Goal: Information Seeking & Learning: Learn about a topic

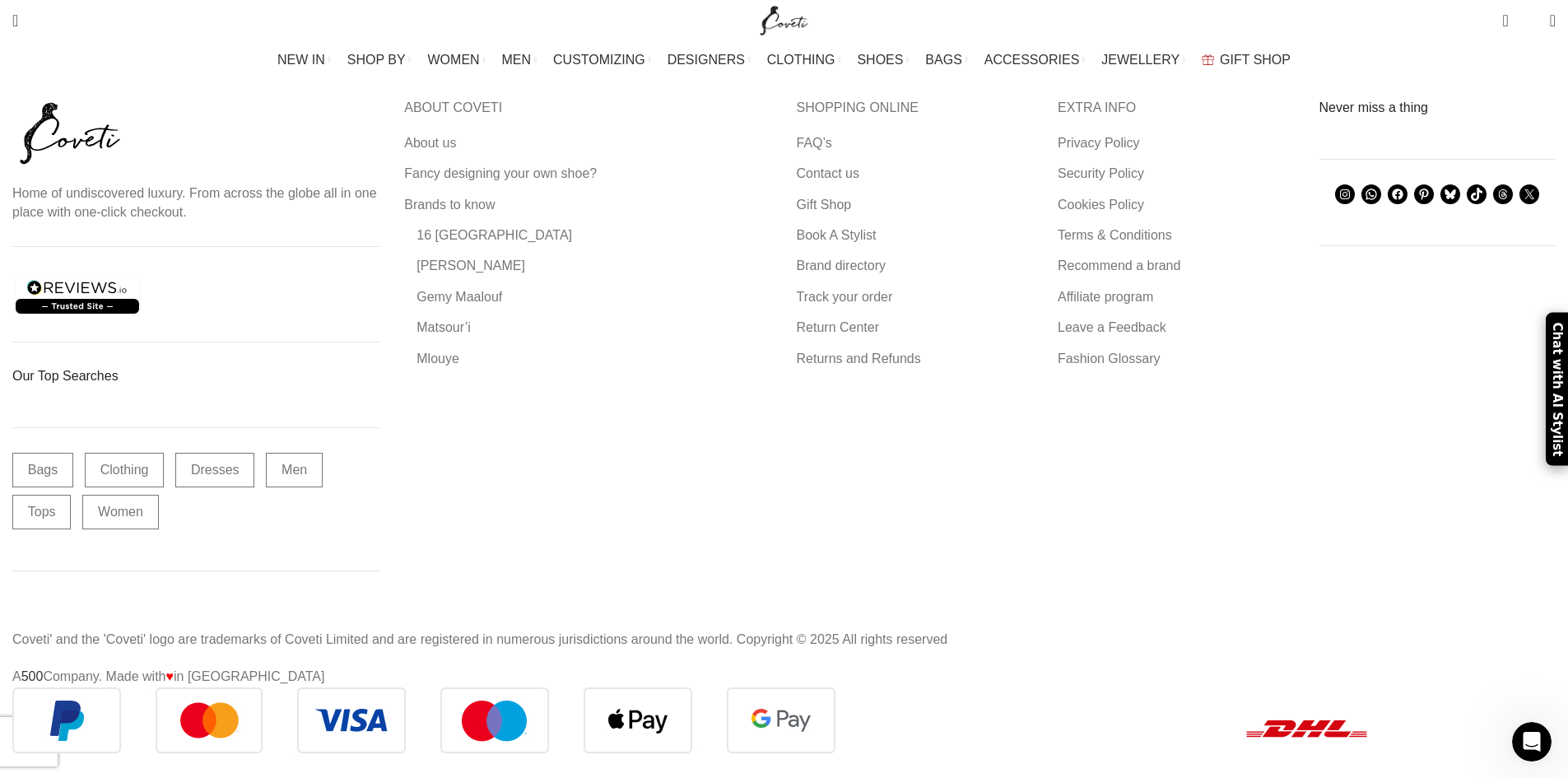
scroll to position [11223, 0]
click at [298, 487] on link "Men" at bounding box center [295, 469] width 57 height 35
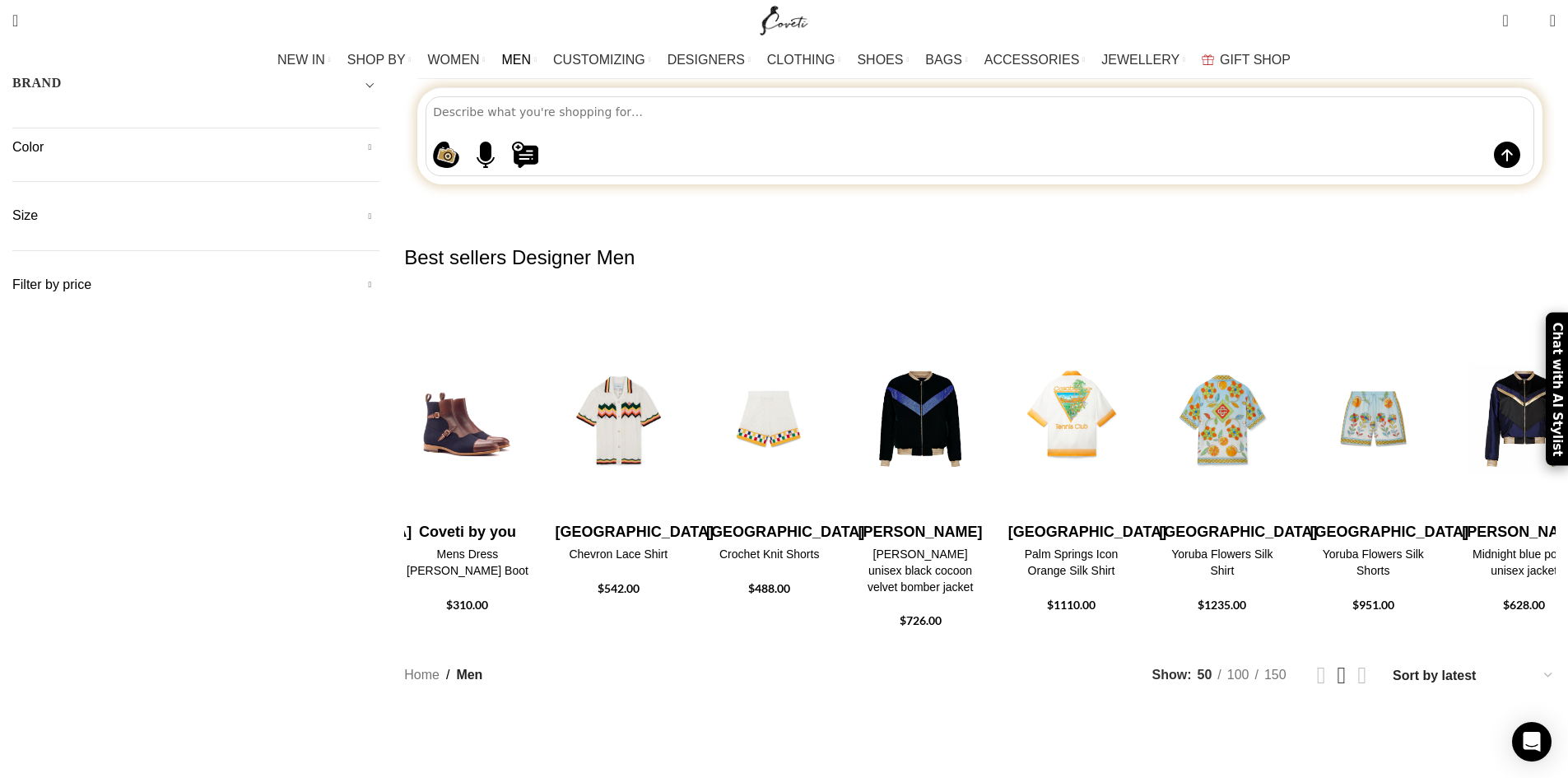
scroll to position [270, 0]
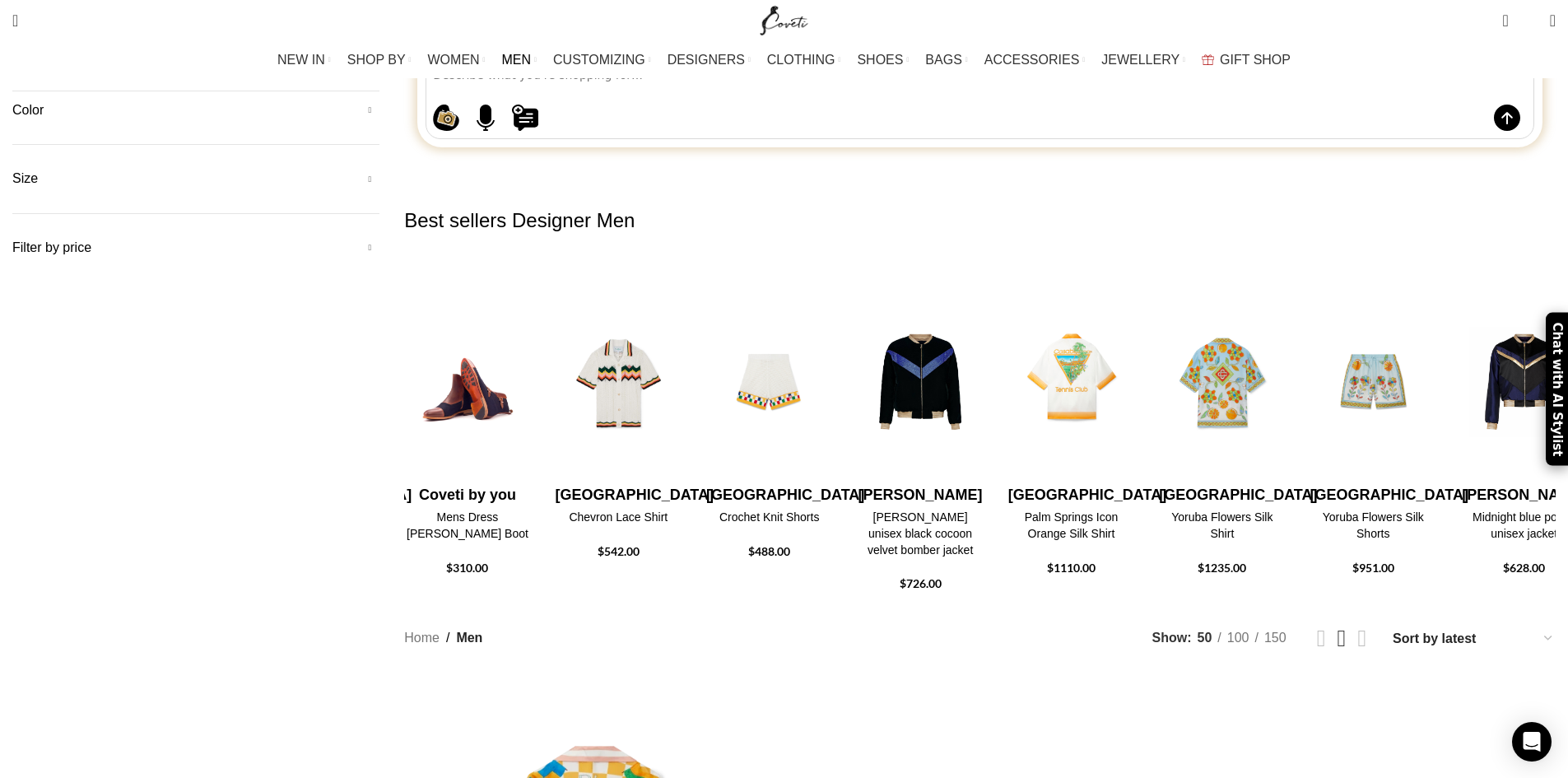
click at [533, 287] on img "3 / 10" at bounding box center [467, 383] width 130 height 203
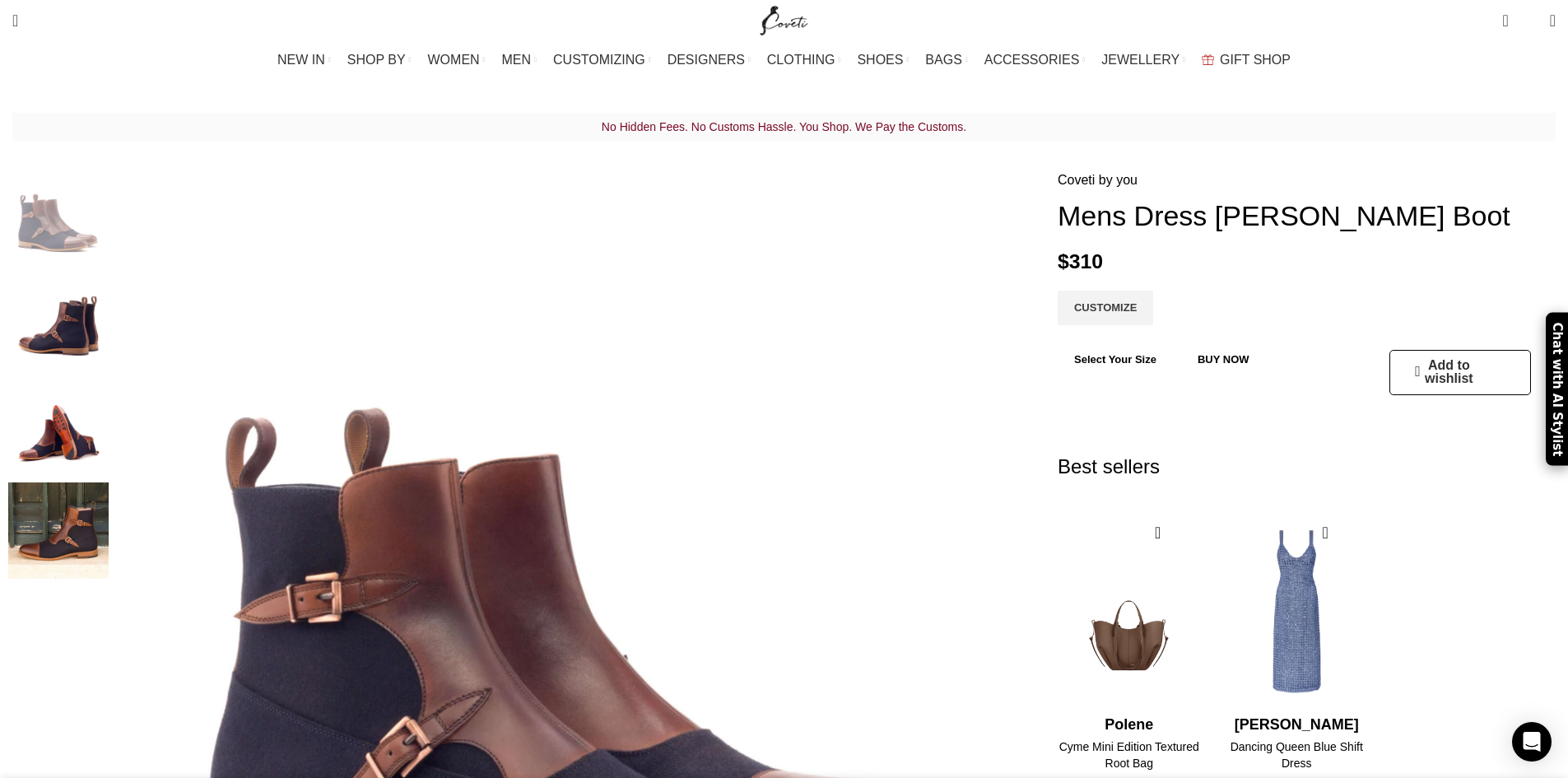
click at [108, 307] on img "2 / 4" at bounding box center [58, 322] width 101 height 97
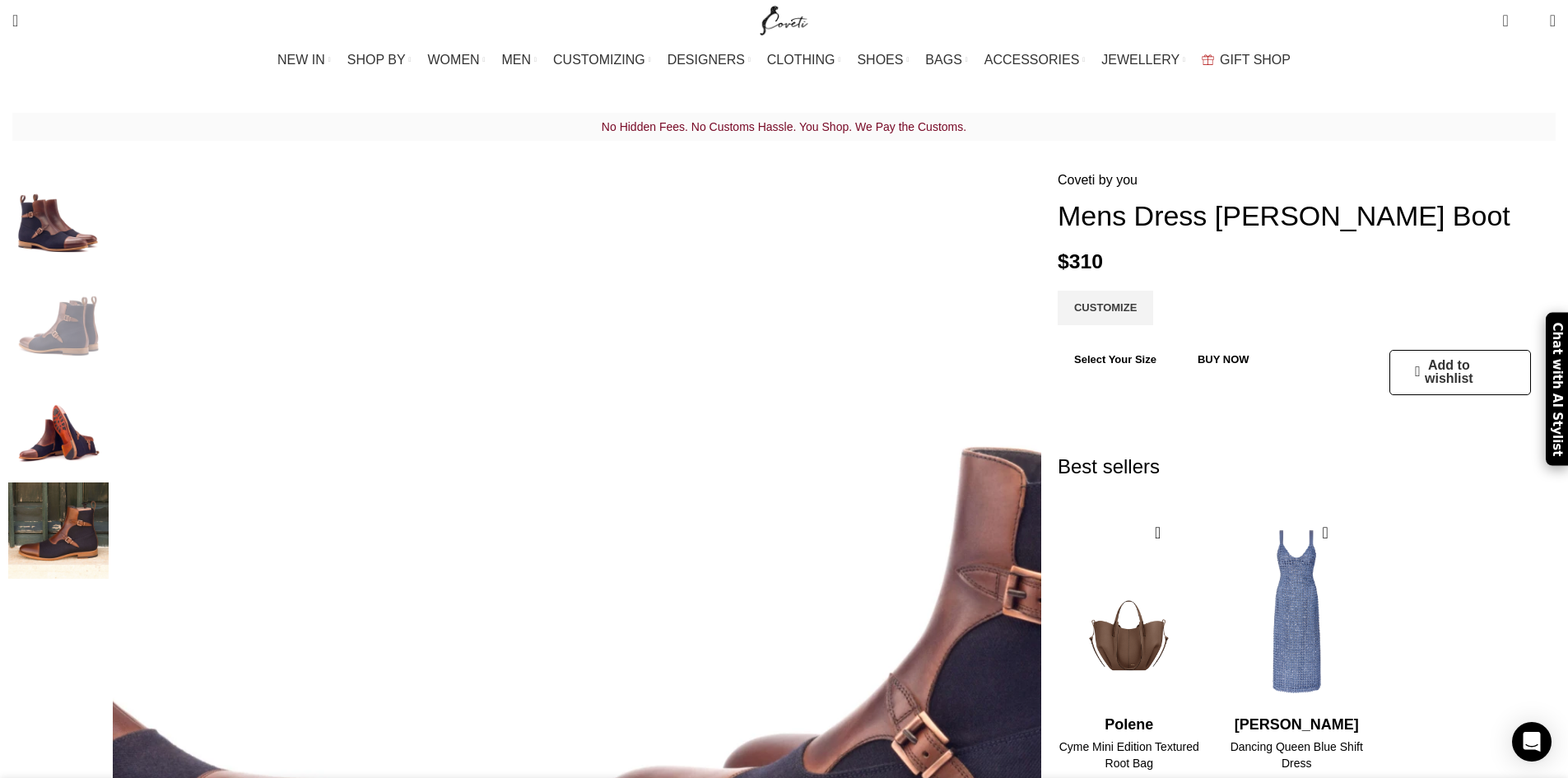
click at [108, 219] on img "1 / 4" at bounding box center [58, 218] width 101 height 97
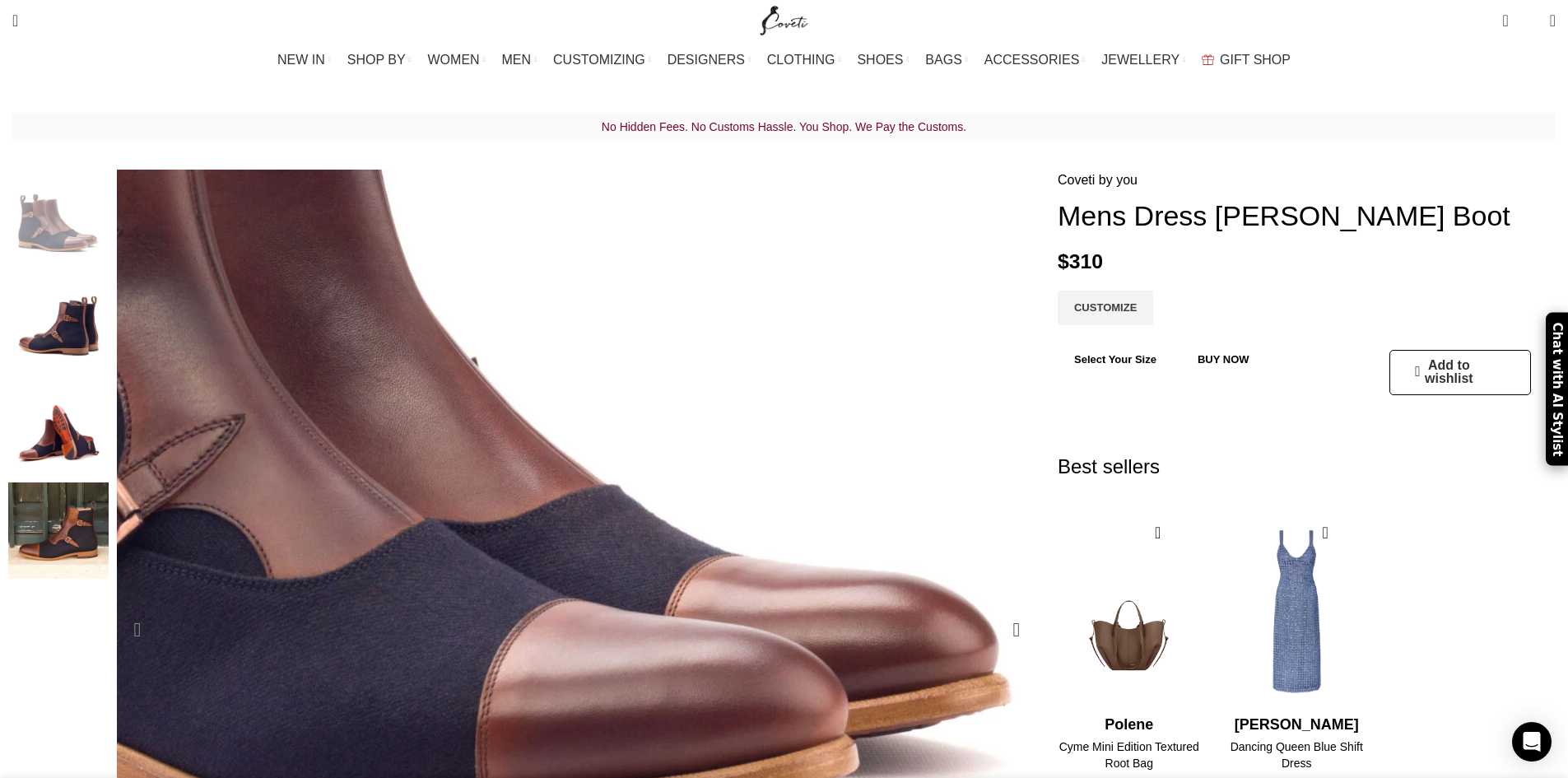
scroll to position [0, 174]
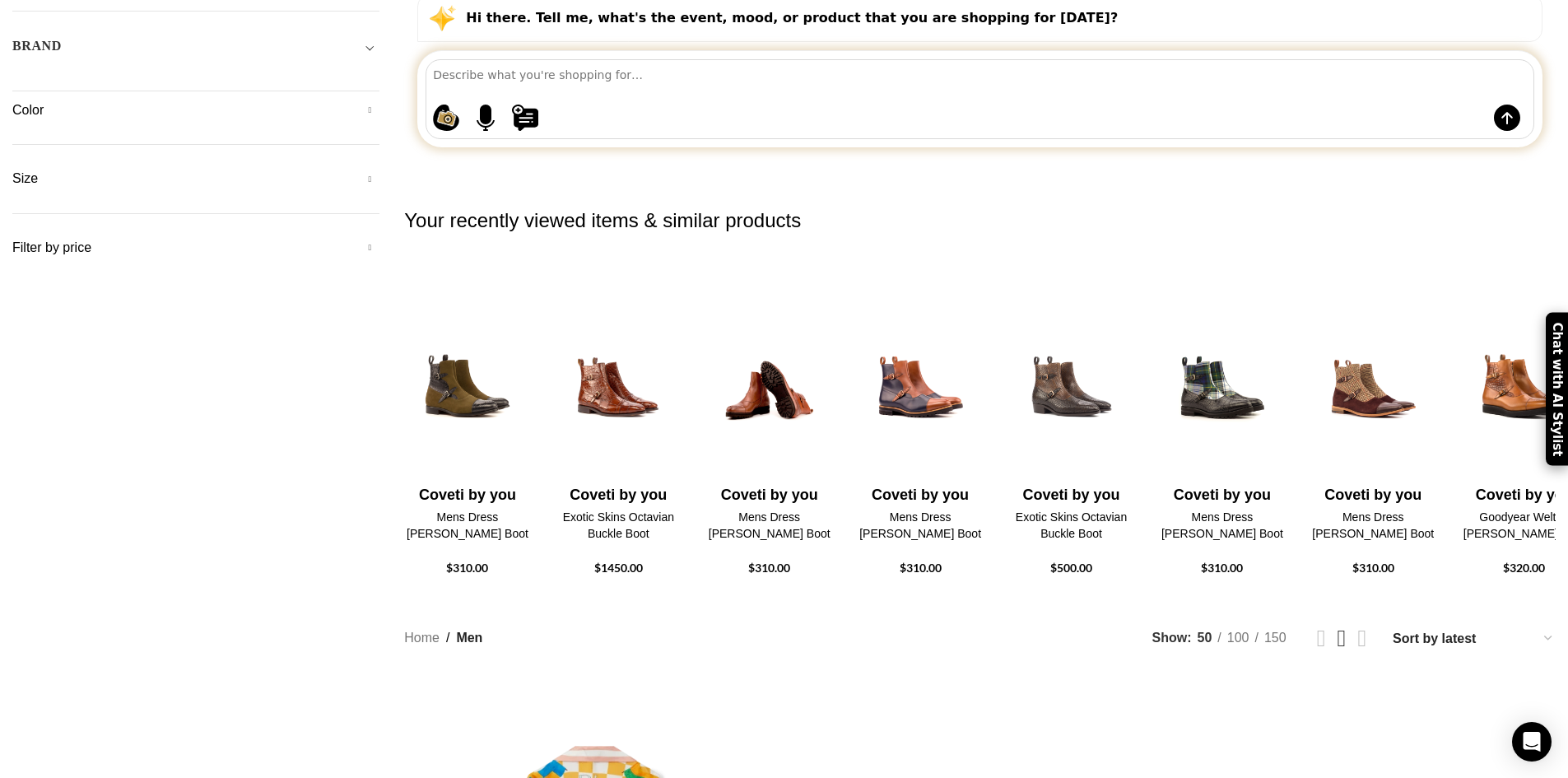
click at [834, 281] on img "4 / 30" at bounding box center [769, 383] width 130 height 203
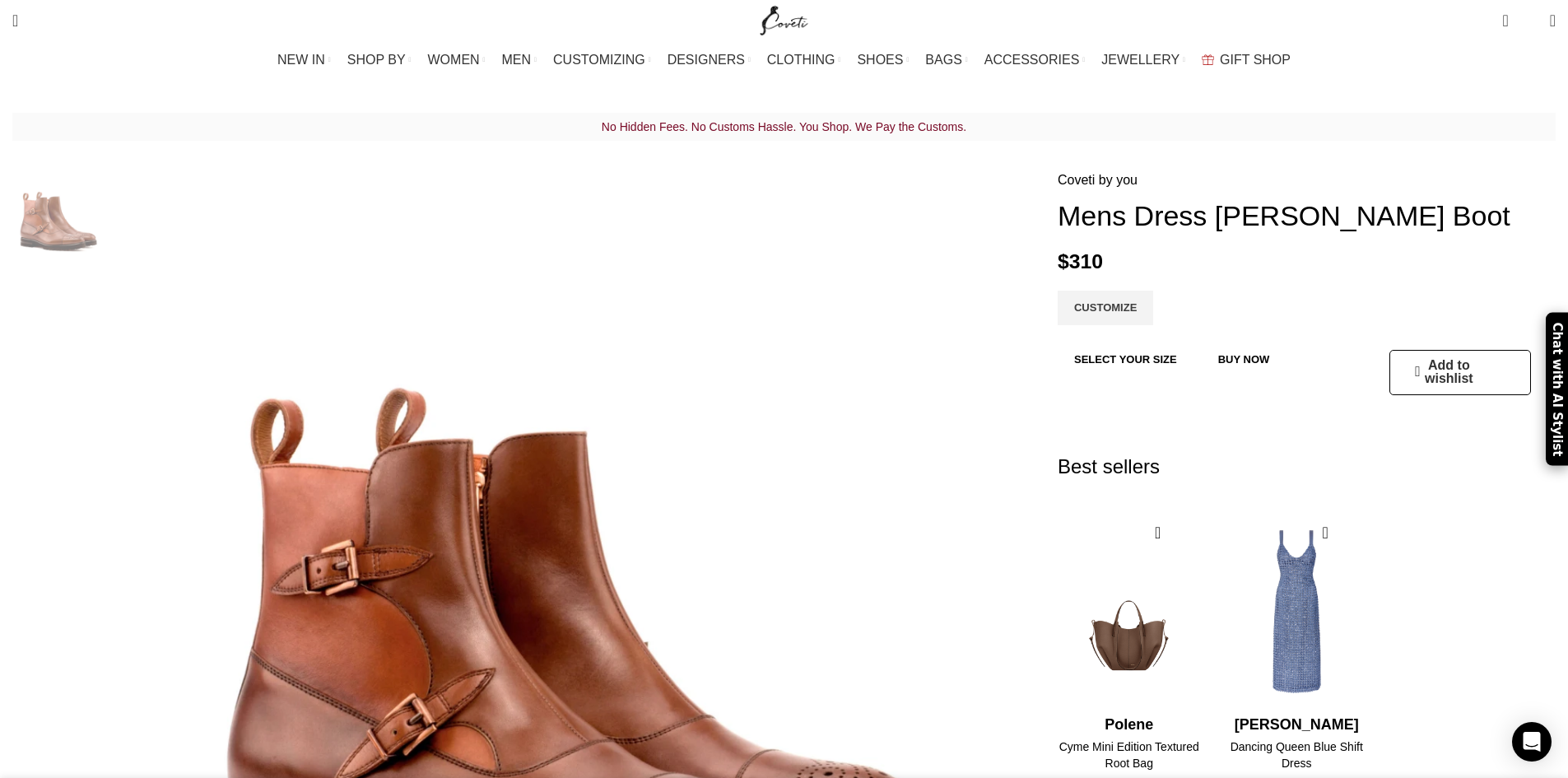
click at [108, 424] on img "3 / 4" at bounding box center [58, 427] width 101 height 97
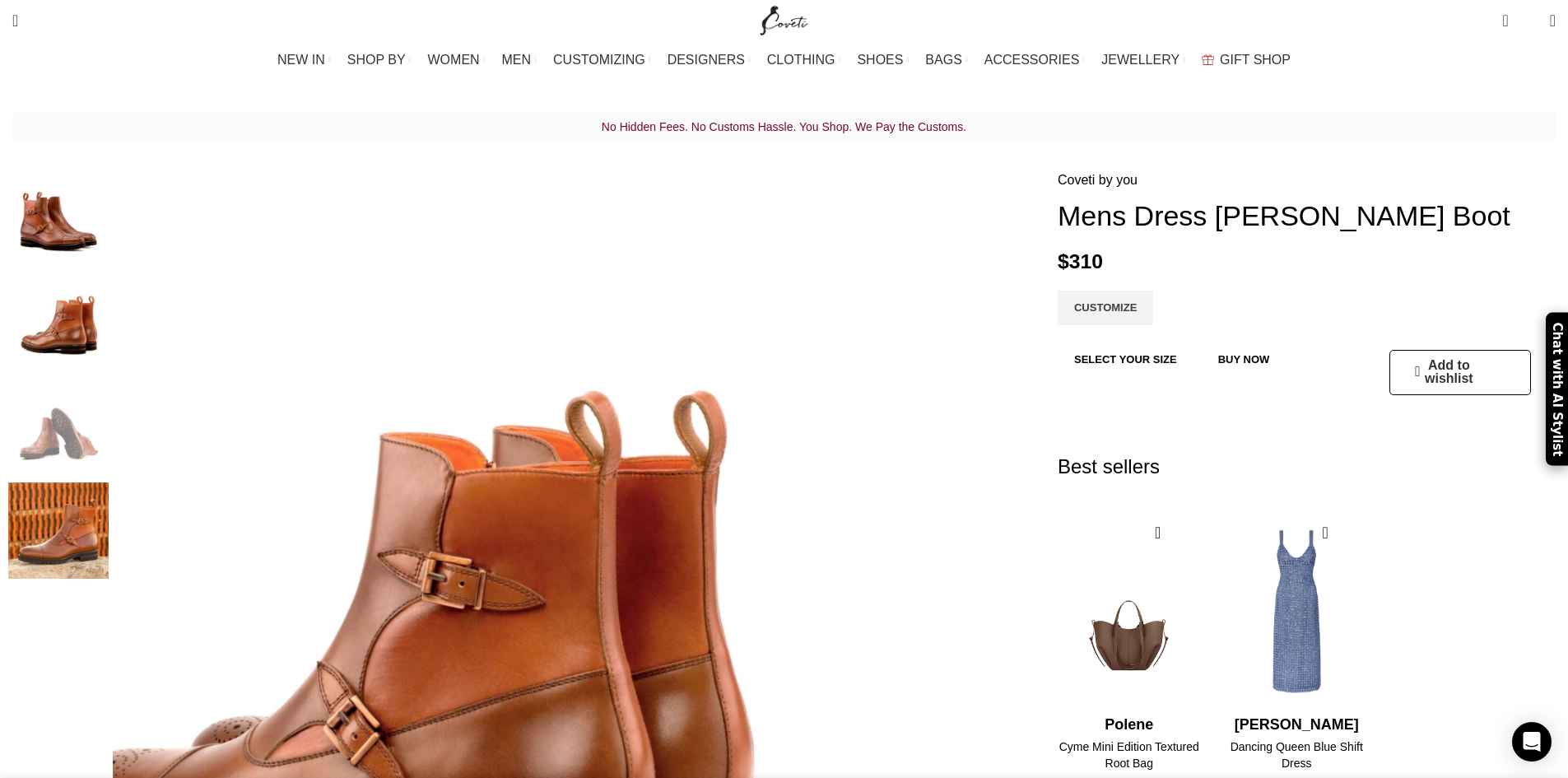
click at [108, 307] on img "2 / 4" at bounding box center [58, 322] width 101 height 97
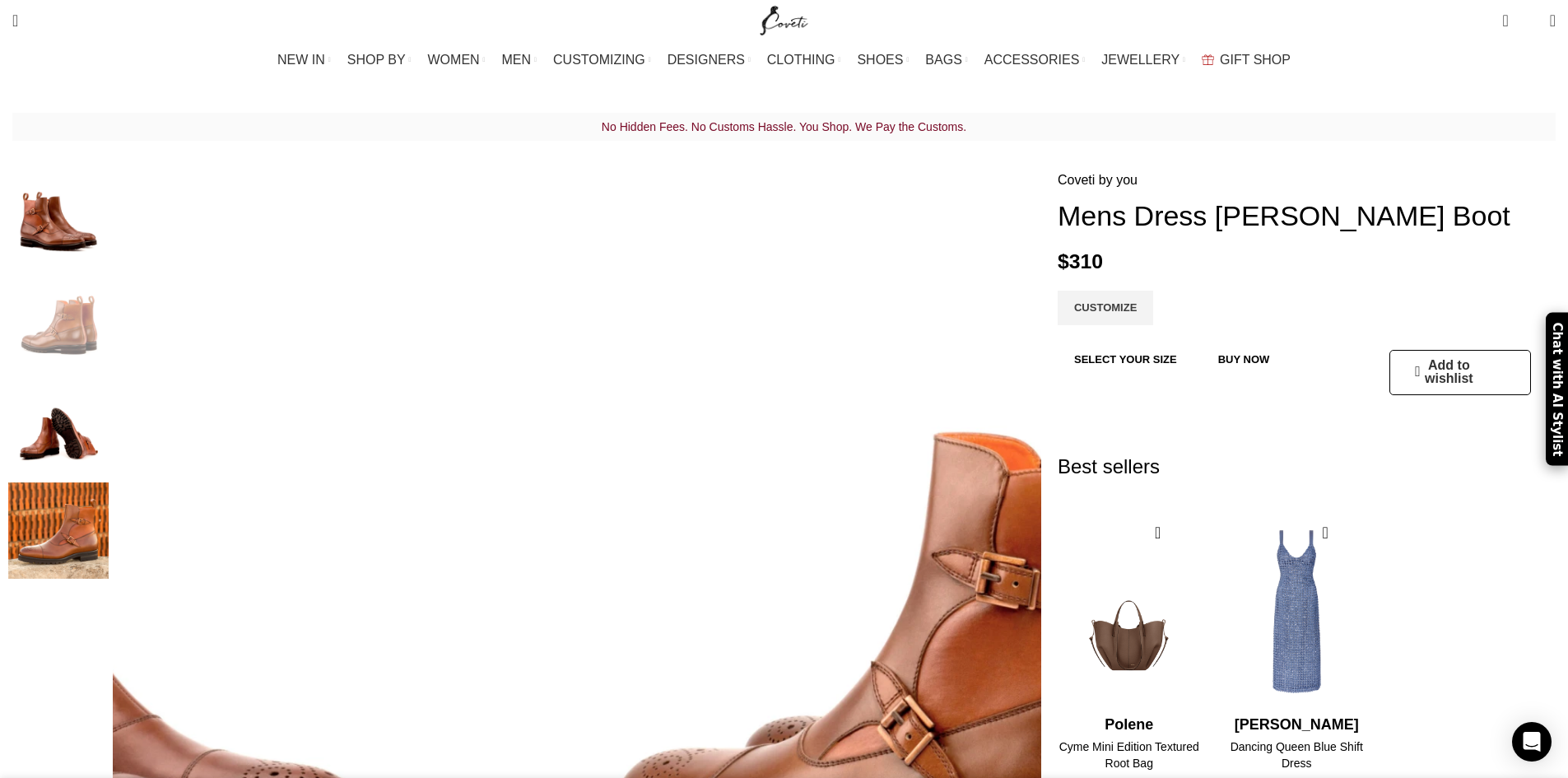
scroll to position [0, 174]
click at [108, 229] on img "1 / 4" at bounding box center [58, 218] width 101 height 97
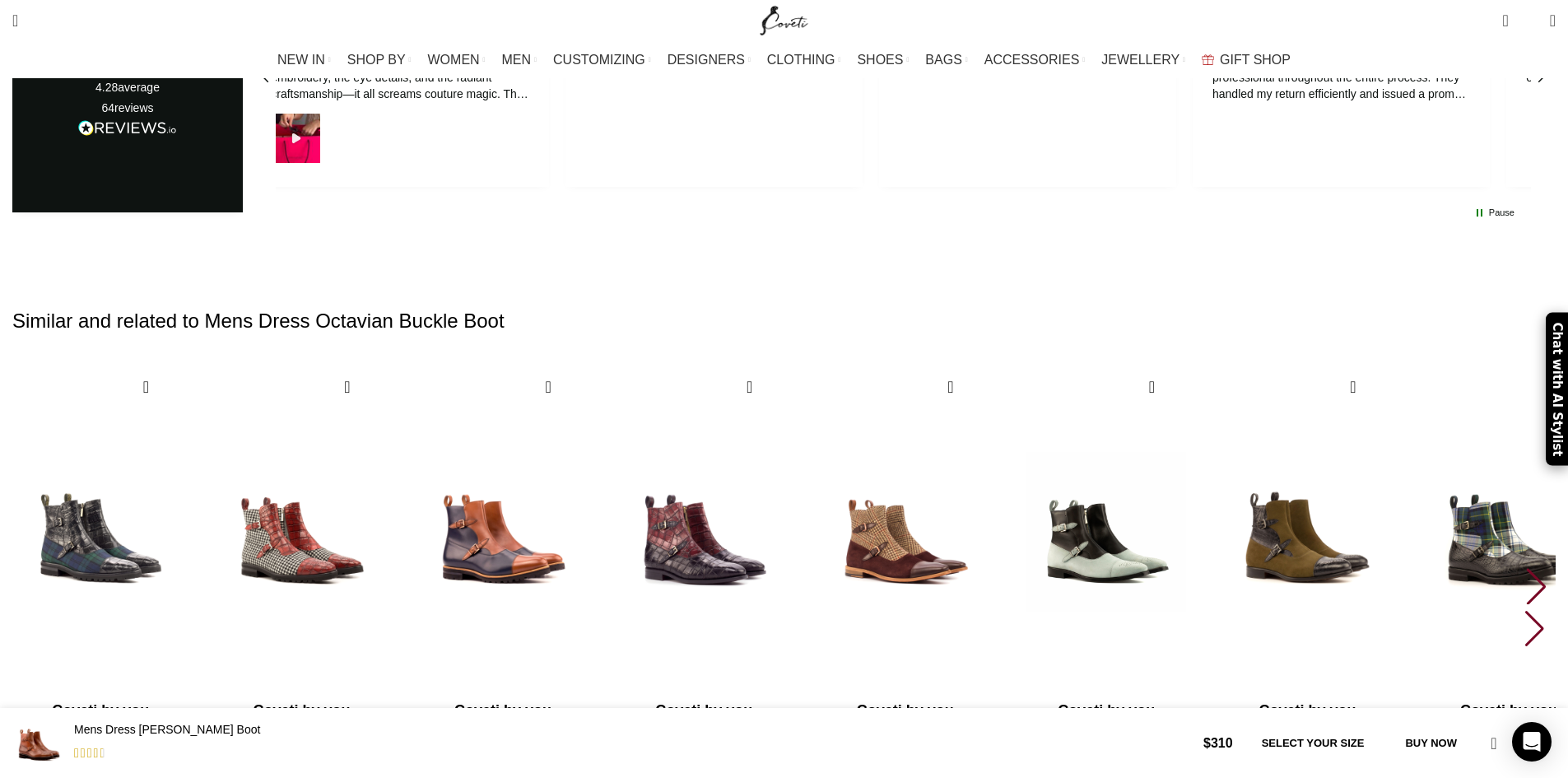
scroll to position [2241, 0]
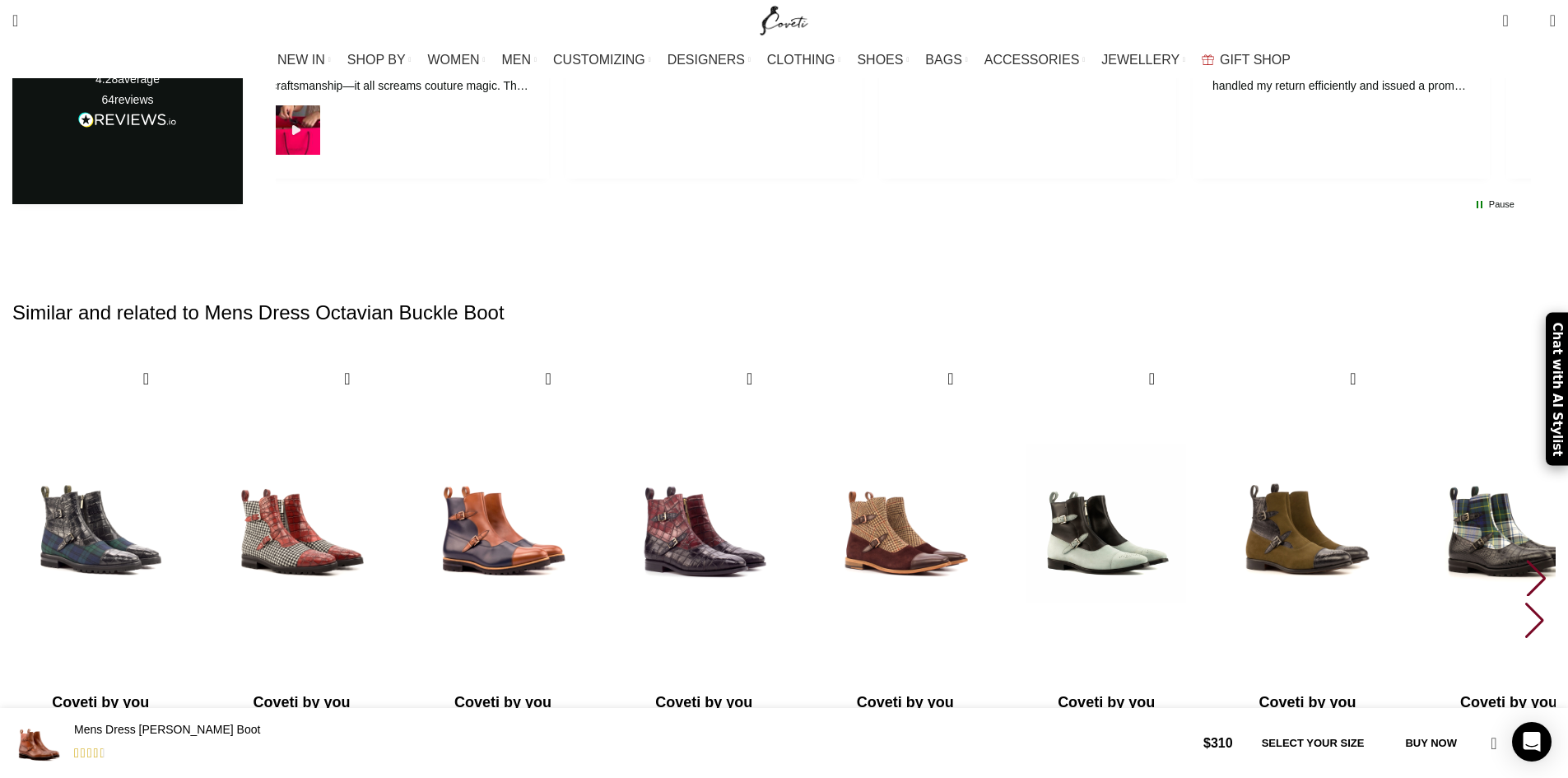
click at [1525, 559] on div "Next slide" at bounding box center [1535, 577] width 23 height 36
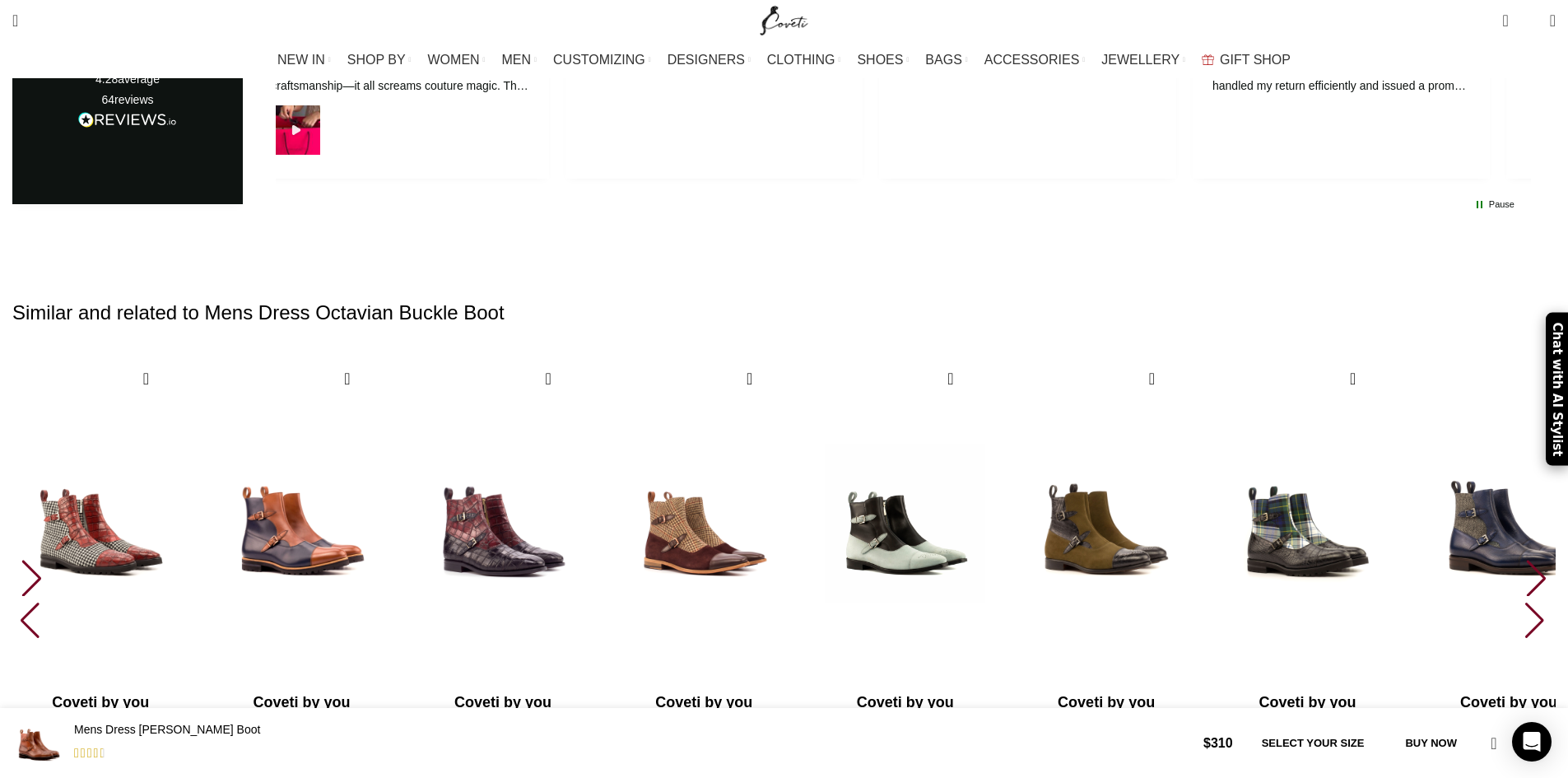
click at [1525, 559] on div "Next slide" at bounding box center [1535, 577] width 23 height 36
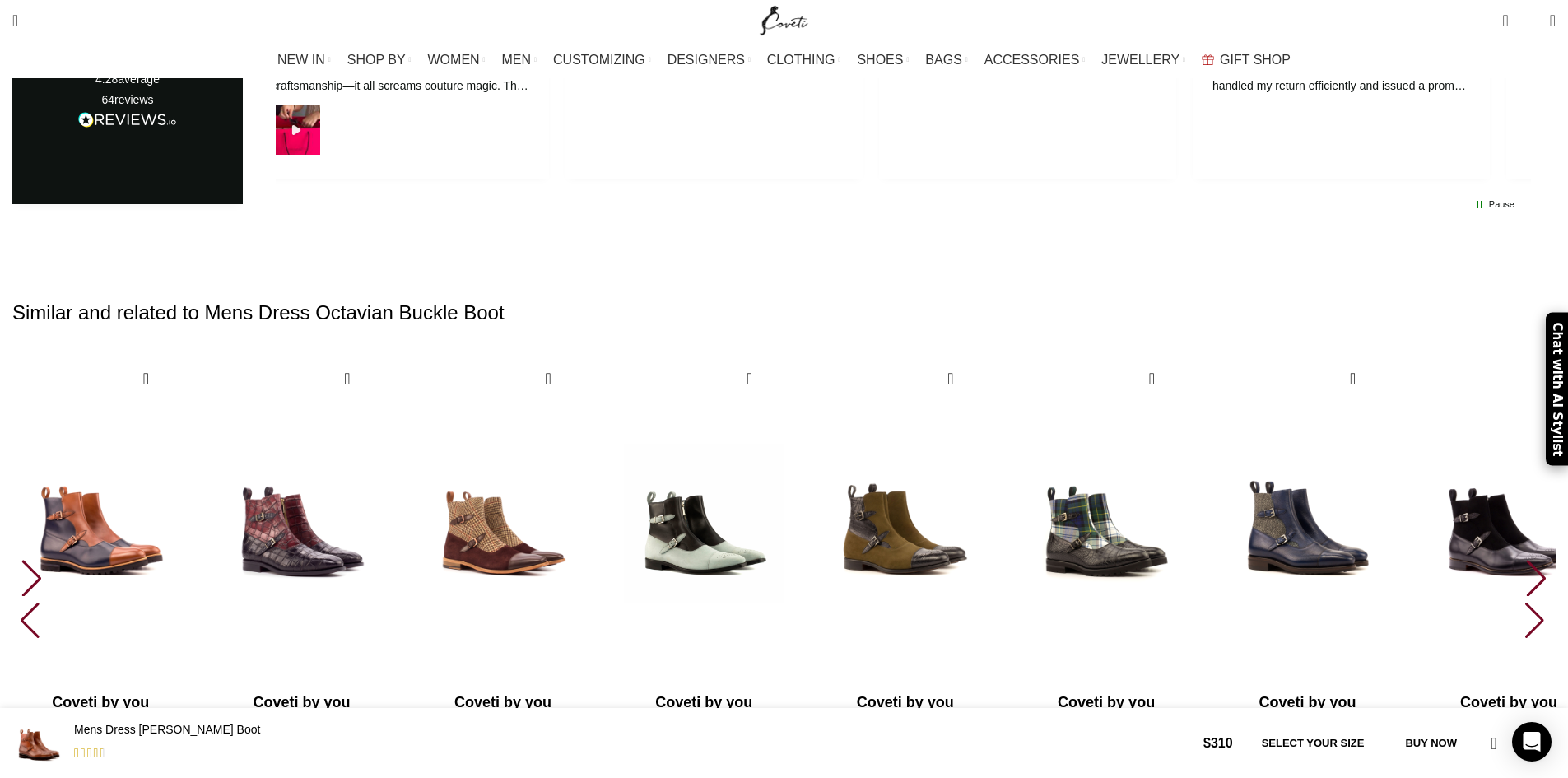
click at [1525, 559] on div "Next slide" at bounding box center [1535, 577] width 23 height 36
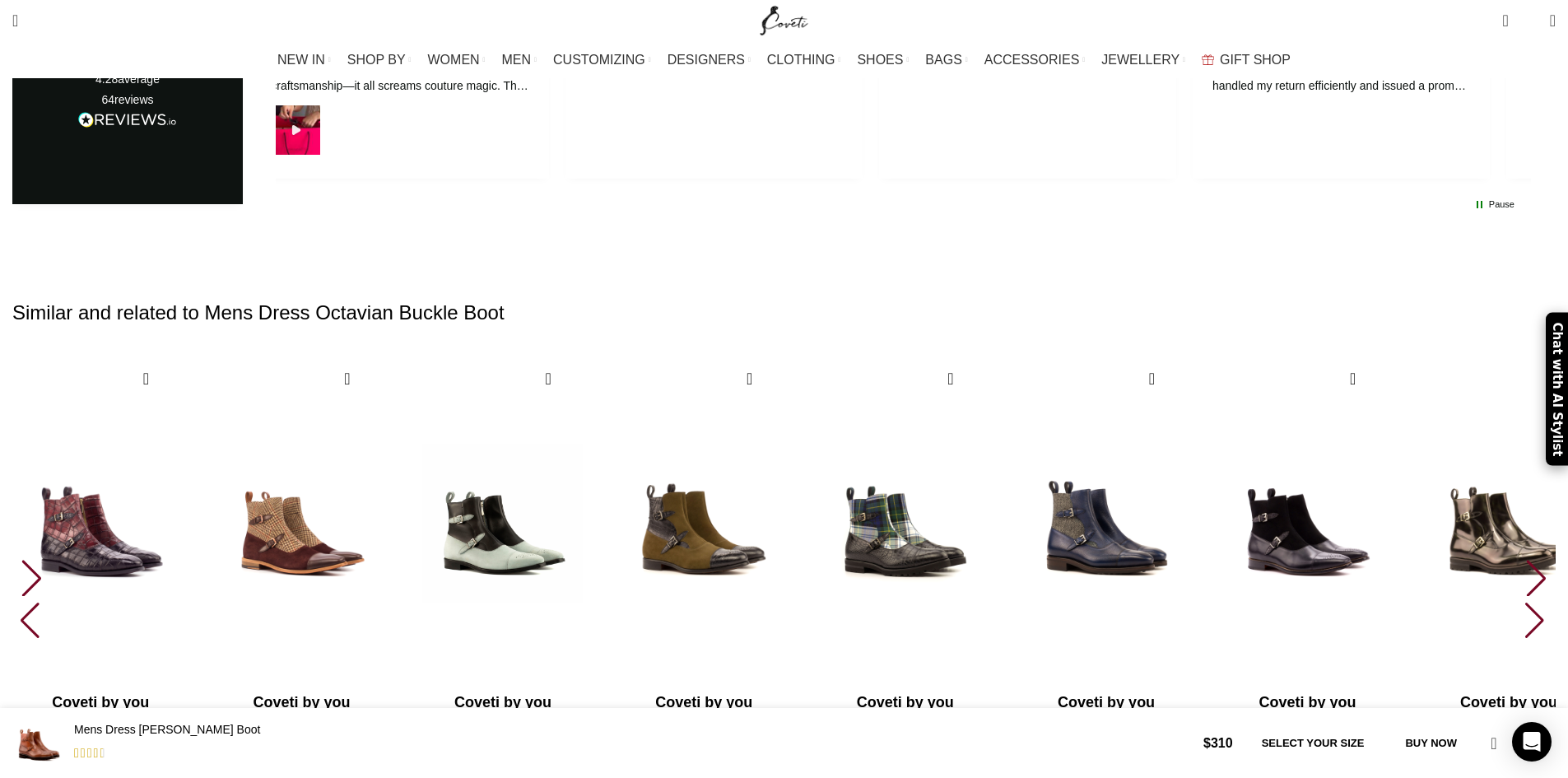
click at [1525, 559] on div "Next slide" at bounding box center [1535, 577] width 23 height 36
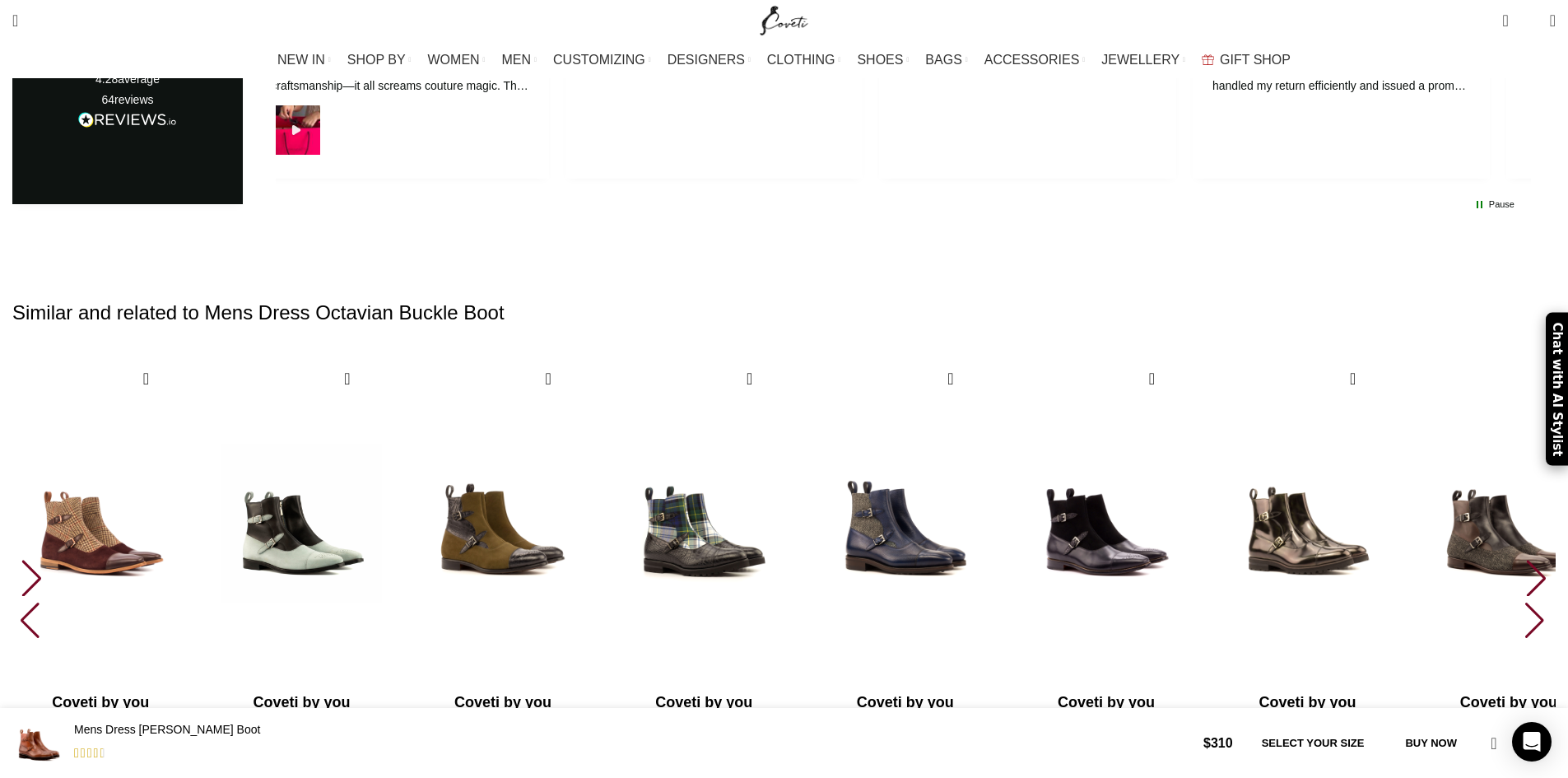
click at [1525, 559] on div "Next slide" at bounding box center [1535, 577] width 23 height 36
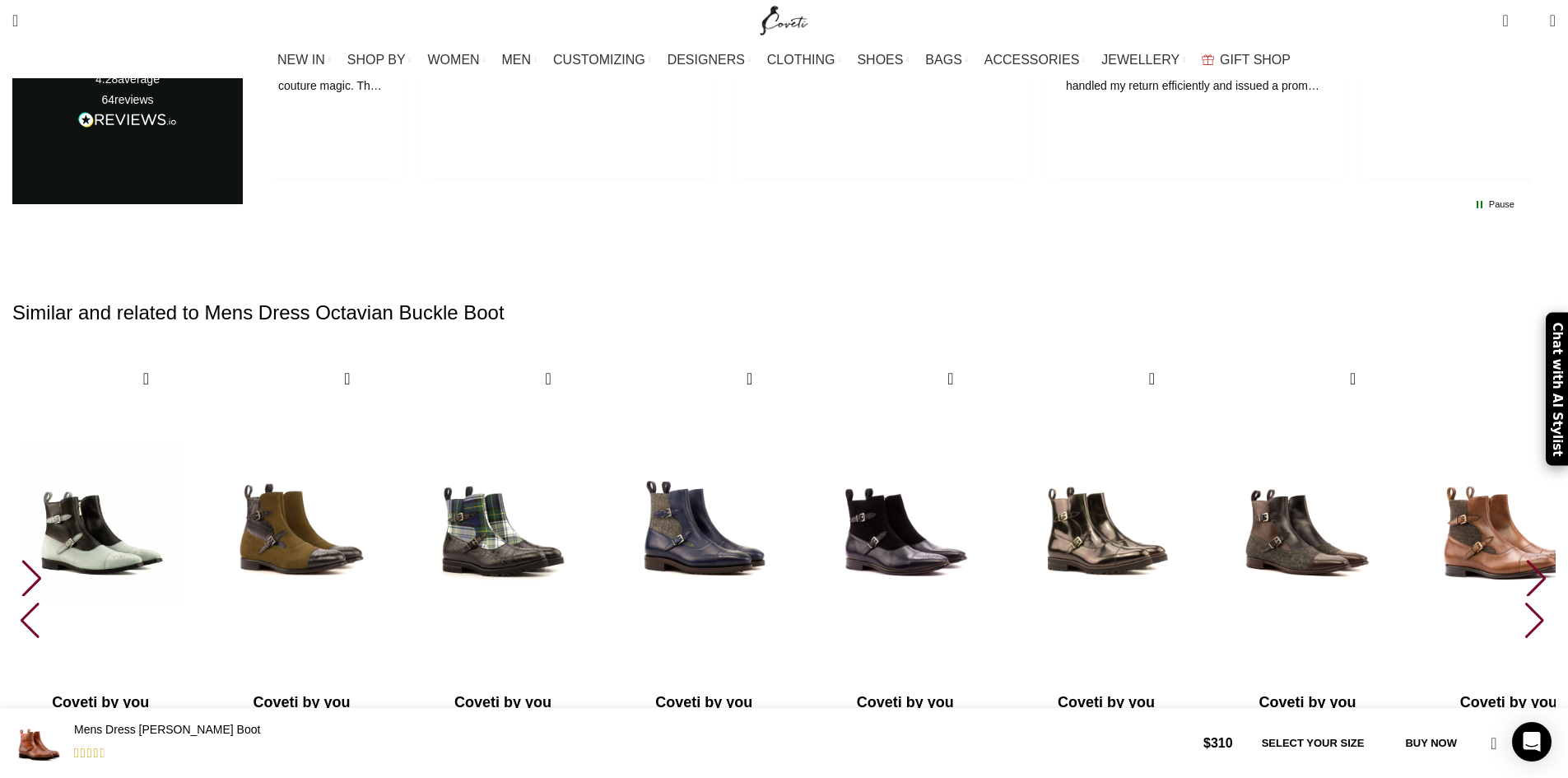
scroll to position [0, 520]
click at [1525, 559] on div "Next slide" at bounding box center [1535, 577] width 23 height 36
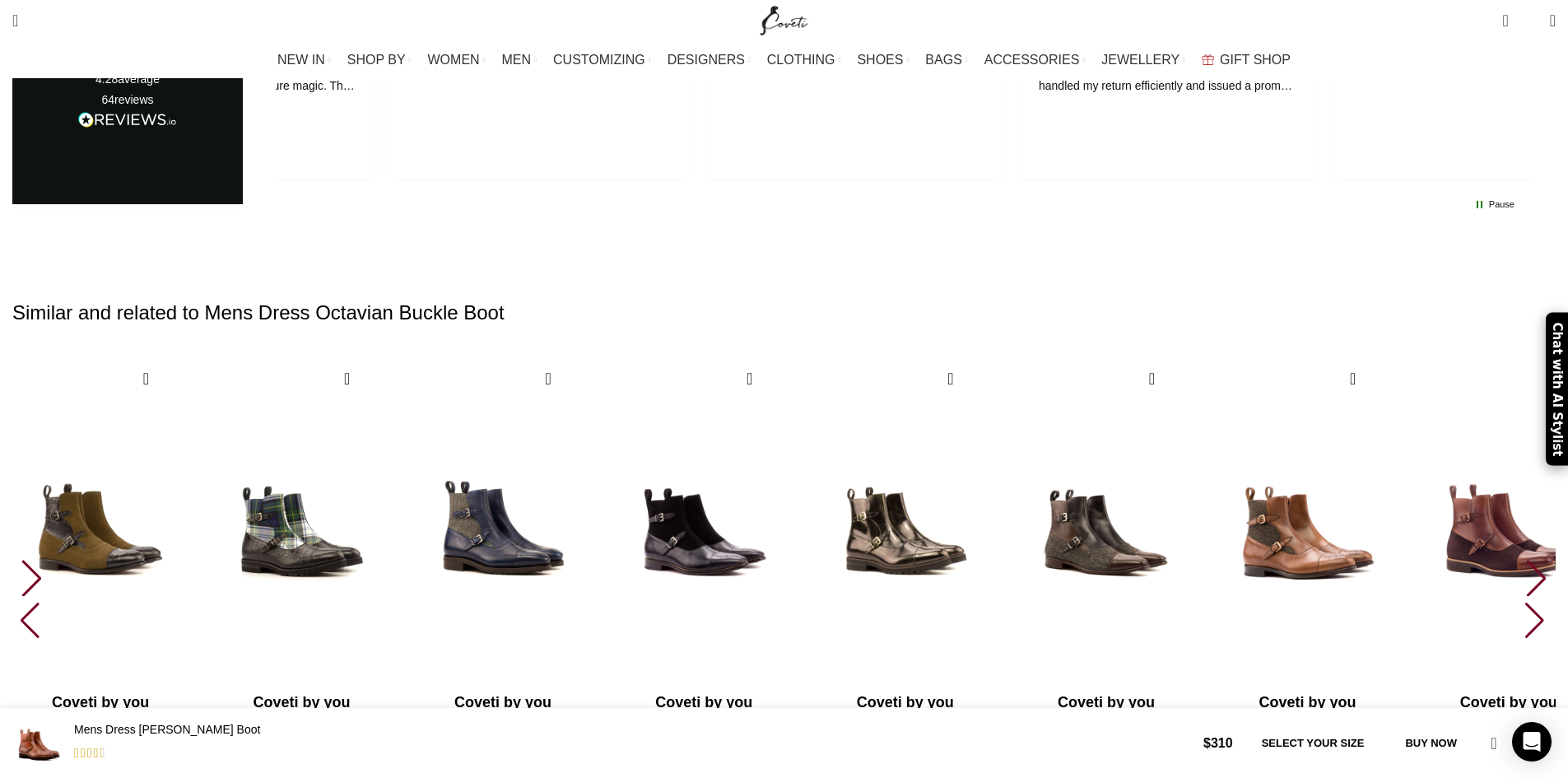
click at [1525, 559] on div "Next slide" at bounding box center [1535, 577] width 23 height 36
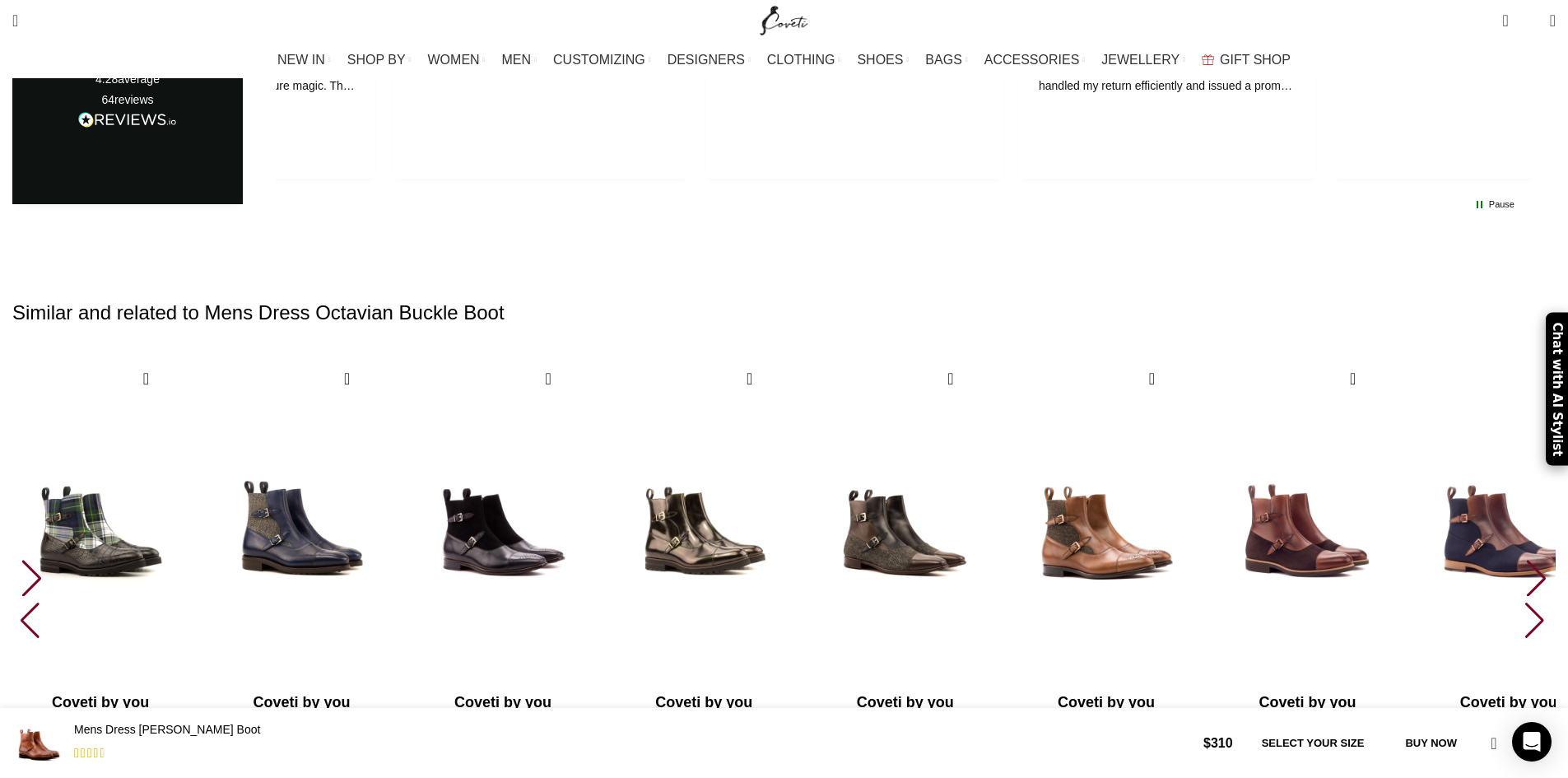
click at [1525, 559] on div "Next slide" at bounding box center [1535, 577] width 23 height 36
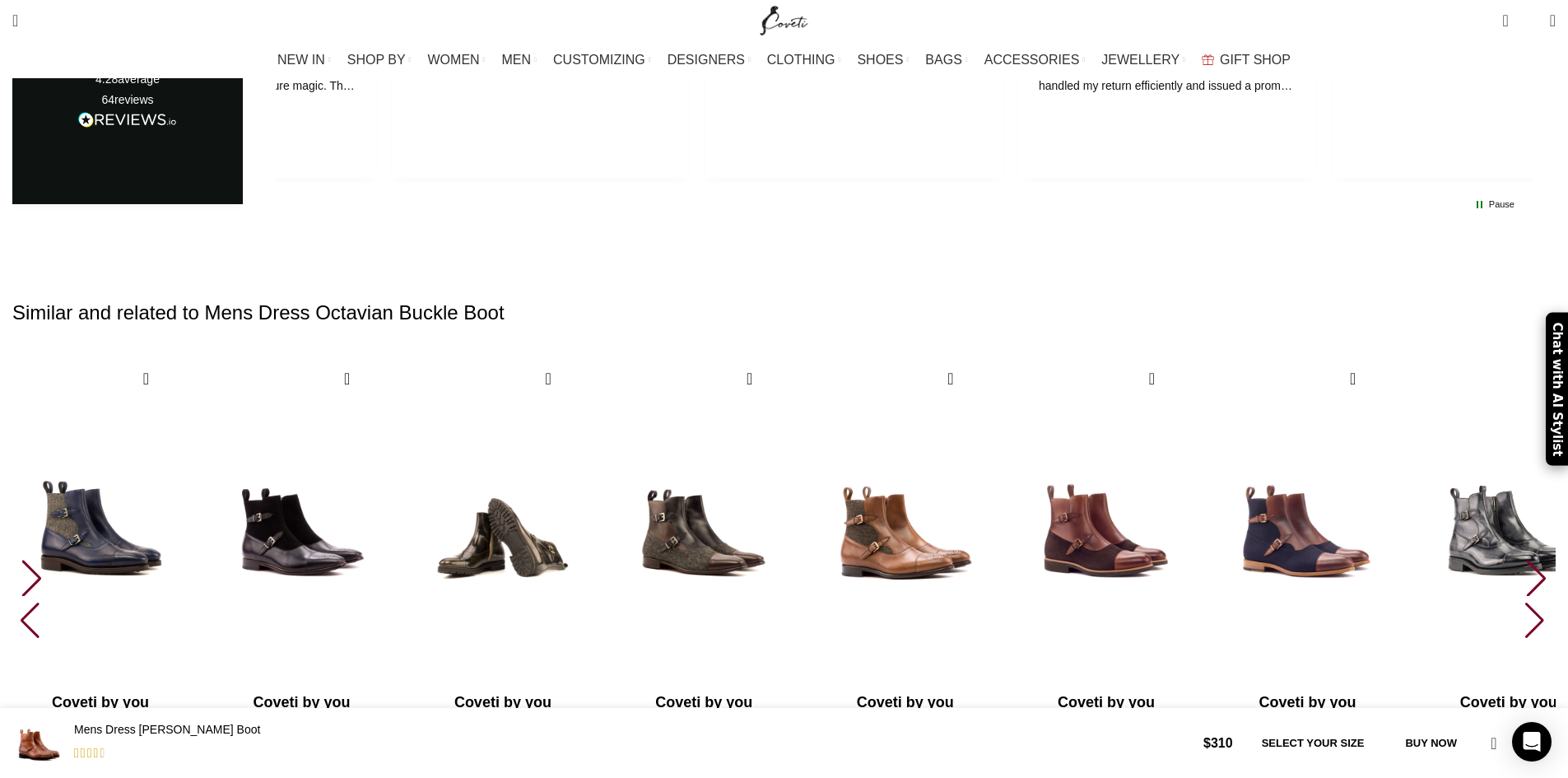
click at [594, 354] on img "11 / 30" at bounding box center [502, 524] width 181 height 339
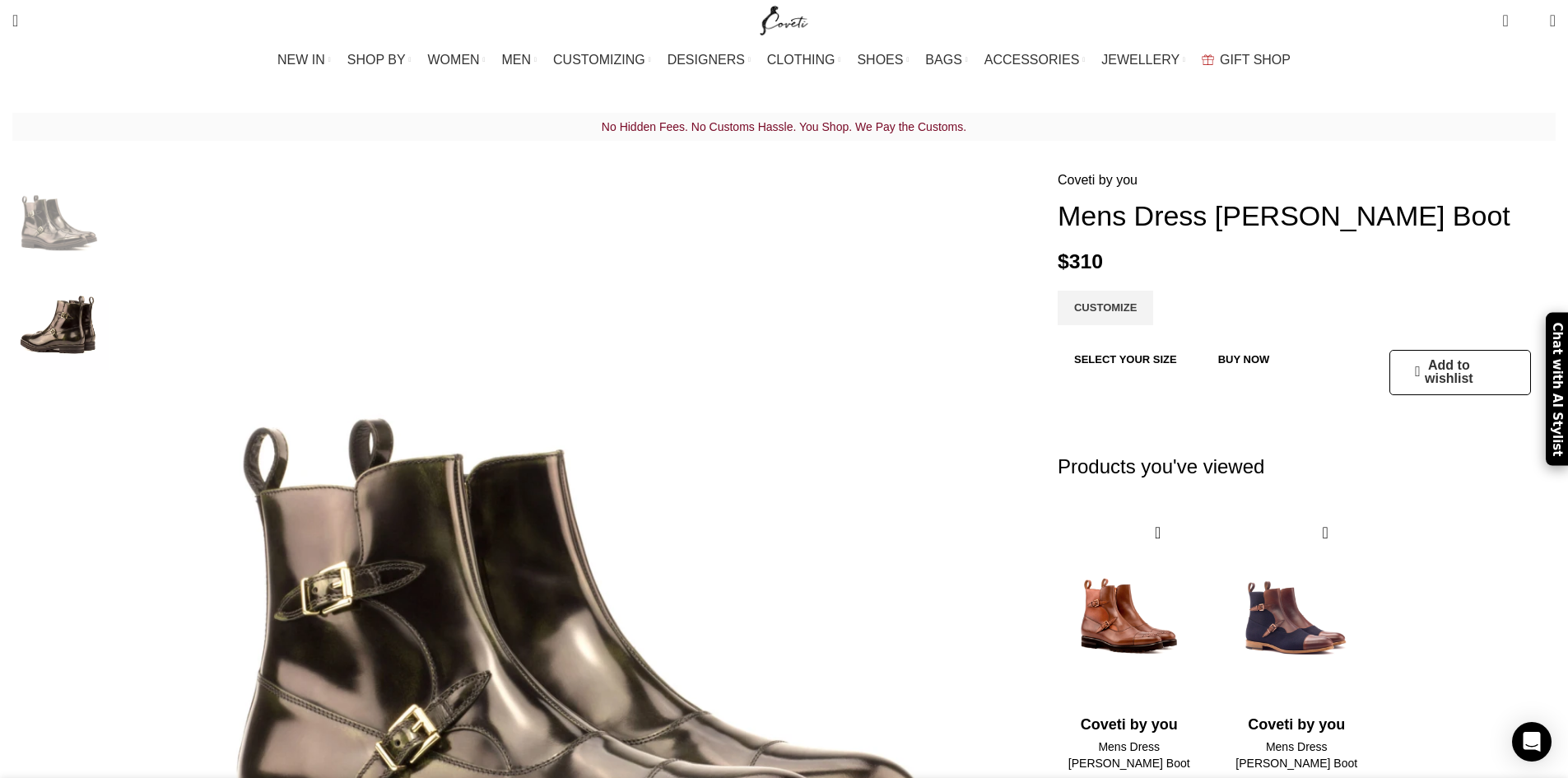
click at [108, 409] on img "3 / 4" at bounding box center [58, 427] width 101 height 97
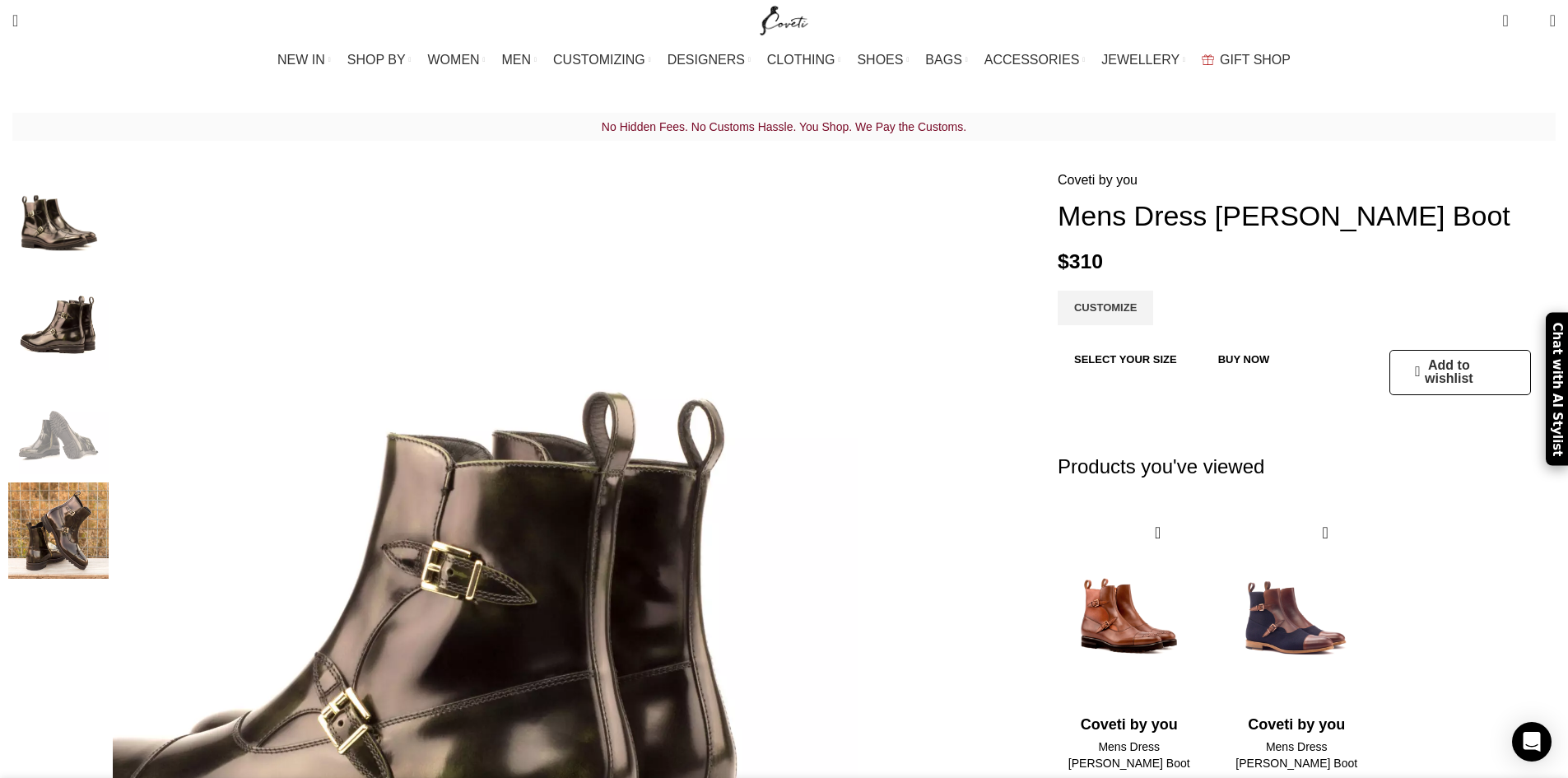
click at [108, 321] on img "2 / 4" at bounding box center [58, 322] width 101 height 97
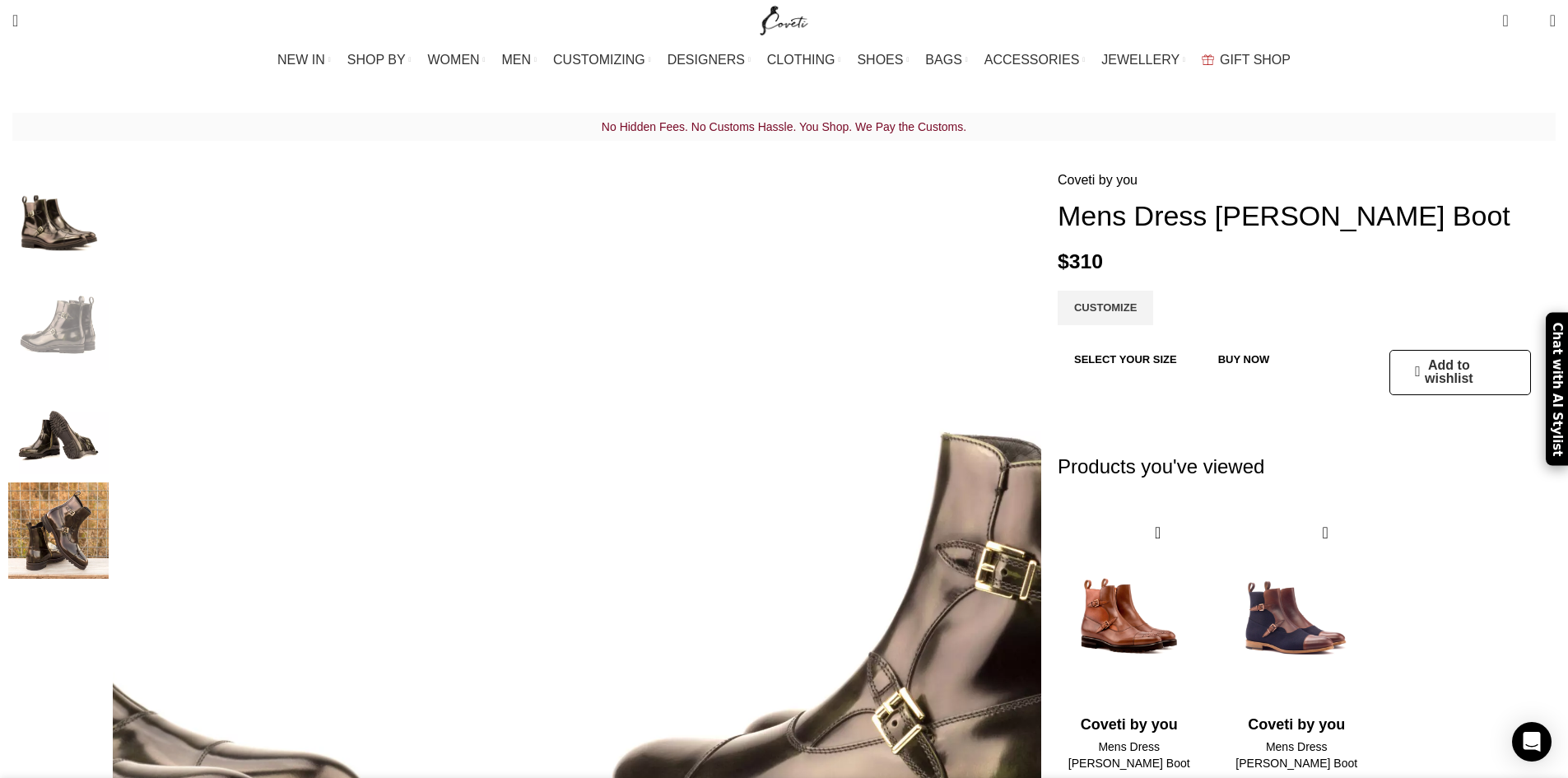
scroll to position [0, 174]
click at [108, 219] on img "1 / 4" at bounding box center [58, 218] width 101 height 97
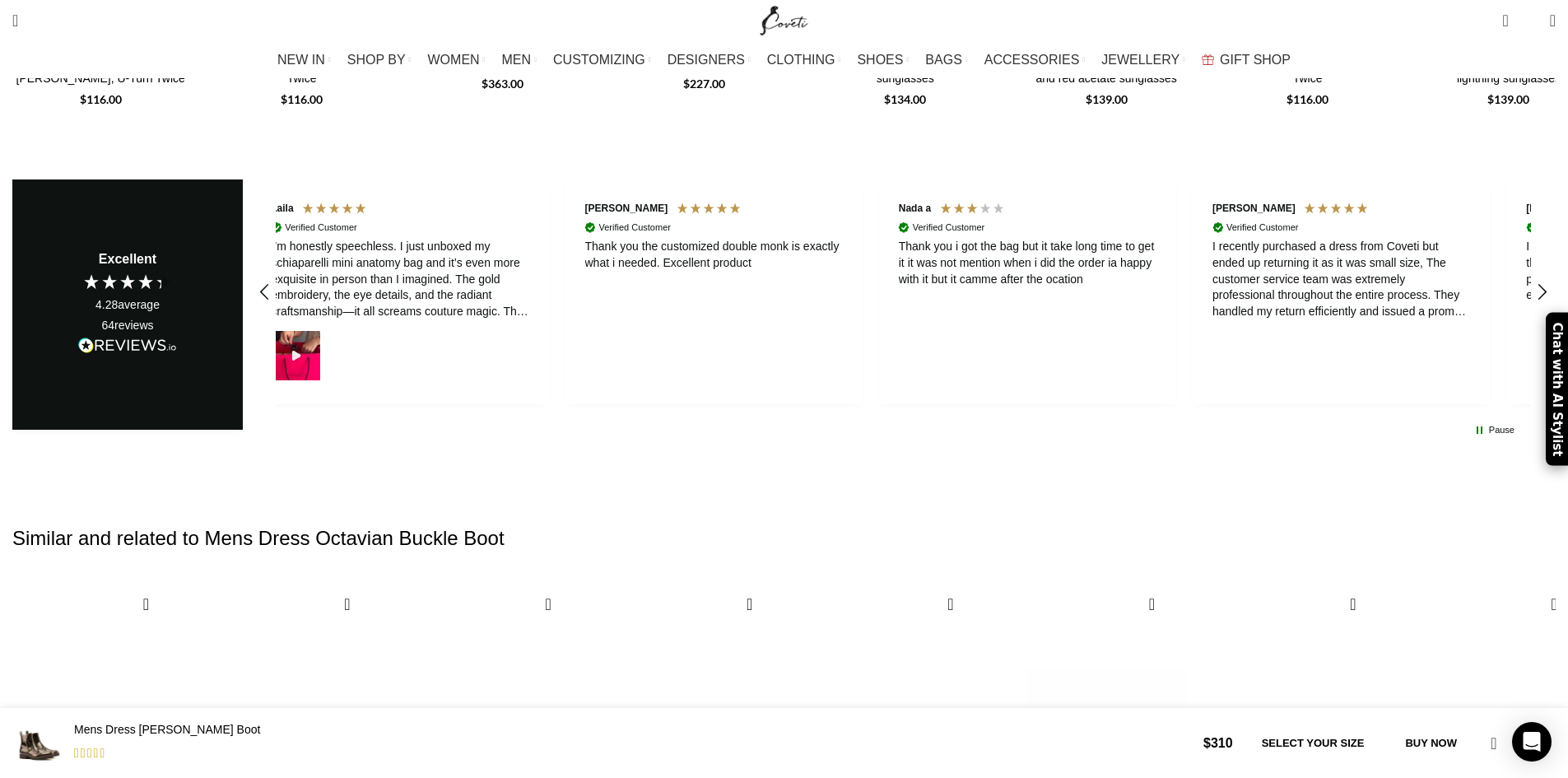
scroll to position [2144, 0]
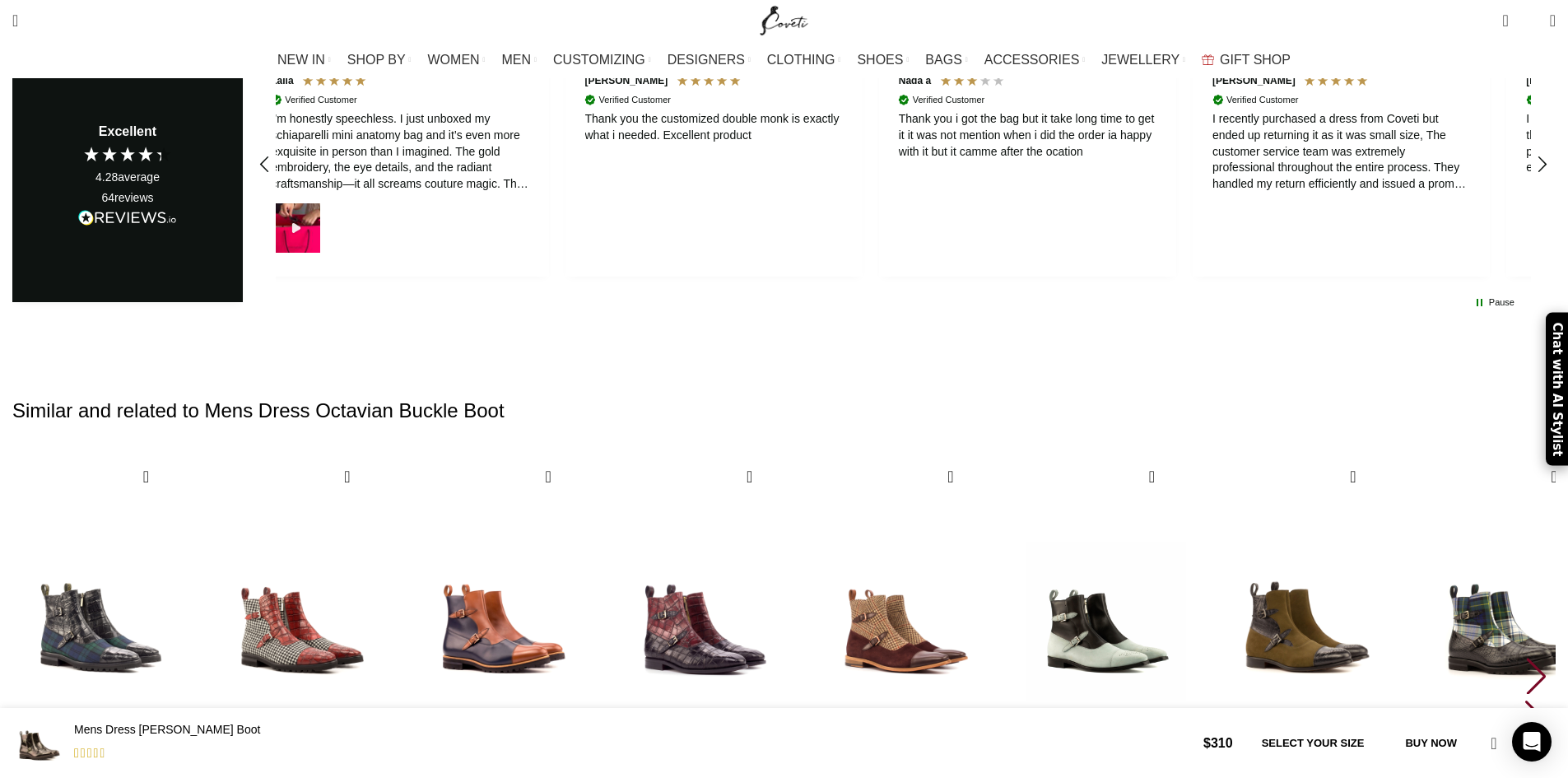
click at [1525, 658] on div "Next slide" at bounding box center [1535, 675] width 23 height 36
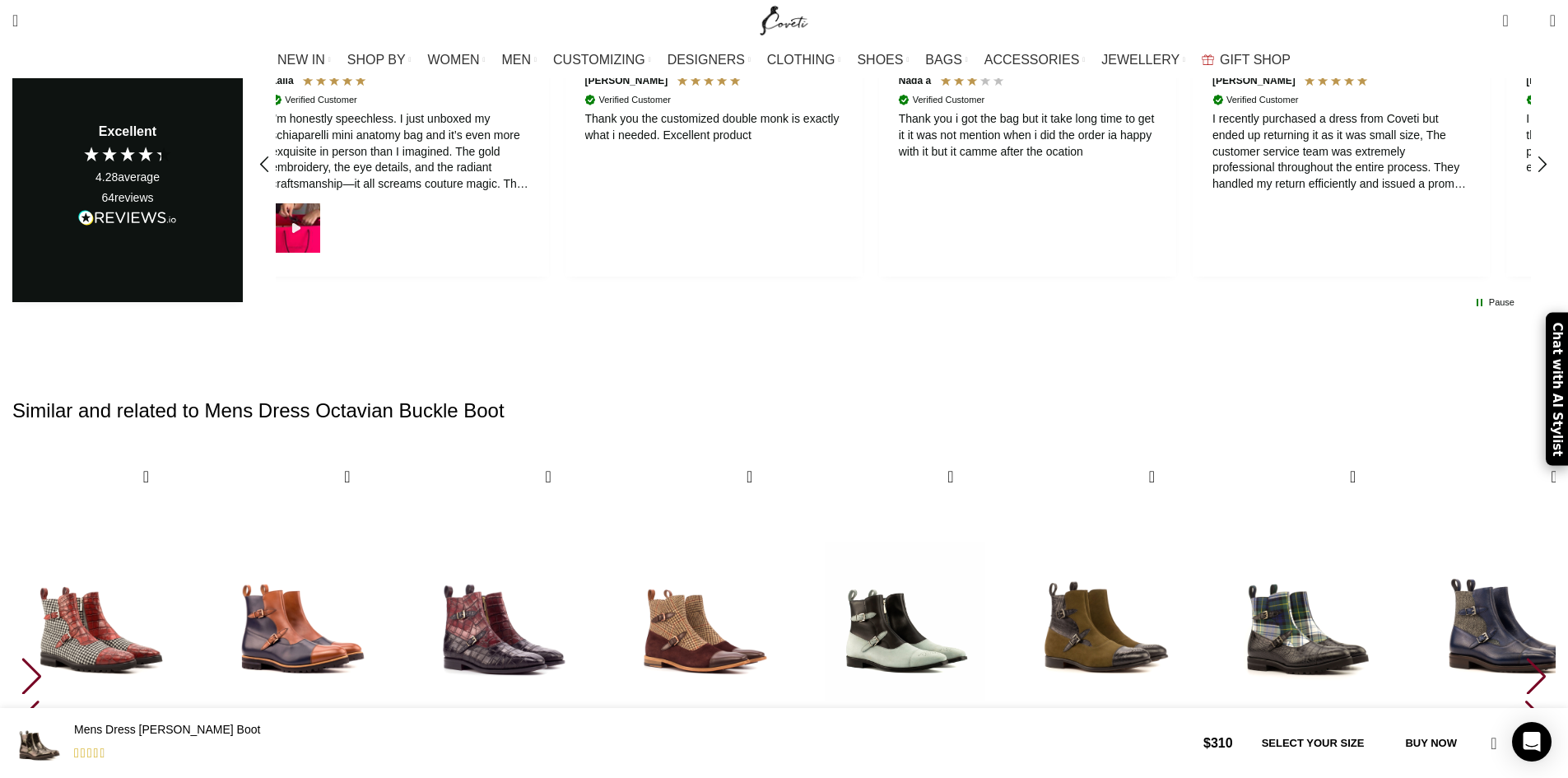
click at [1525, 658] on div "Next slide" at bounding box center [1535, 675] width 23 height 36
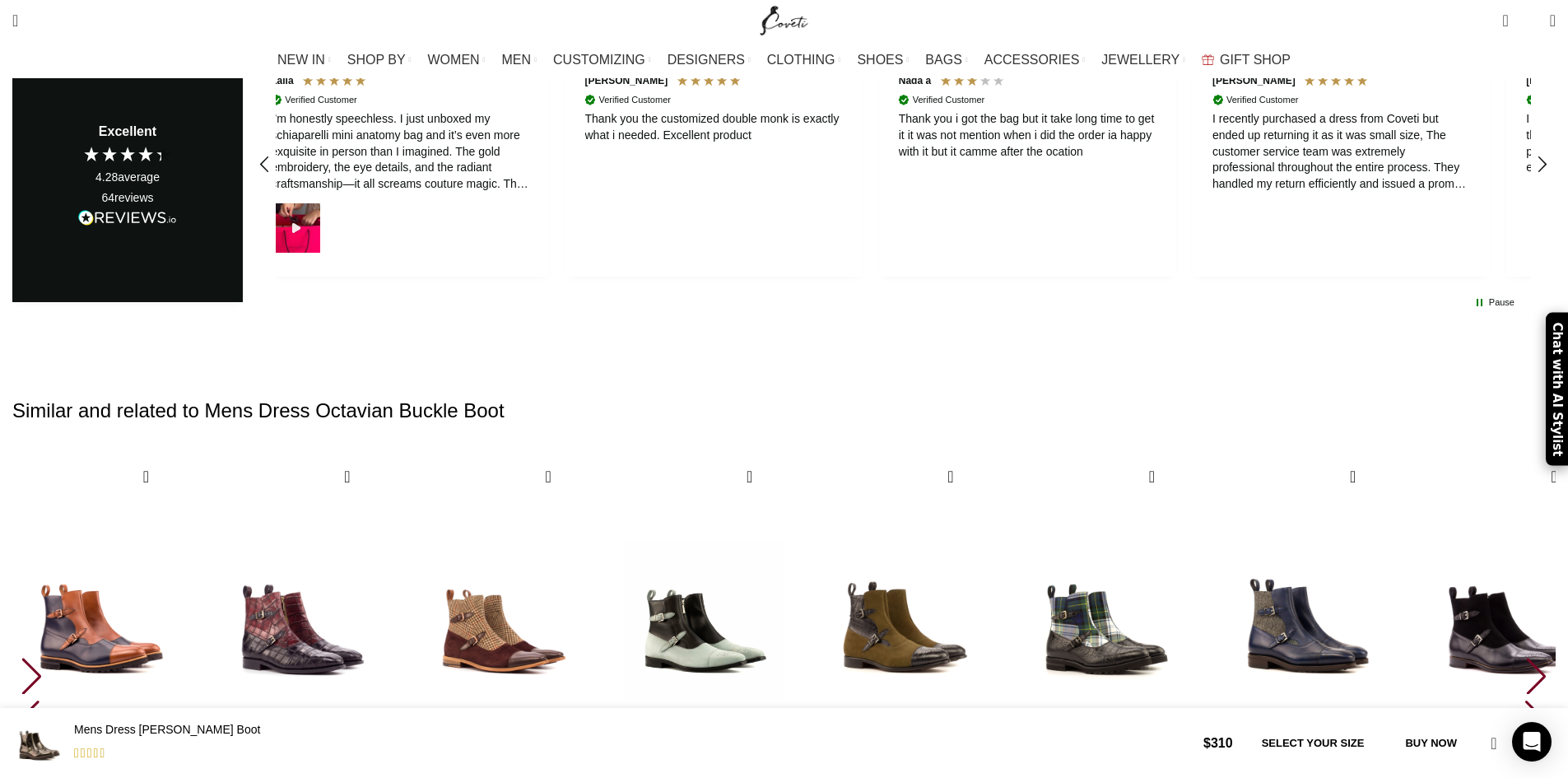
click at [1525, 658] on div "Next slide" at bounding box center [1535, 675] width 23 height 36
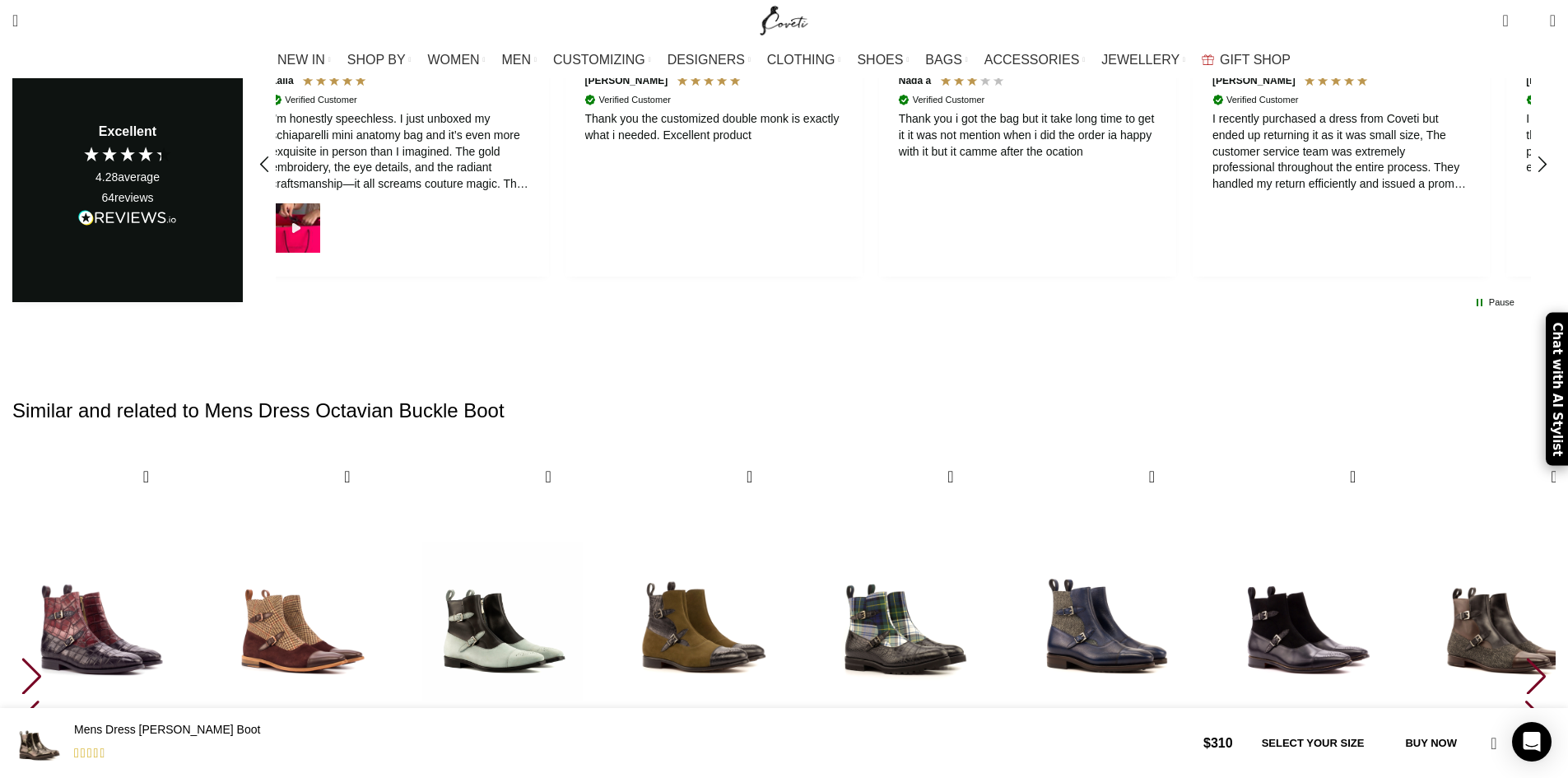
click at [1525, 658] on div "Next slide" at bounding box center [1535, 675] width 23 height 36
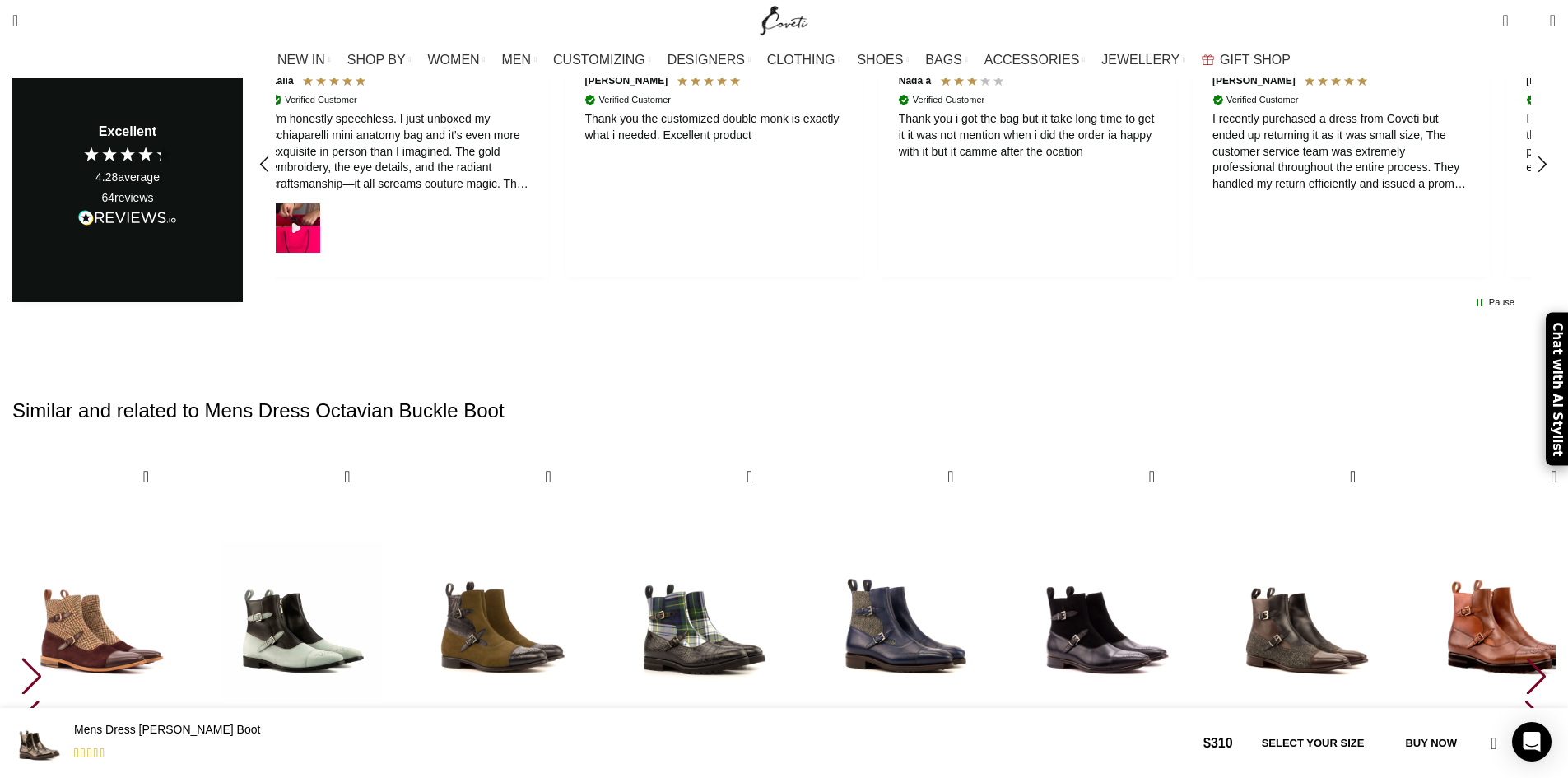
click at [1525, 658] on div "Next slide" at bounding box center [1535, 675] width 23 height 36
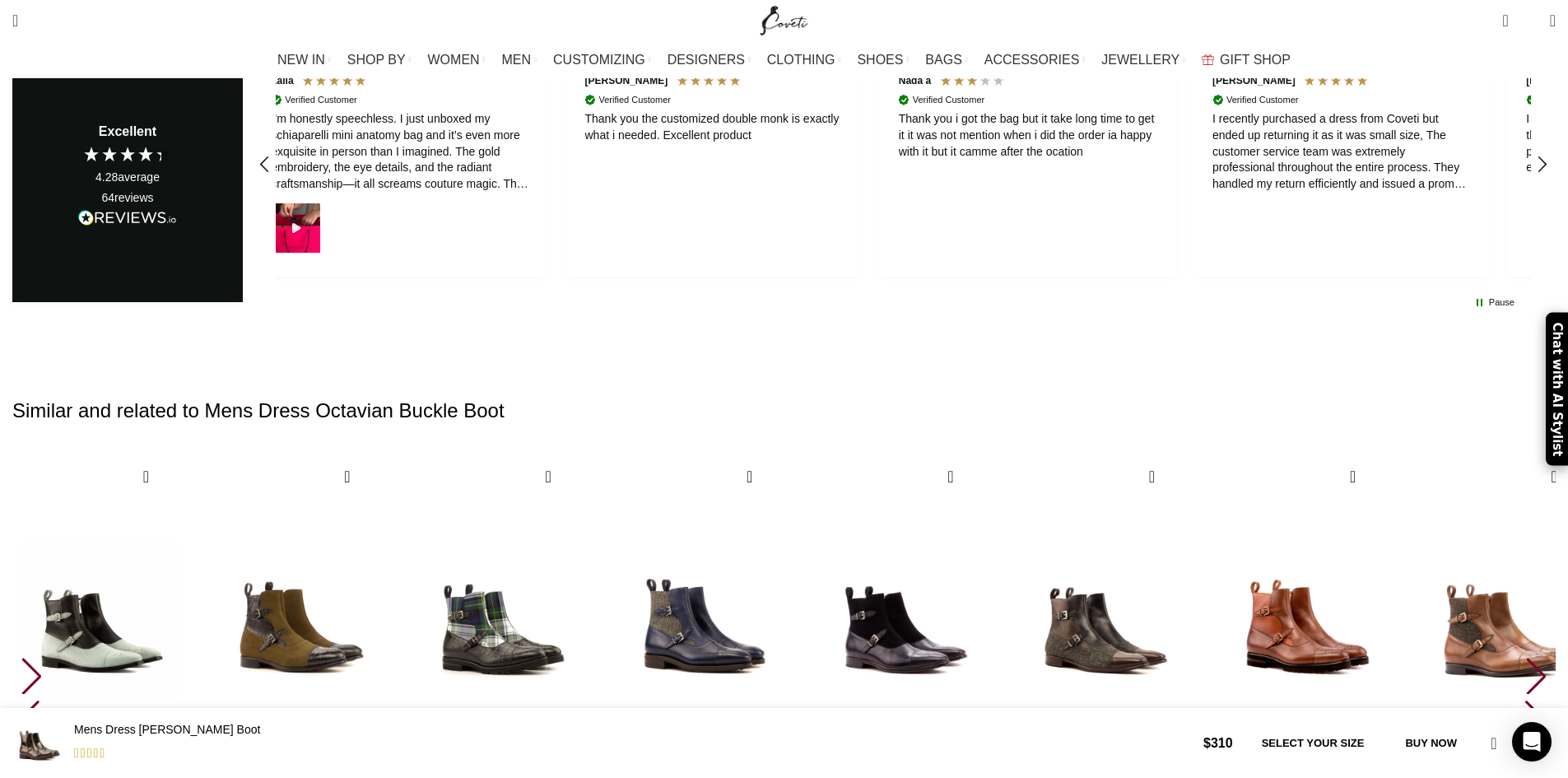
click at [1525, 658] on div "Next slide" at bounding box center [1535, 675] width 23 height 36
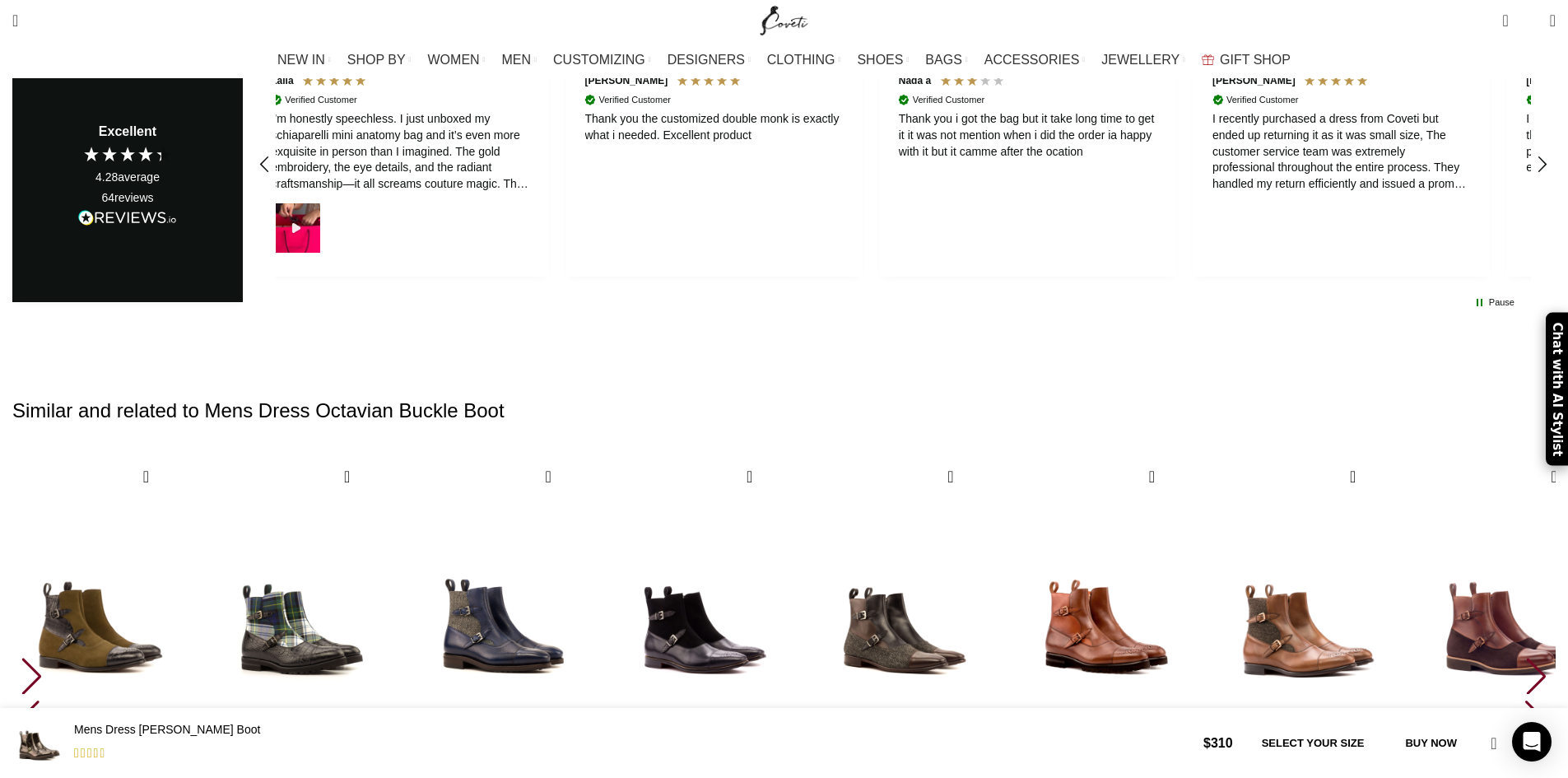
click at [1525, 658] on div "Next slide" at bounding box center [1535, 675] width 23 height 36
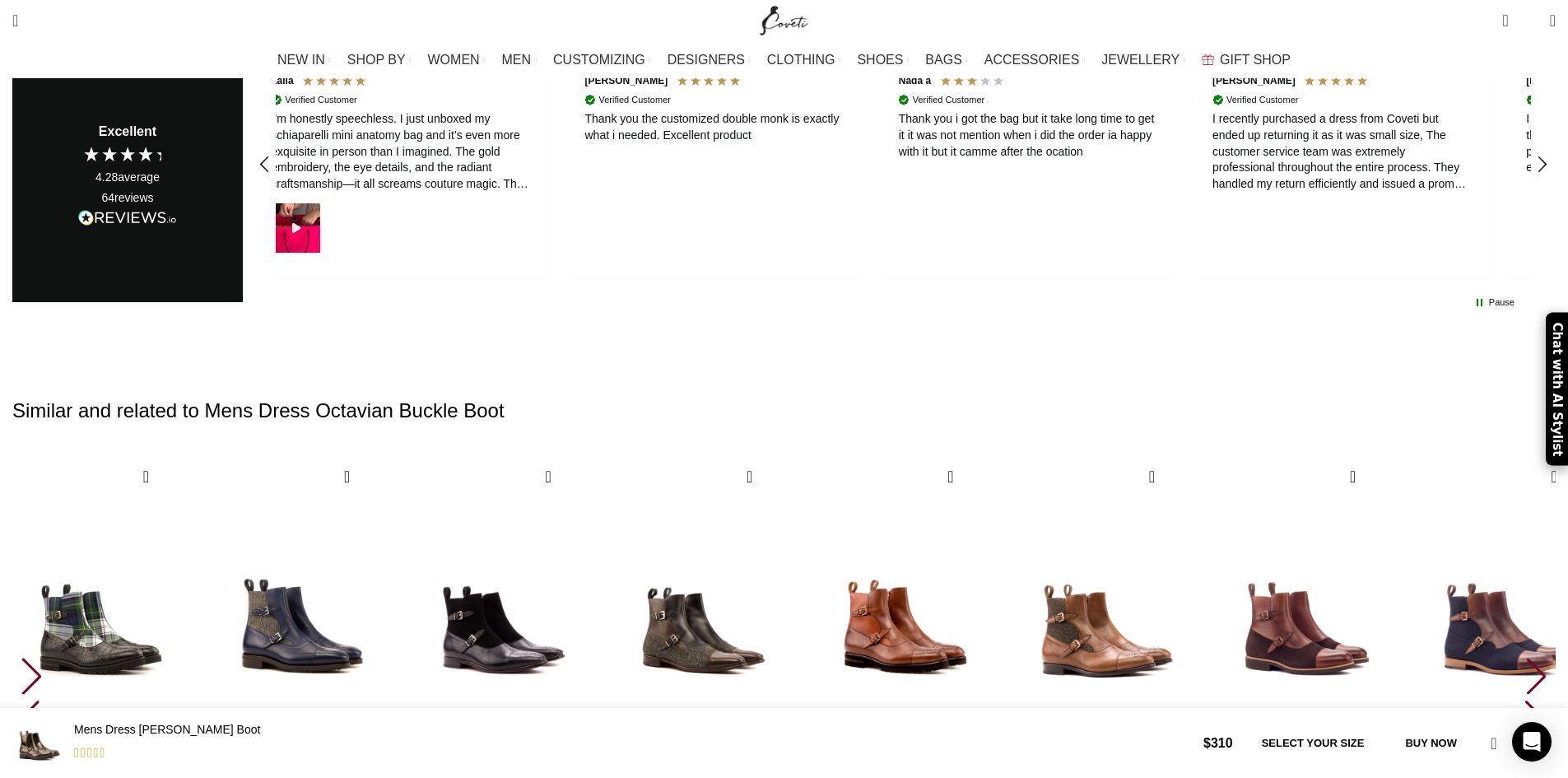
click at [1525, 658] on div "Next slide" at bounding box center [1535, 675] width 23 height 36
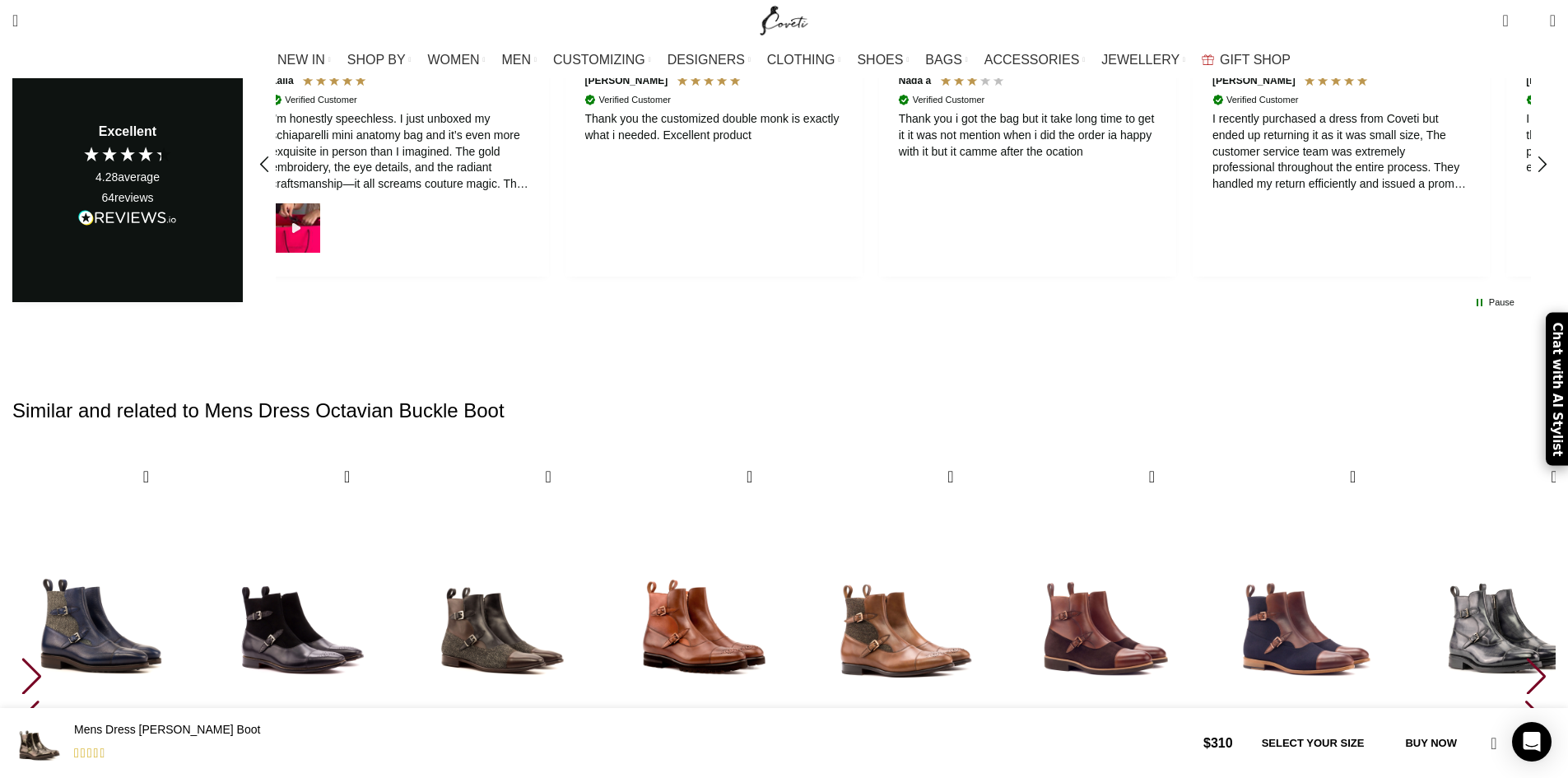
click at [1525, 658] on div "Next slide" at bounding box center [1535, 675] width 23 height 36
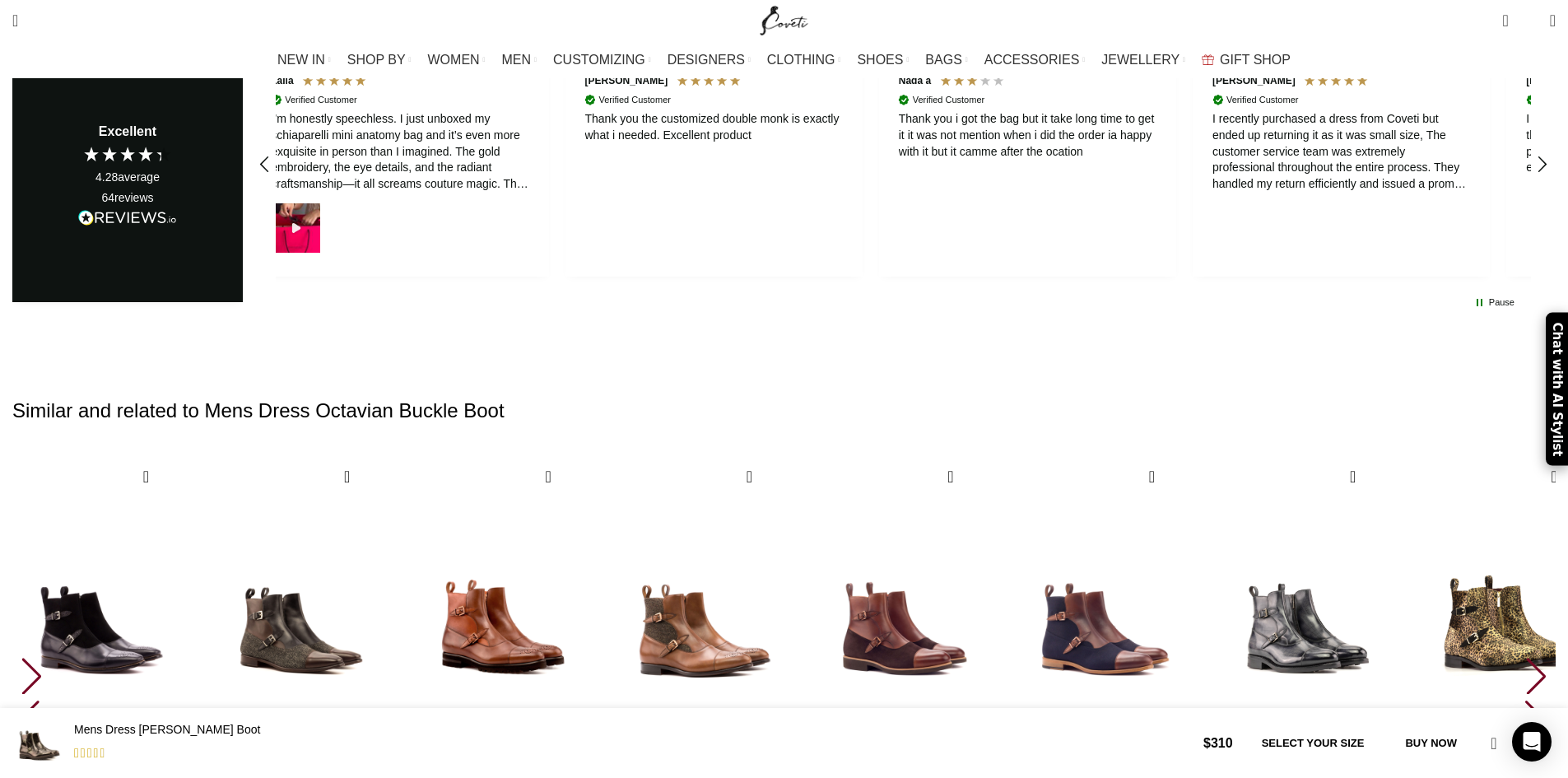
scroll to position [0, 520]
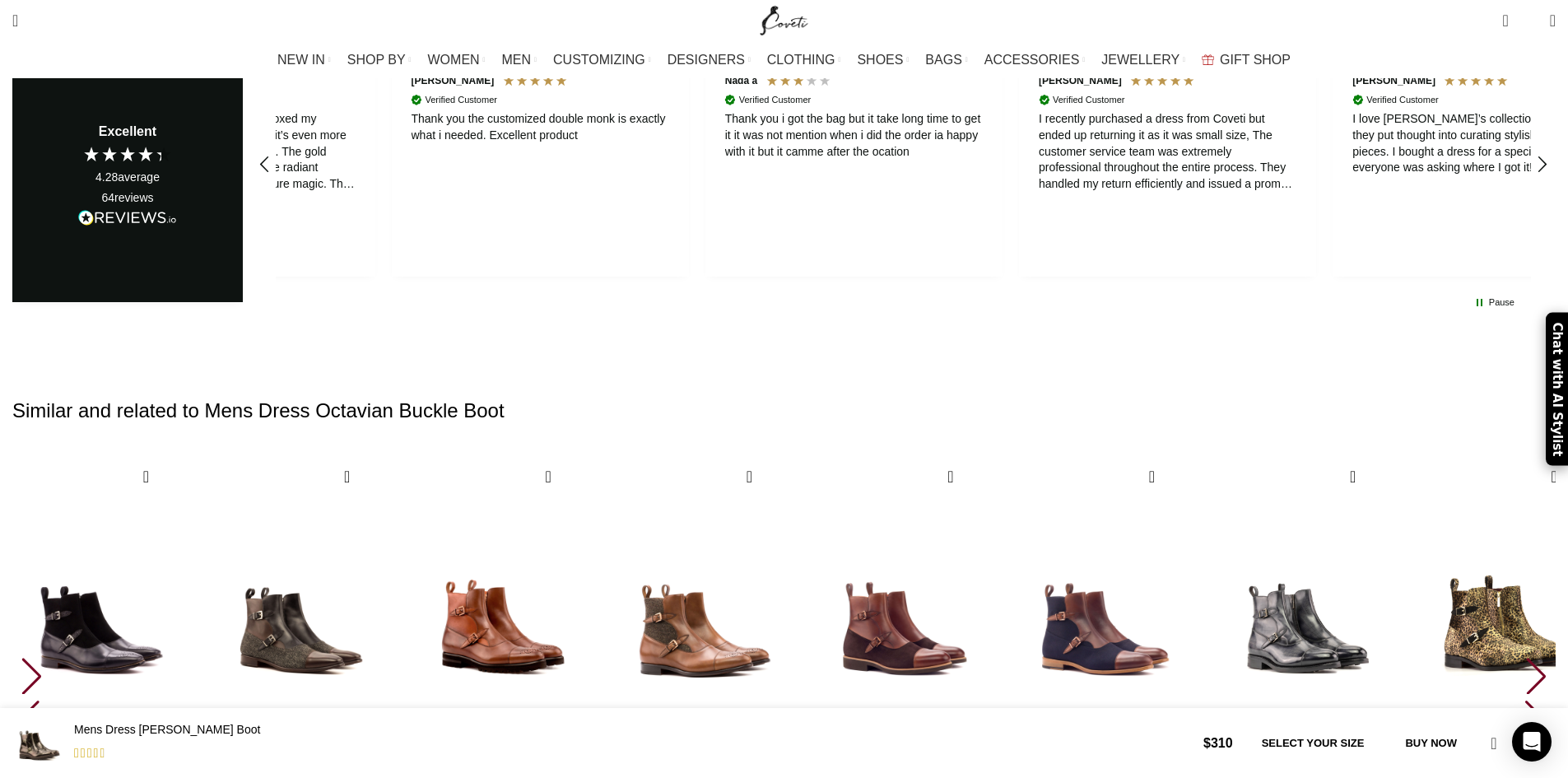
click at [1525, 658] on div "Next slide" at bounding box center [1535, 675] width 23 height 36
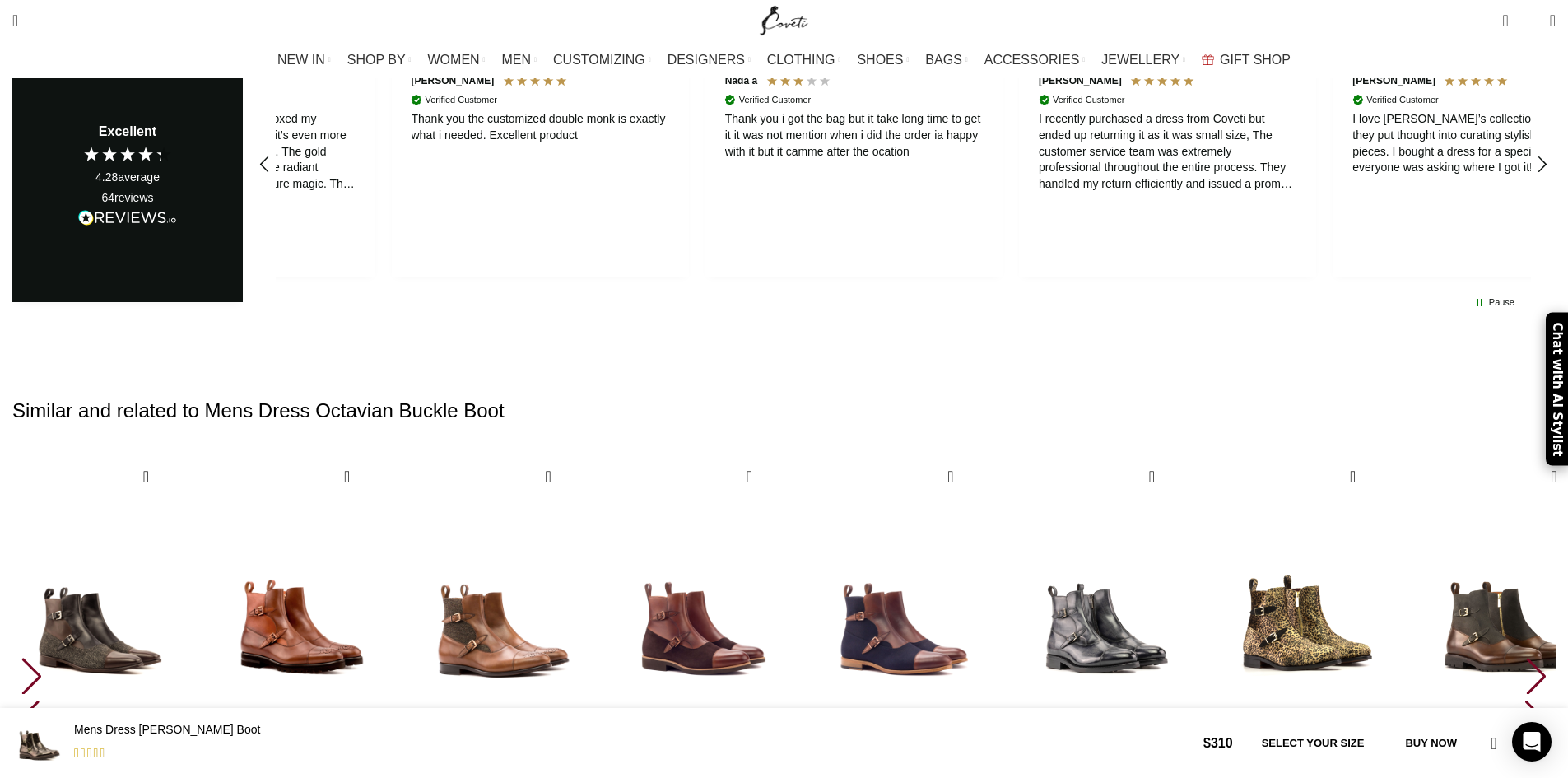
click at [1525, 658] on div "Next slide" at bounding box center [1535, 675] width 23 height 36
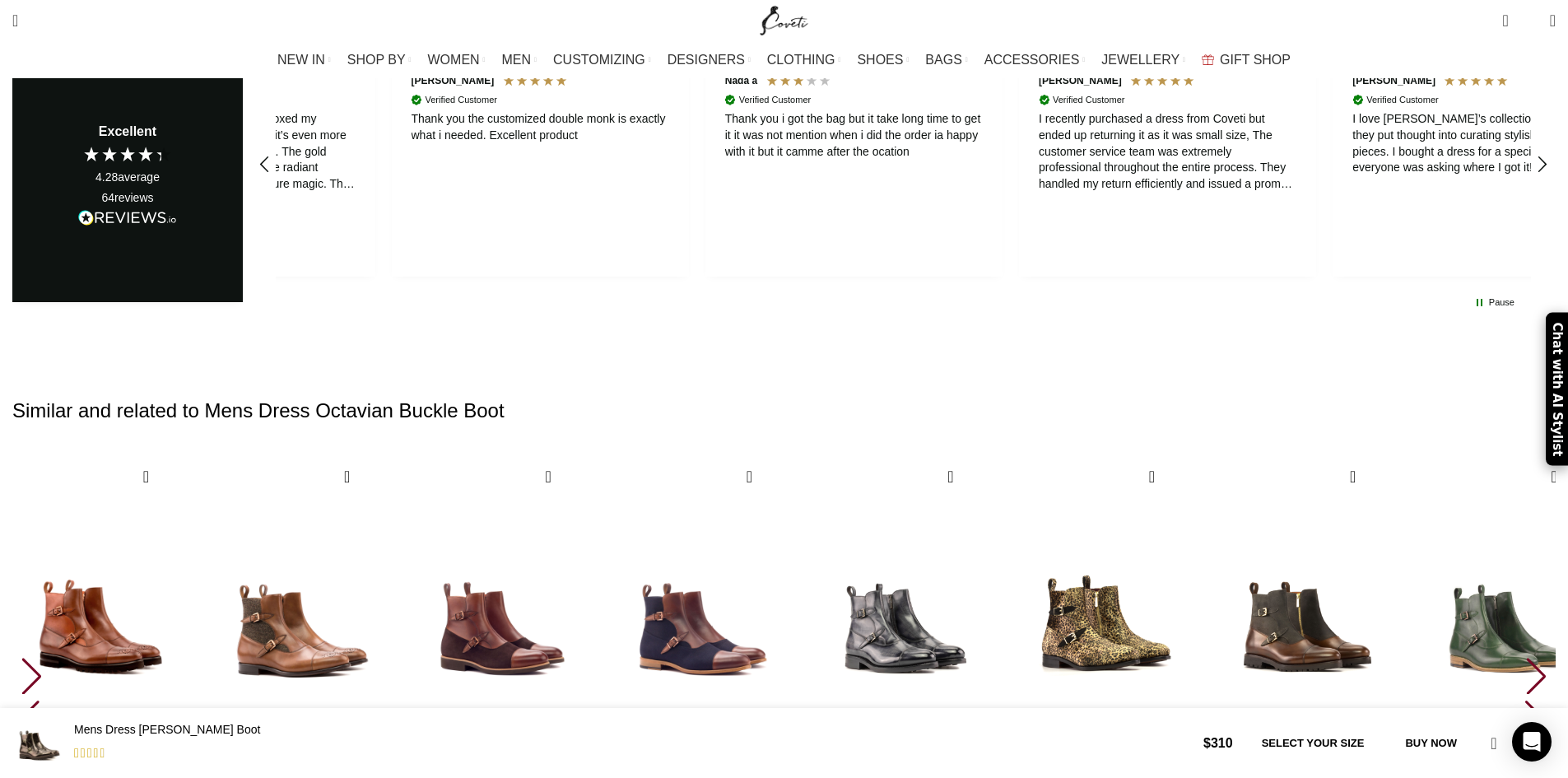
click at [1525, 658] on div "Next slide" at bounding box center [1535, 675] width 23 height 36
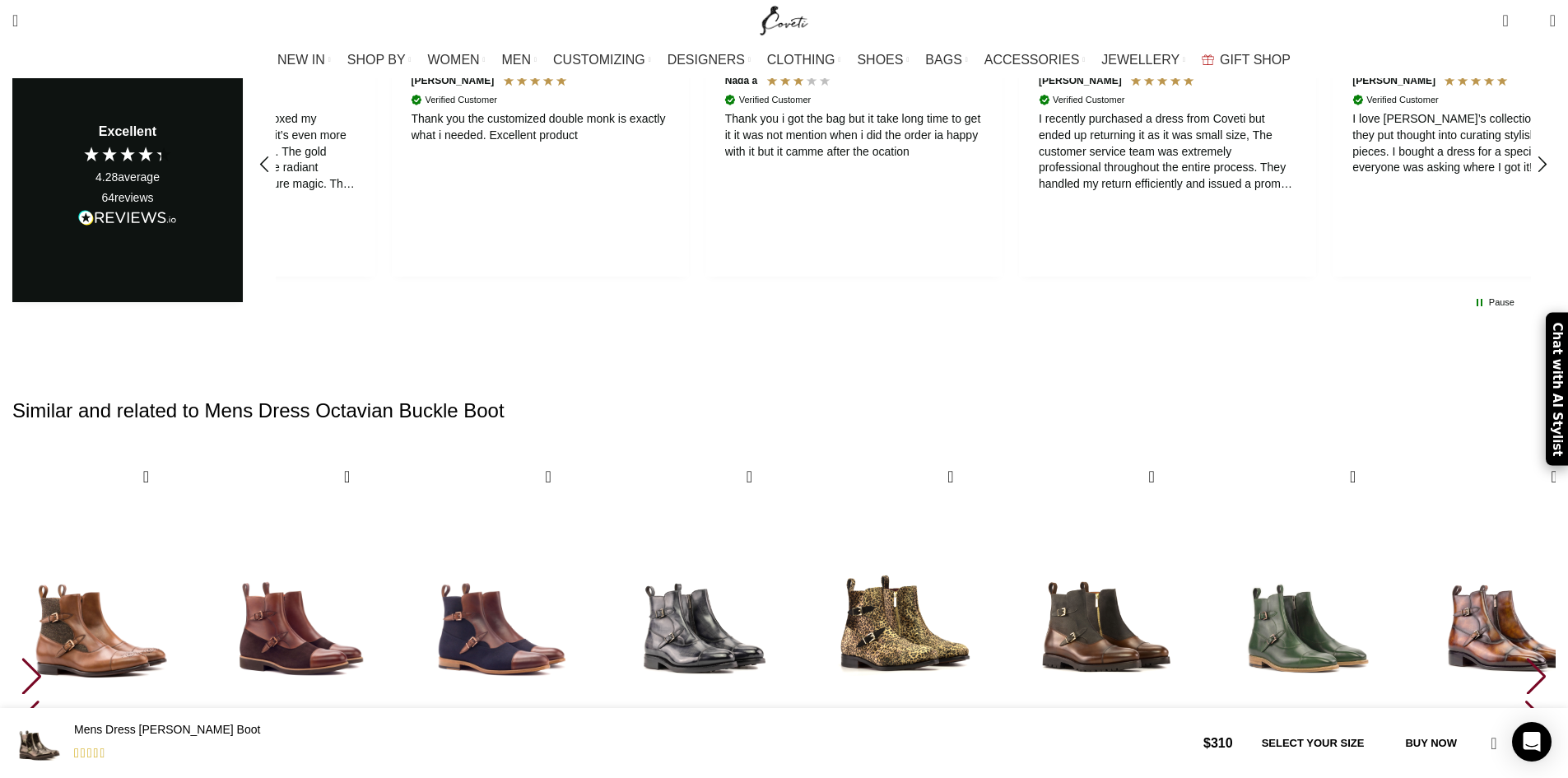
click at [1525, 658] on div "Next slide" at bounding box center [1535, 675] width 23 height 36
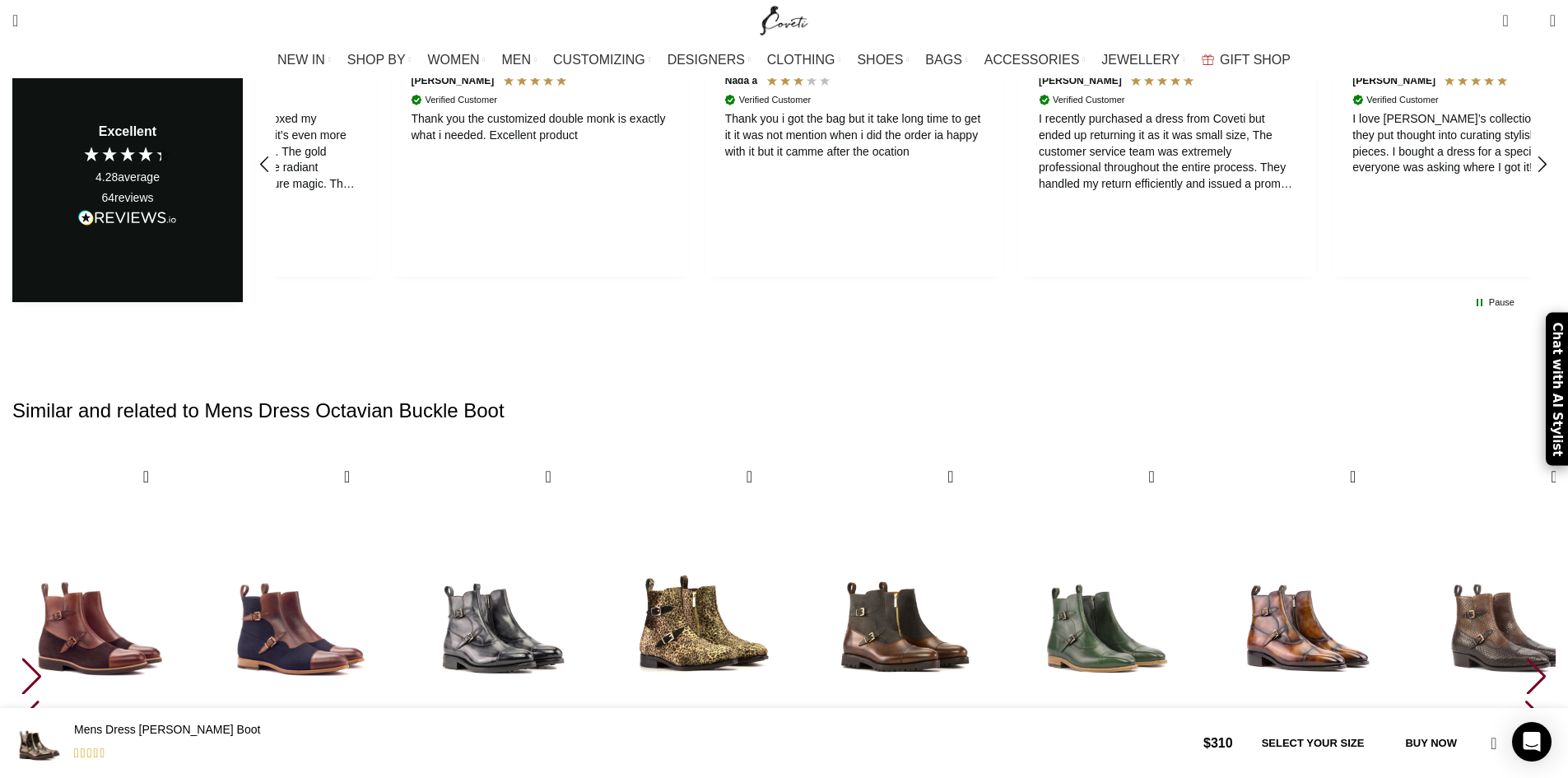
click at [1525, 658] on div "Next slide" at bounding box center [1535, 675] width 23 height 36
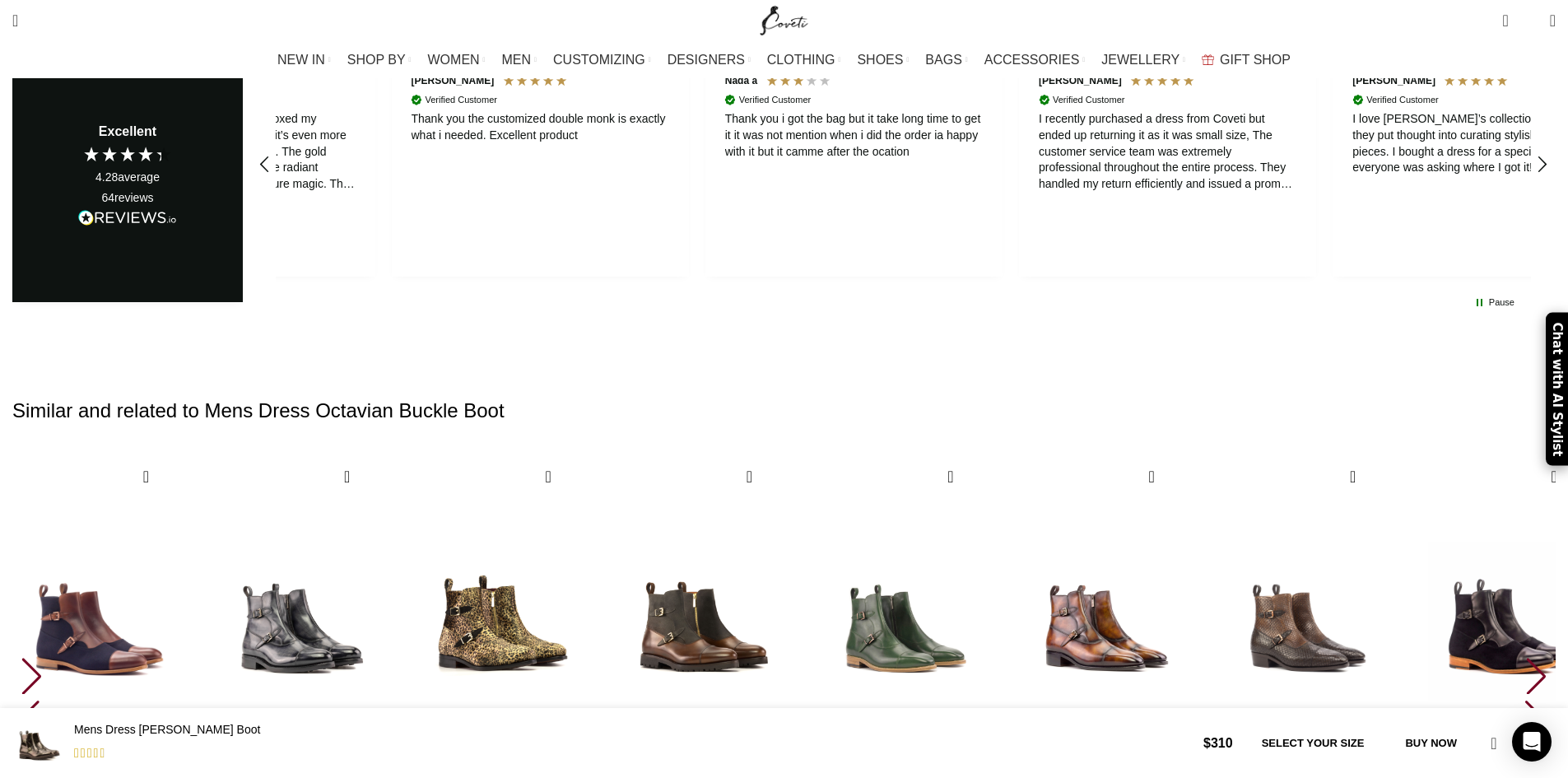
click at [1525, 658] on div "Next slide" at bounding box center [1535, 675] width 23 height 36
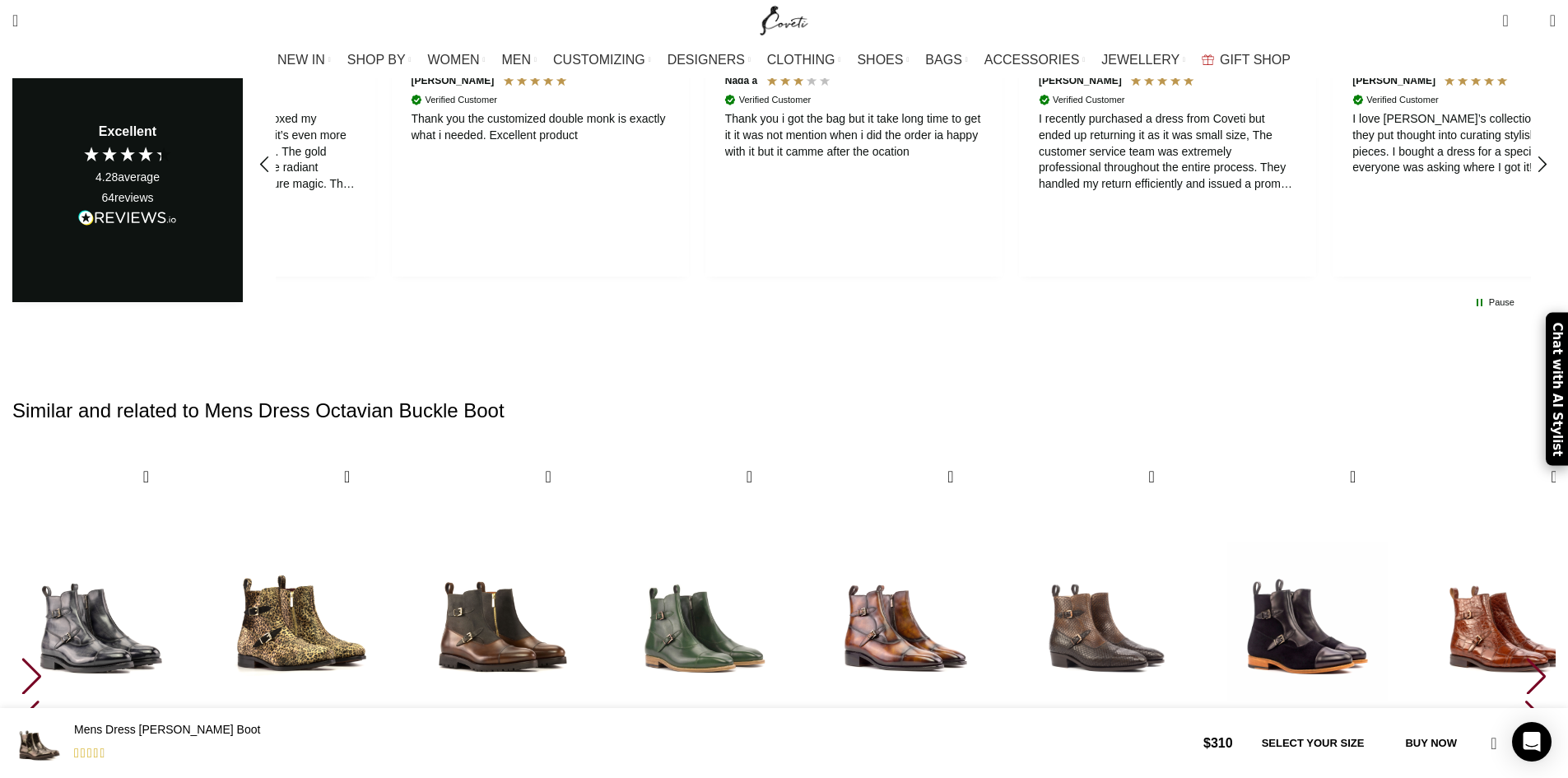
click at [1525, 658] on div "Next slide" at bounding box center [1535, 675] width 23 height 36
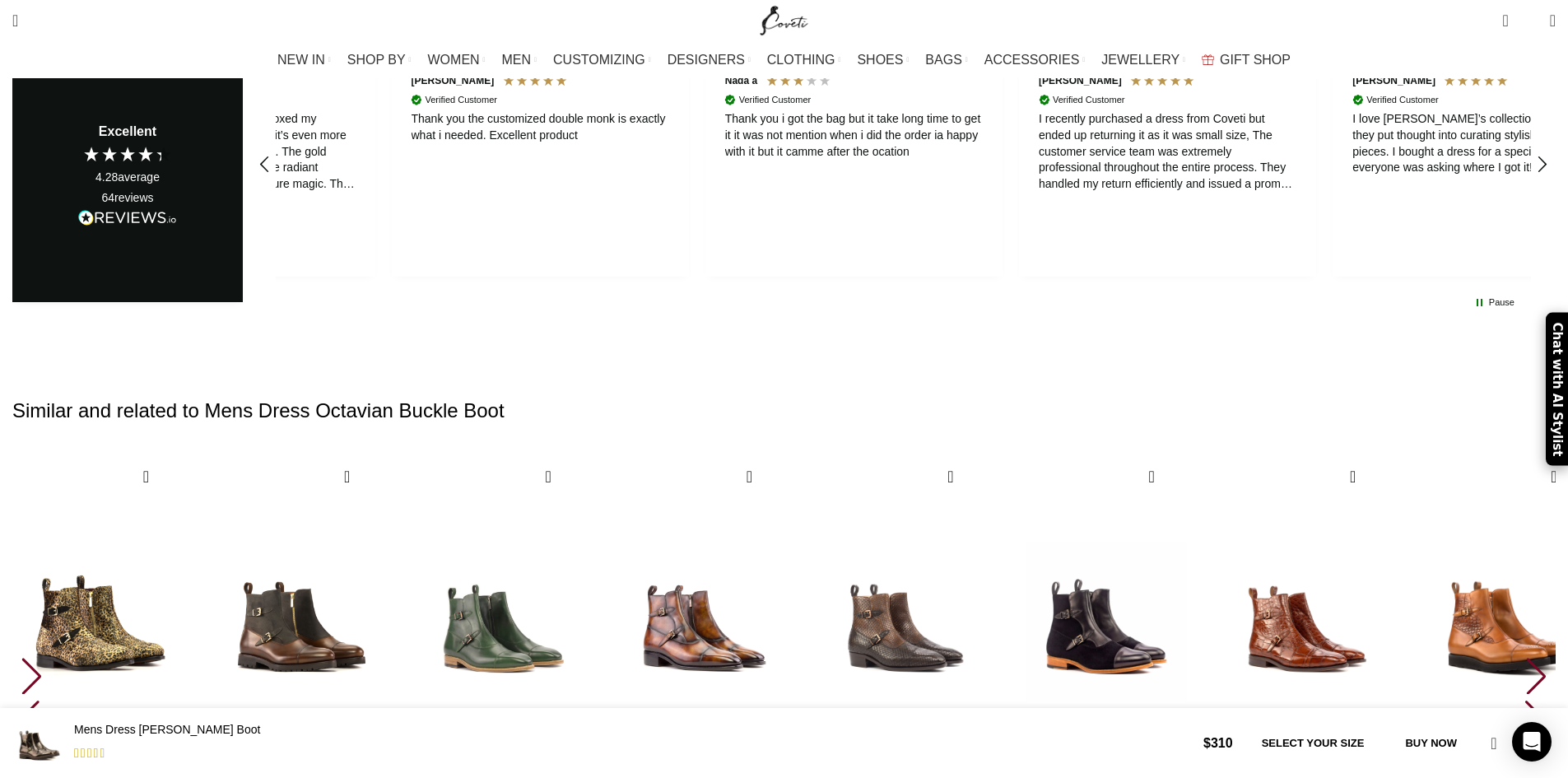
click at [1525, 658] on div "Next slide" at bounding box center [1535, 675] width 23 height 36
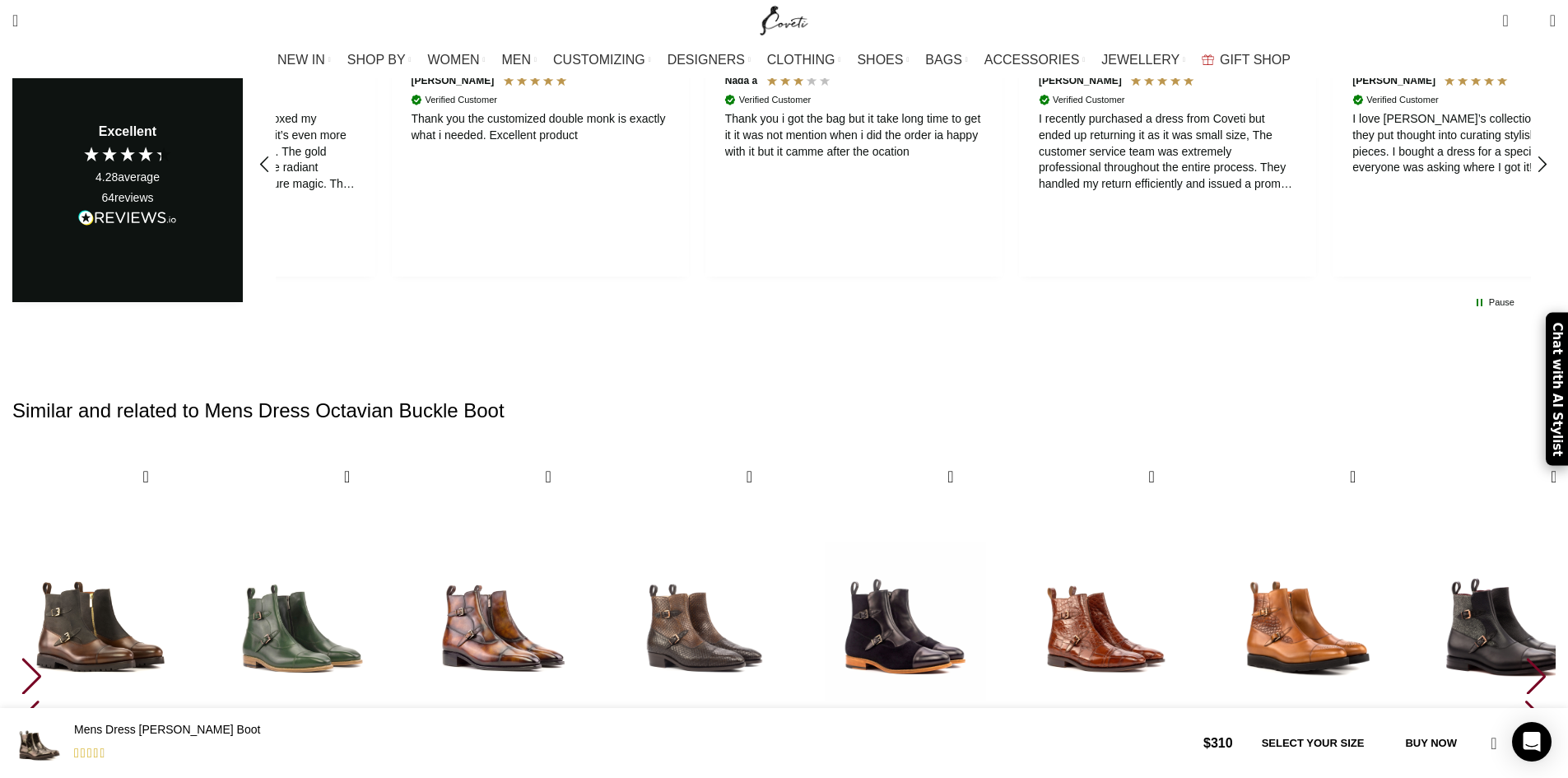
click at [1525, 658] on div "Next slide" at bounding box center [1535, 675] width 23 height 36
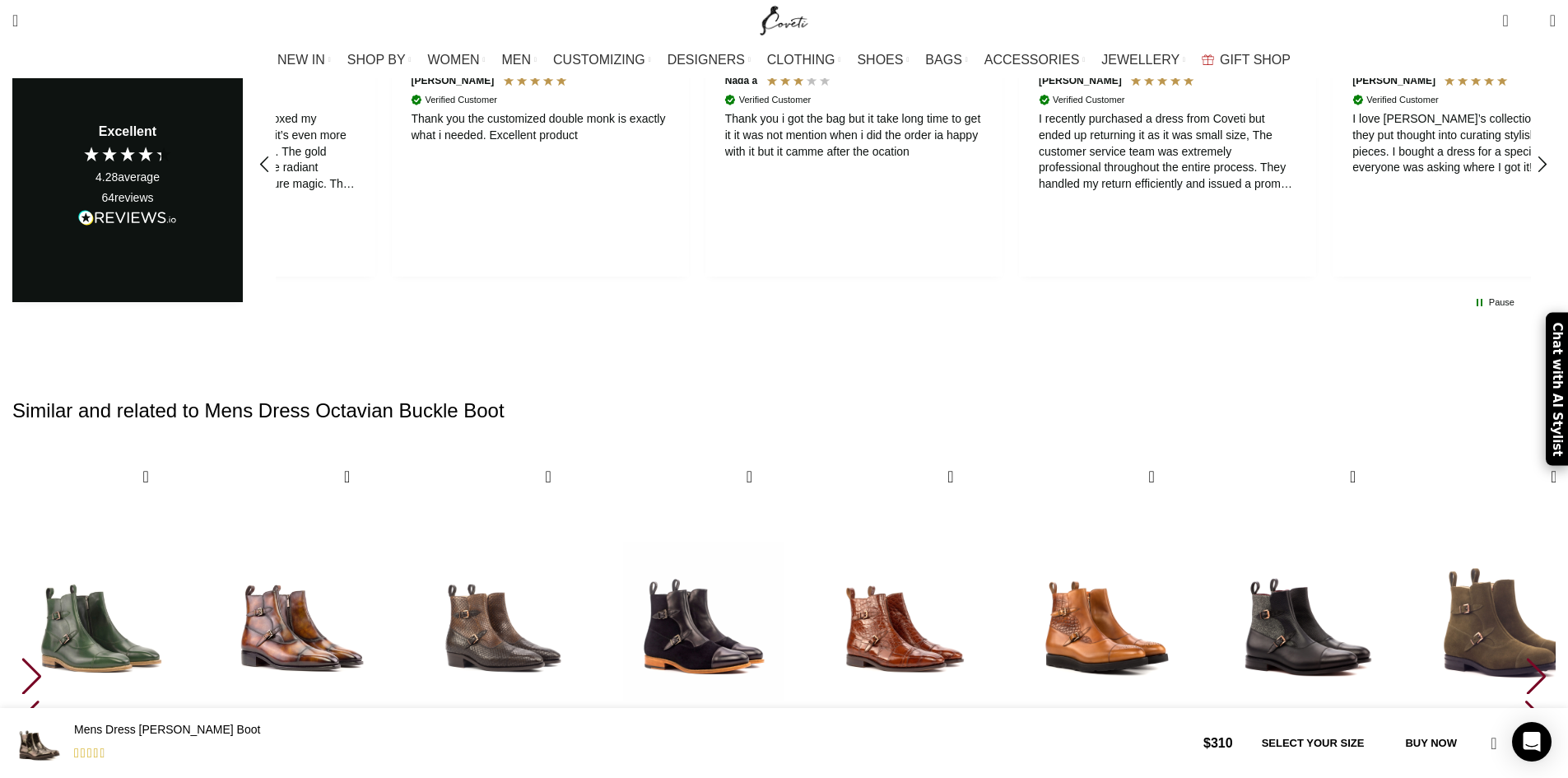
click at [1525, 658] on div "Next slide" at bounding box center [1535, 675] width 23 height 36
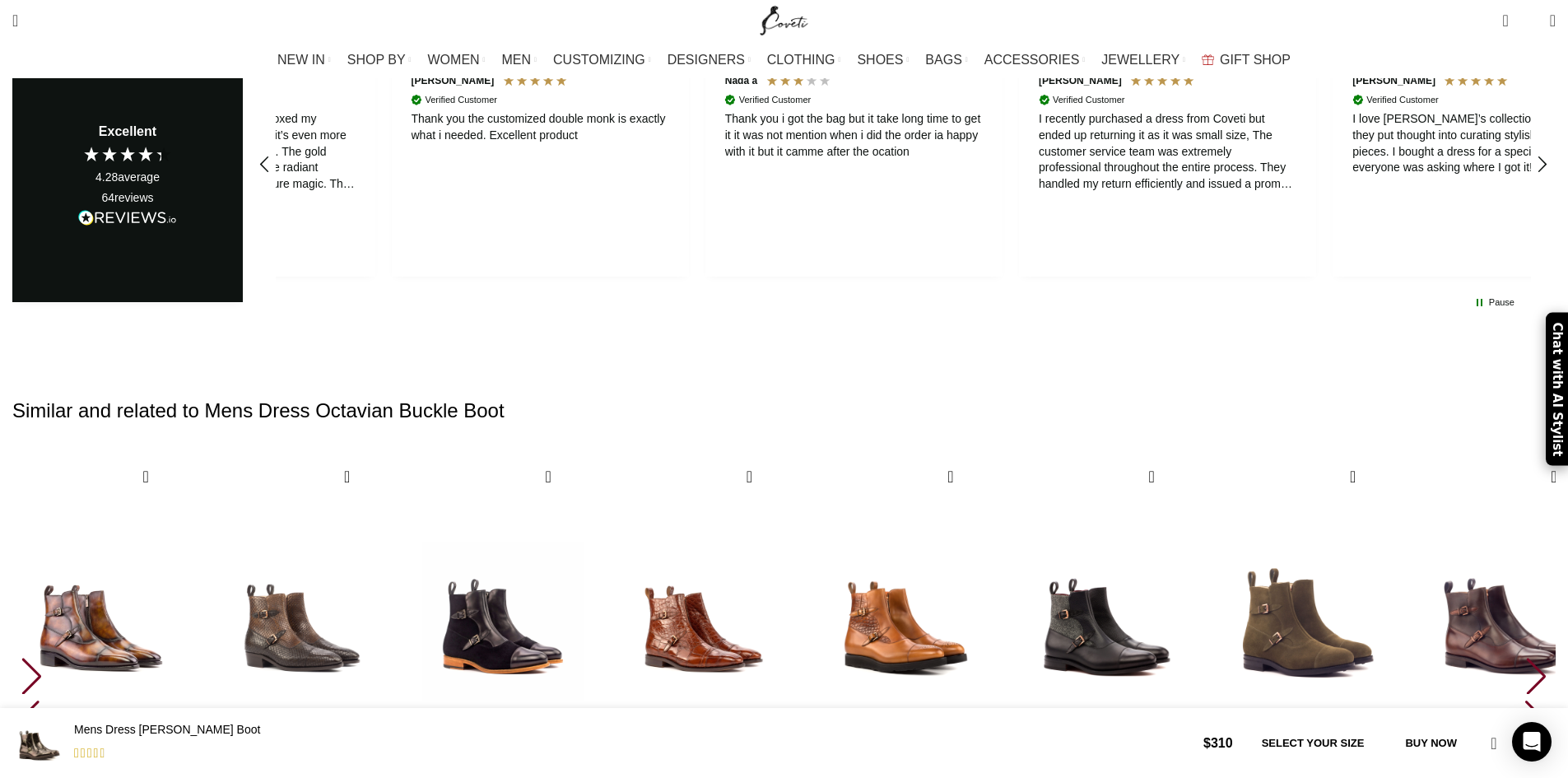
click at [1525, 658] on div "Next slide" at bounding box center [1535, 675] width 23 height 36
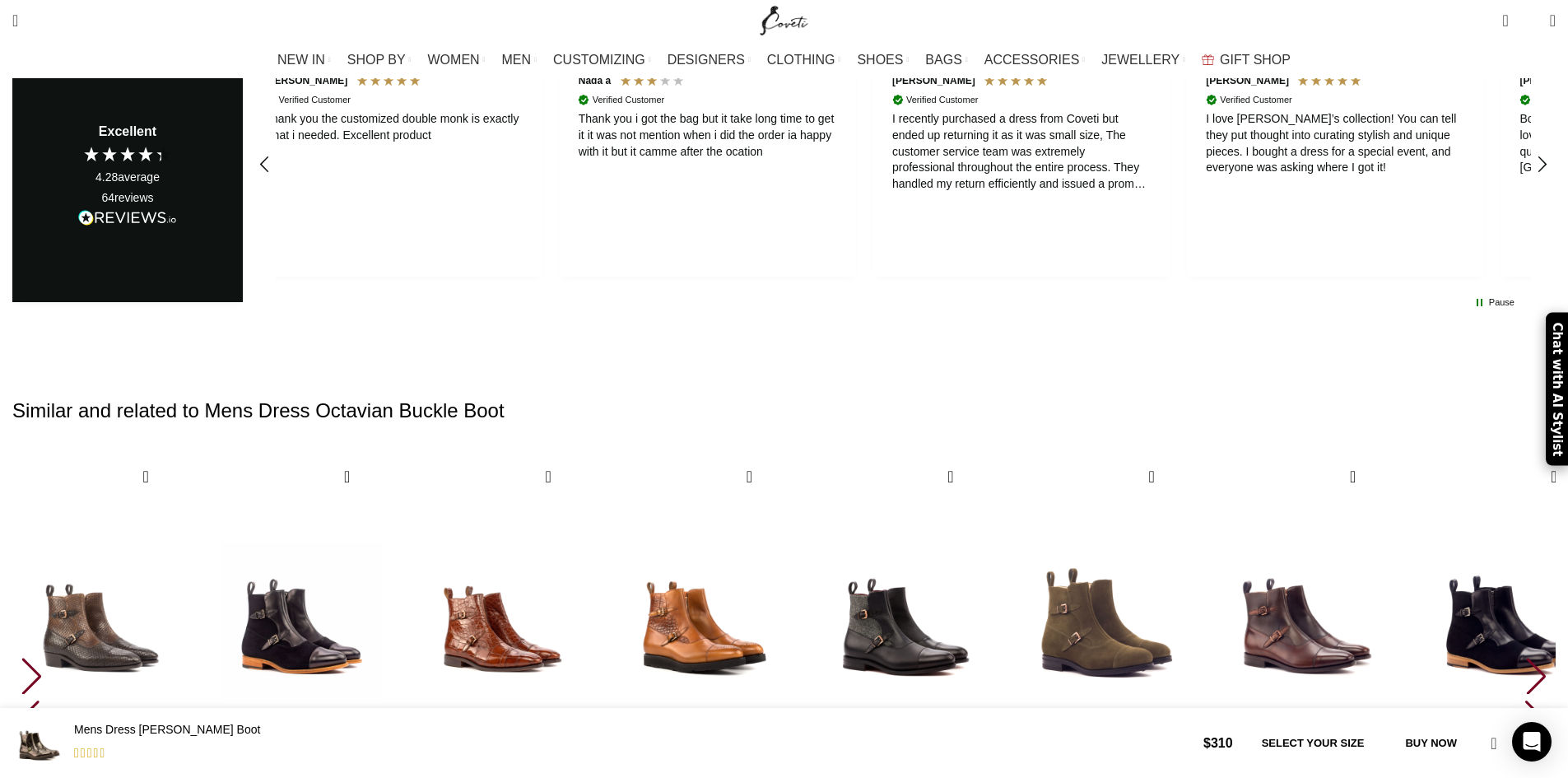
scroll to position [0, 693]
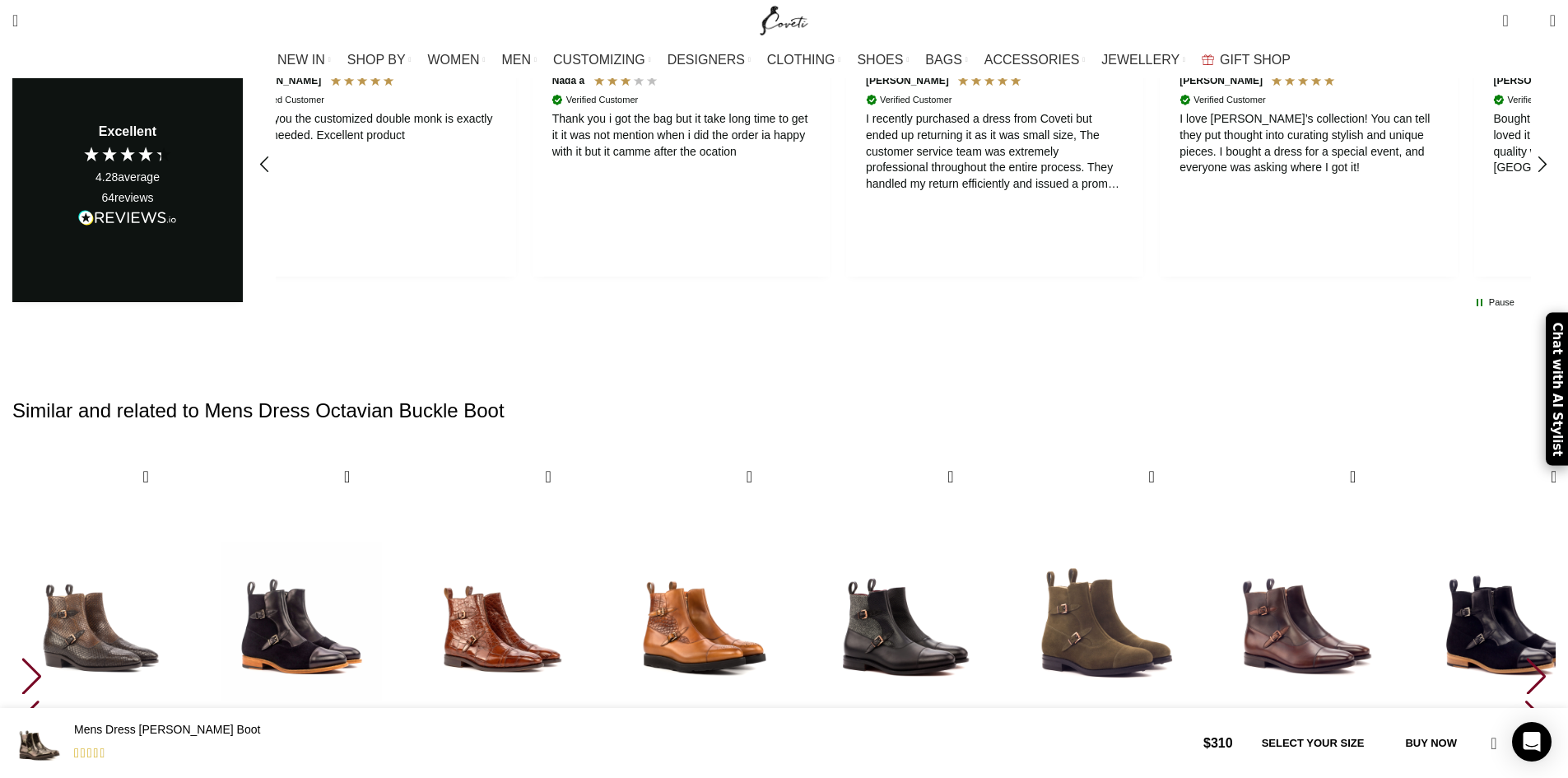
click at [1525, 658] on div "Next slide" at bounding box center [1535, 675] width 23 height 36
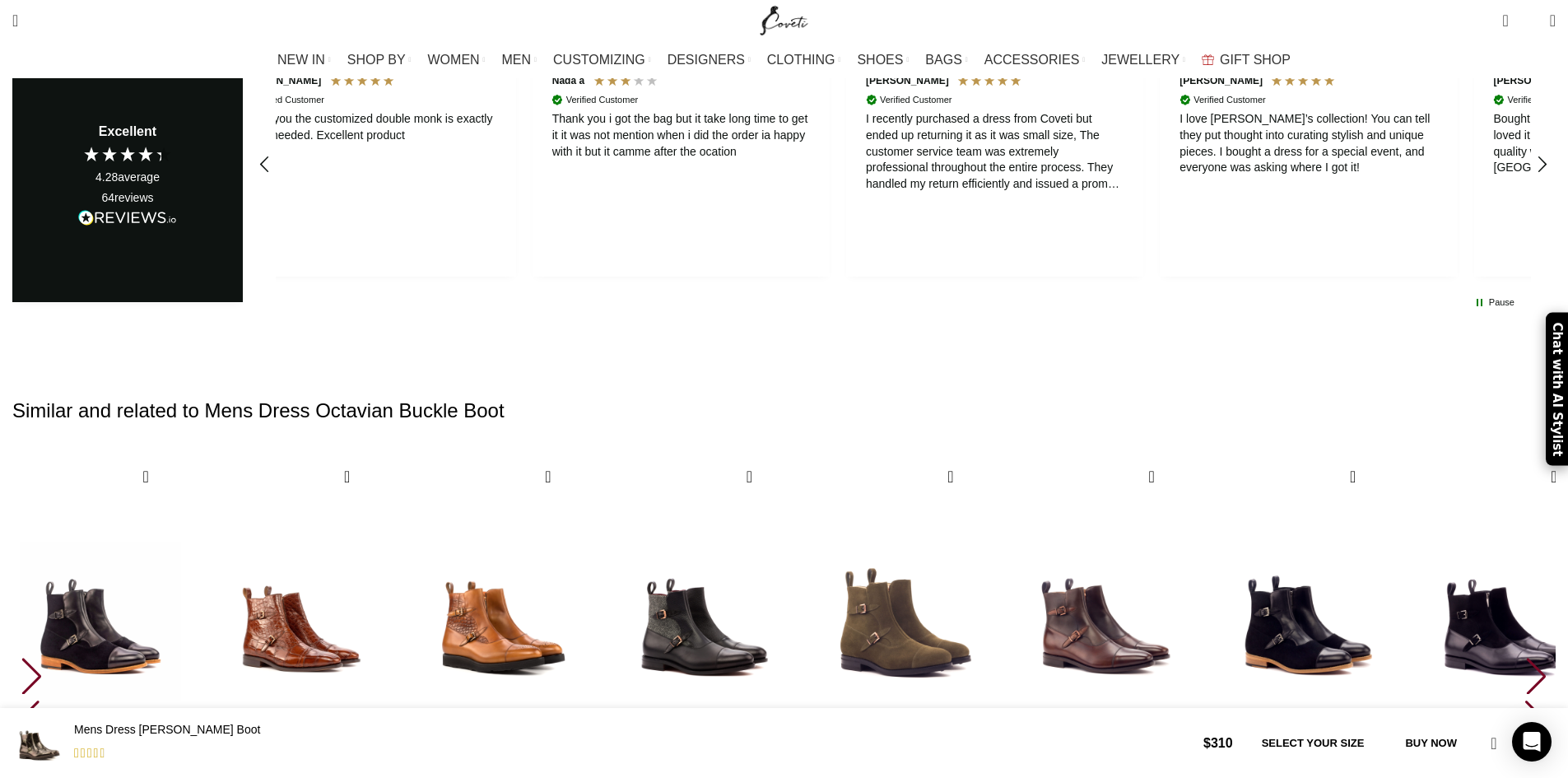
click at [1525, 658] on div "Next slide" at bounding box center [1535, 675] width 23 height 36
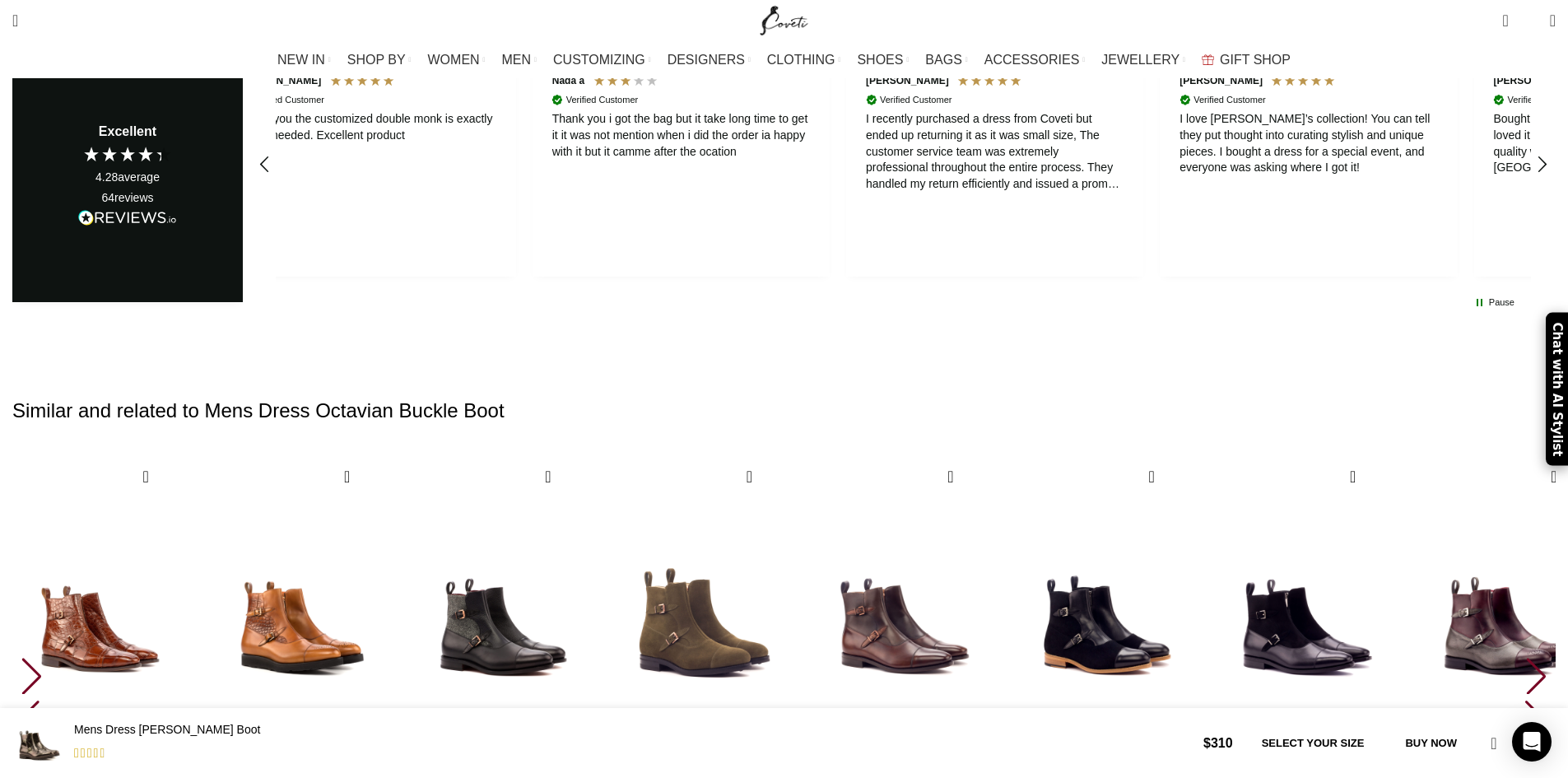
click at [1525, 658] on div "Next slide" at bounding box center [1535, 675] width 23 height 36
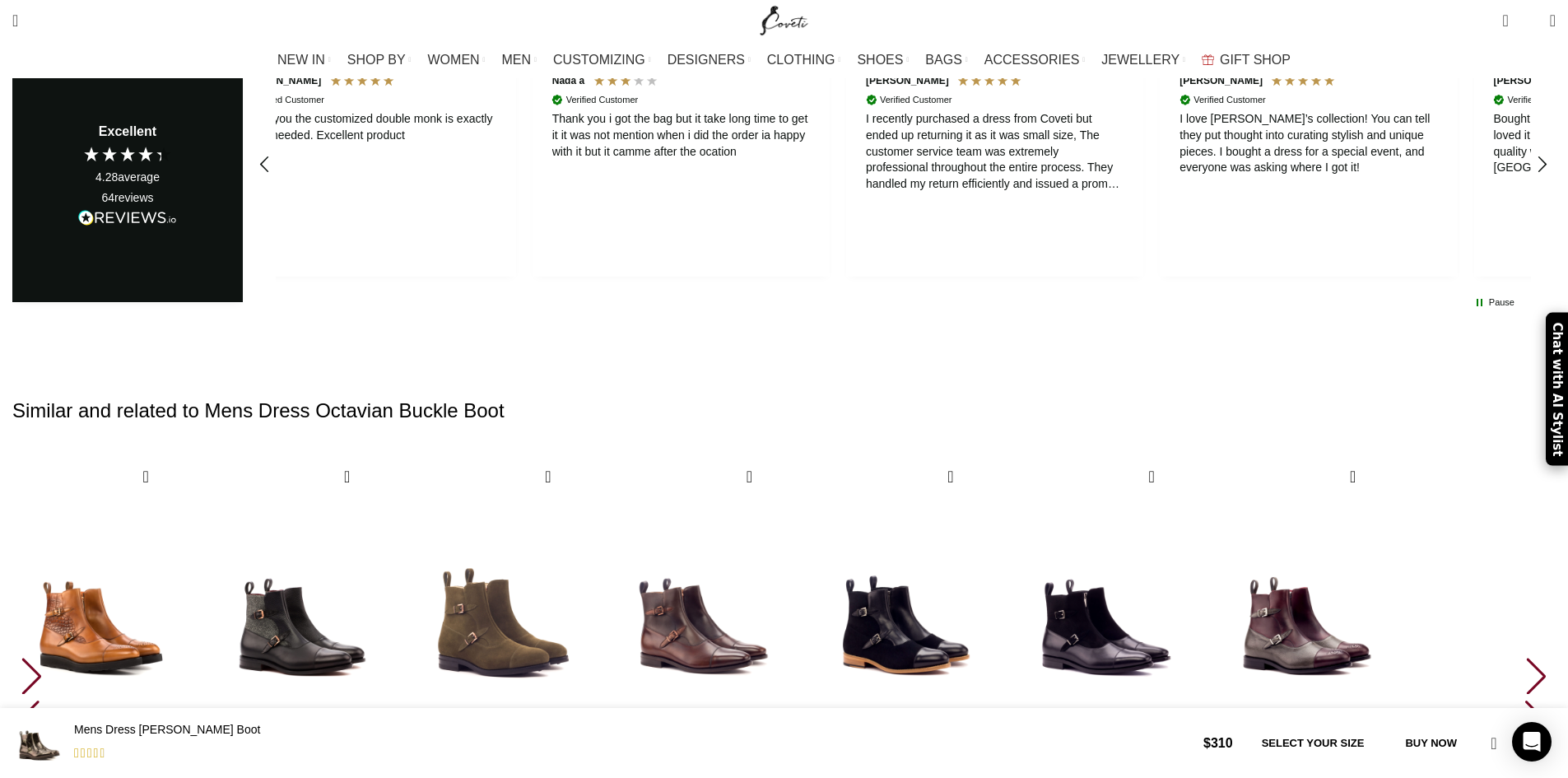
click at [1525, 658] on div "Next slide" at bounding box center [1535, 675] width 23 height 36
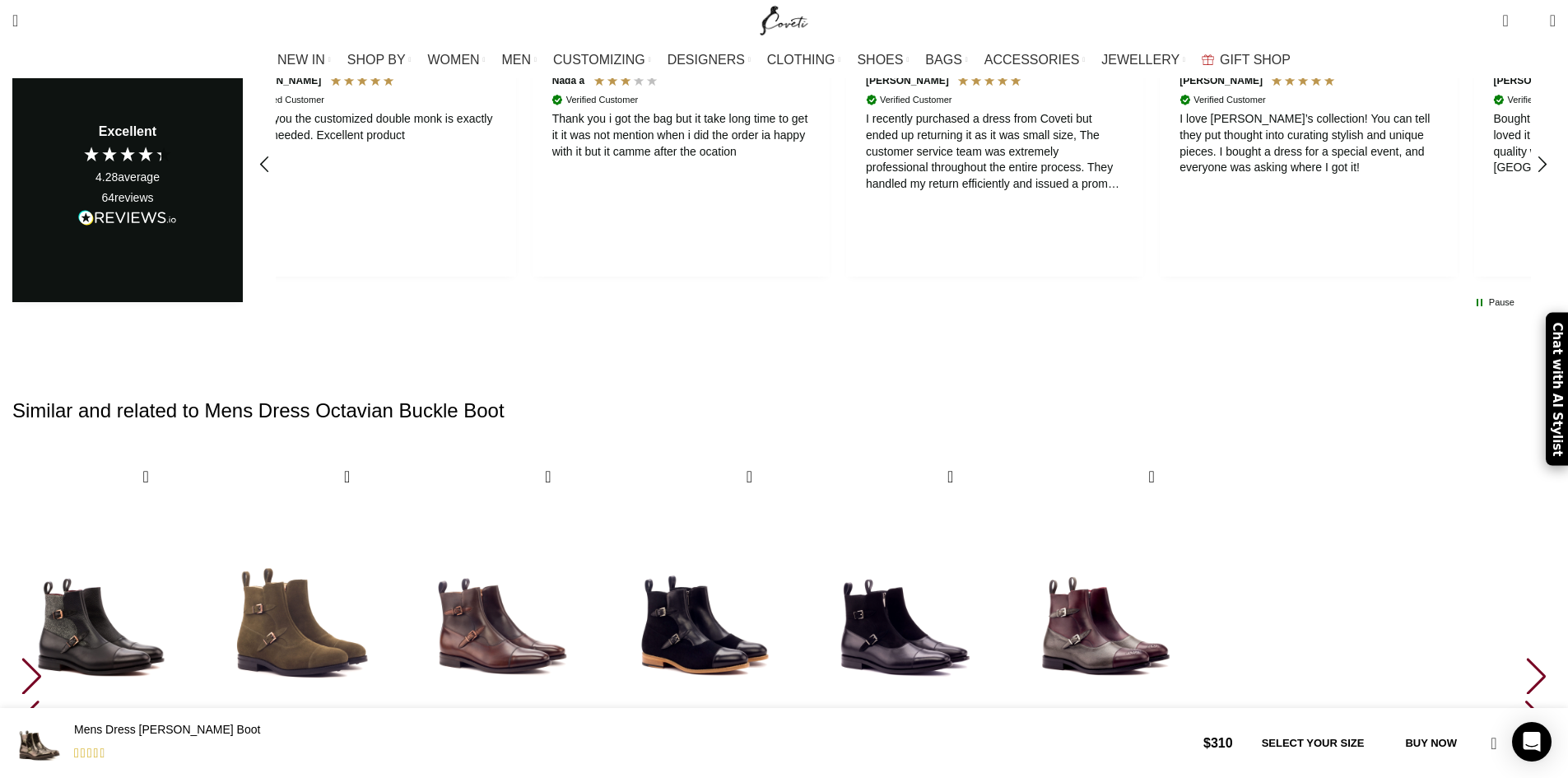
click at [1525, 658] on div "Next slide" at bounding box center [1535, 675] width 23 height 36
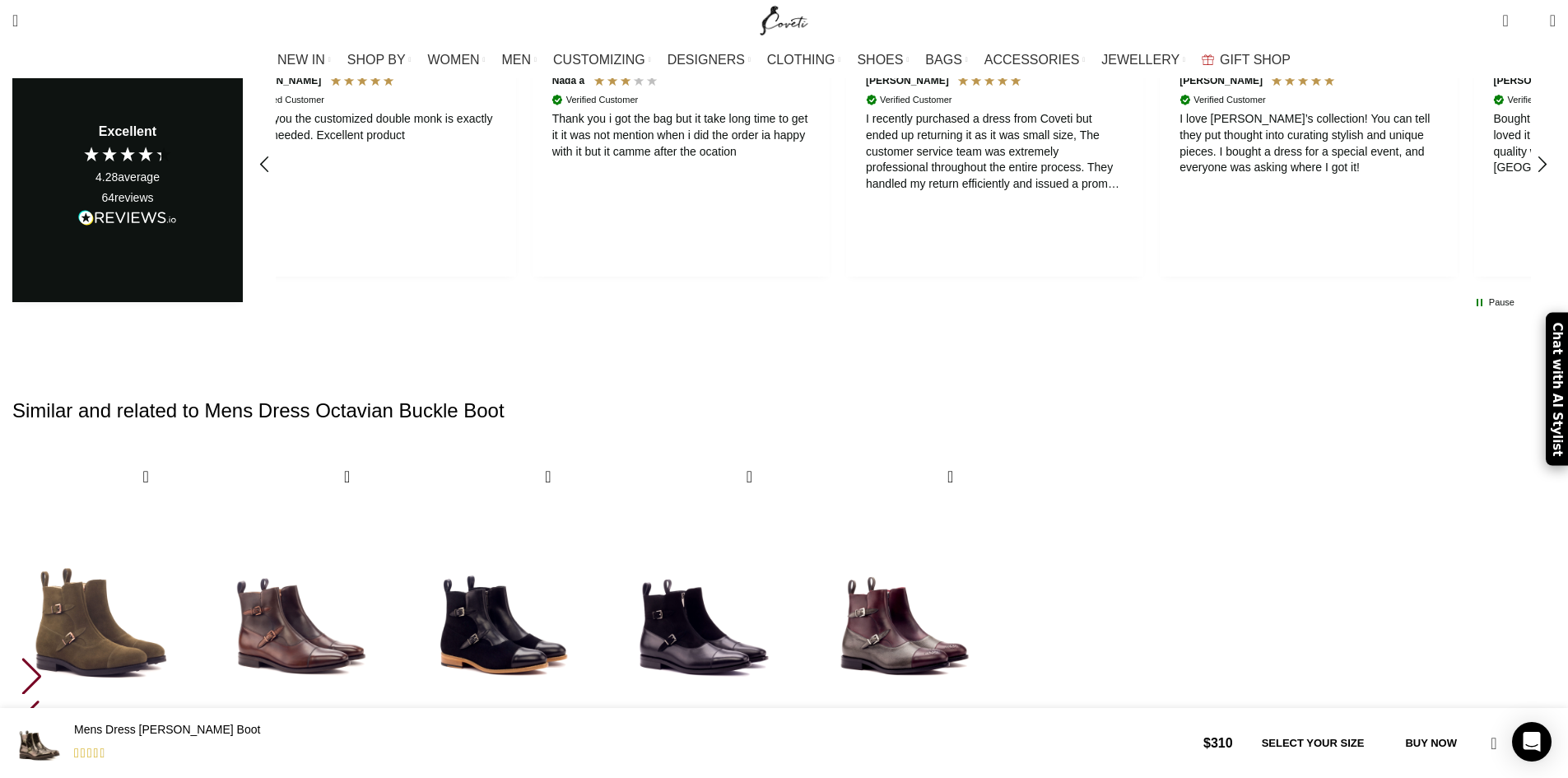
click at [992, 460] on div "30 / 30" at bounding box center [904, 621] width 177 height 329
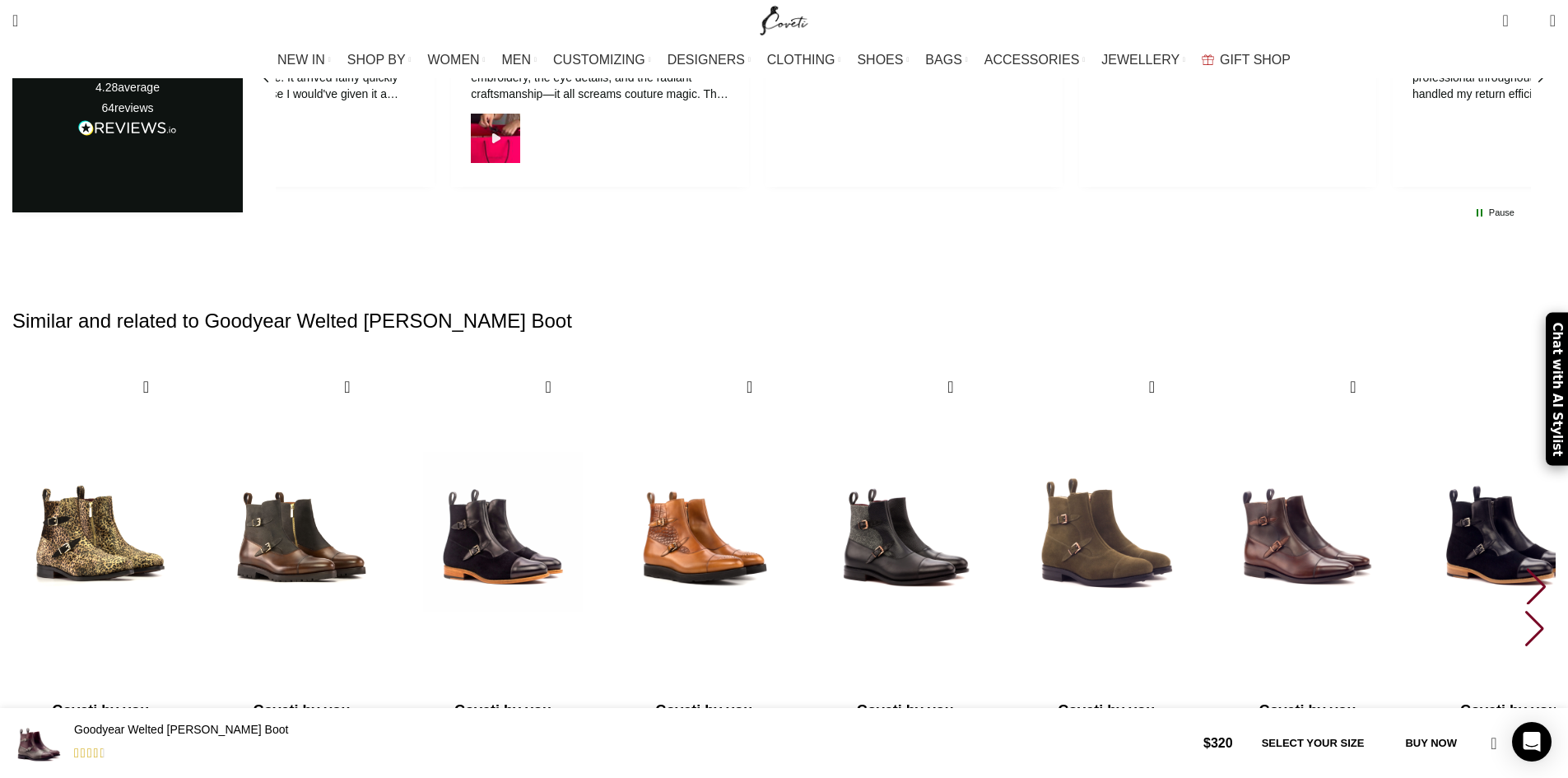
scroll to position [0, 174]
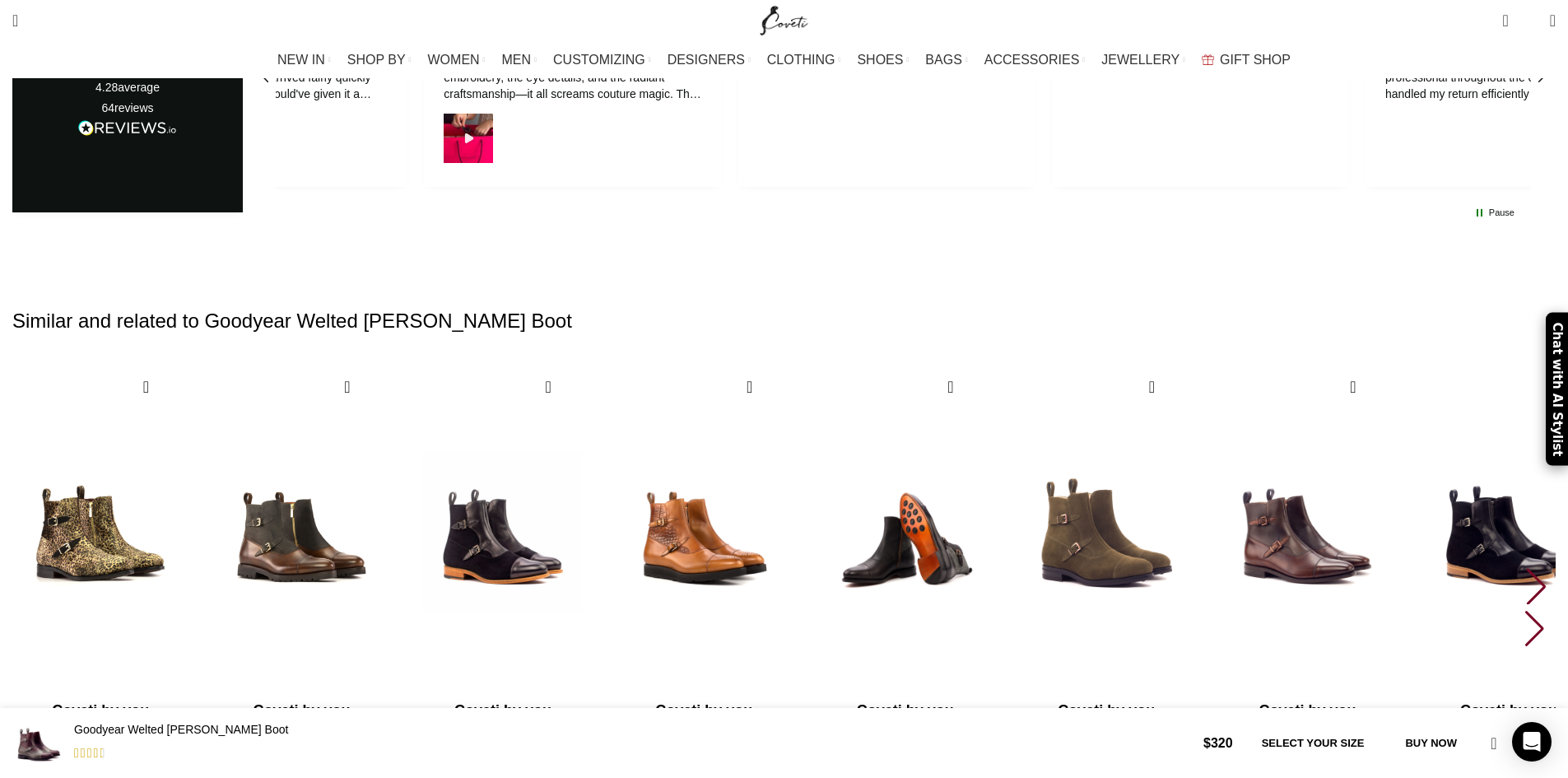
click at [996, 362] on img "5 / 30" at bounding box center [904, 531] width 181 height 339
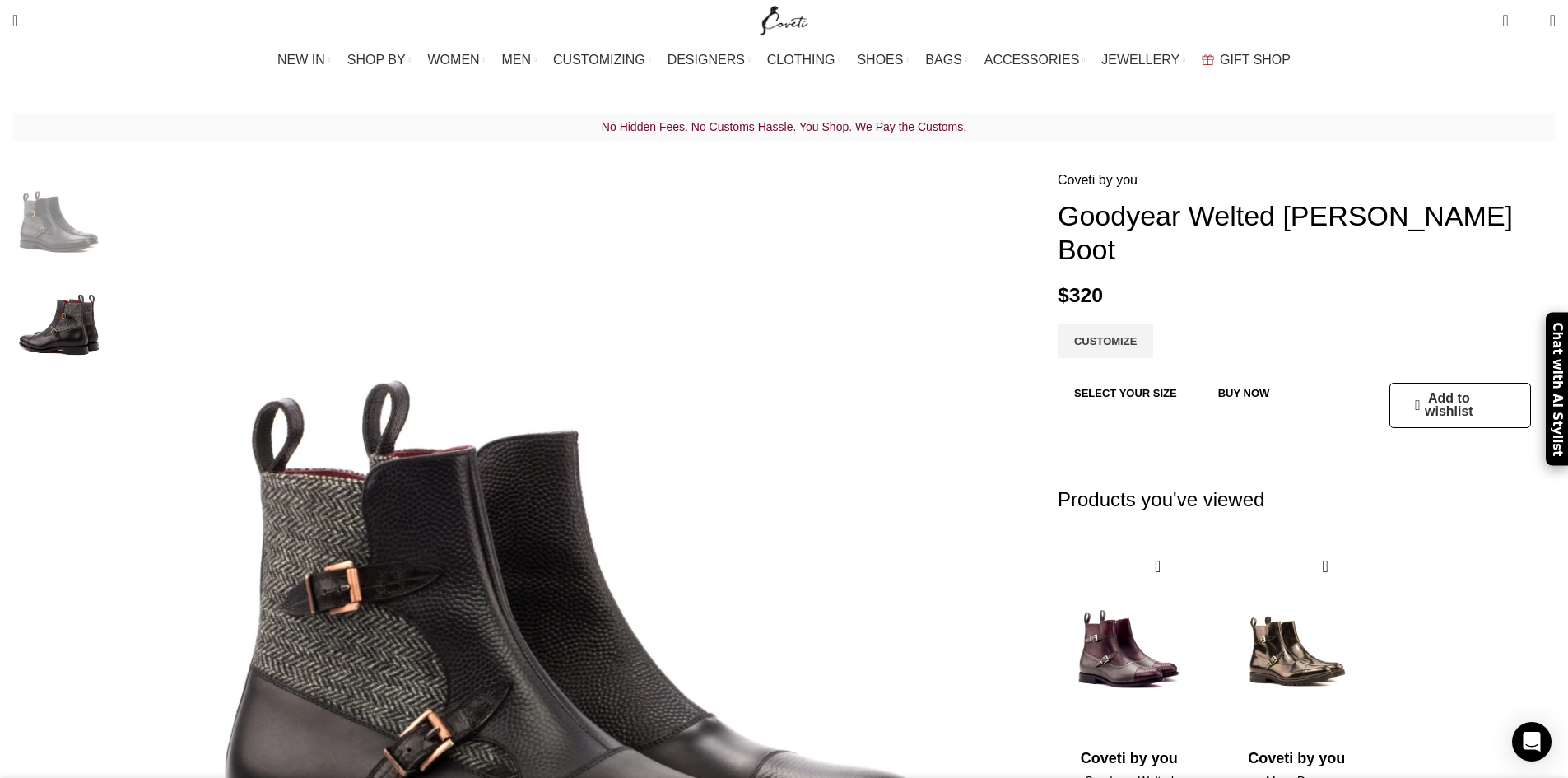
click at [108, 407] on img "3 / 4" at bounding box center [58, 427] width 101 height 97
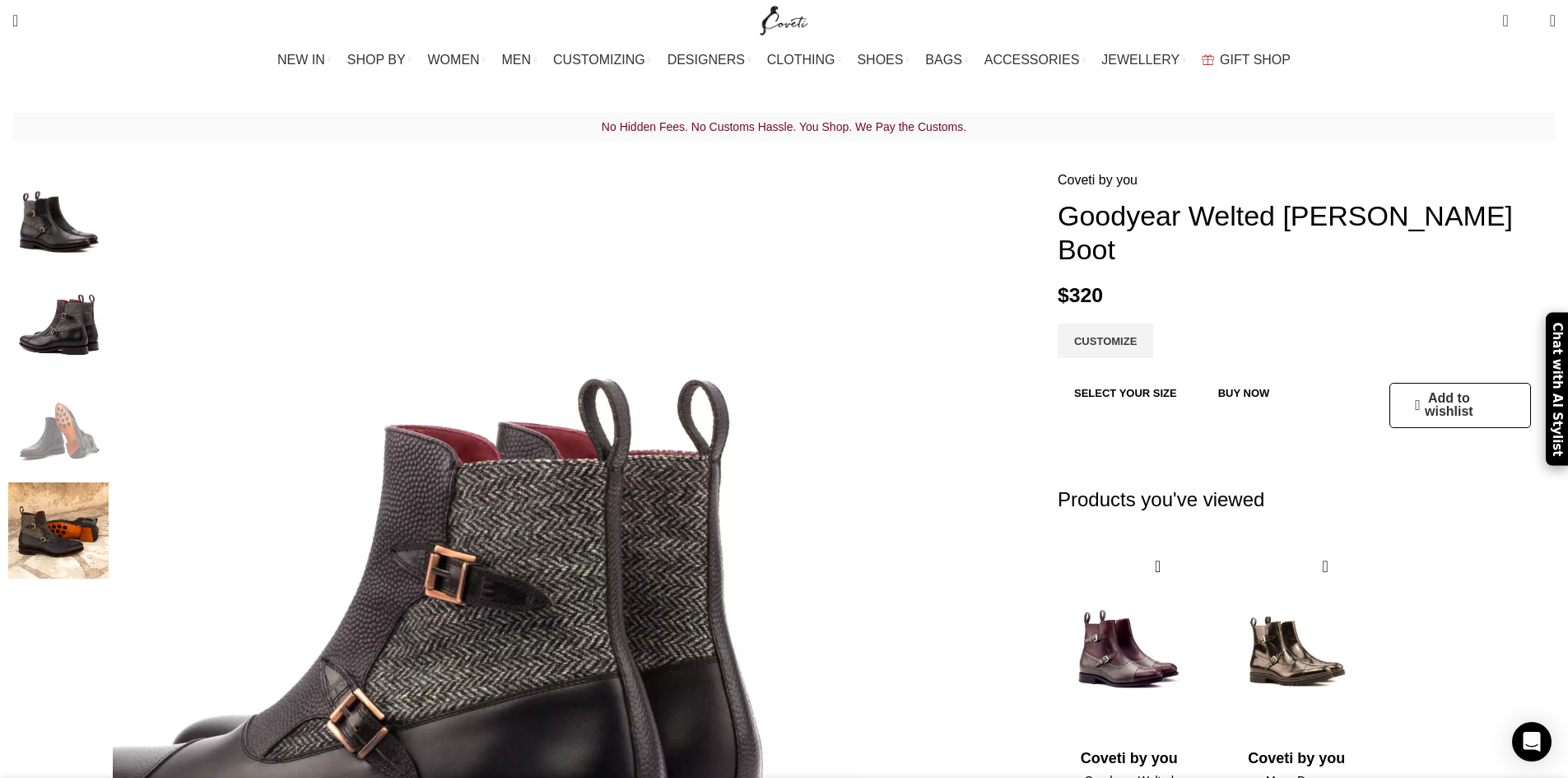
scroll to position [0, 174]
click at [108, 318] on img "2 / 4" at bounding box center [58, 322] width 101 height 97
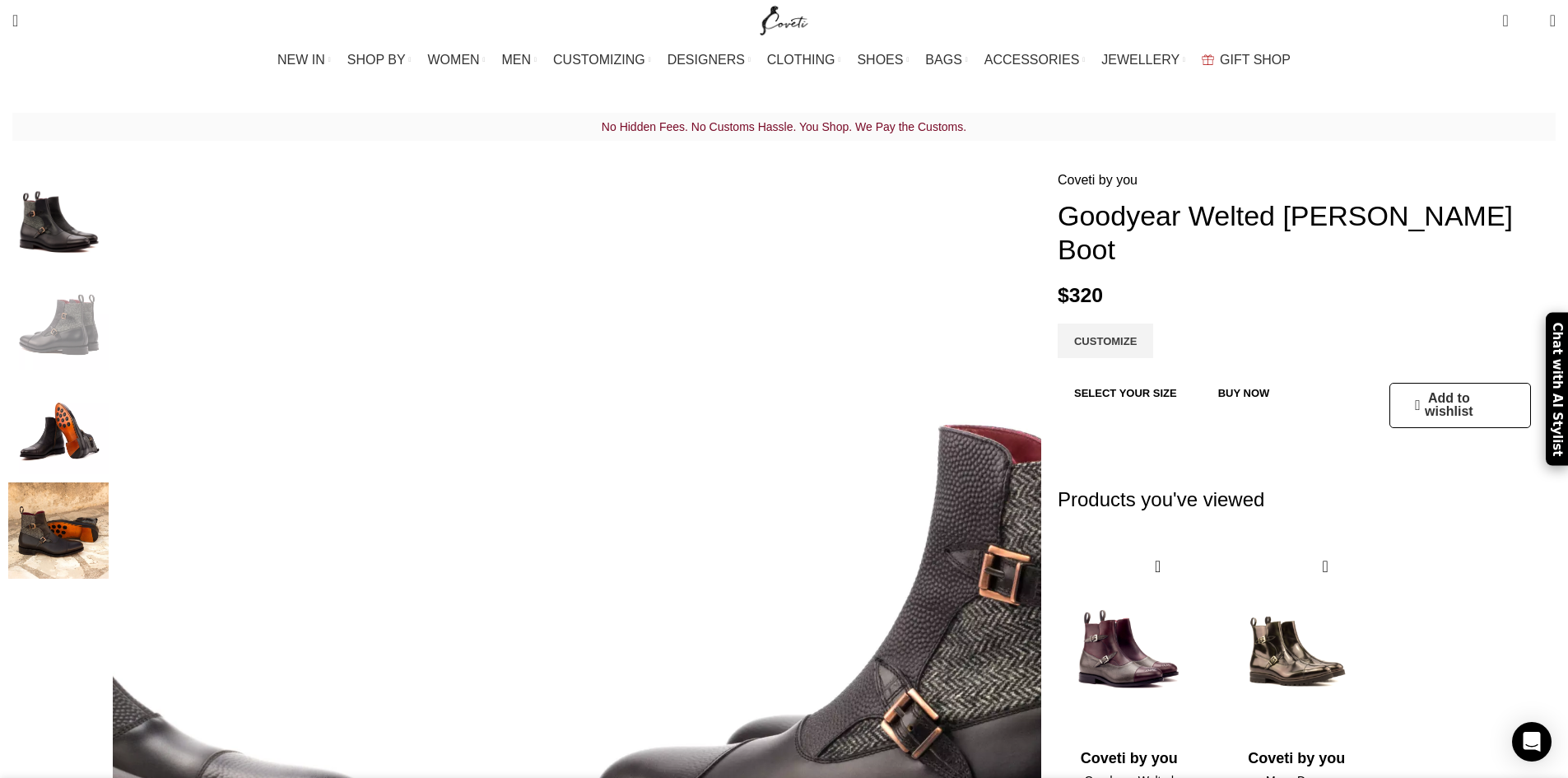
click at [108, 230] on img "1 / 4" at bounding box center [58, 218] width 101 height 97
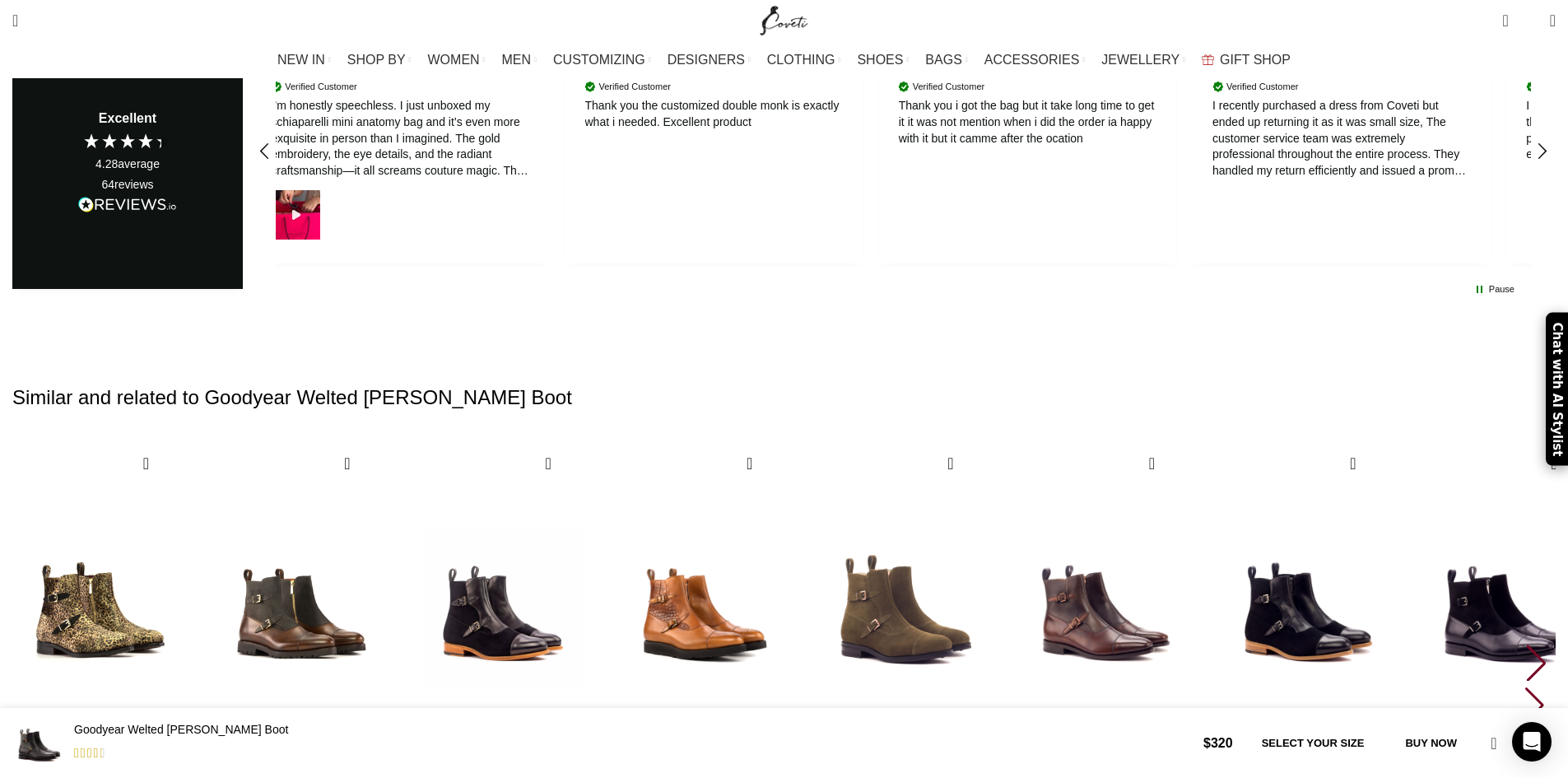
scroll to position [2160, 0]
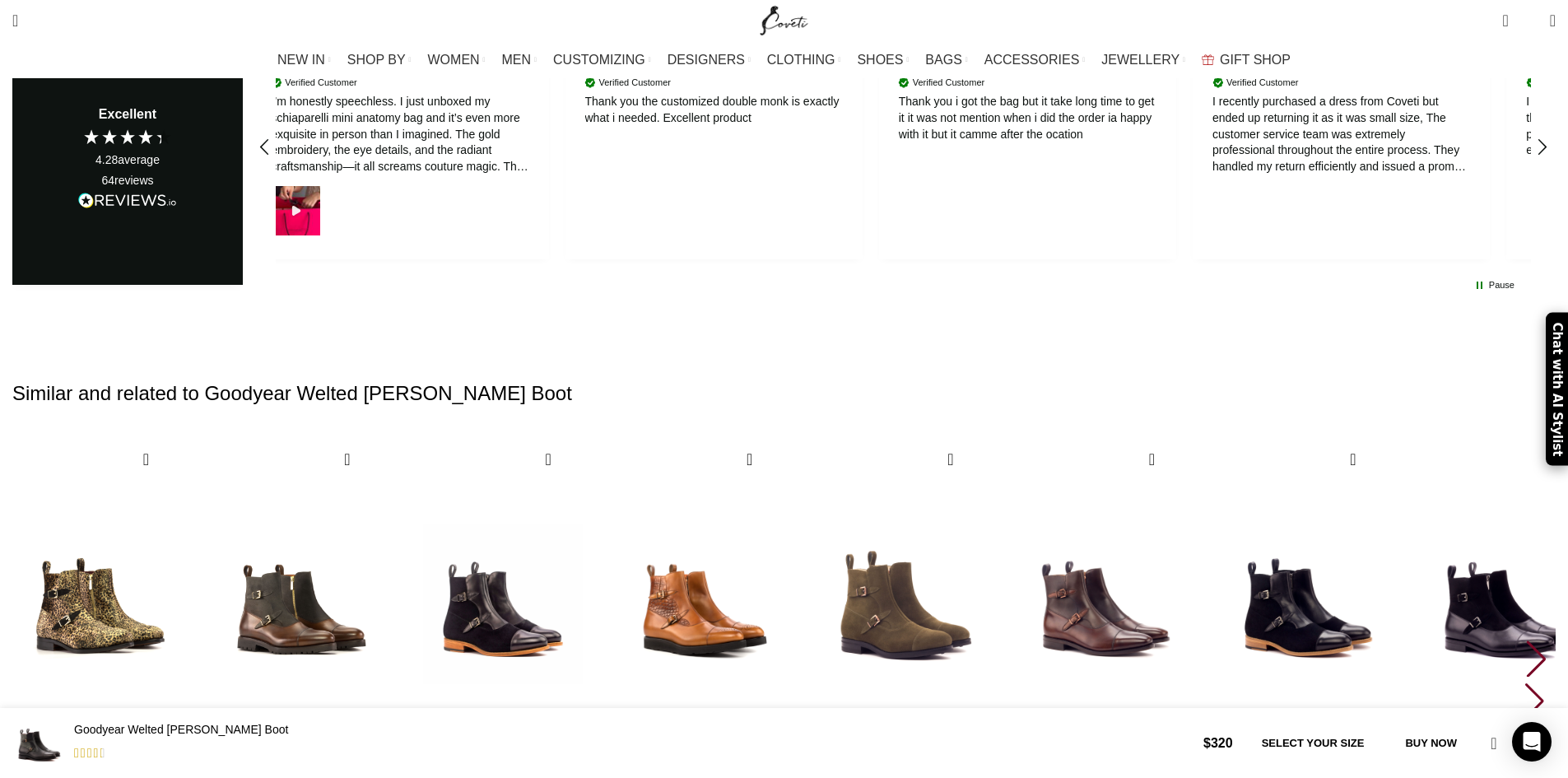
click at [1278, 506] on div "Complete the look Quick view Wishlist Wishlist Ursul Monogramme Silver and Gold…" at bounding box center [784, 182] width 1568 height 1449
click at [1525, 640] on div "Next slide" at bounding box center [1535, 658] width 23 height 36
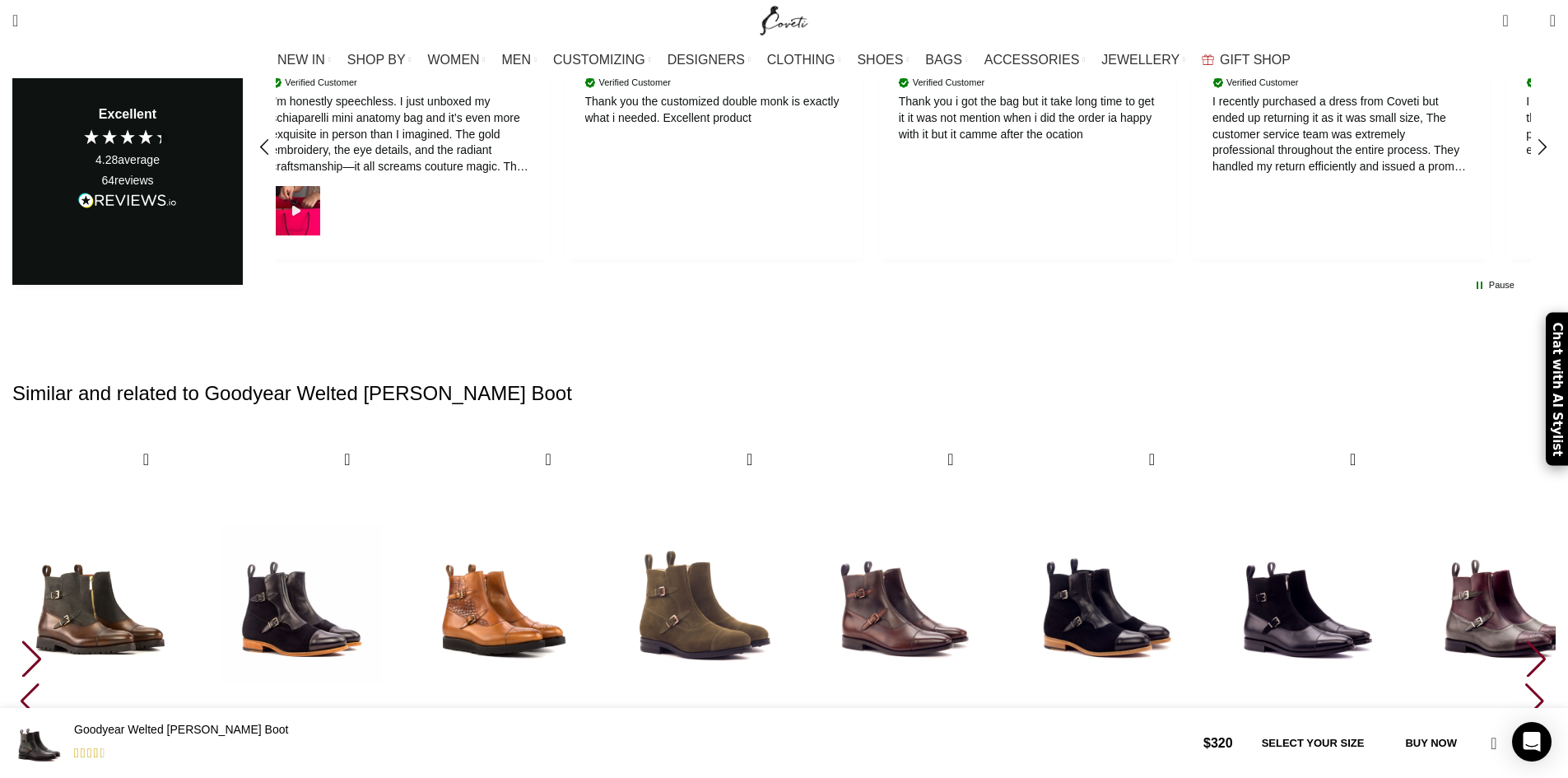
click at [1525, 640] on div "Next slide" at bounding box center [1535, 658] width 23 height 36
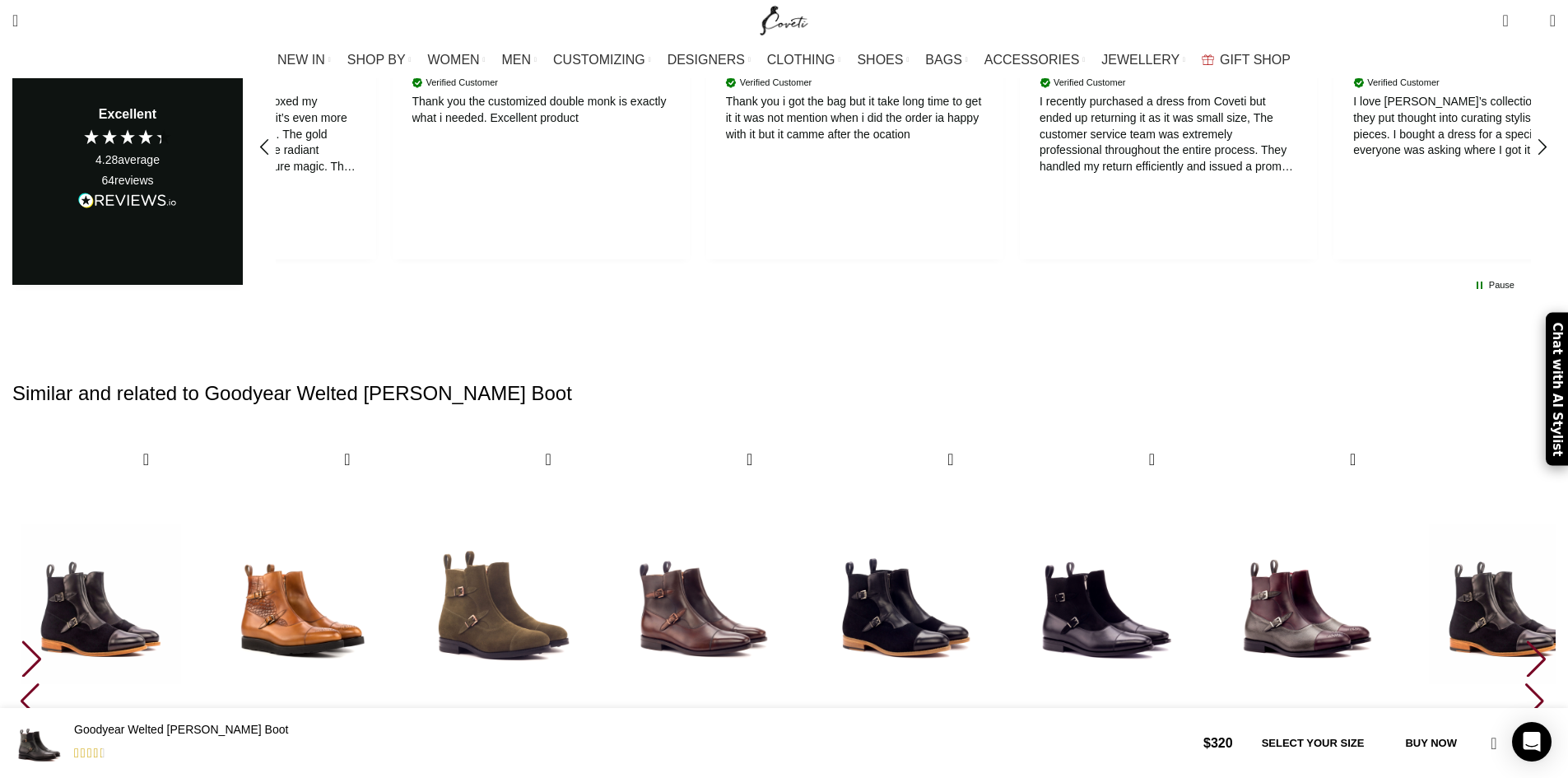
scroll to position [0, 520]
click at [1525, 640] on div "Next slide" at bounding box center [1535, 658] width 23 height 36
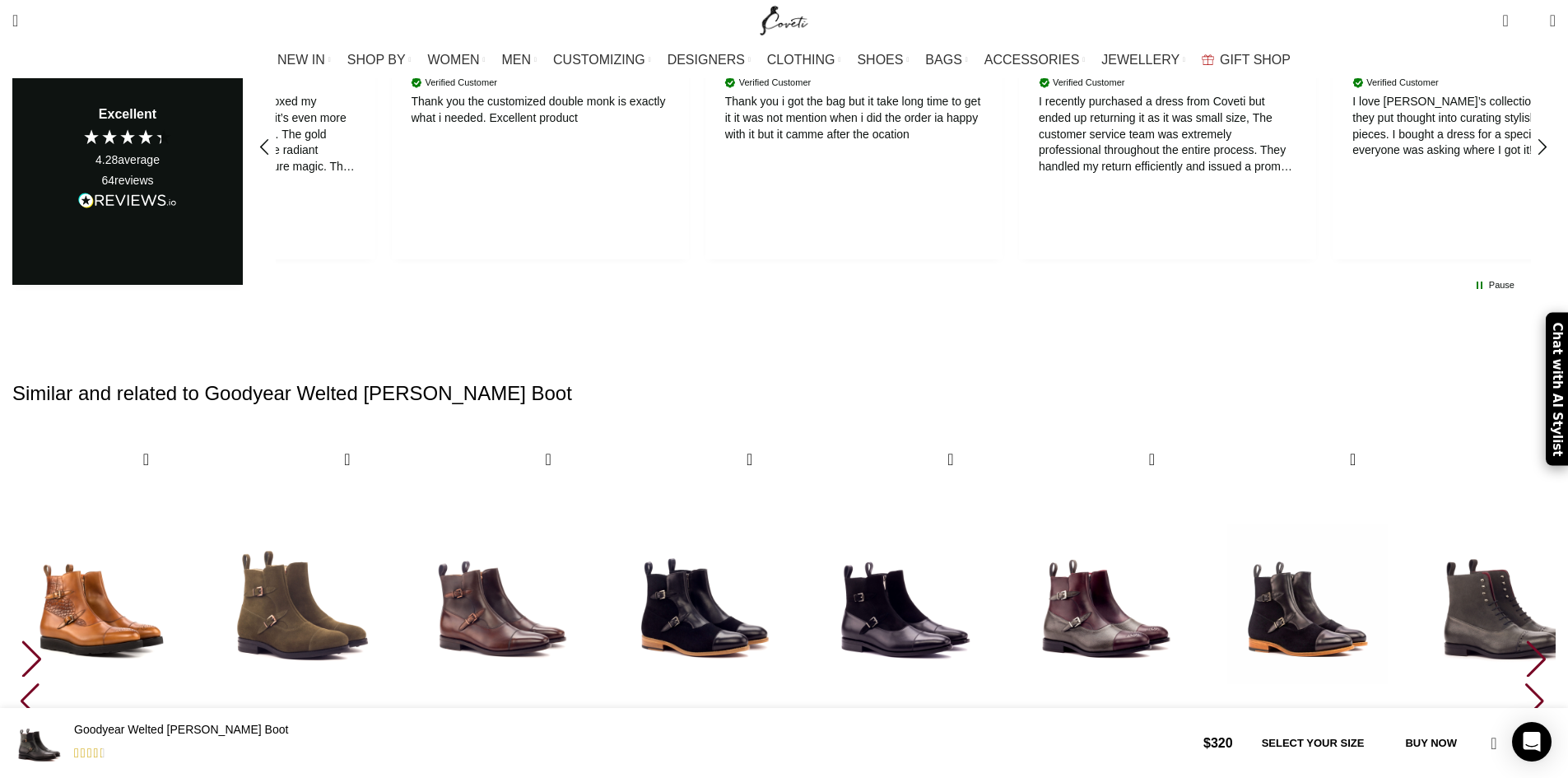
click at [1525, 640] on div "Next slide" at bounding box center [1535, 658] width 23 height 36
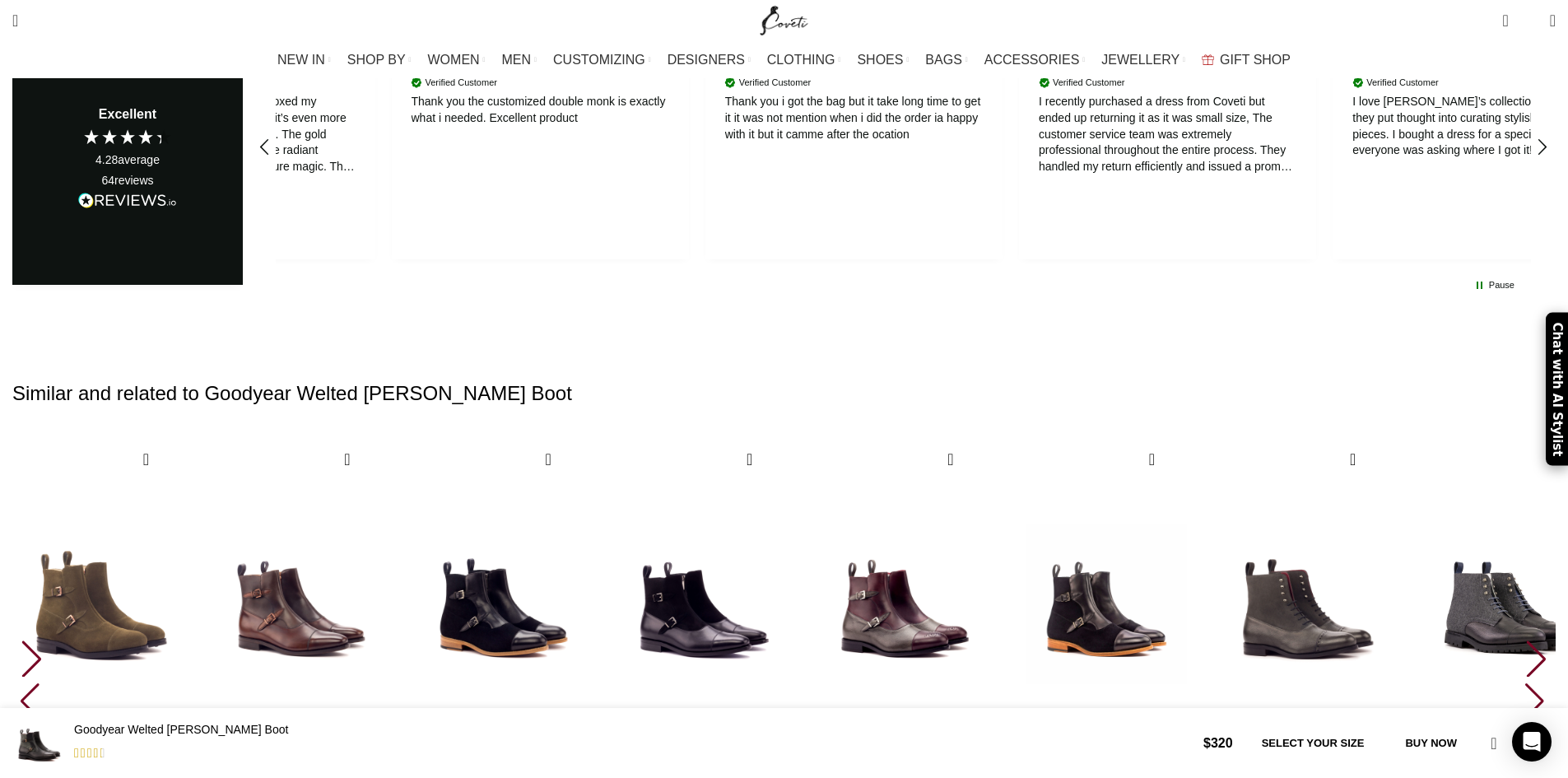
click at [1525, 640] on div "Next slide" at bounding box center [1535, 658] width 23 height 36
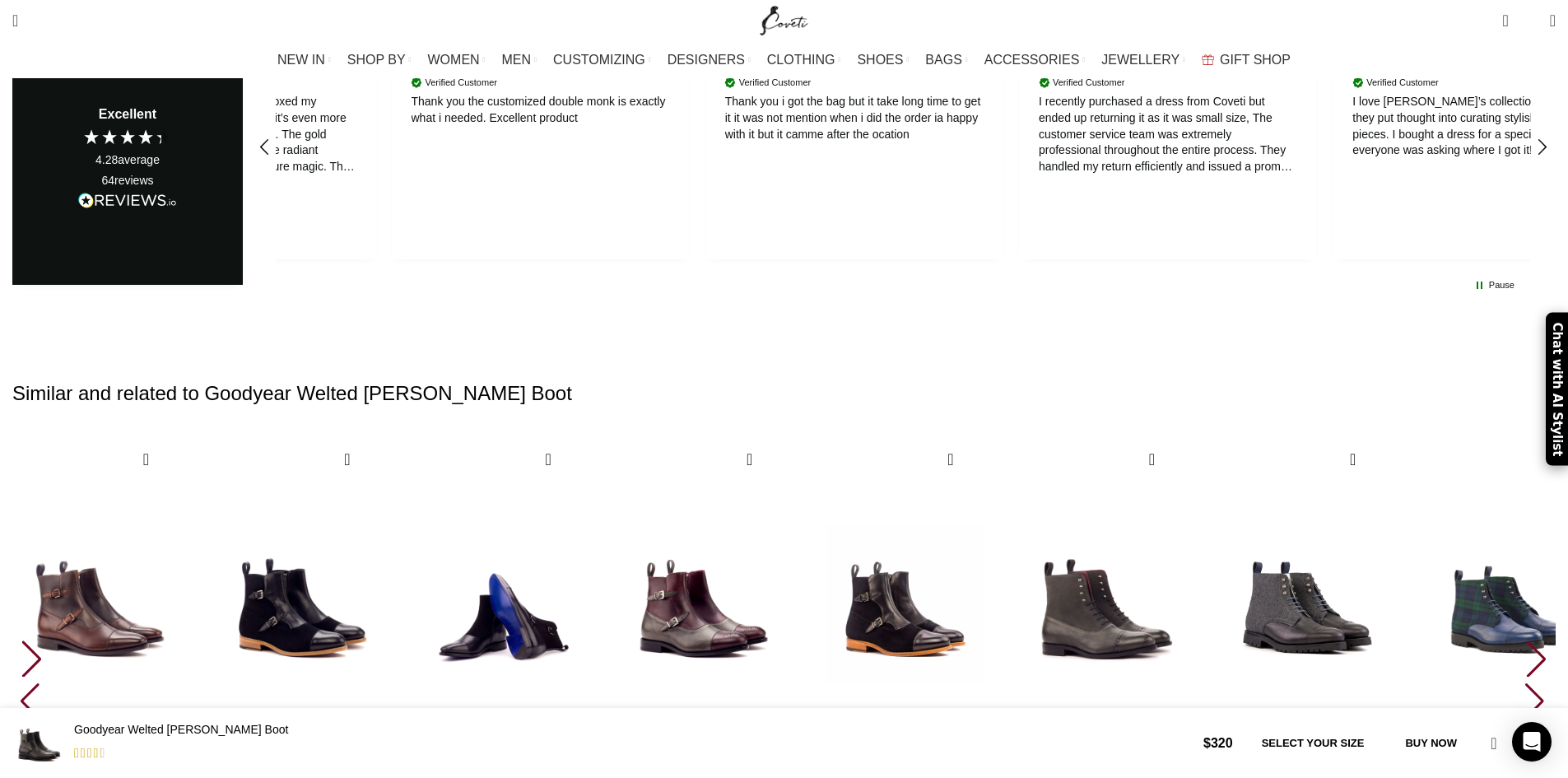
click at [594, 435] on img "8 / 30" at bounding box center [503, 604] width 181 height 339
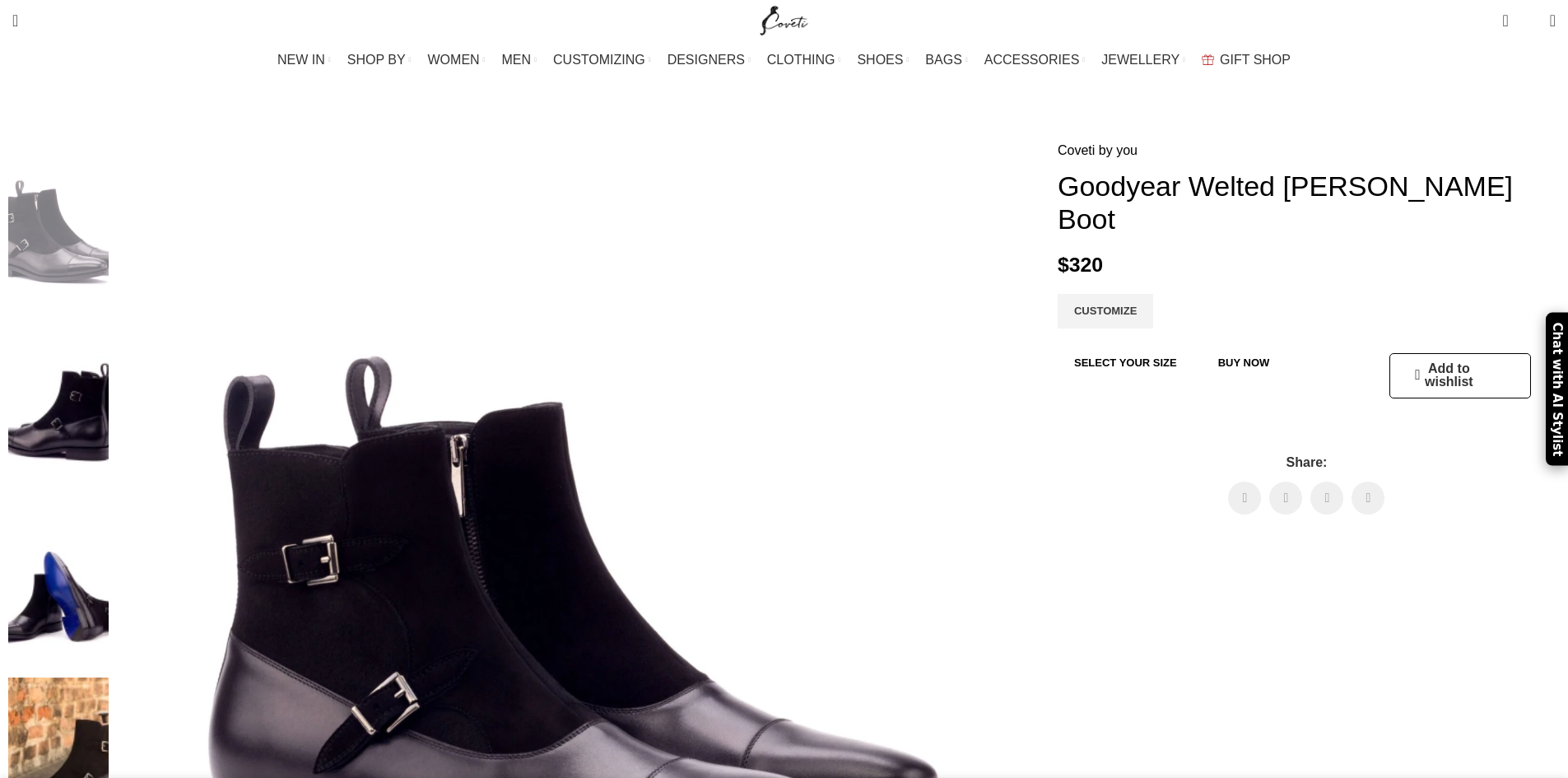
click at [108, 677] on img at bounding box center [58, 763] width 101 height 172
click at [108, 498] on img at bounding box center [58, 584] width 101 height 172
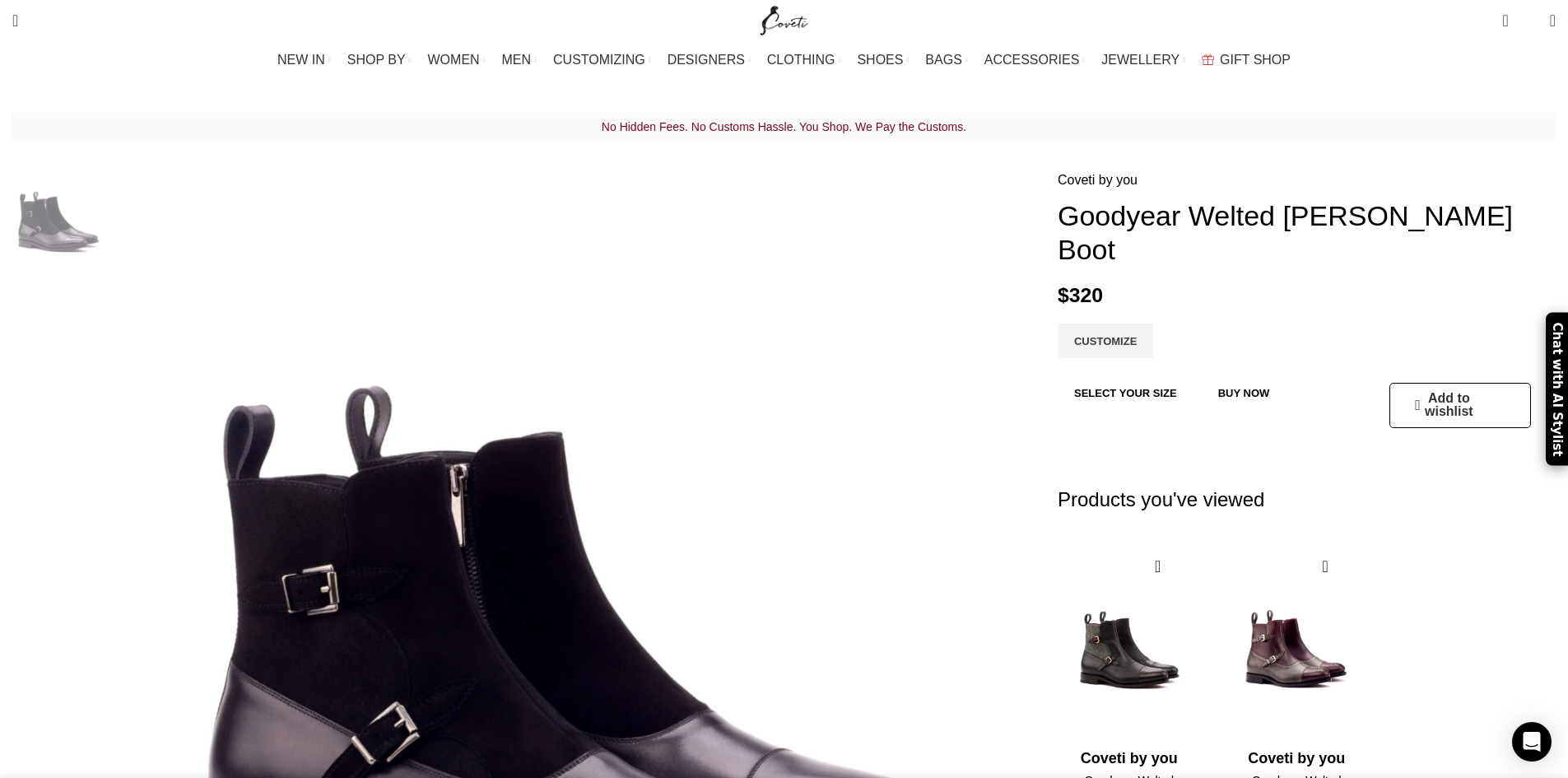
click at [108, 316] on img "2 / 4" at bounding box center [58, 322] width 101 height 97
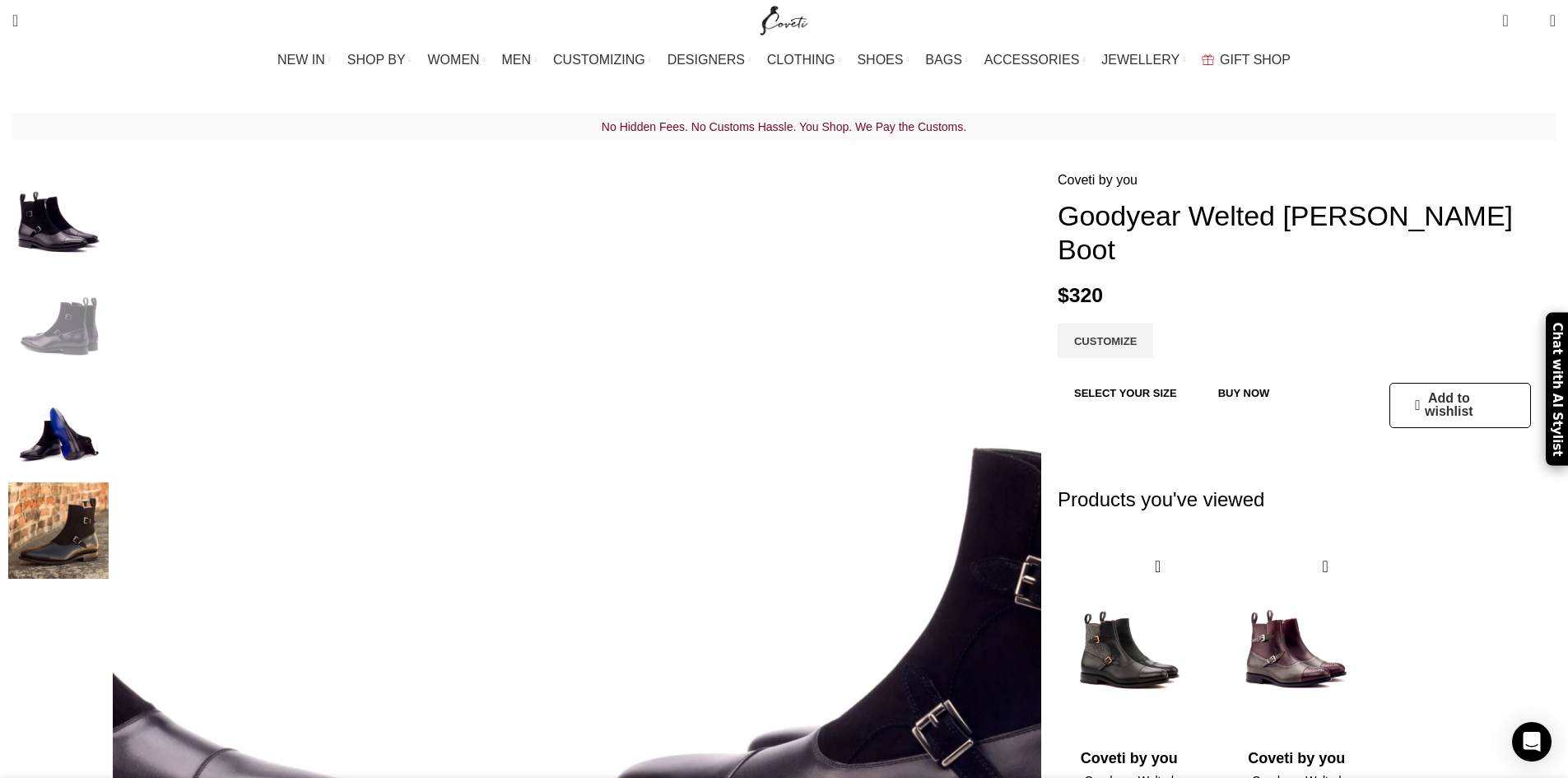
click at [108, 223] on img "1 / 4" at bounding box center [58, 218] width 101 height 97
click at [108, 217] on img "1 / 4" at bounding box center [58, 218] width 101 height 97
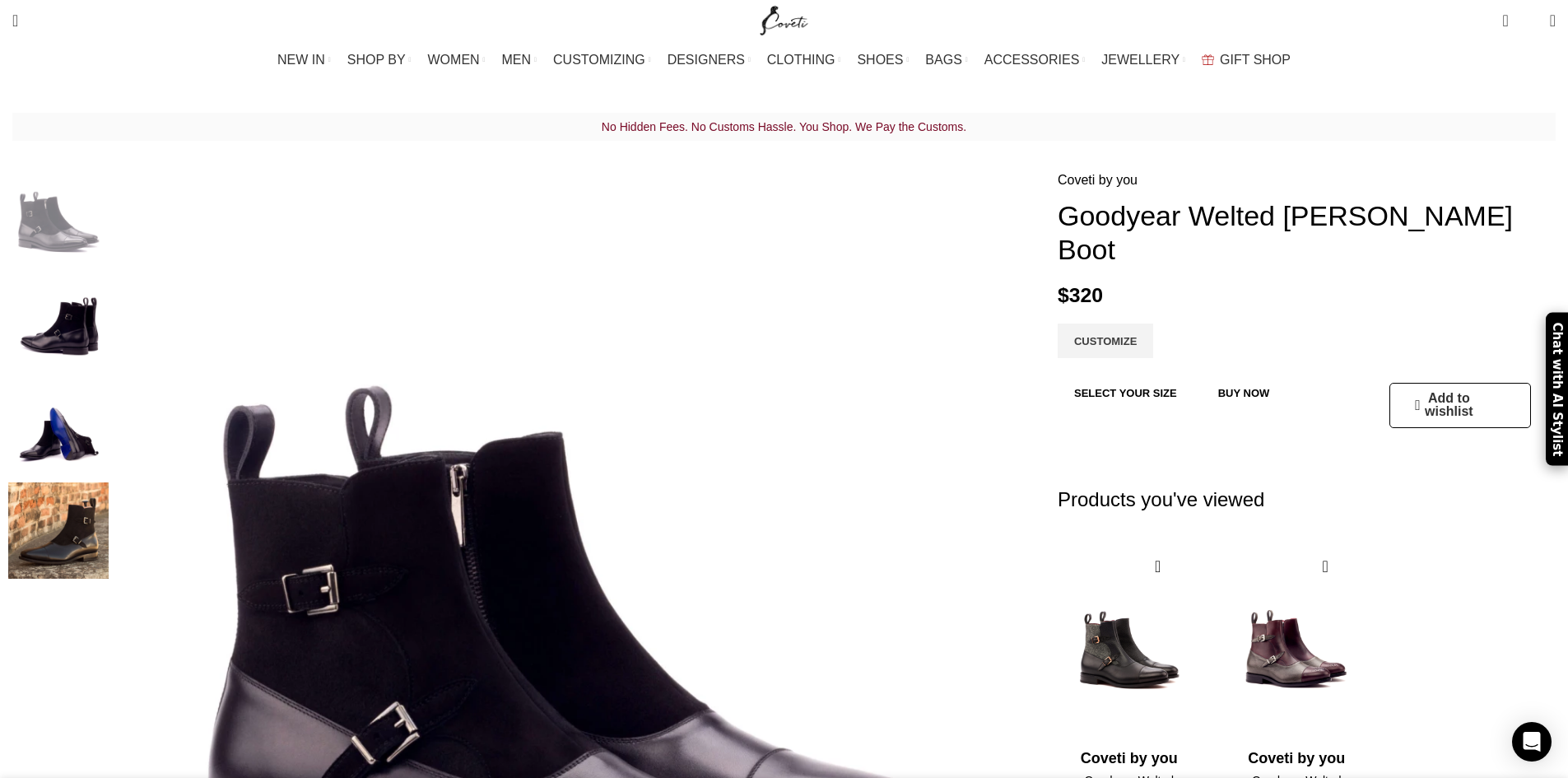
scroll to position [0, 174]
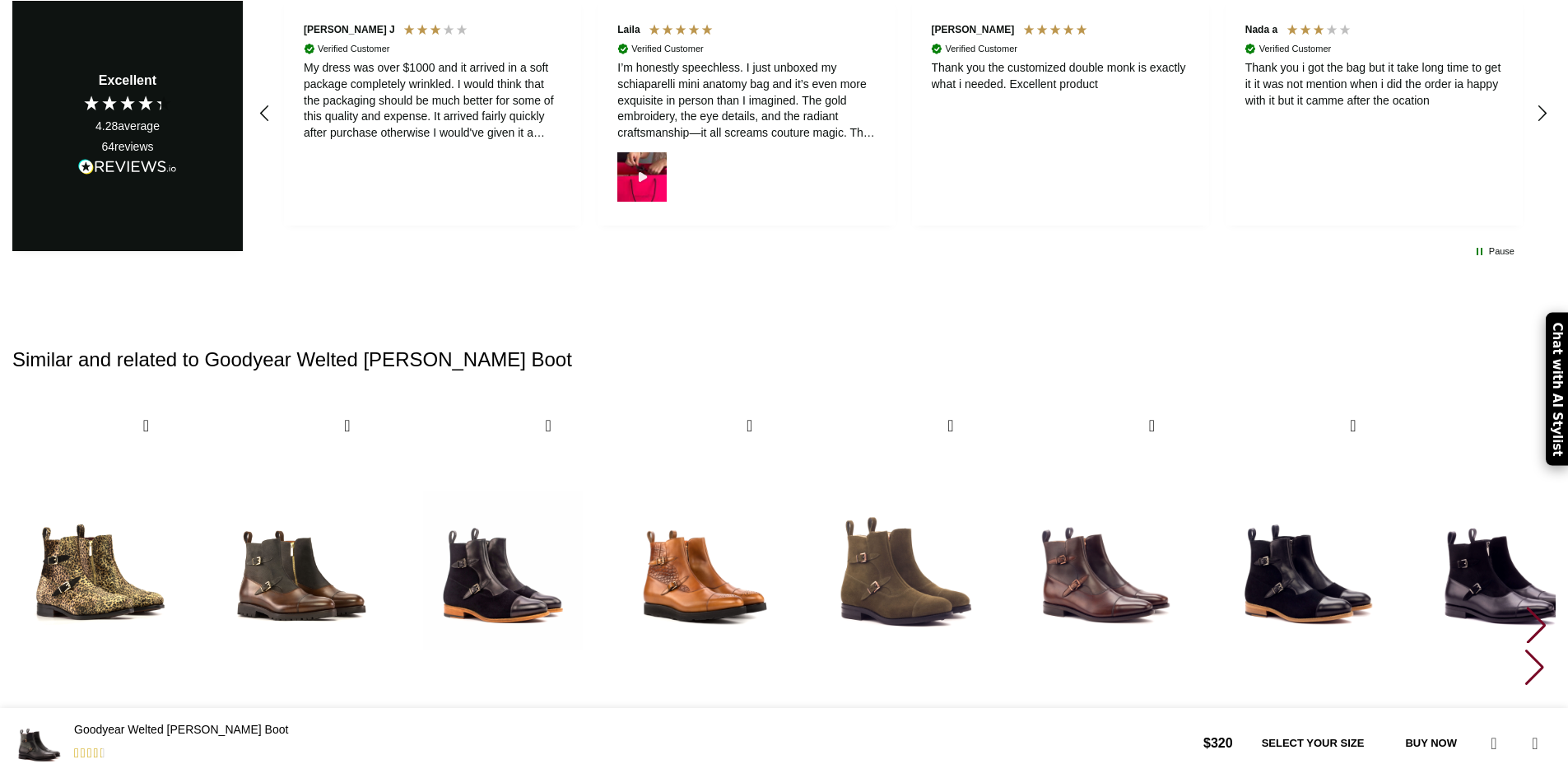
scroll to position [2160, 0]
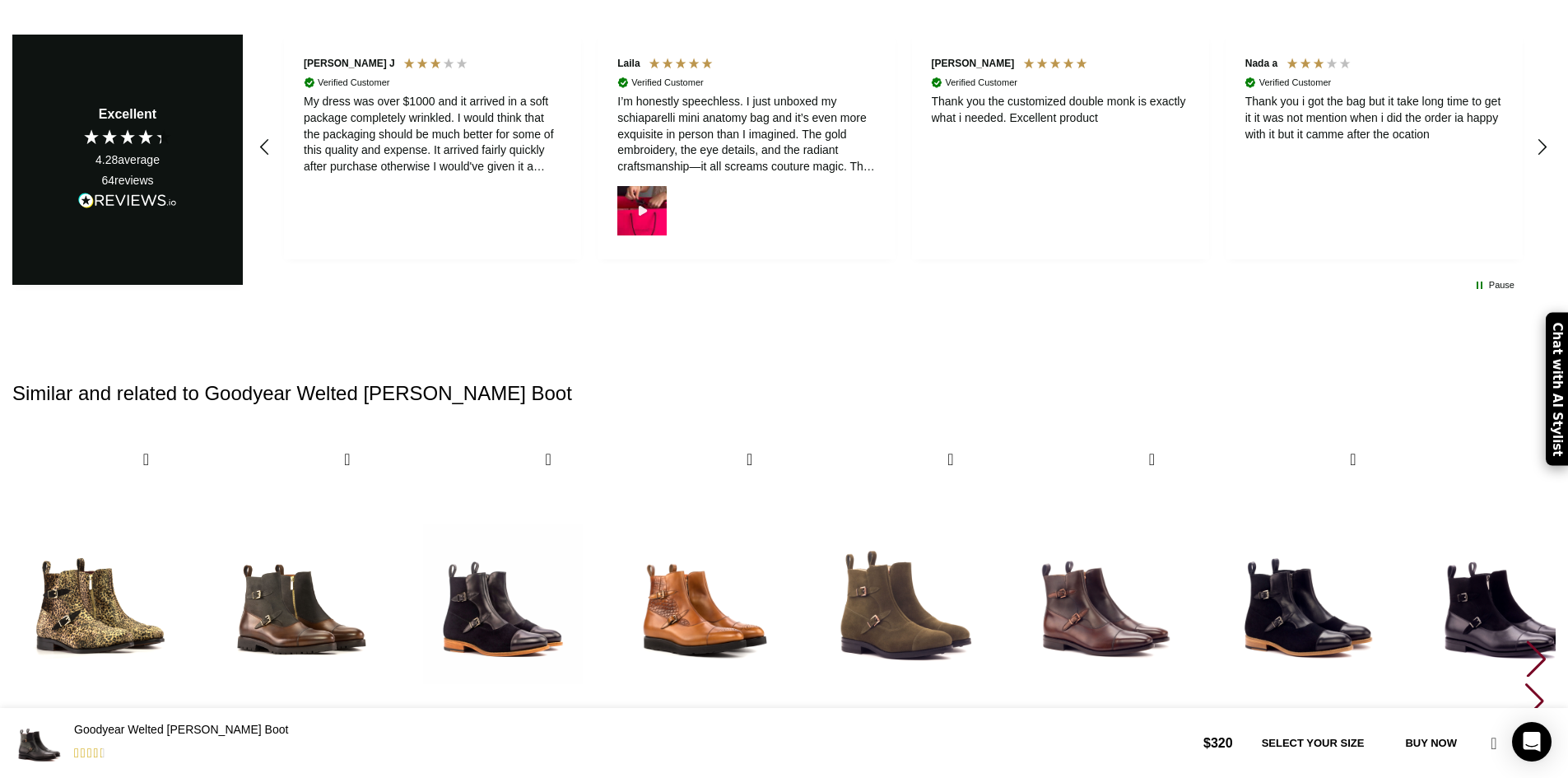
click at [1525, 640] on div "Next slide" at bounding box center [1535, 658] width 23 height 36
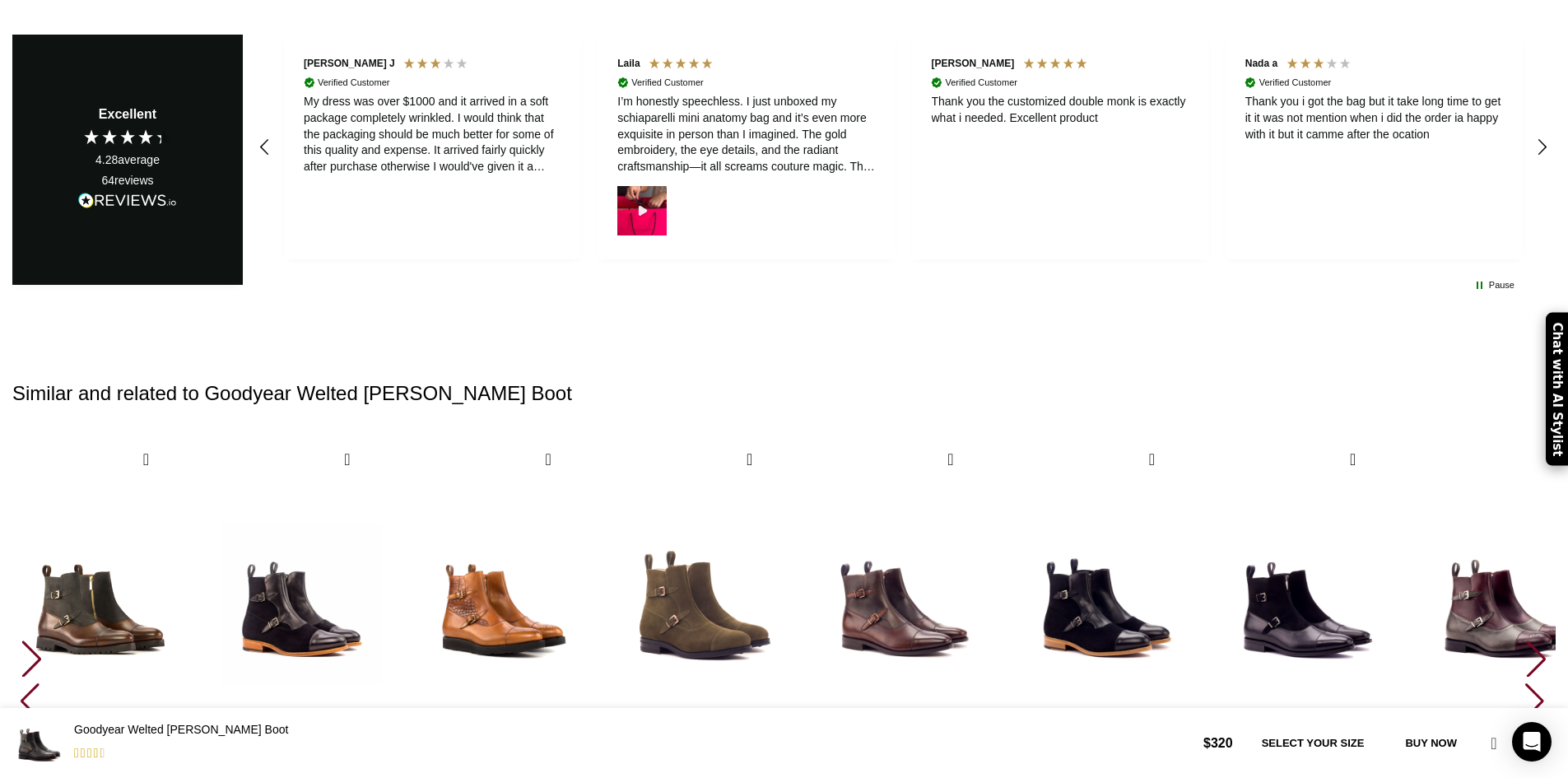
click at [1525, 640] on div "Next slide" at bounding box center [1535, 658] width 23 height 36
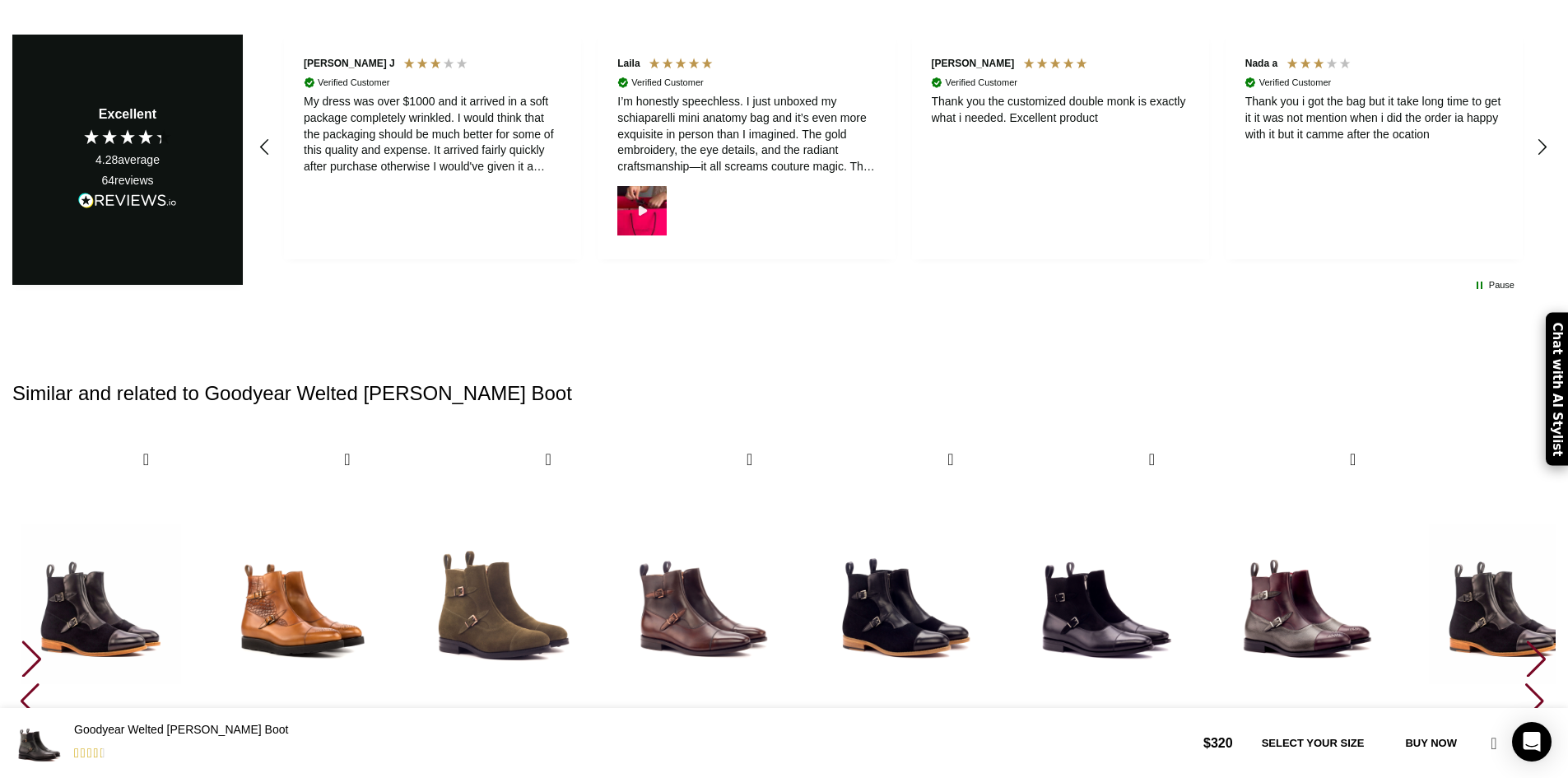
click at [1525, 640] on div "Next slide" at bounding box center [1535, 658] width 23 height 36
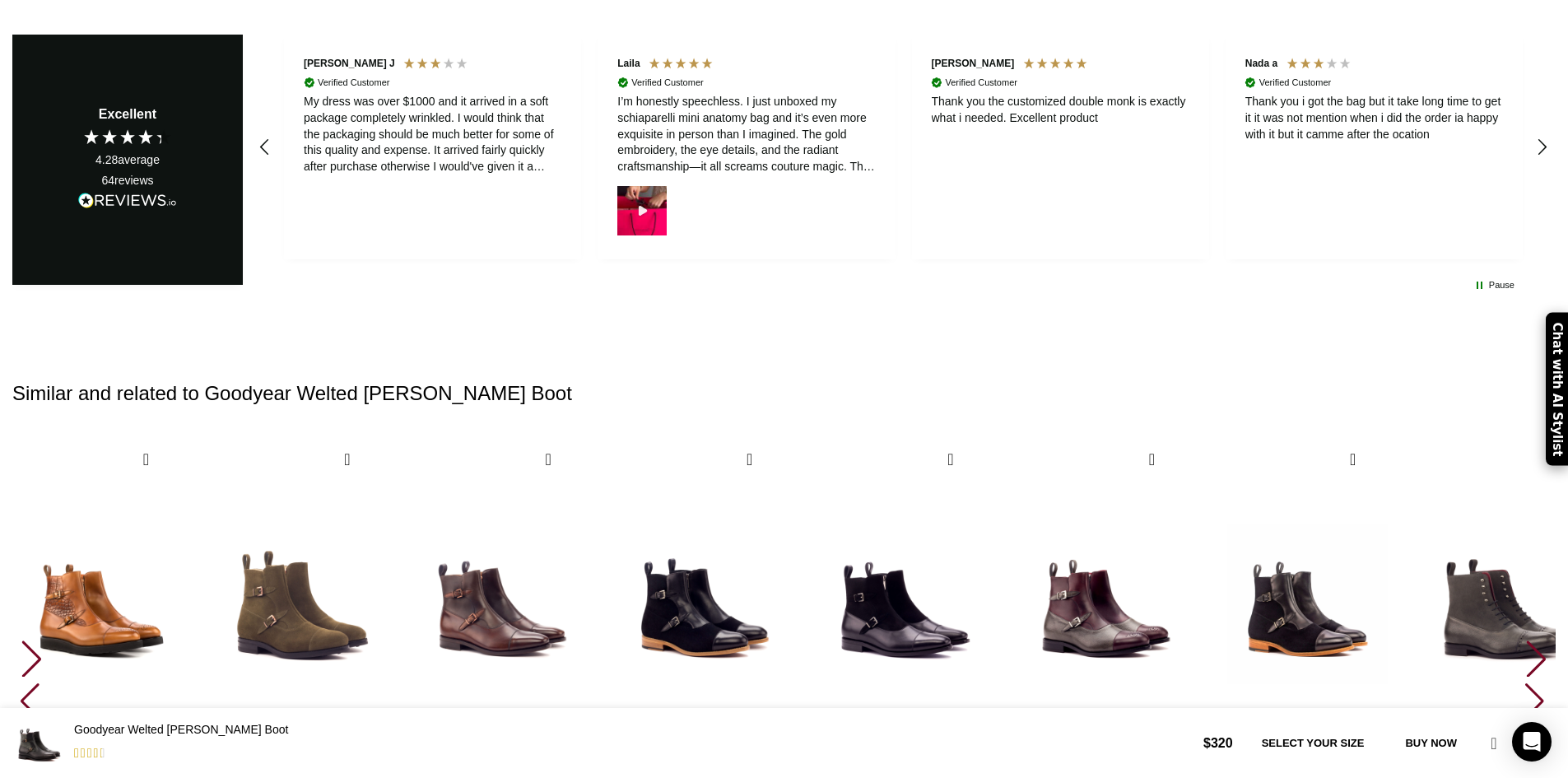
click at [1525, 640] on div "Next slide" at bounding box center [1535, 658] width 23 height 36
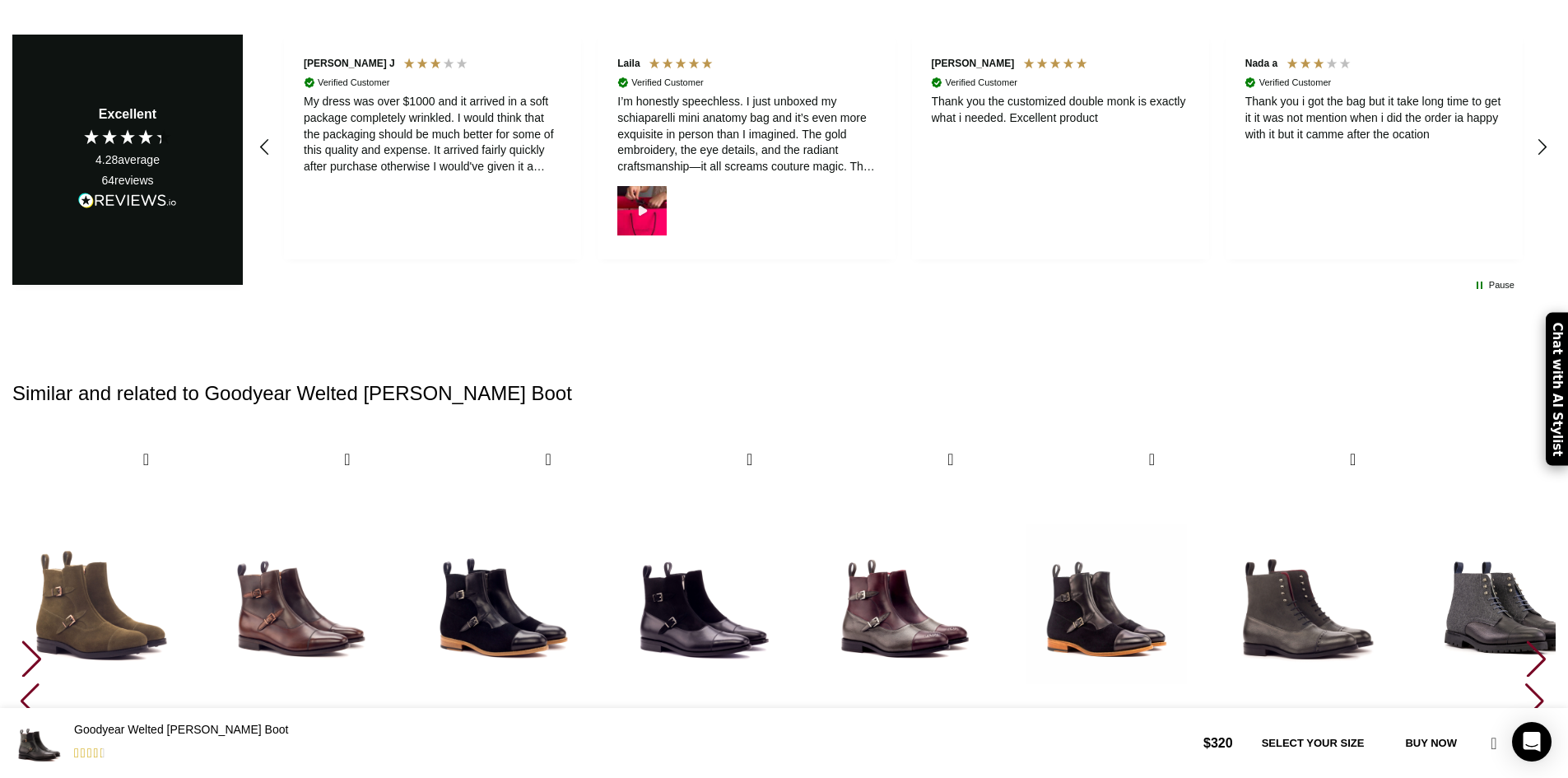
click at [1525, 640] on div "Next slide" at bounding box center [1535, 658] width 23 height 36
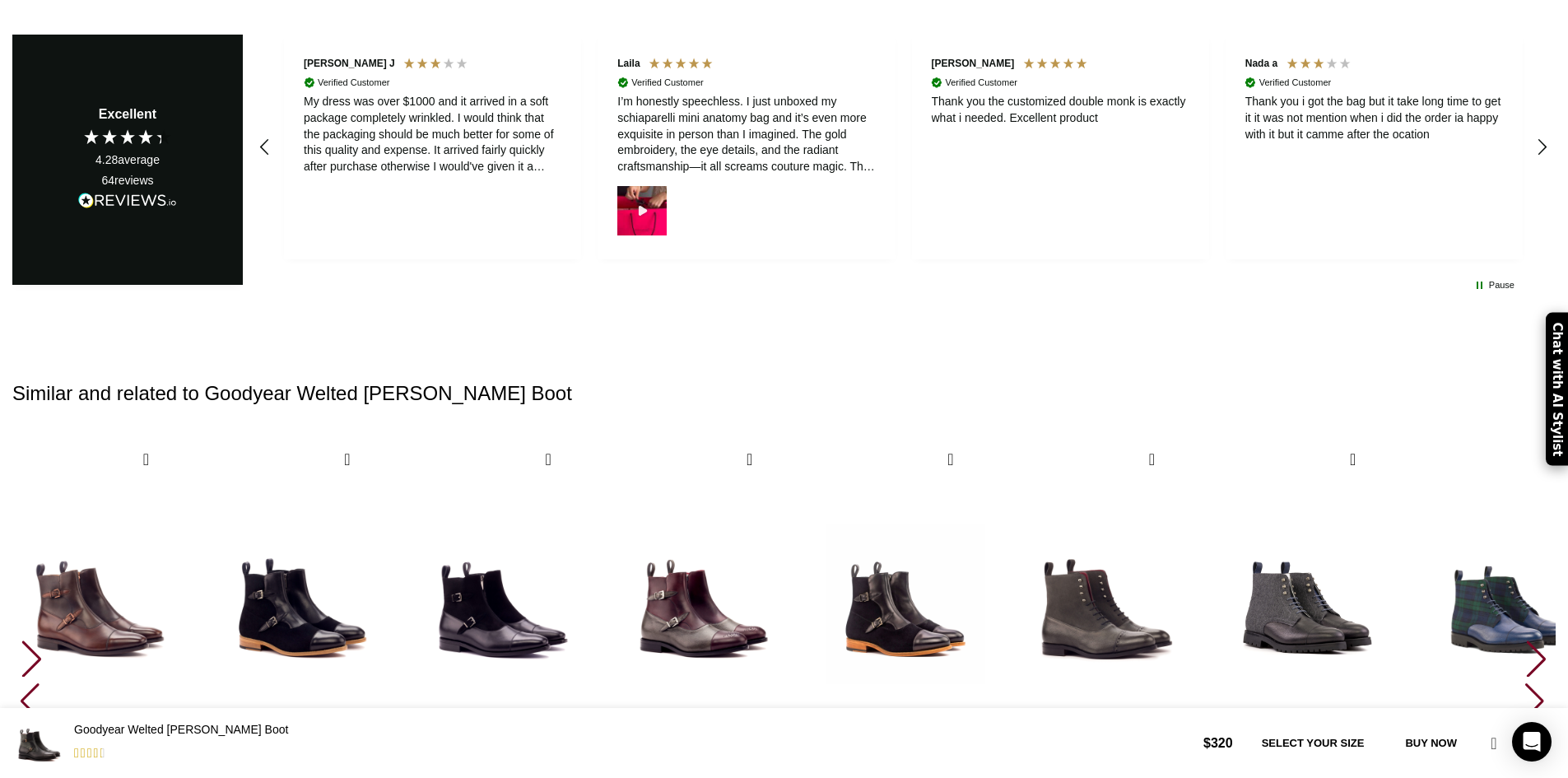
click at [1525, 640] on div "Next slide" at bounding box center [1535, 658] width 23 height 36
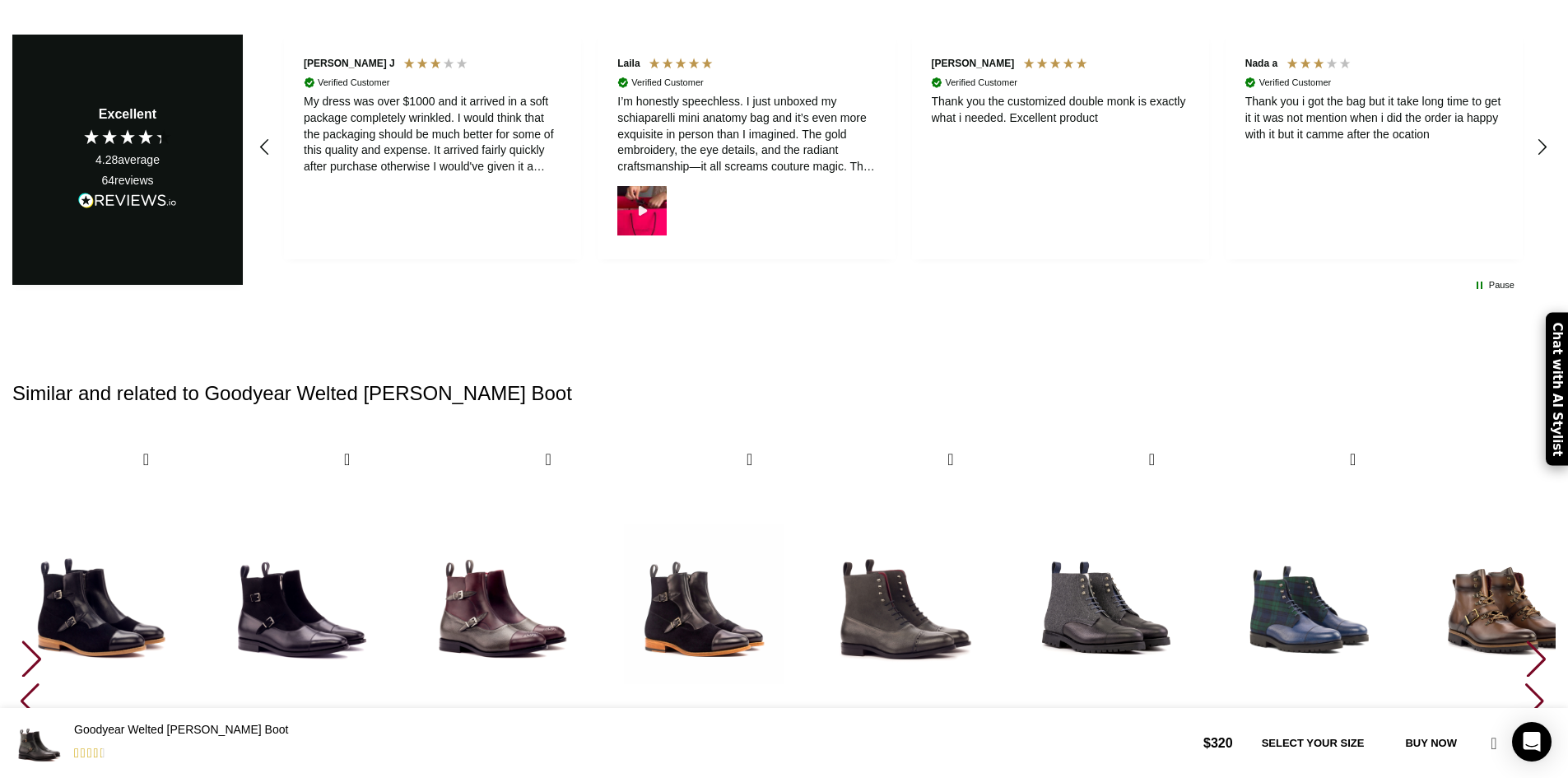
click at [1525, 640] on div "Next slide" at bounding box center [1535, 658] width 23 height 36
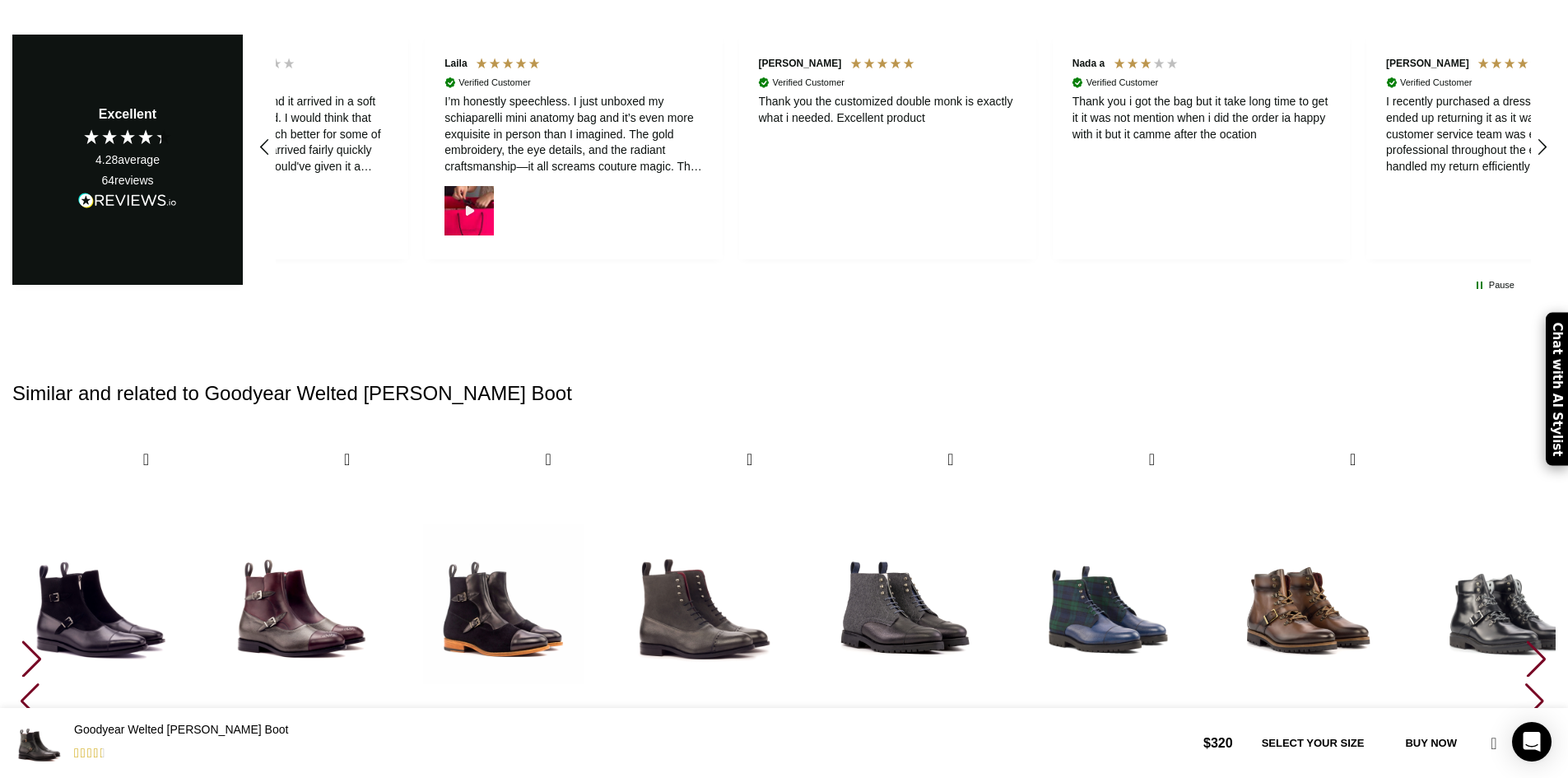
scroll to position [0, 174]
click at [1525, 640] on div "Next slide" at bounding box center [1535, 658] width 23 height 36
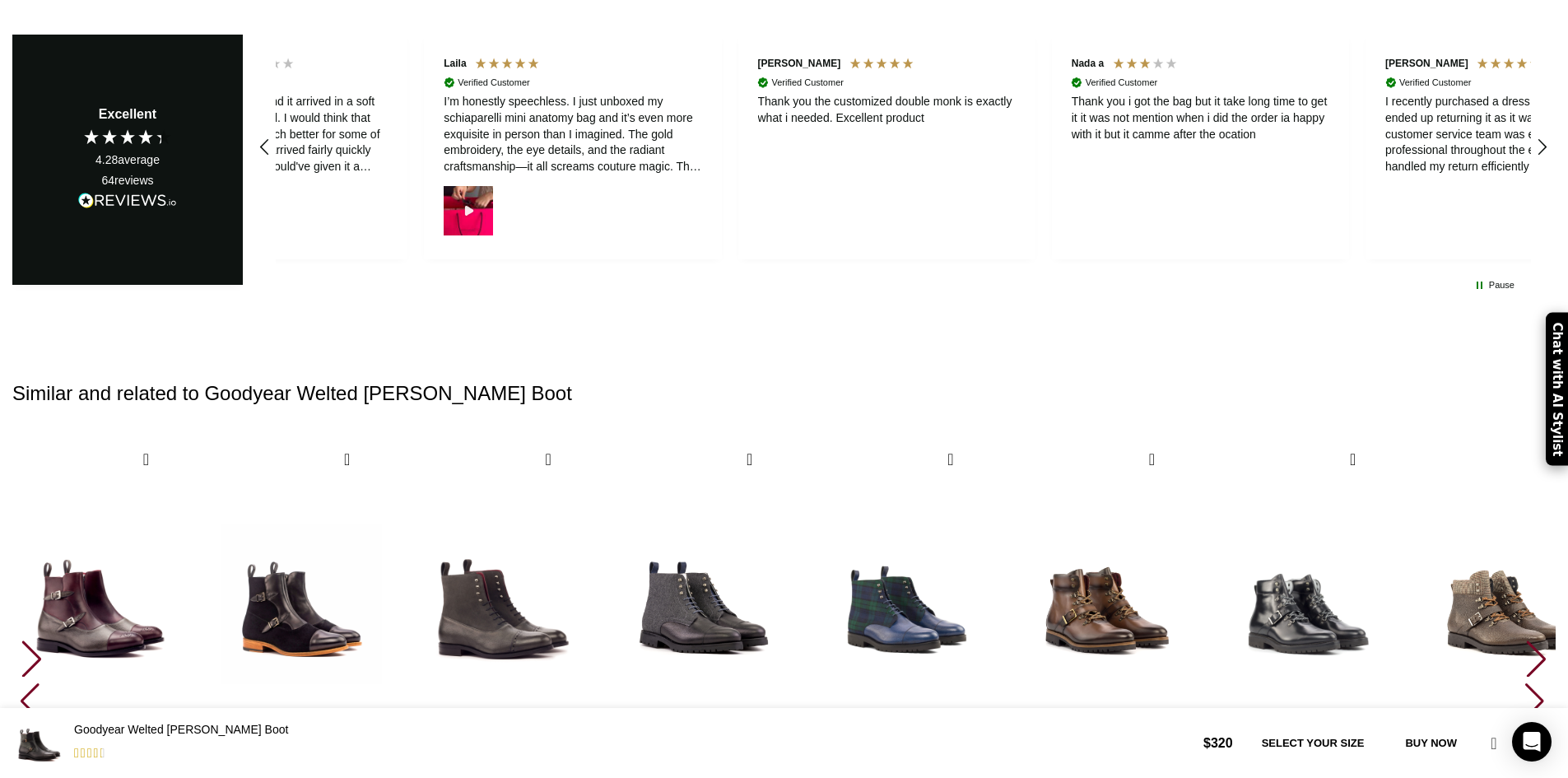
click at [1525, 640] on div "Next slide" at bounding box center [1535, 658] width 23 height 36
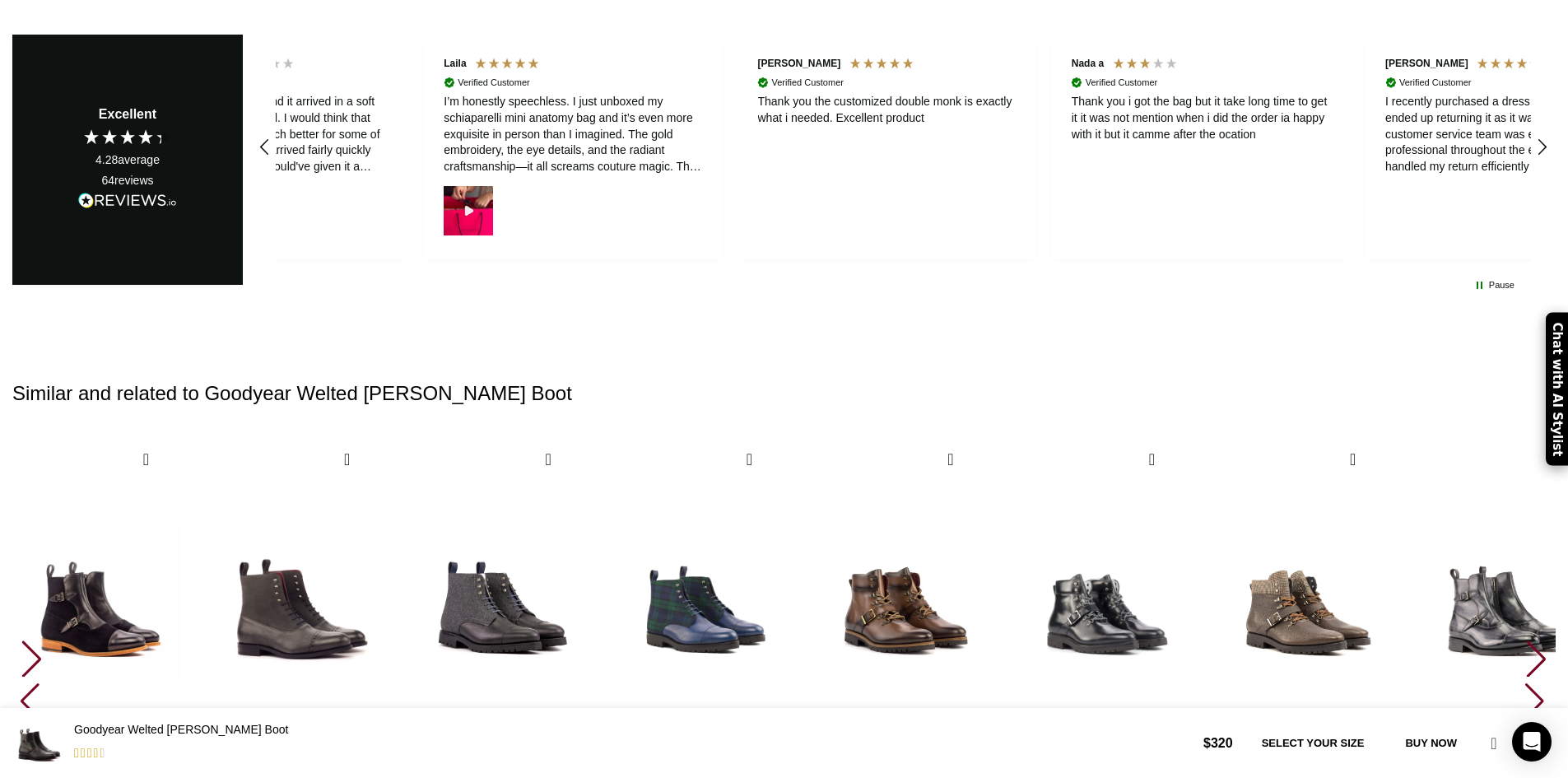
click at [1525, 640] on div "Next slide" at bounding box center [1535, 658] width 23 height 36
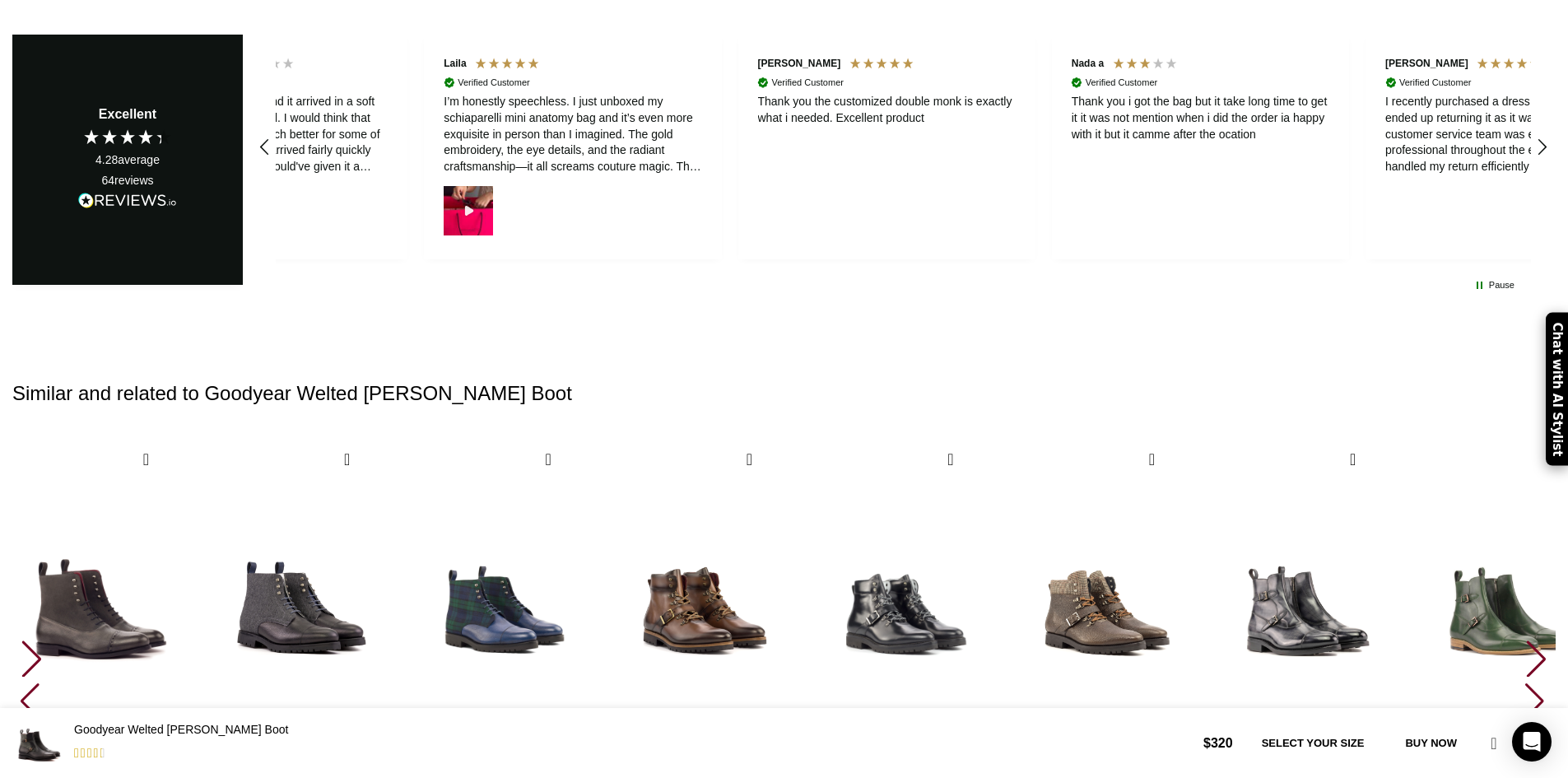
click at [1525, 640] on div "Next slide" at bounding box center [1535, 658] width 23 height 36
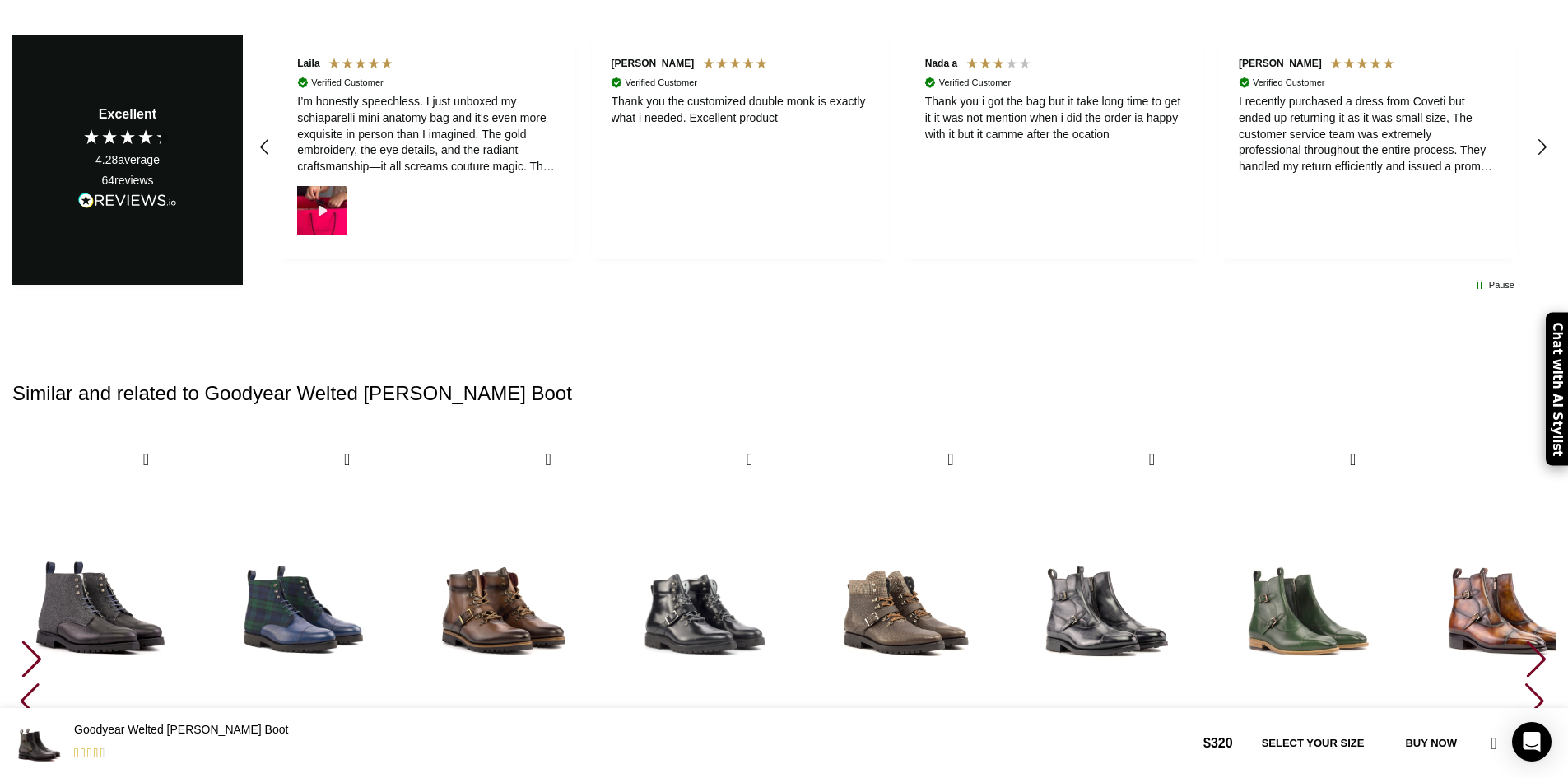
click at [1525, 640] on div "Next slide" at bounding box center [1535, 658] width 23 height 36
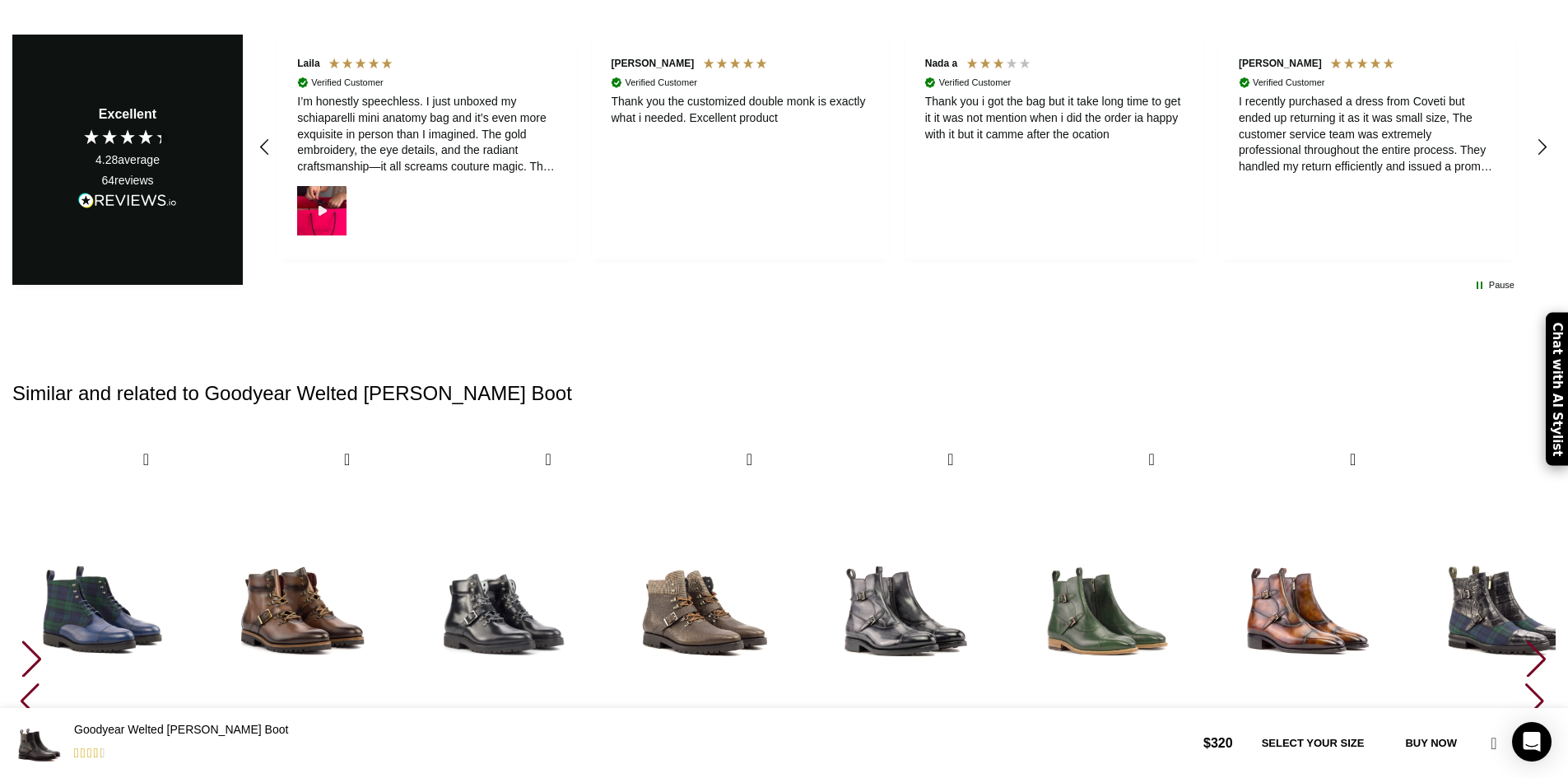
scroll to position [0, 346]
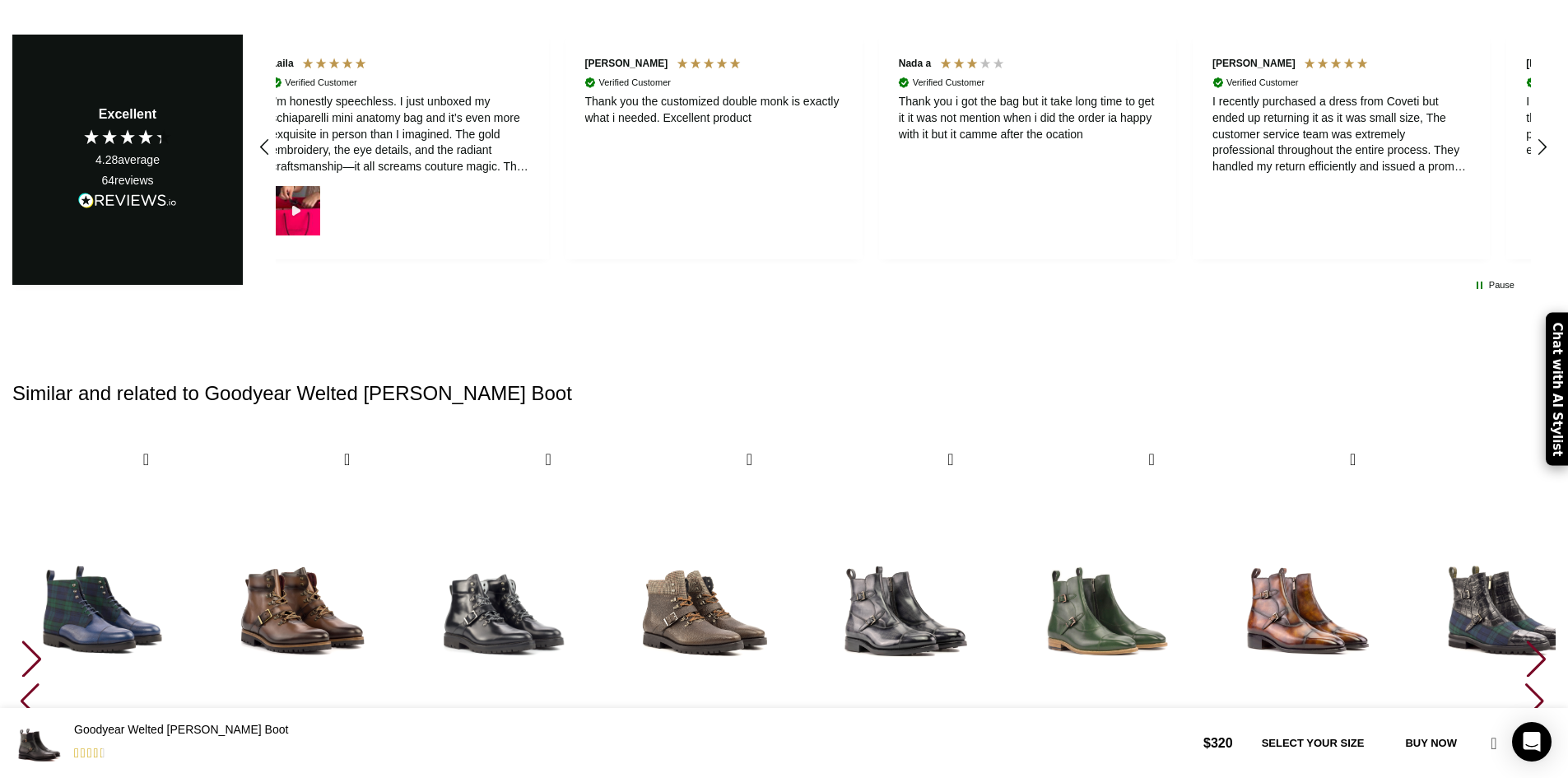
click at [1525, 640] on div "Next slide" at bounding box center [1535, 658] width 23 height 36
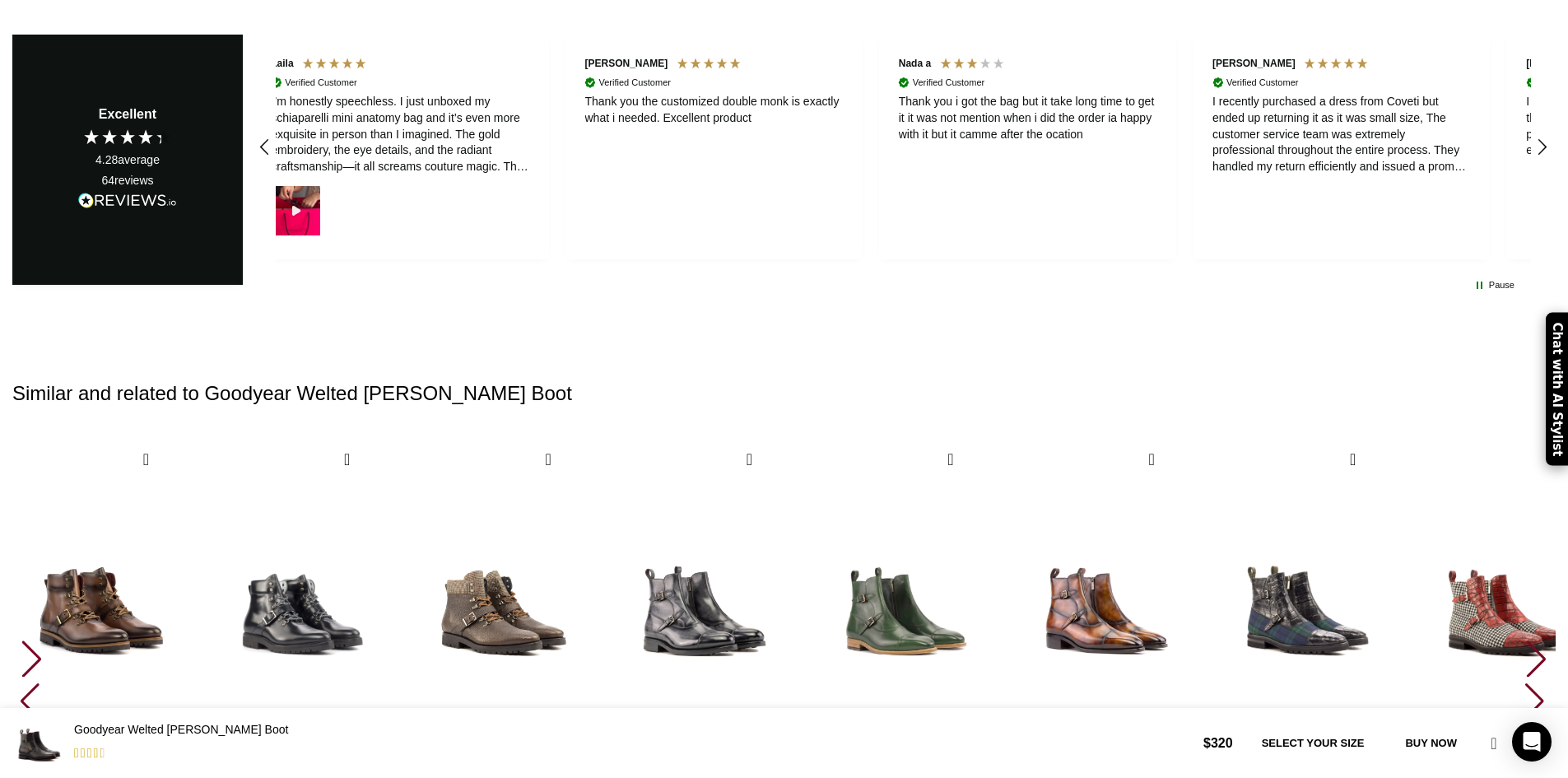
click at [1525, 640] on div "Next slide" at bounding box center [1535, 658] width 23 height 36
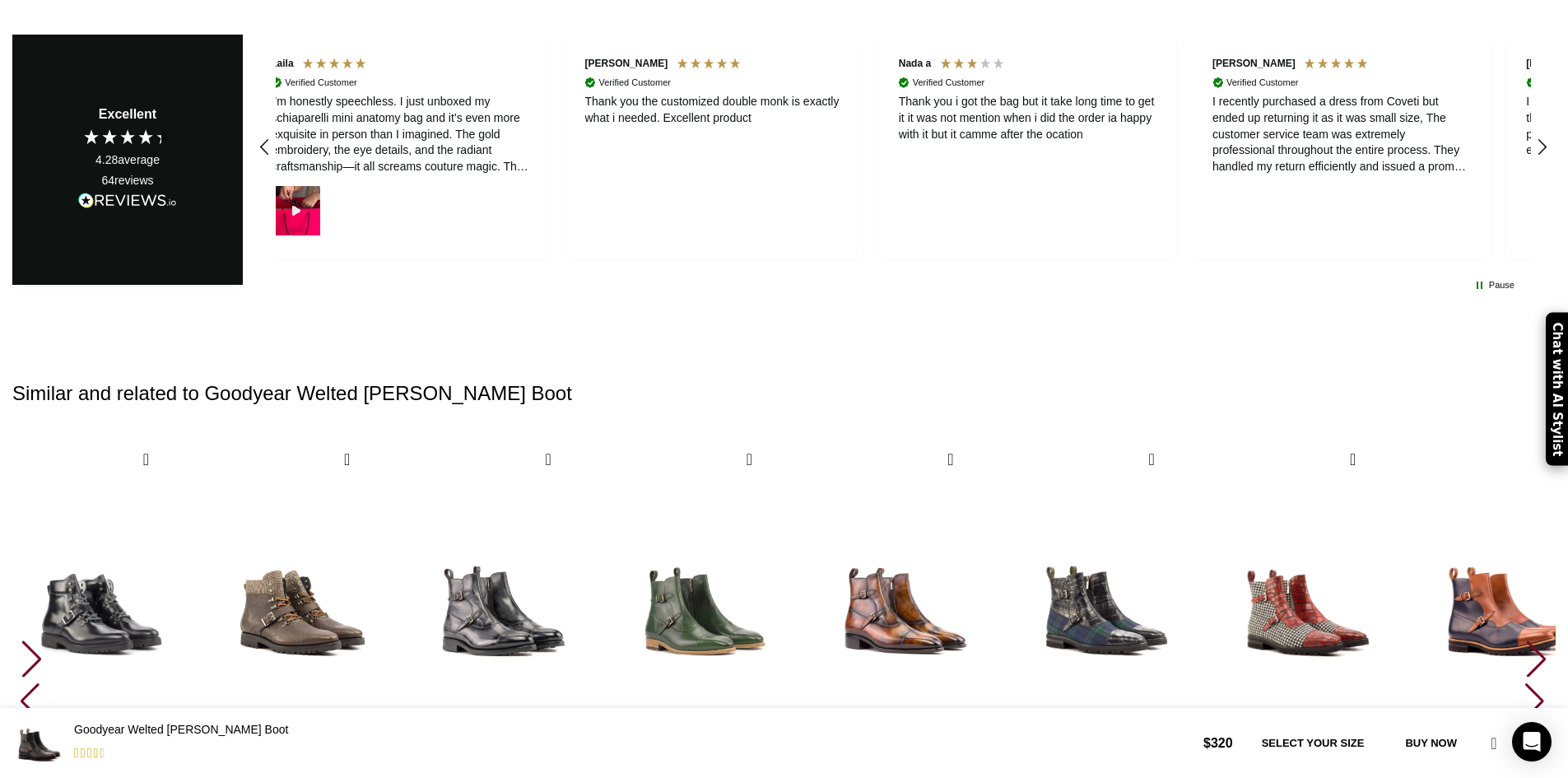
click at [1525, 640] on div "Next slide" at bounding box center [1535, 658] width 23 height 36
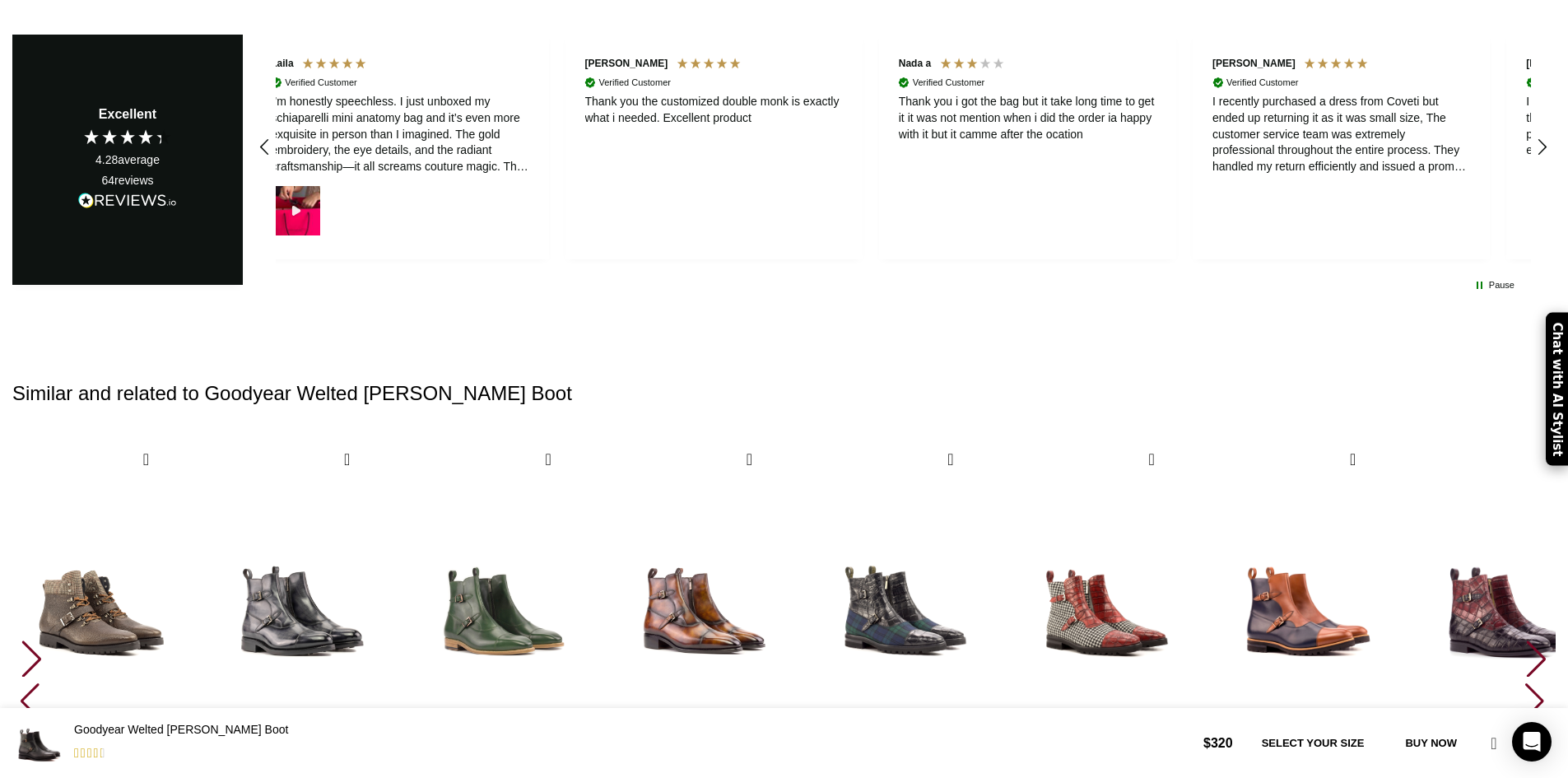
click at [1525, 640] on div "Next slide" at bounding box center [1535, 658] width 23 height 36
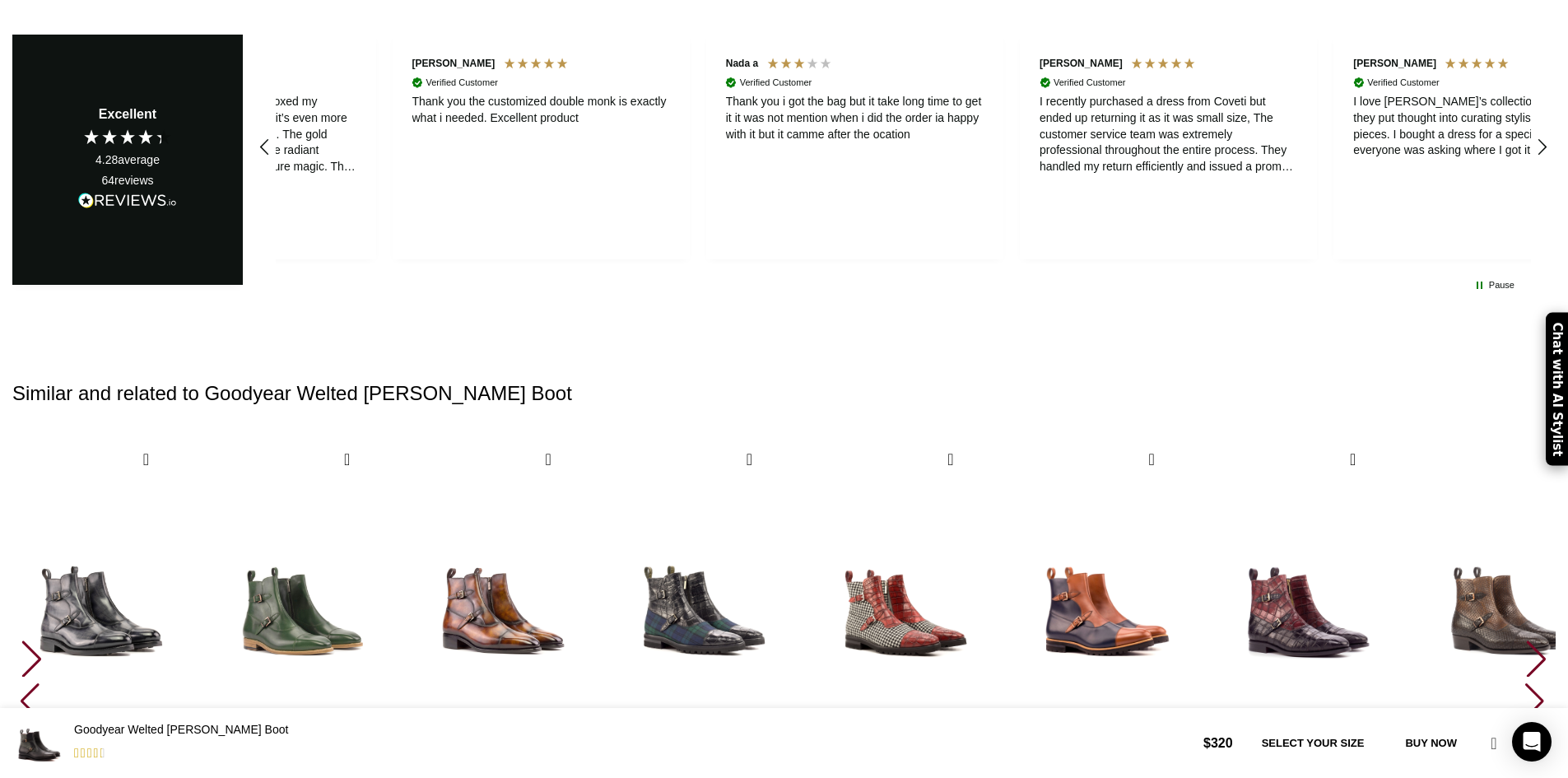
scroll to position [0, 520]
click at [1525, 640] on div "Next slide" at bounding box center [1535, 658] width 23 height 36
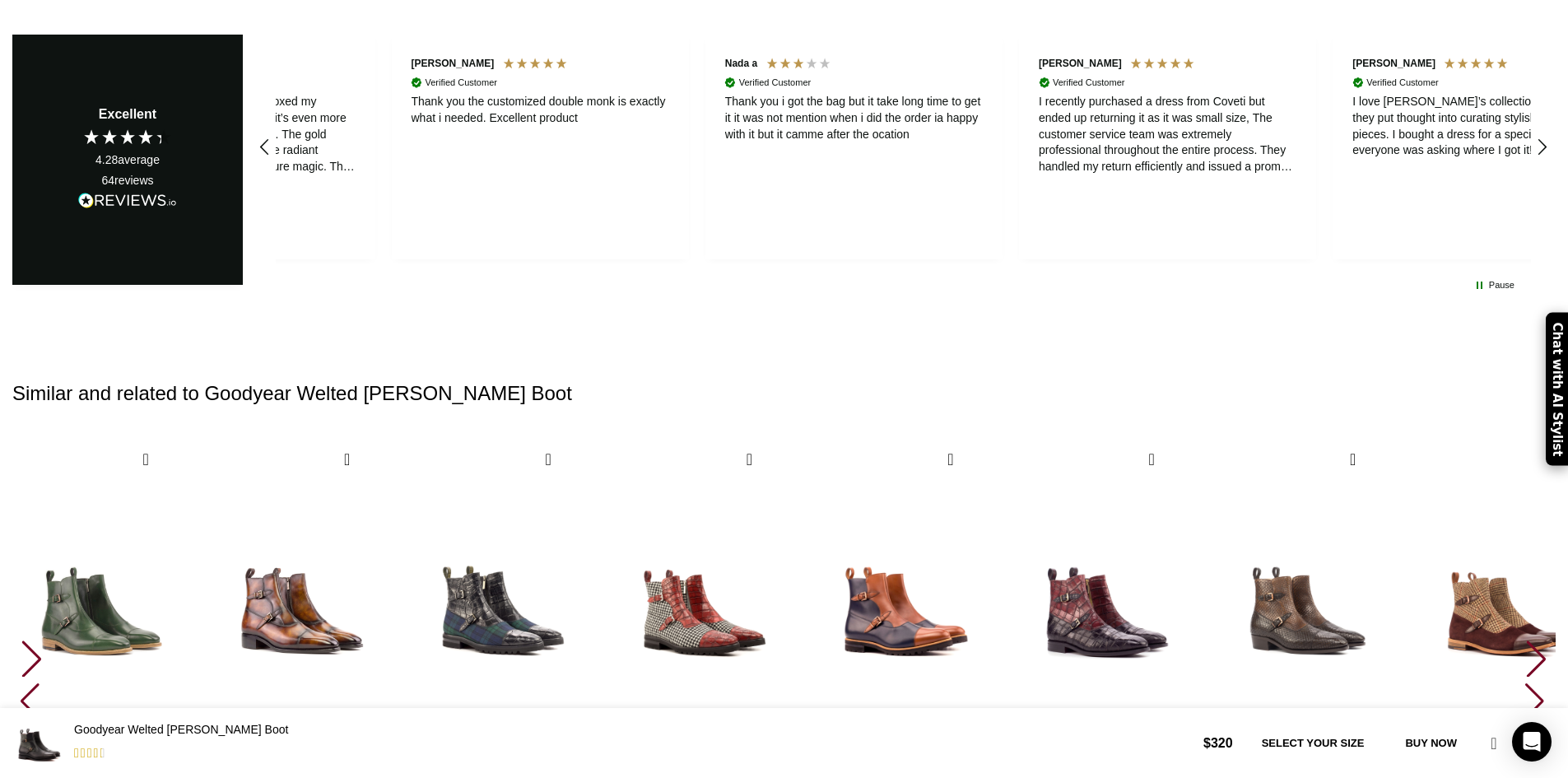
click at [1525, 640] on div "Next slide" at bounding box center [1535, 658] width 23 height 36
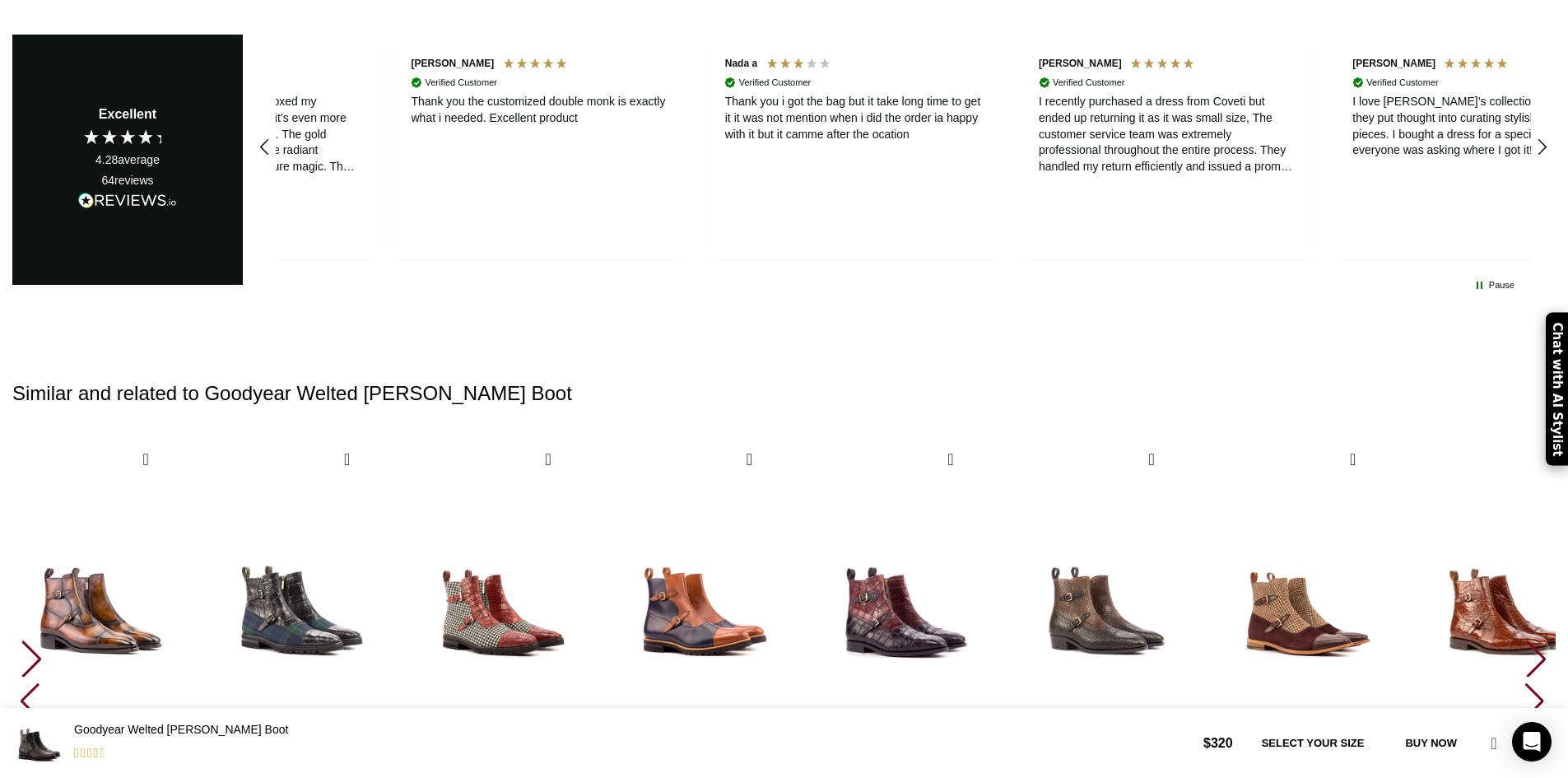
click at [1525, 640] on div "Next slide" at bounding box center [1535, 658] width 23 height 36
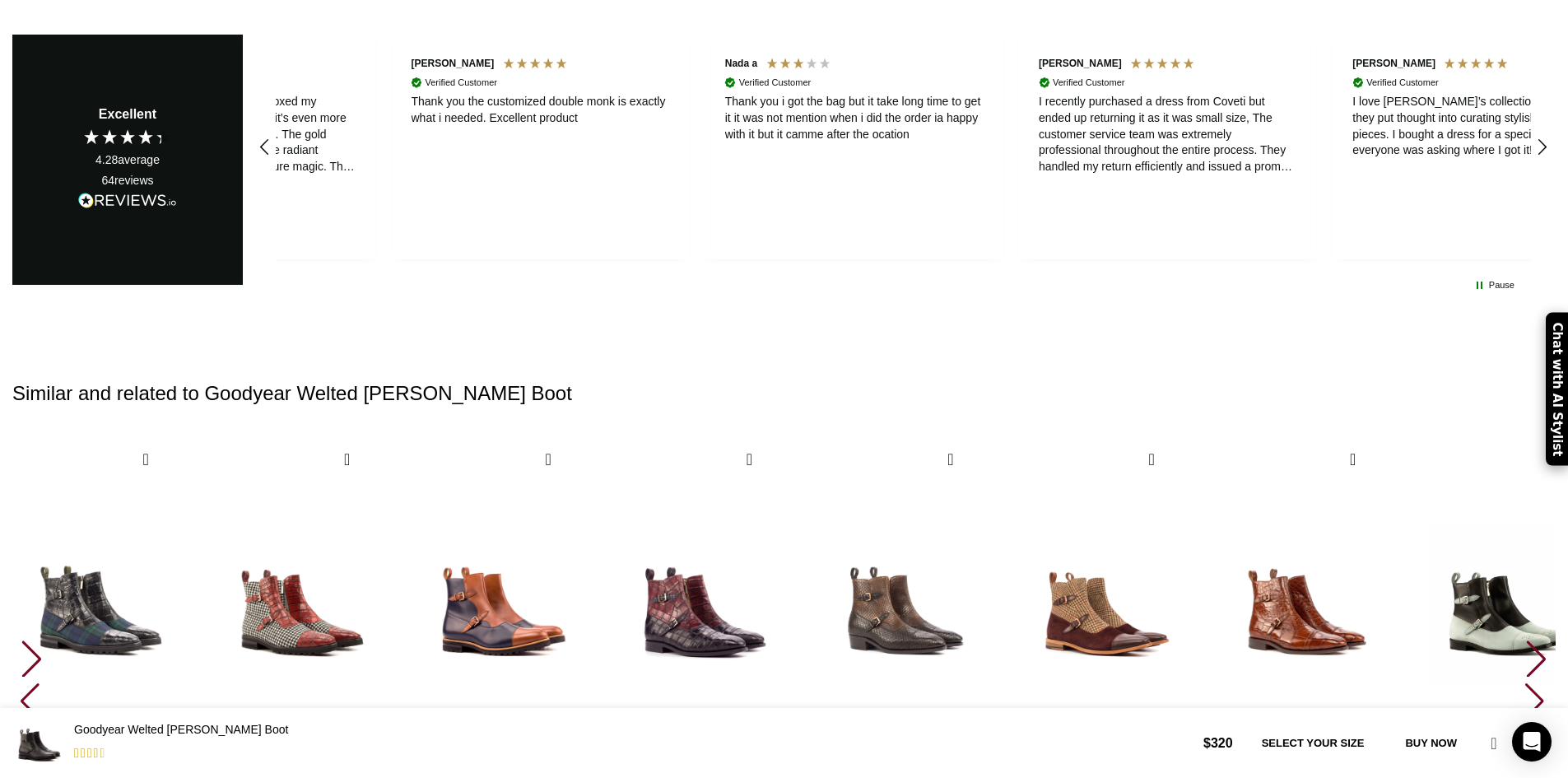
click at [1525, 640] on div "Next slide" at bounding box center [1535, 658] width 23 height 36
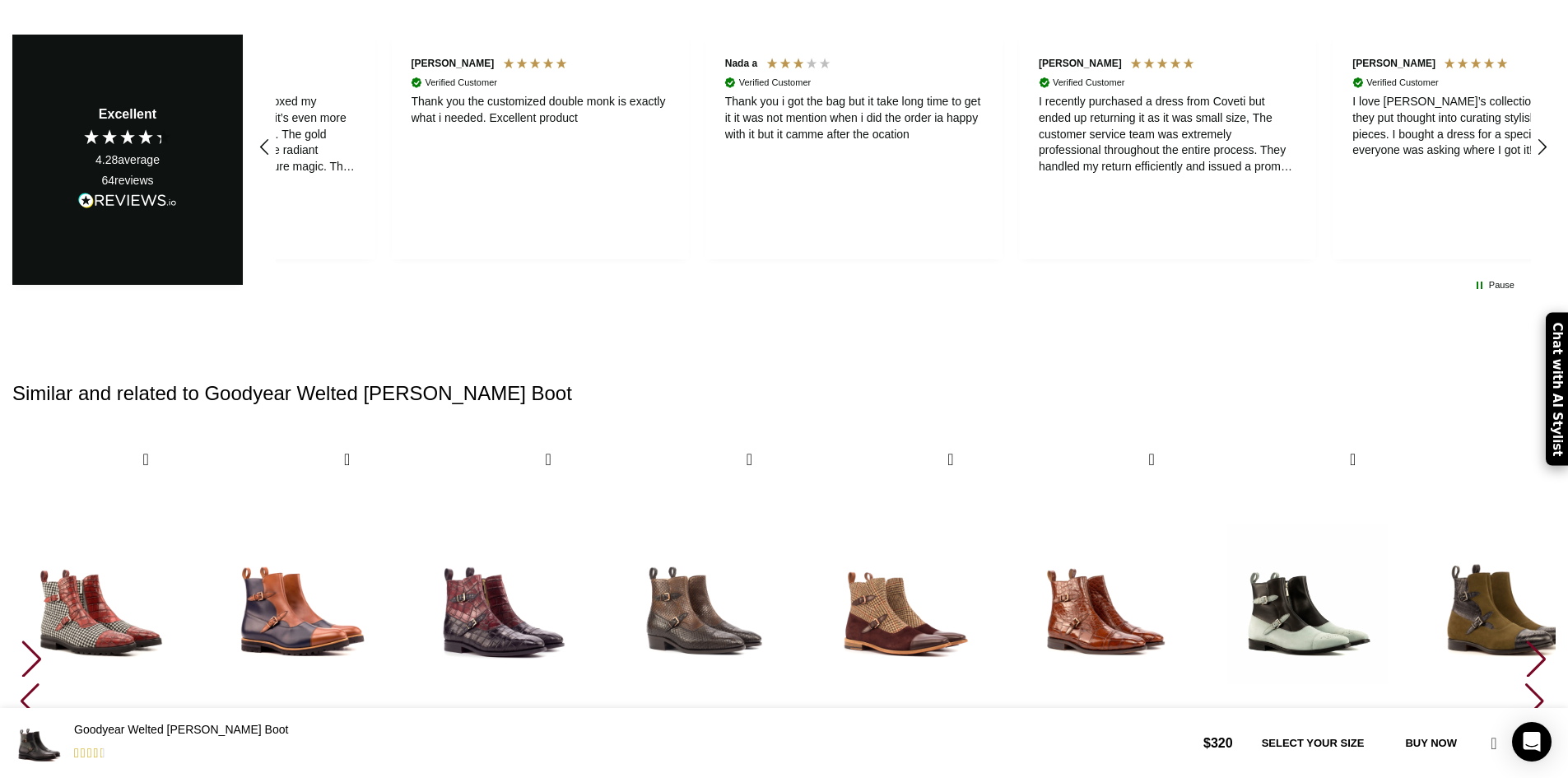
click at [1525, 640] on div "Next slide" at bounding box center [1535, 658] width 23 height 36
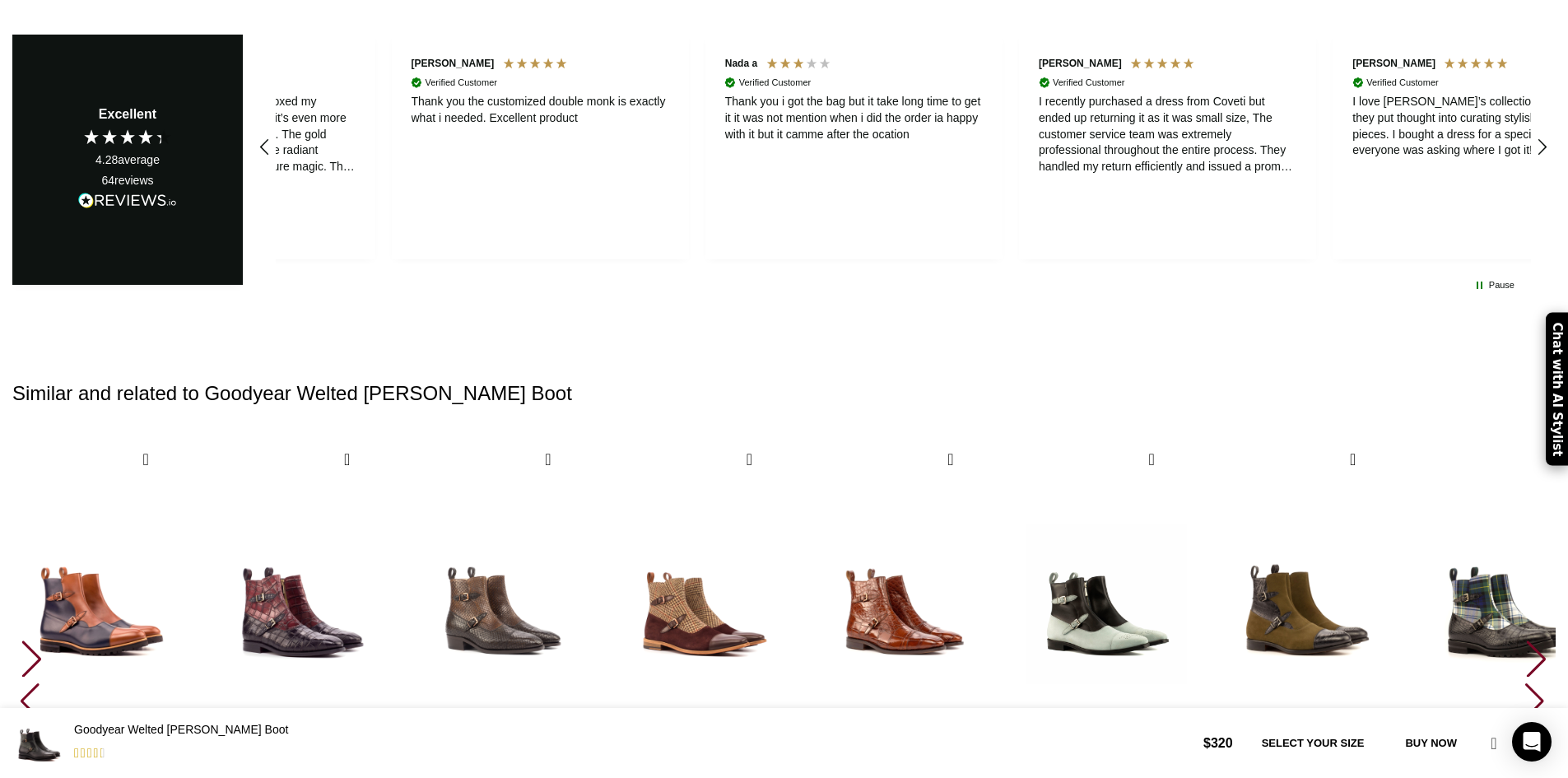
click at [1525, 640] on div "Next slide" at bounding box center [1535, 658] width 23 height 36
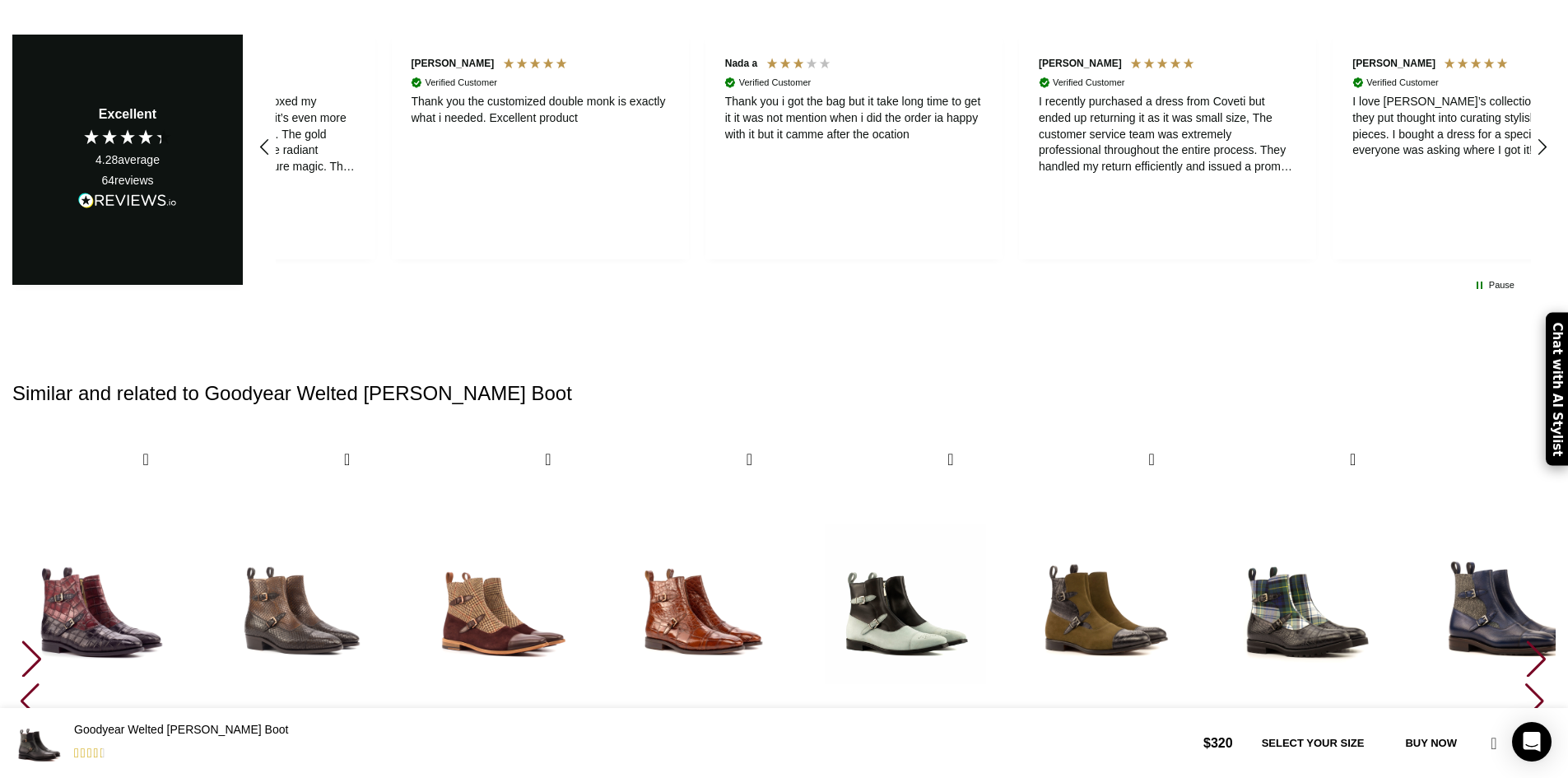
click at [1525, 640] on div "Next slide" at bounding box center [1535, 658] width 23 height 36
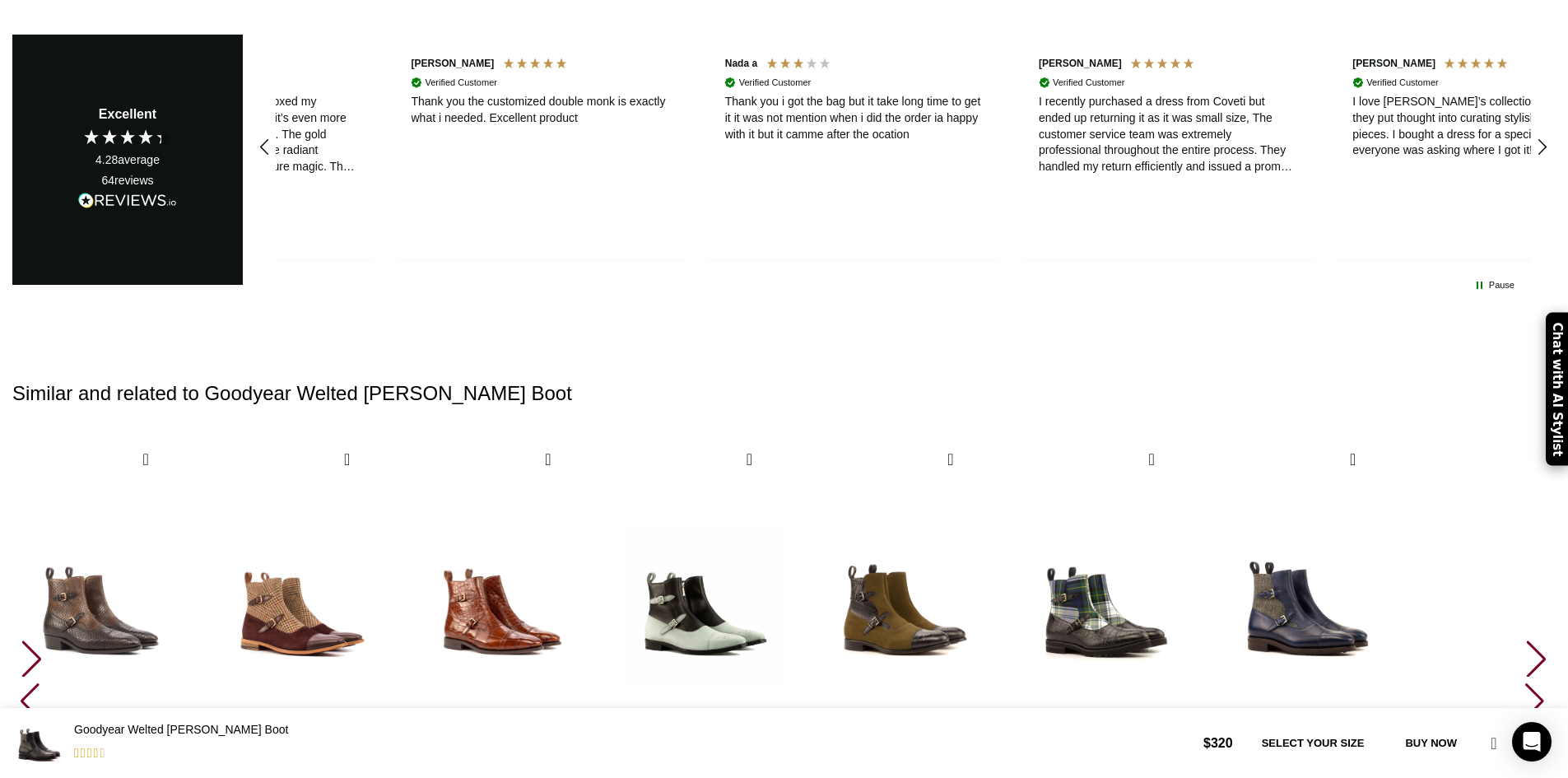
click at [1525, 640] on div "Next slide" at bounding box center [1535, 658] width 23 height 36
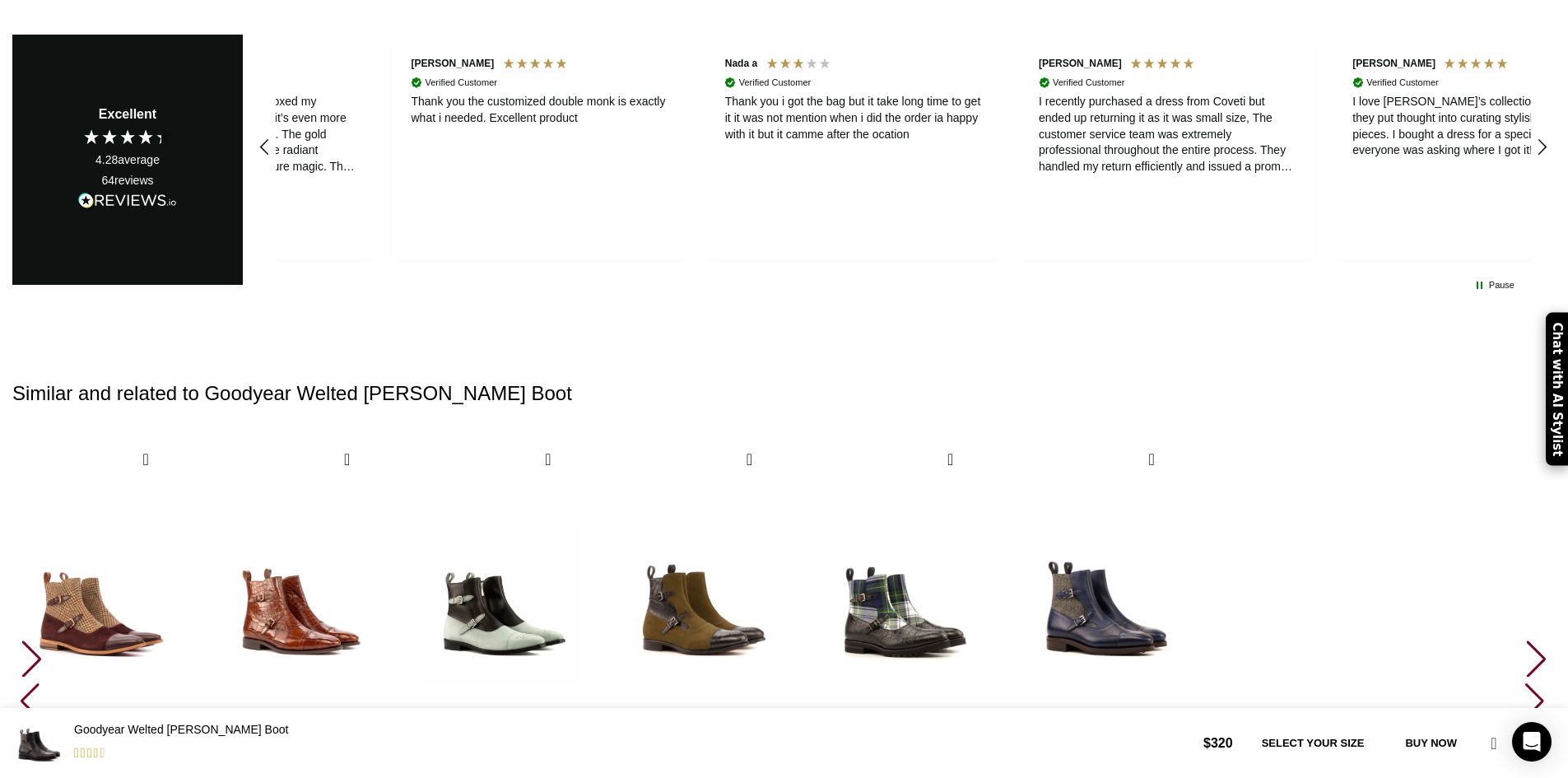
click at [1525, 640] on div "Next slide" at bounding box center [1535, 658] width 23 height 36
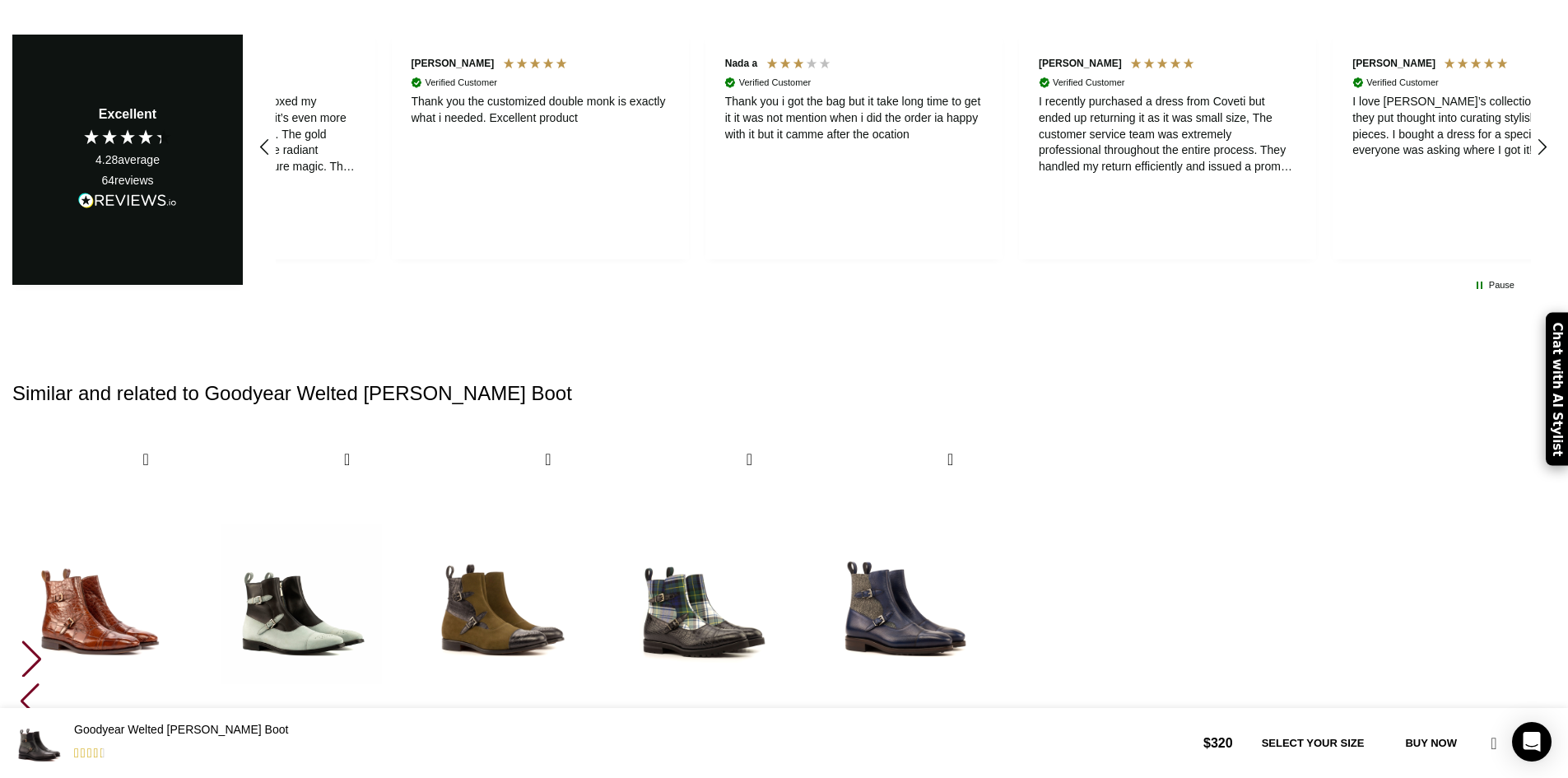
click at [992, 479] on div "30 / 30" at bounding box center [904, 604] width 177 height 329
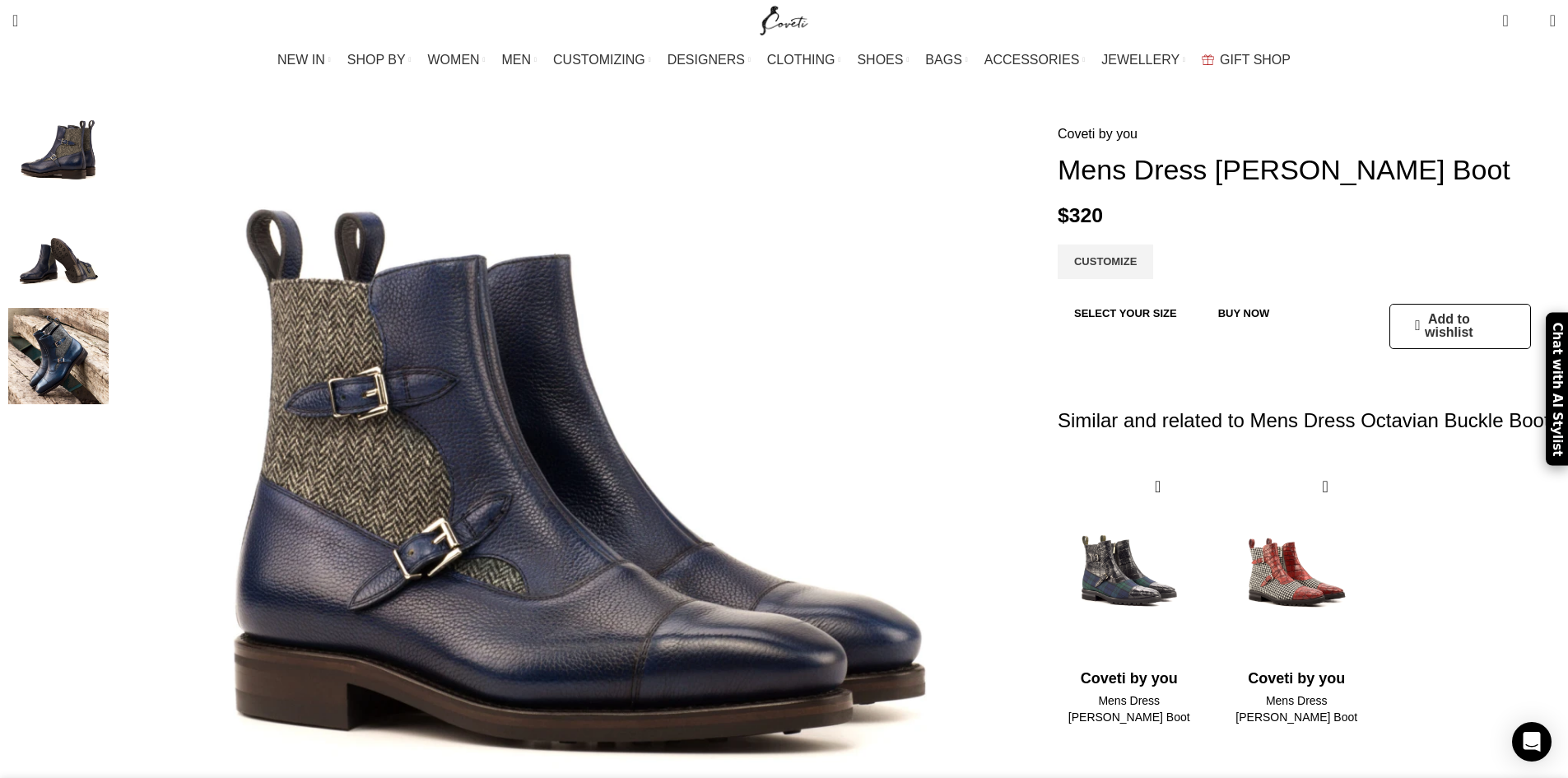
scroll to position [153, 0]
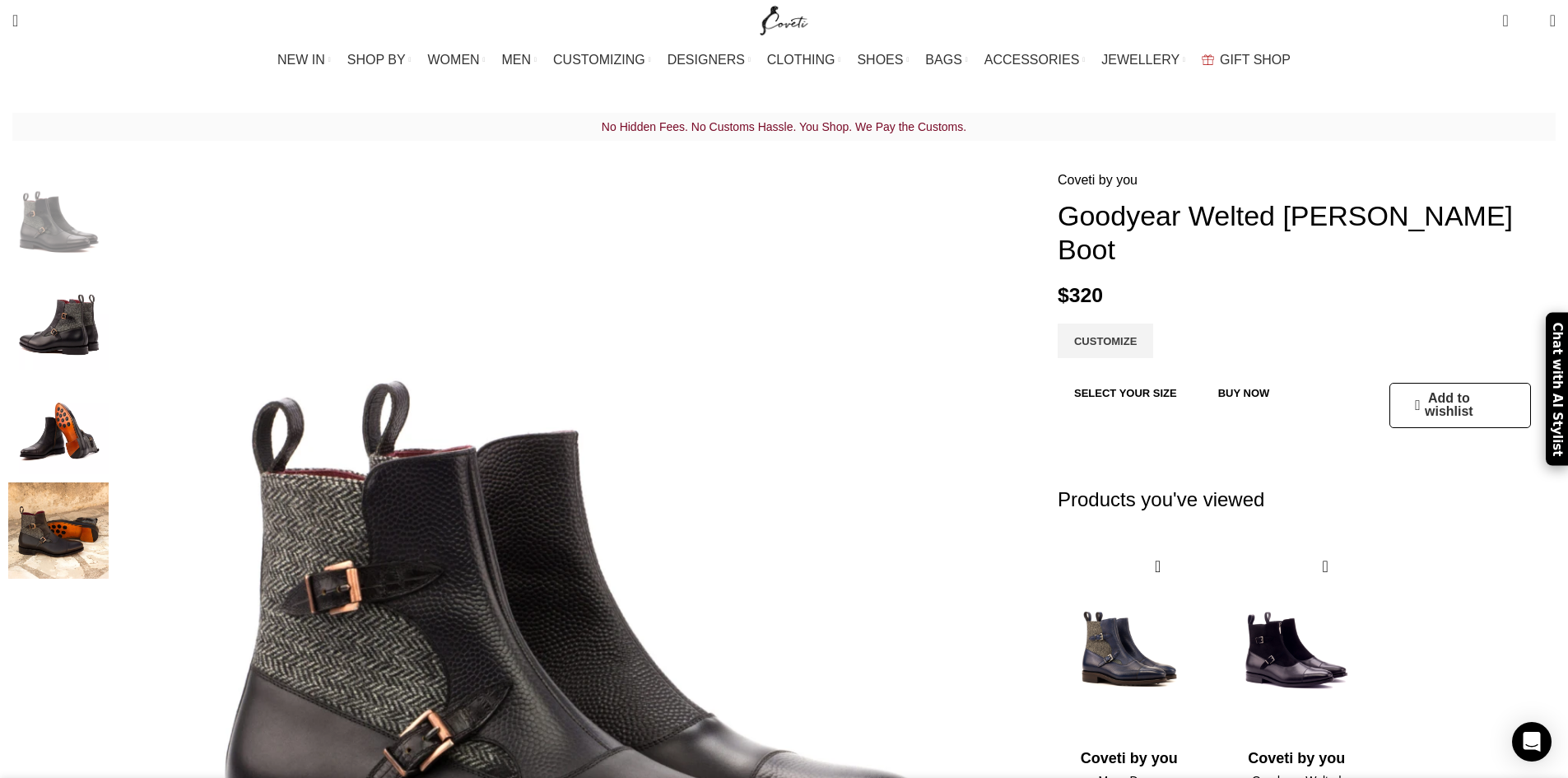
scroll to position [0, 174]
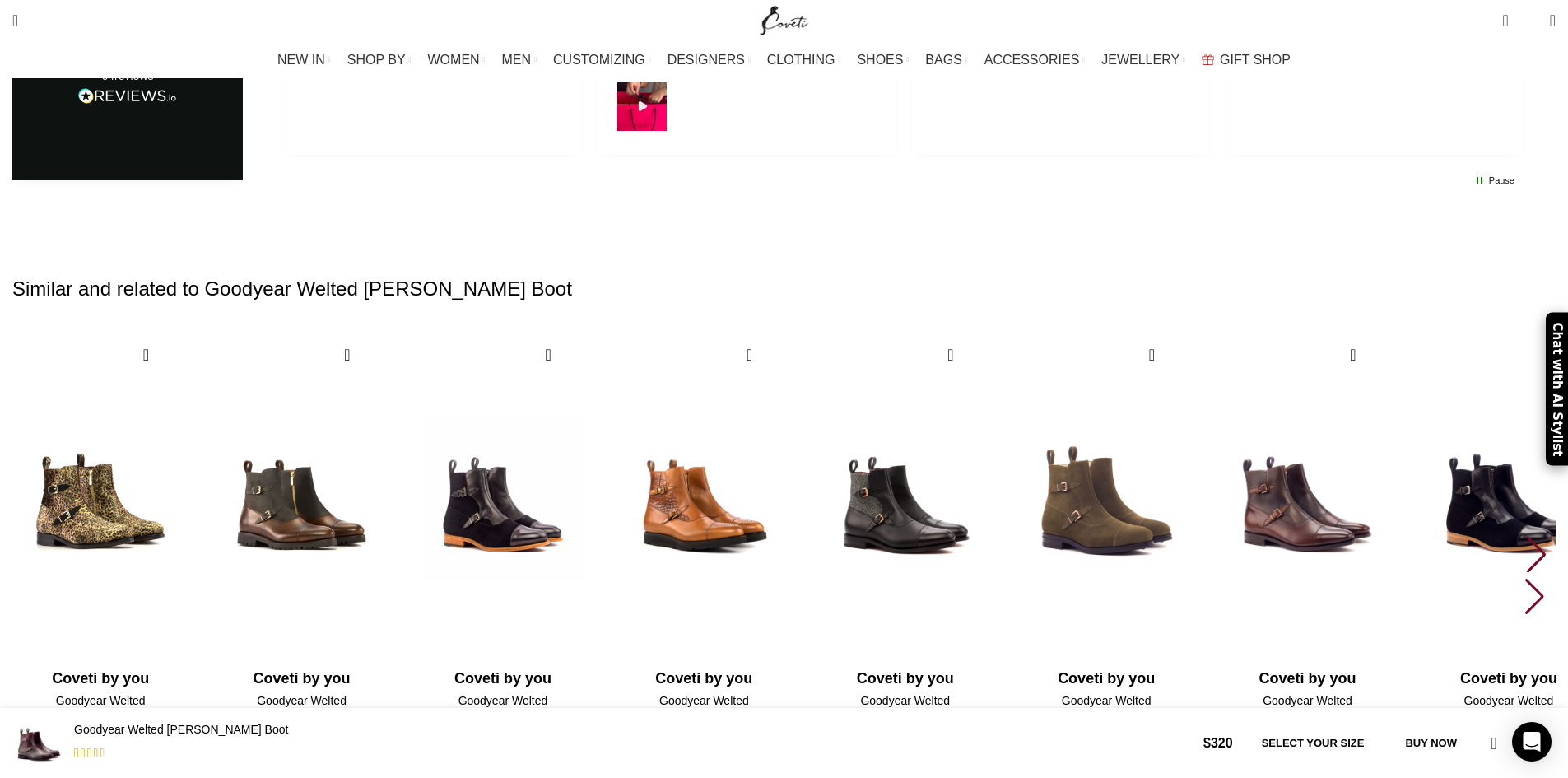
scroll to position [2233, 0]
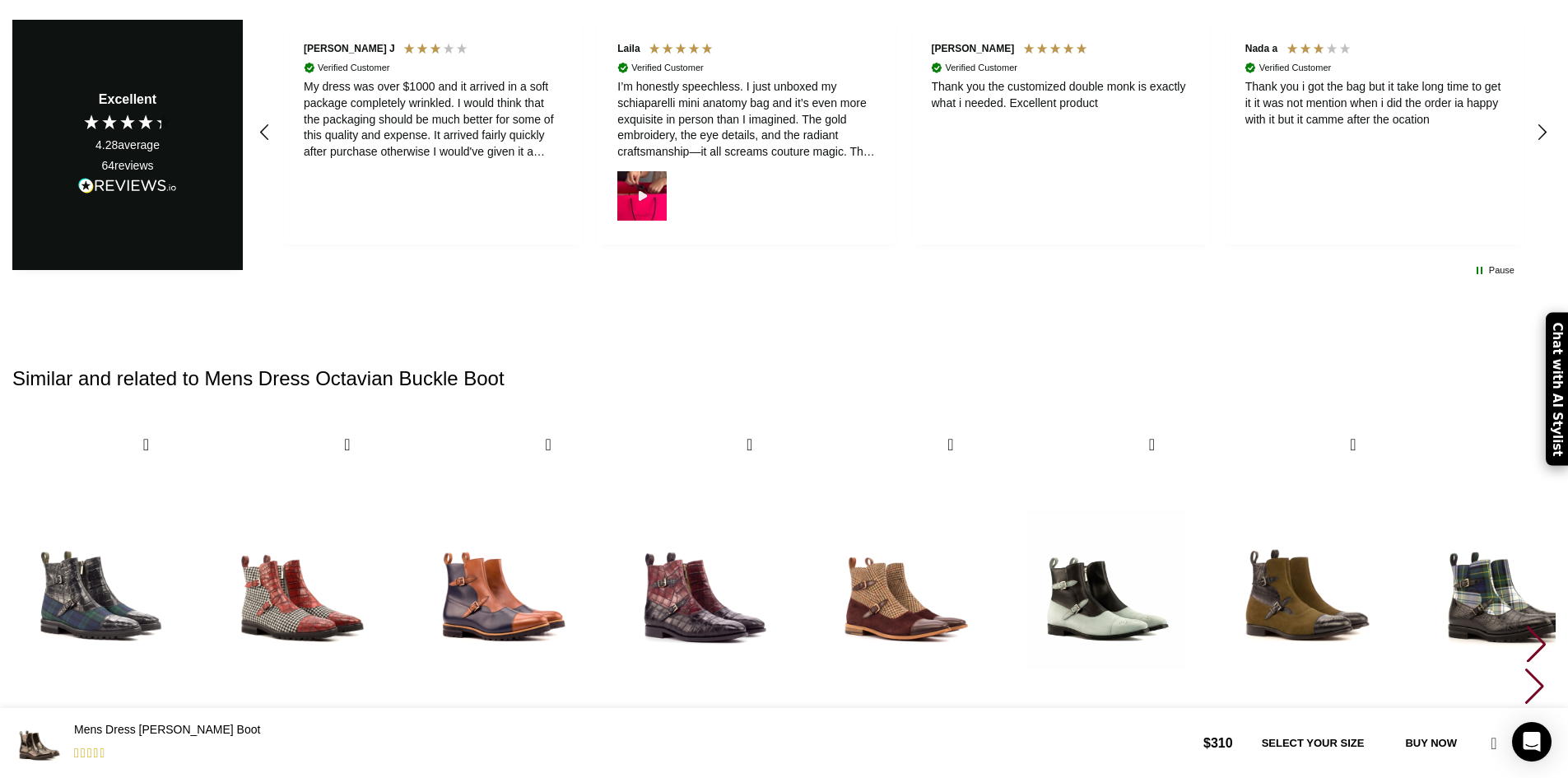
scroll to position [2144, 0]
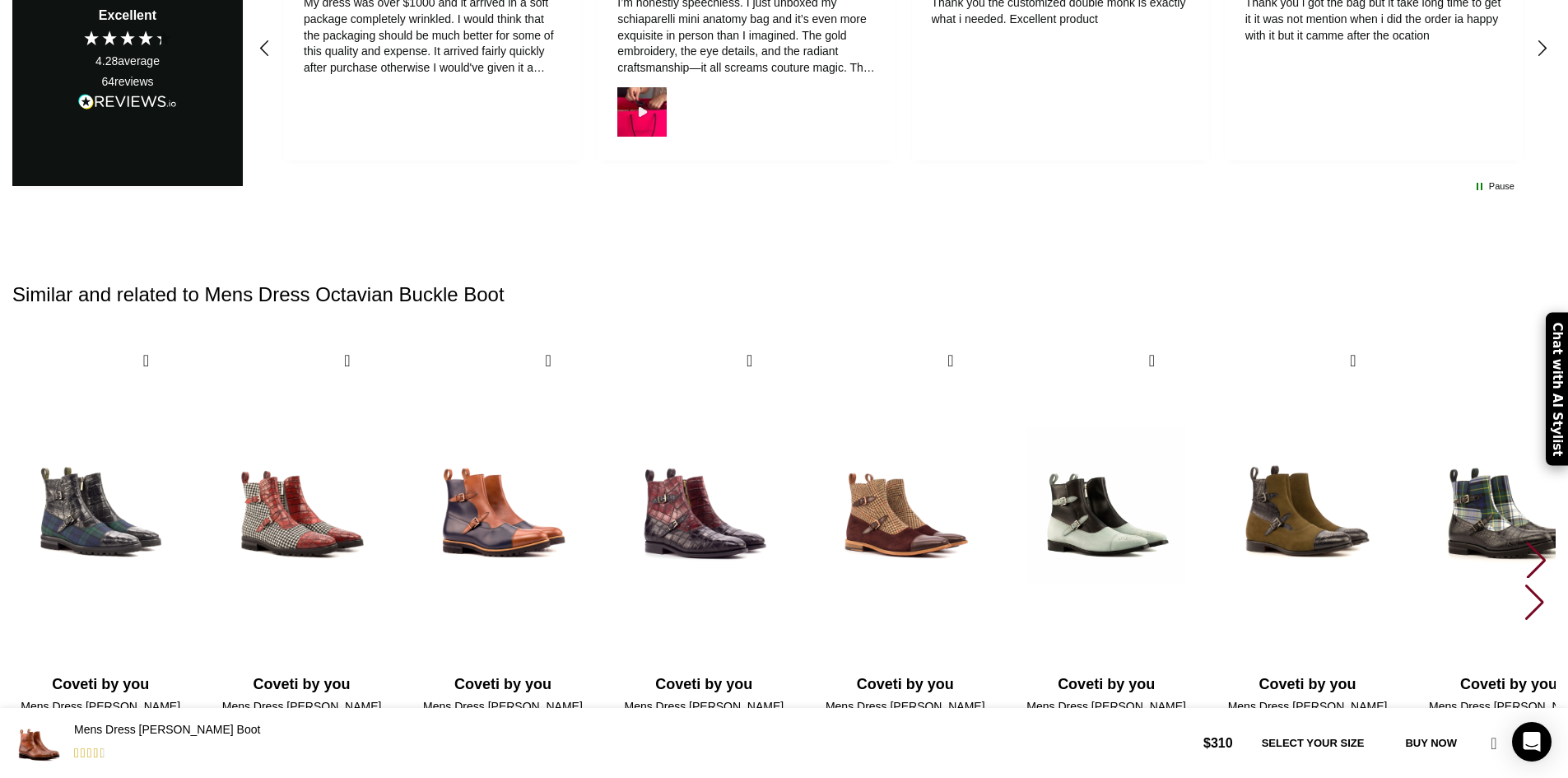
scroll to position [2241, 0]
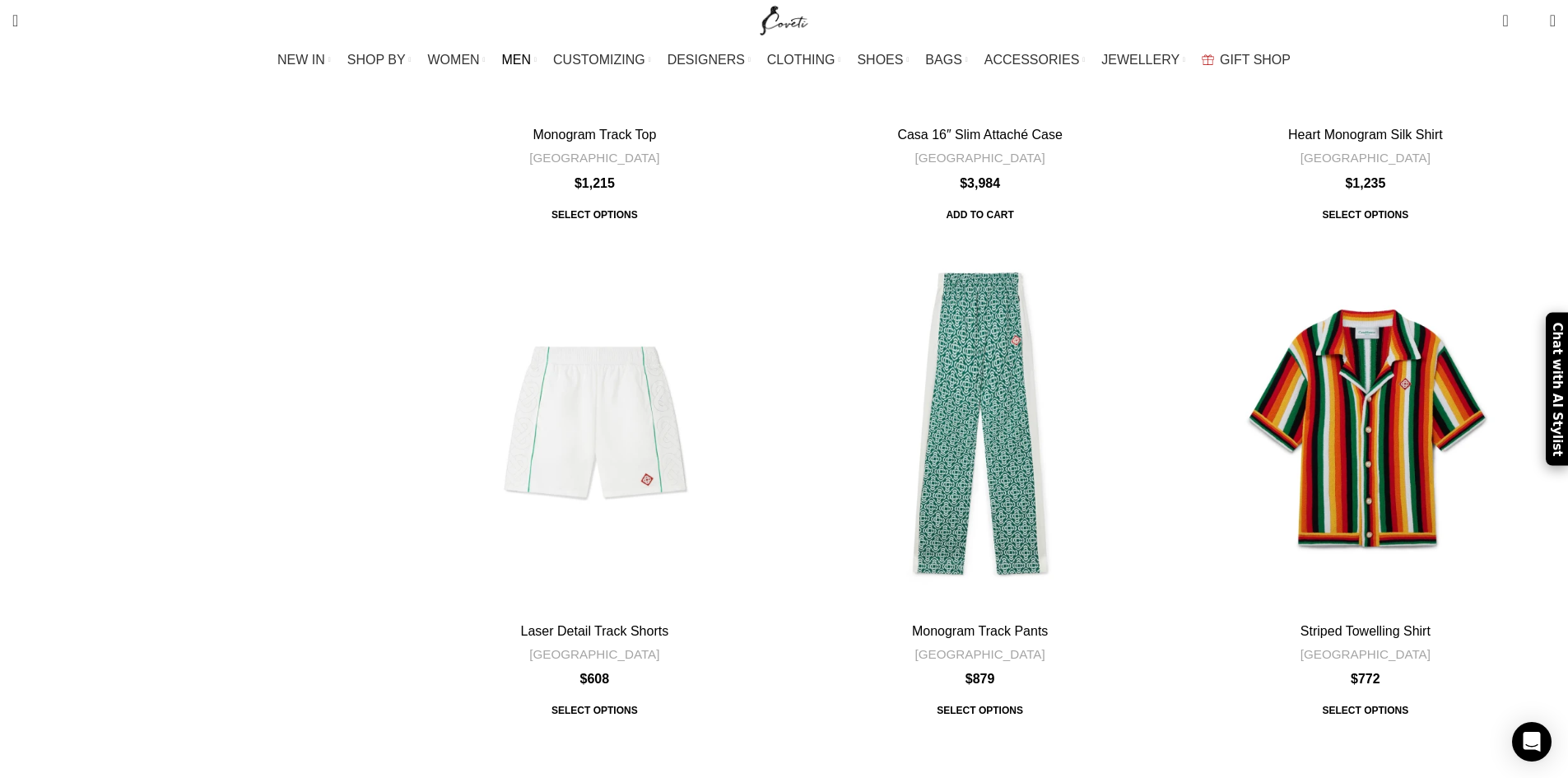
scroll to position [5725, 0]
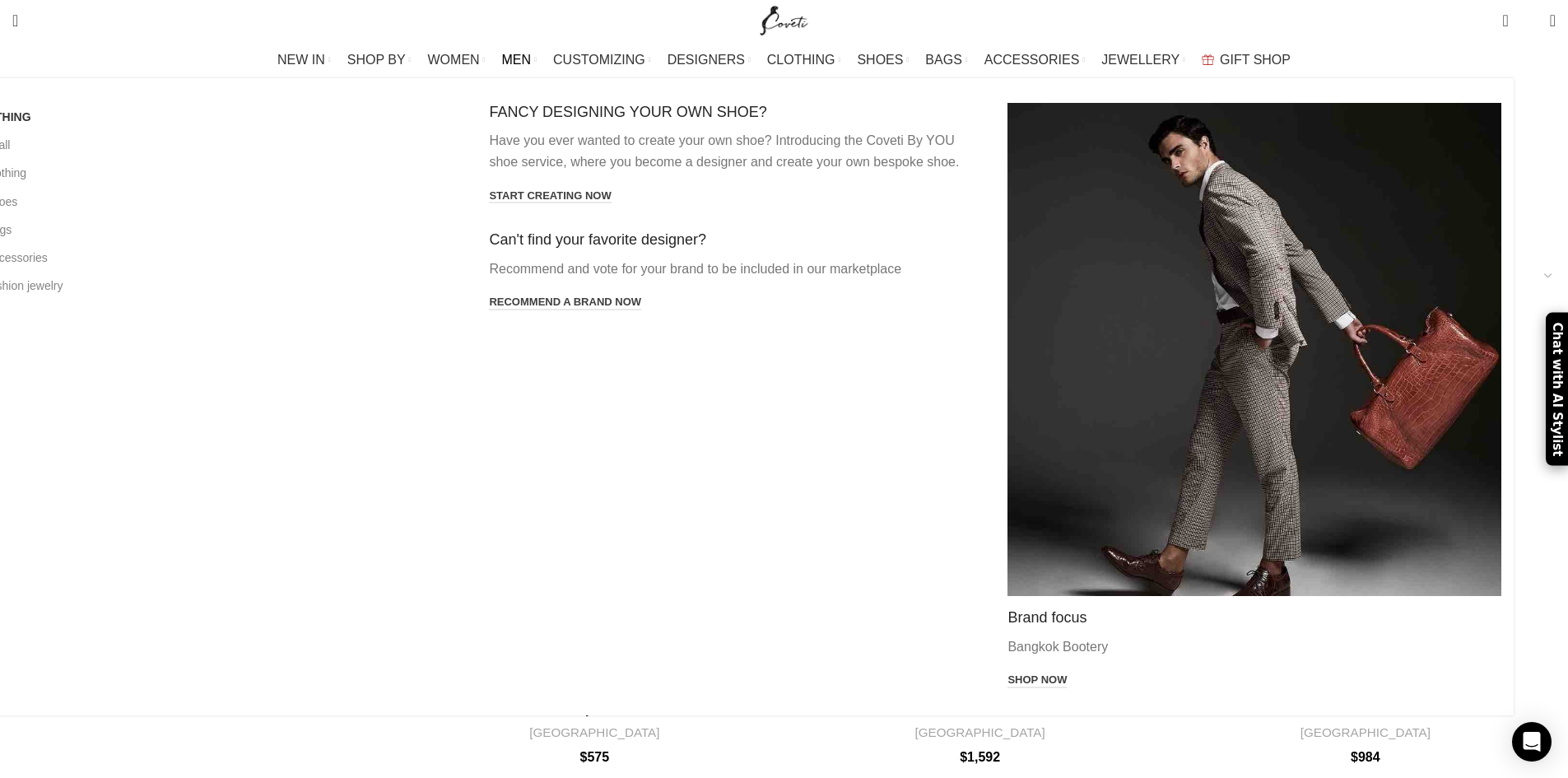
click at [532, 53] on span "MEN" at bounding box center [517, 60] width 30 height 16
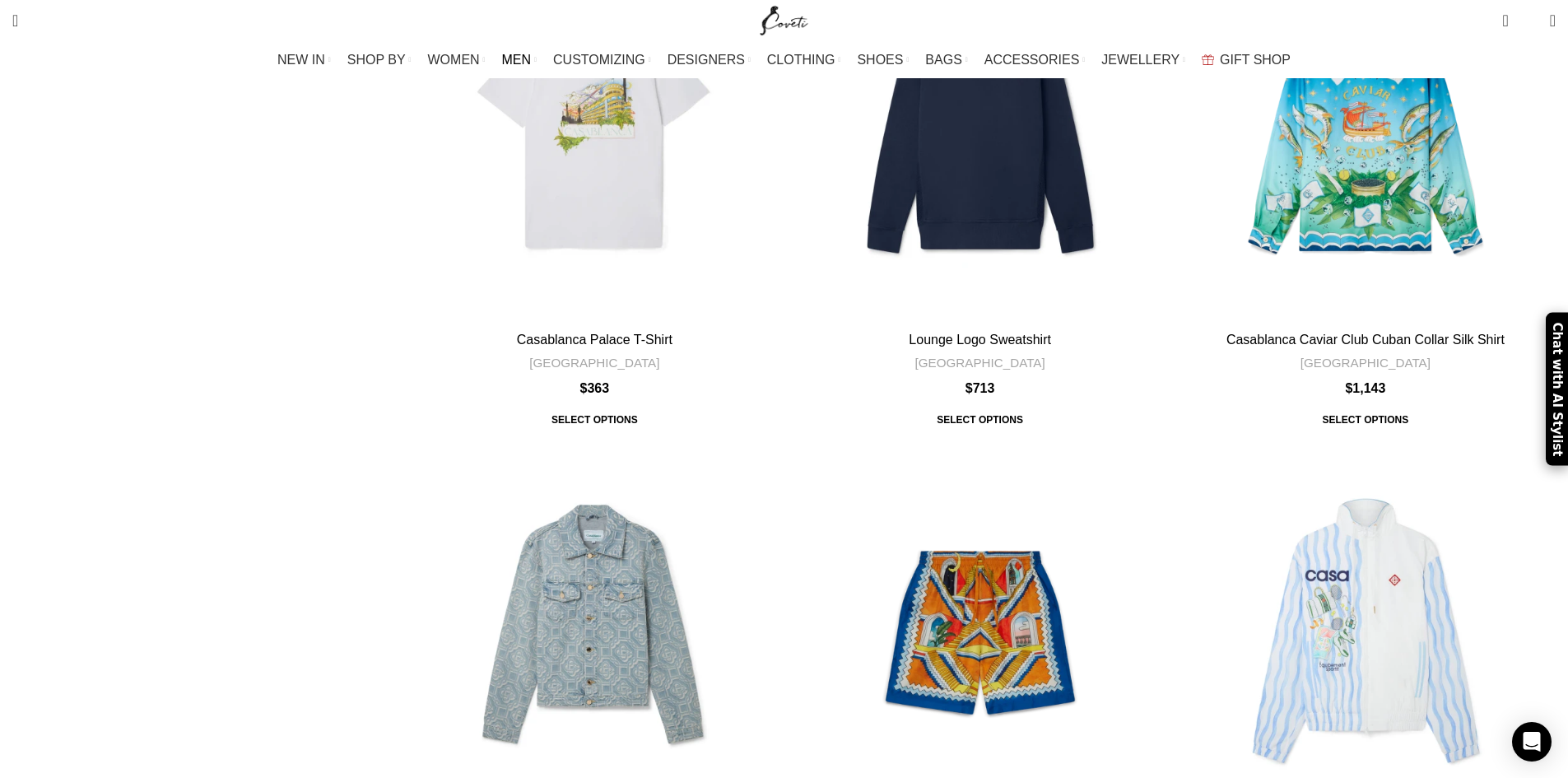
scroll to position [5433, 0]
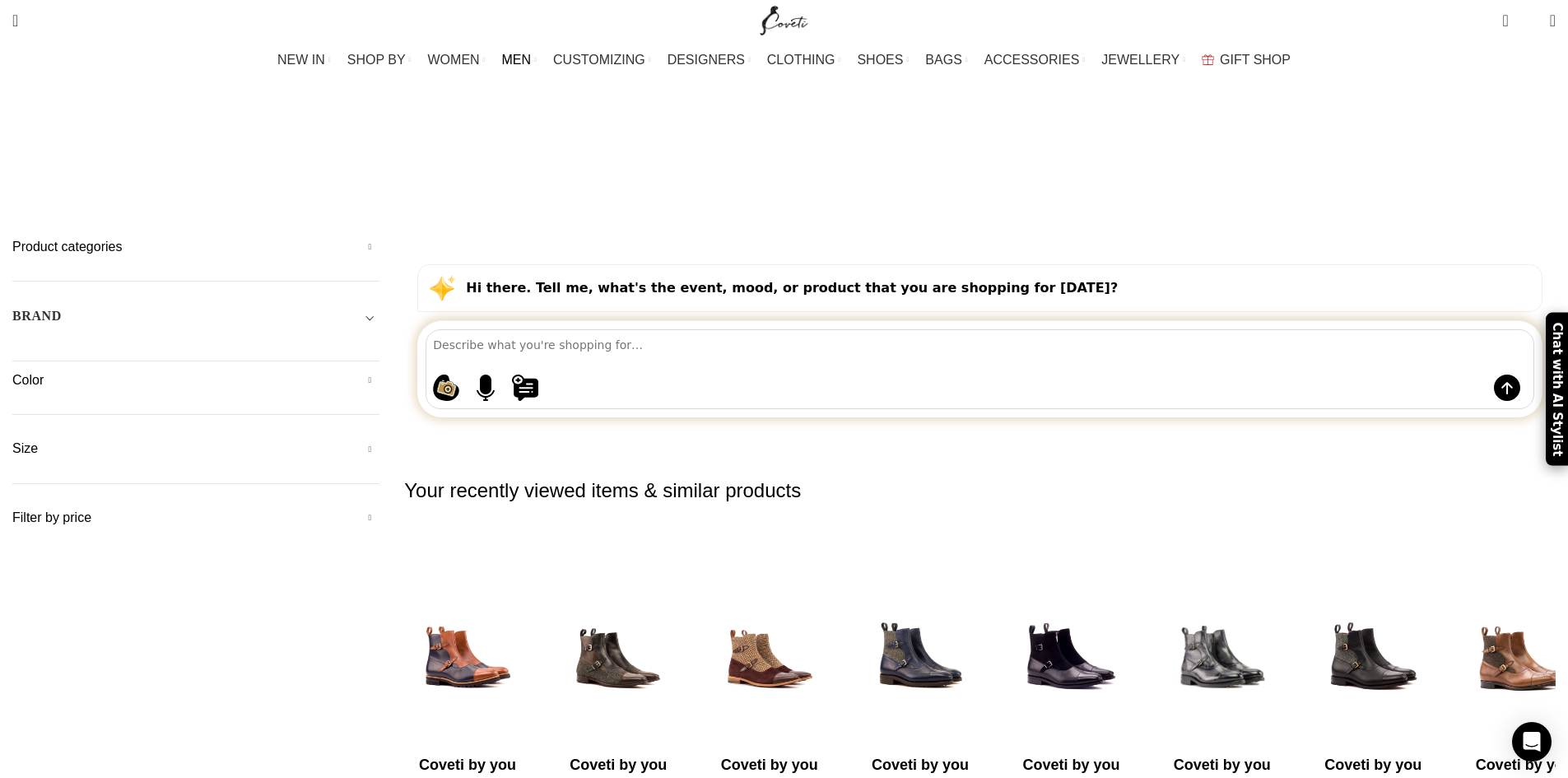
click at [710, 329] on div "Shopping ideas Casual summer dresses that aren't floral Cowgirl chic boots Prin…" at bounding box center [979, 369] width 1108 height 80
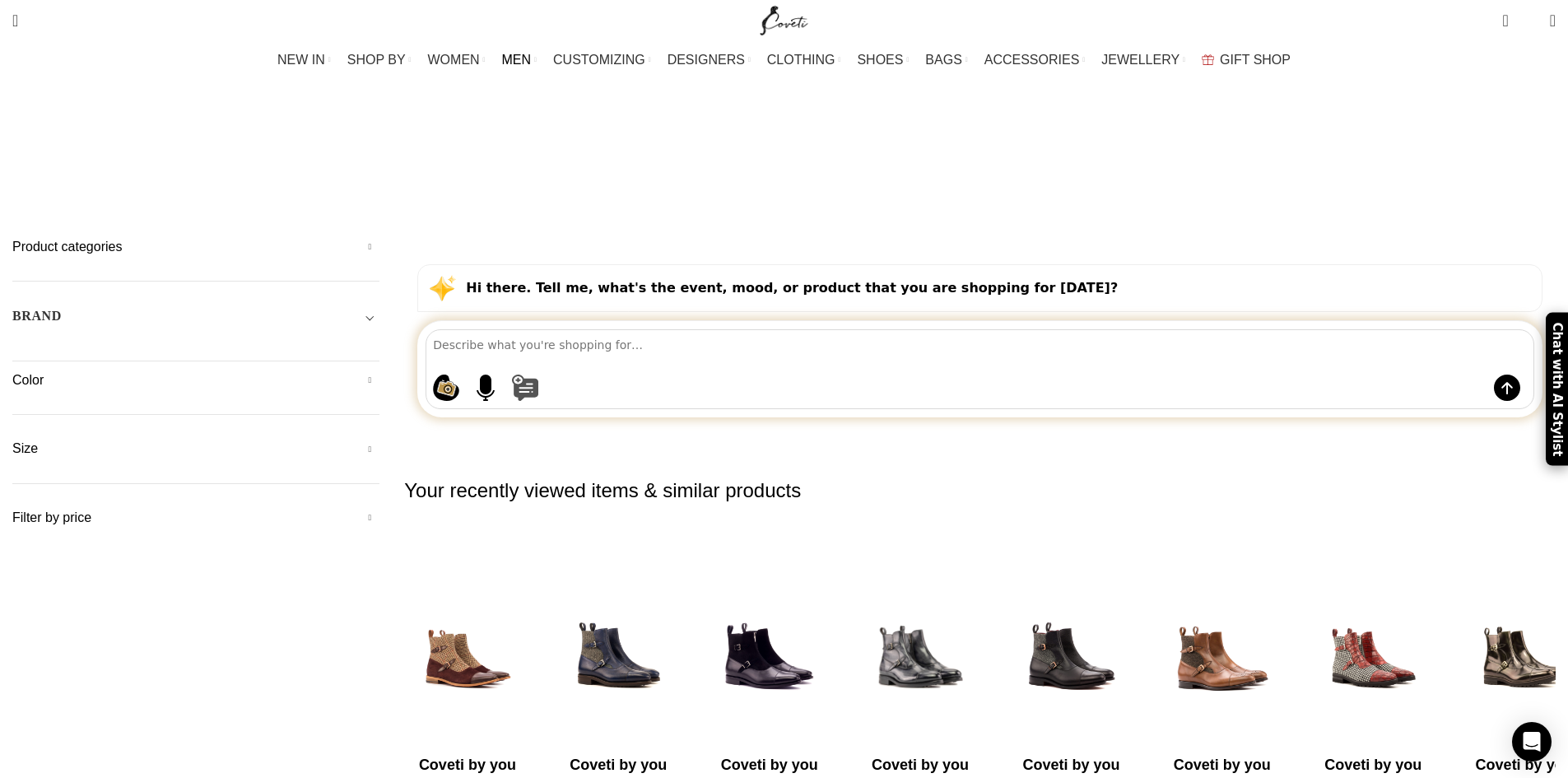
click at [970, 375] on button at bounding box center [996, 388] width 968 height 27
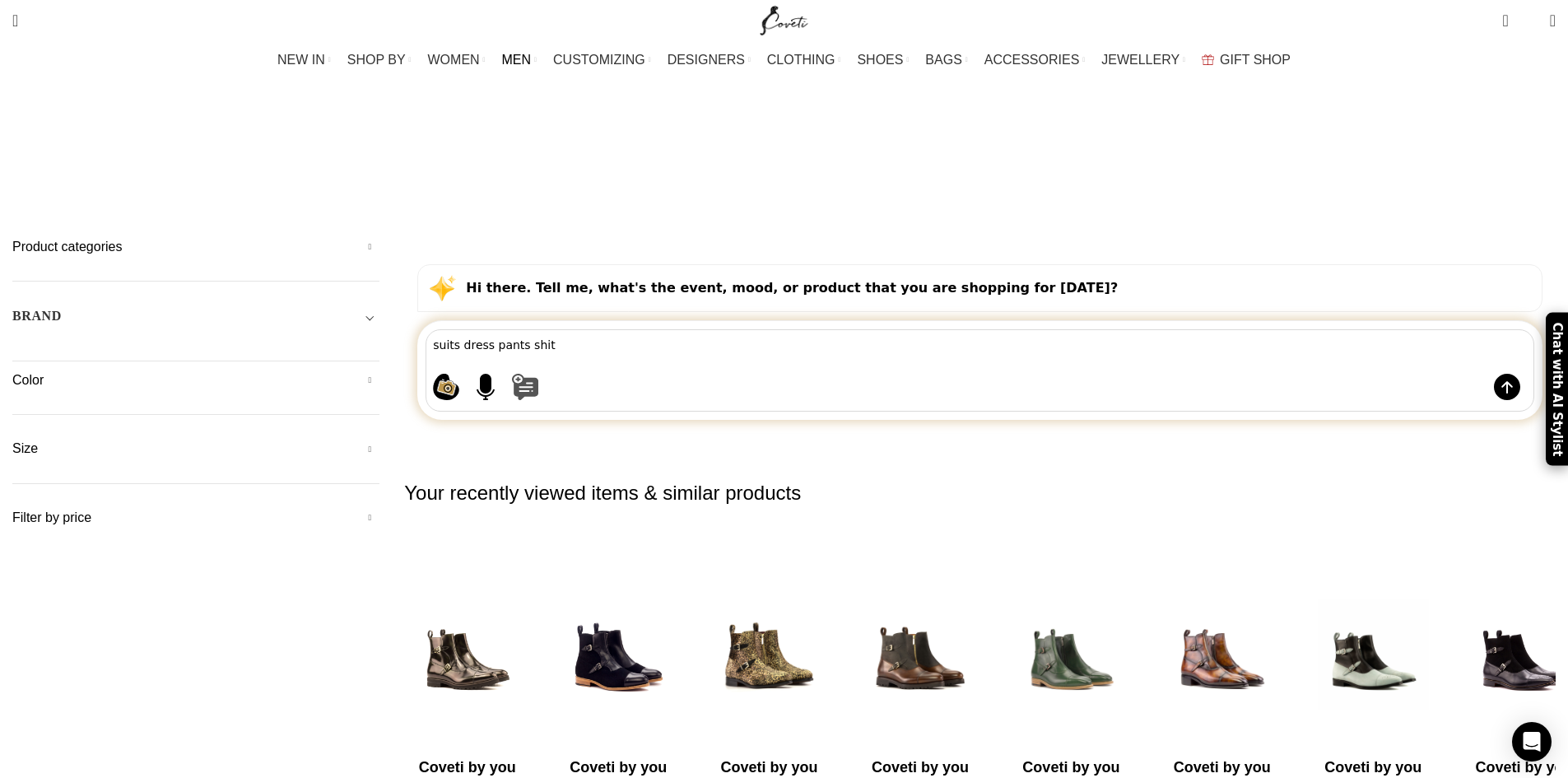
type textarea "suits dress pants shits"
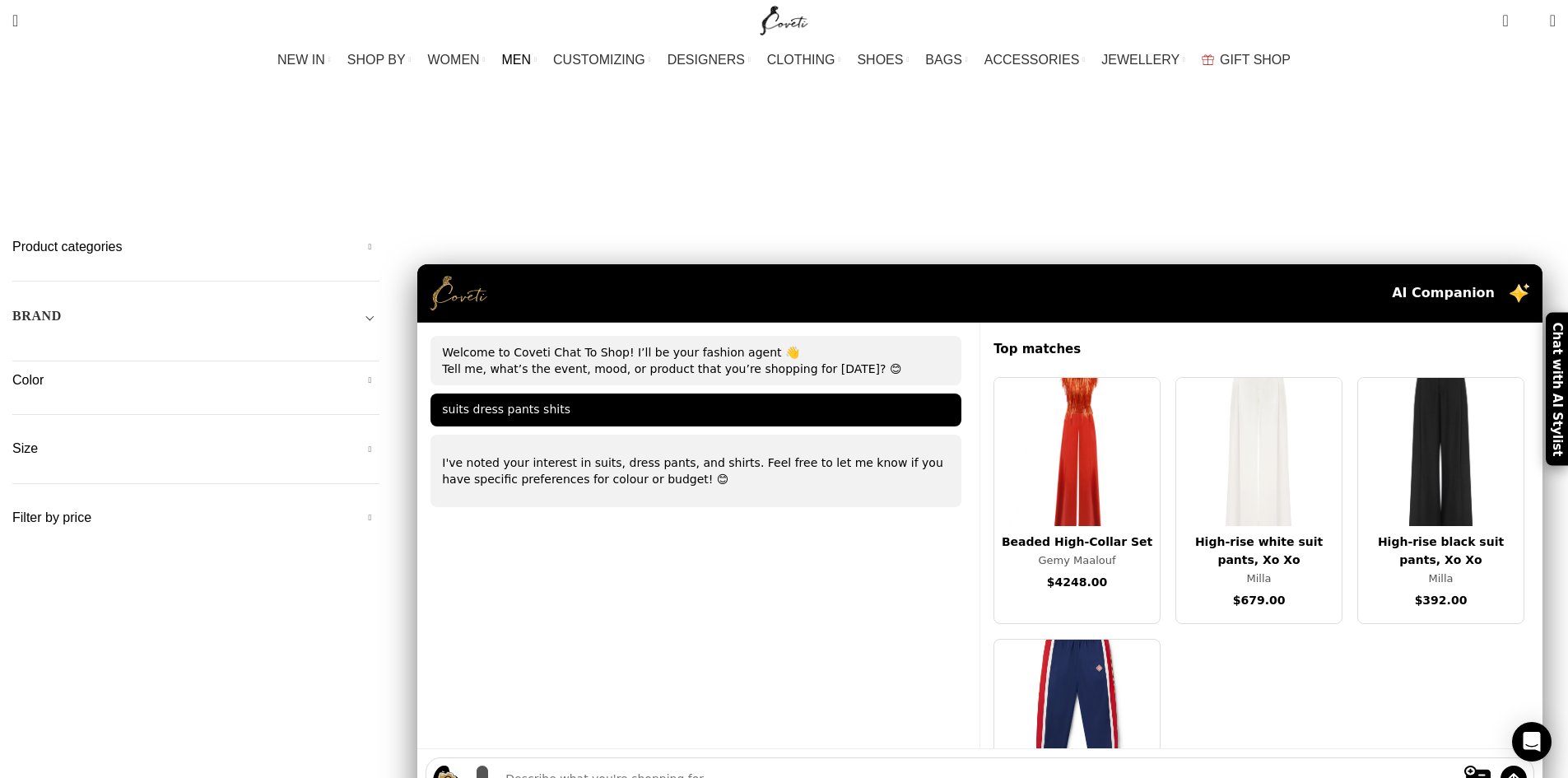
click at [495, 765] on img at bounding box center [482, 778] width 27 height 27
click at [669, 770] on textarea at bounding box center [979, 779] width 949 height 18
type textarea "dressly shirts pants"
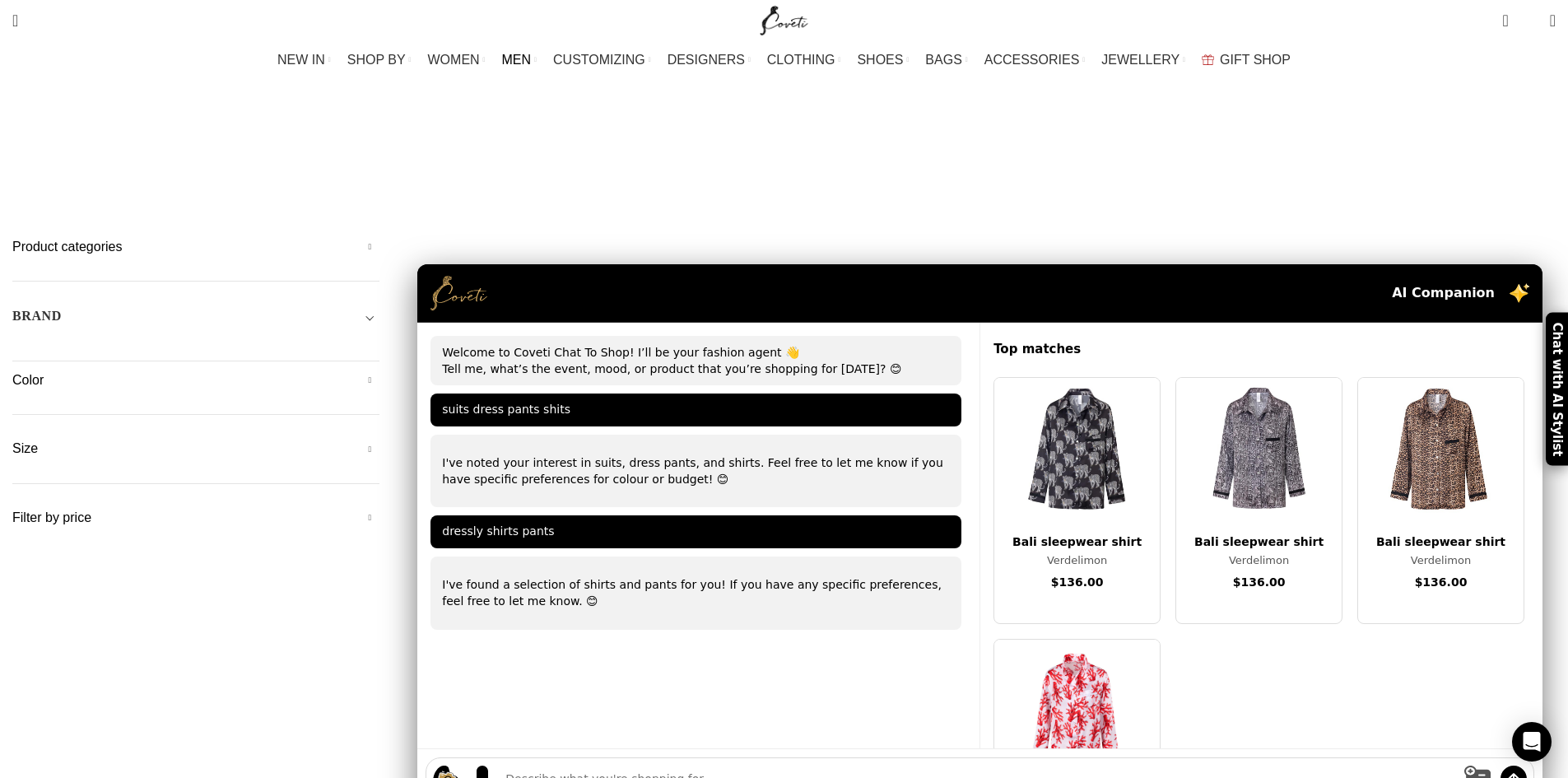
click at [1463, 765] on img at bounding box center [1476, 778] width 27 height 27
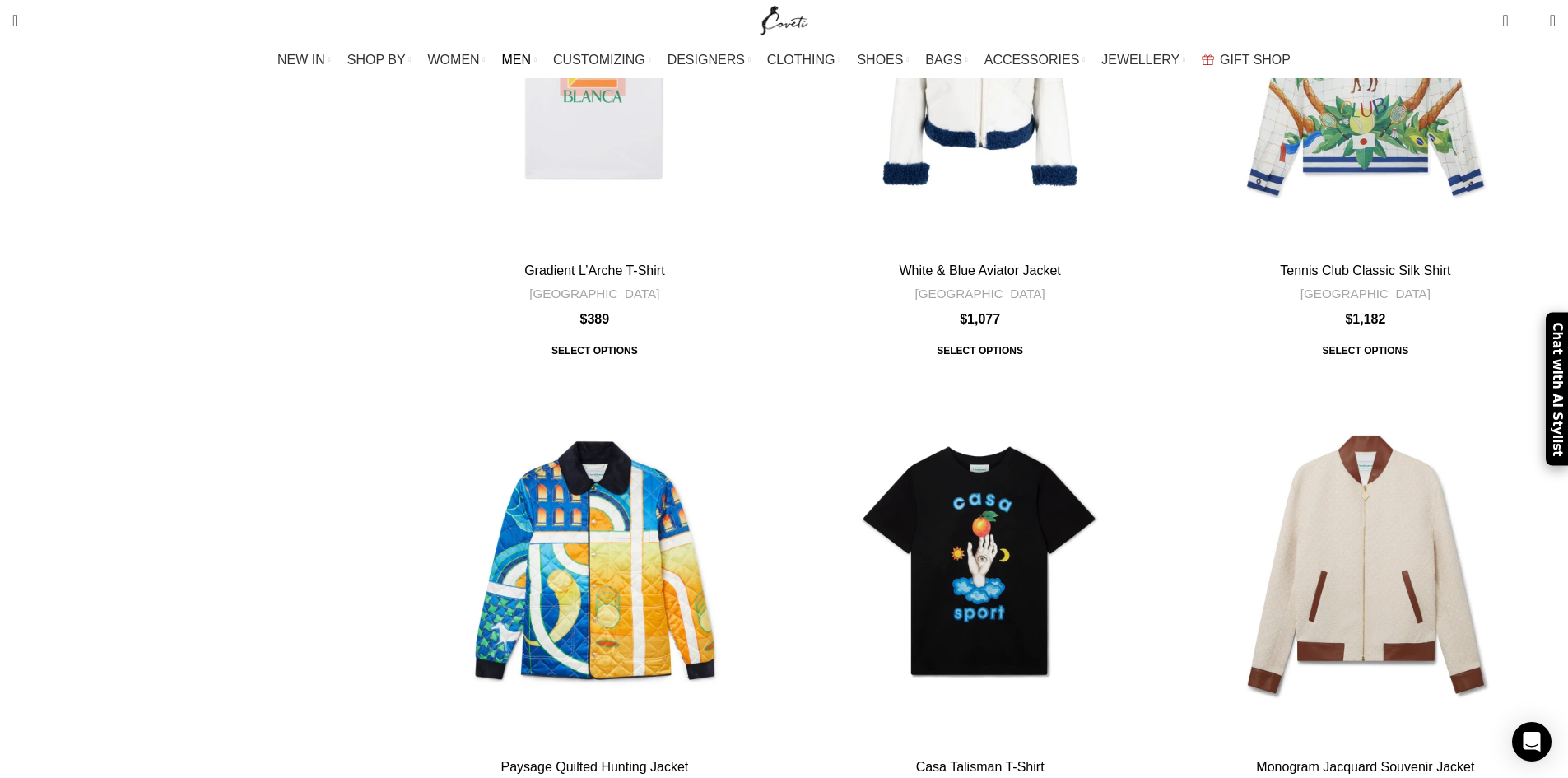
scroll to position [5609, 0]
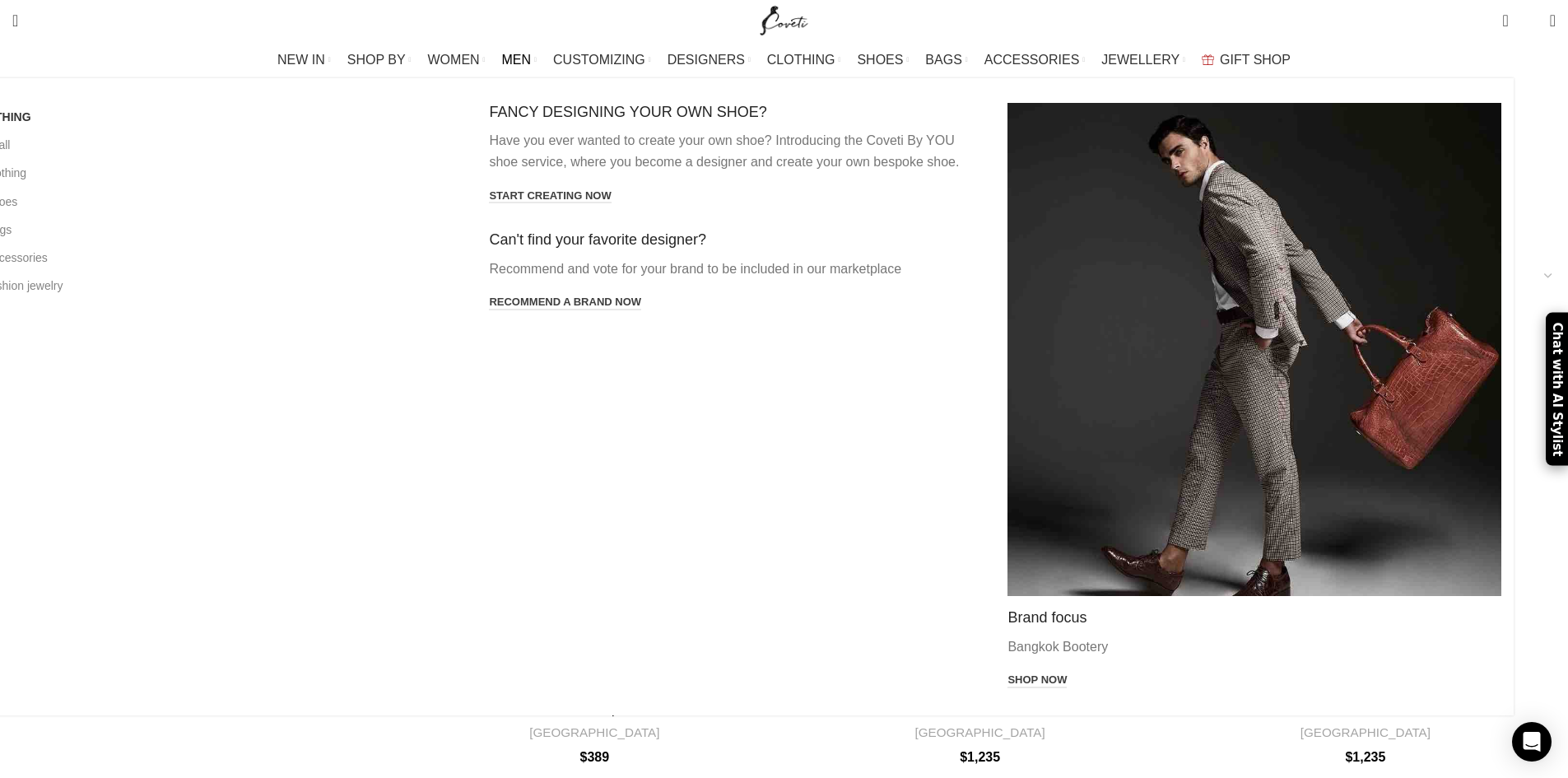
click at [1038, 180] on img "Main navigation" at bounding box center [1253, 349] width 494 height 493
click at [1091, 202] on img "Main navigation" at bounding box center [1253, 349] width 494 height 493
click at [1096, 202] on img "Main navigation" at bounding box center [1253, 349] width 494 height 493
click at [1101, 206] on img "Main navigation" at bounding box center [1253, 349] width 494 height 493
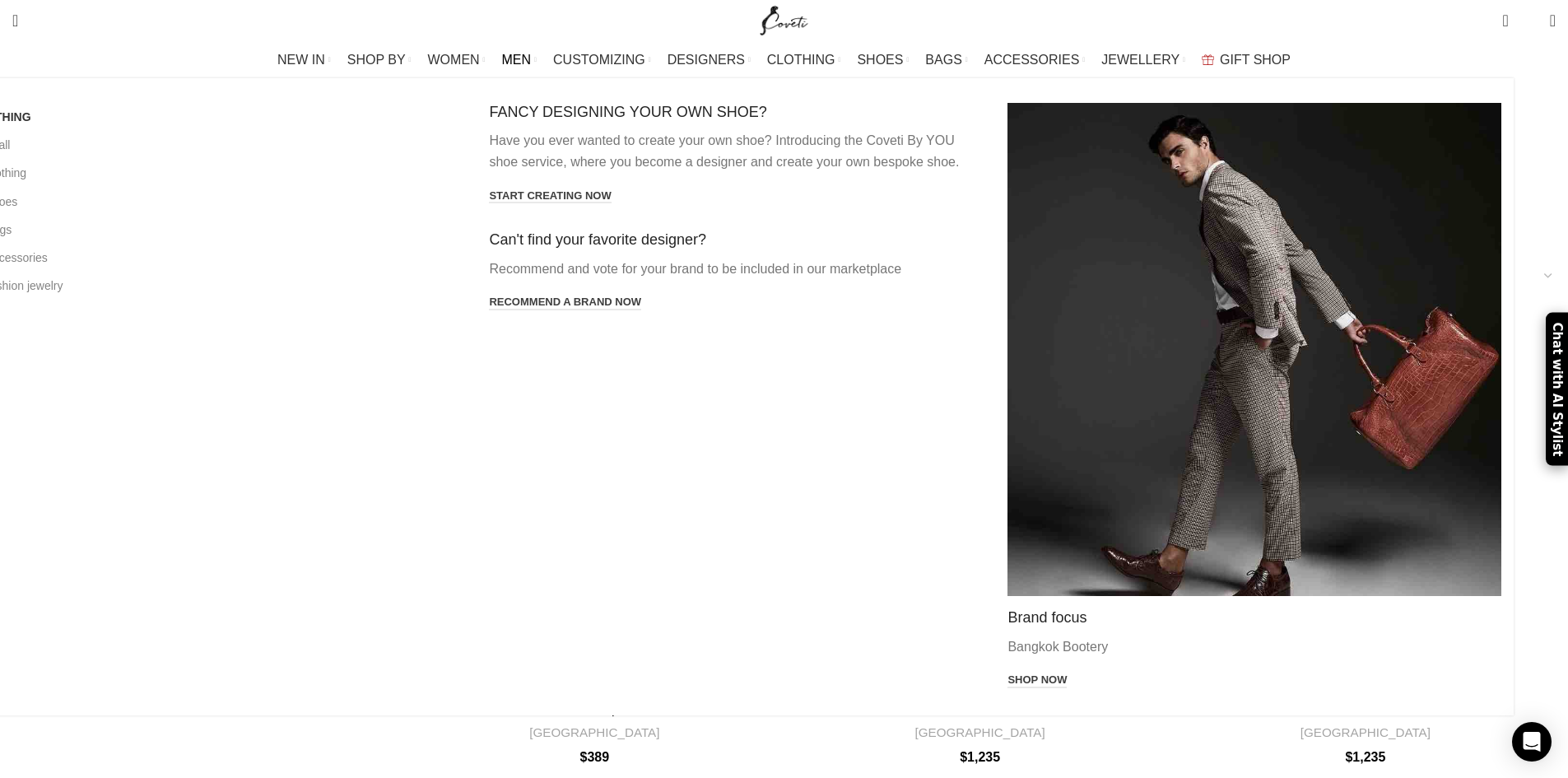
click at [1112, 216] on img "Main navigation" at bounding box center [1253, 349] width 494 height 493
click at [1035, 608] on h4 "Brand focus" at bounding box center [1253, 617] width 494 height 19
click at [1031, 608] on h4 "Brand focus" at bounding box center [1253, 617] width 494 height 19
click at [1029, 608] on h4 "Brand focus" at bounding box center [1253, 617] width 494 height 19
click at [1016, 608] on h4 "Brand focus" at bounding box center [1253, 617] width 494 height 19
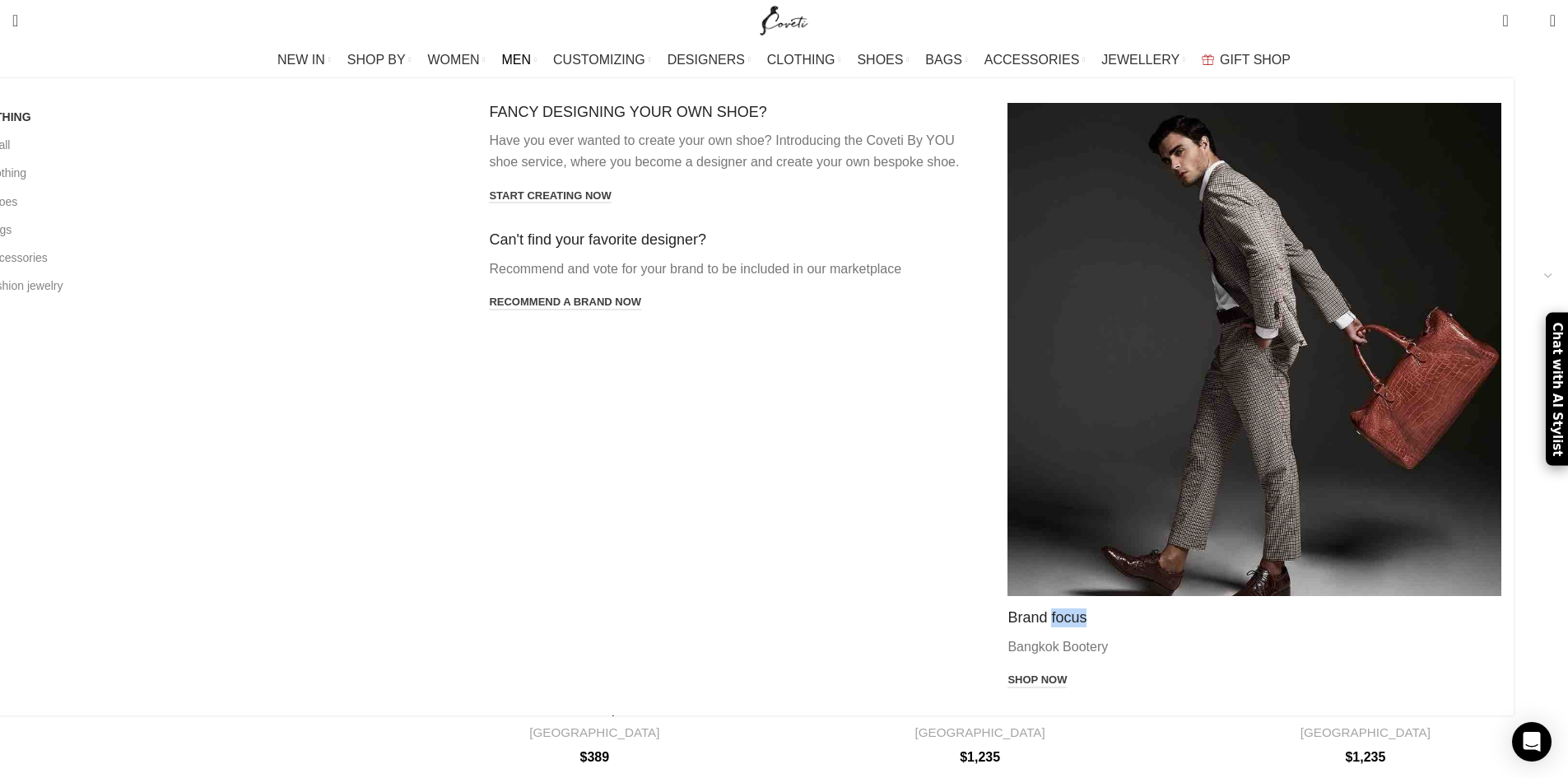
drag, startPoint x: 1135, startPoint y: 362, endPoint x: 1140, endPoint y: 352, distance: 11.2
click at [1136, 361] on img "Main navigation" at bounding box center [1253, 349] width 494 height 493
click at [1175, 360] on img "Main navigation" at bounding box center [1253, 349] width 494 height 493
click at [1125, 279] on img "Main navigation" at bounding box center [1253, 349] width 494 height 493
click at [1007, 636] on p "Bangkok Bootery" at bounding box center [1253, 647] width 494 height 22
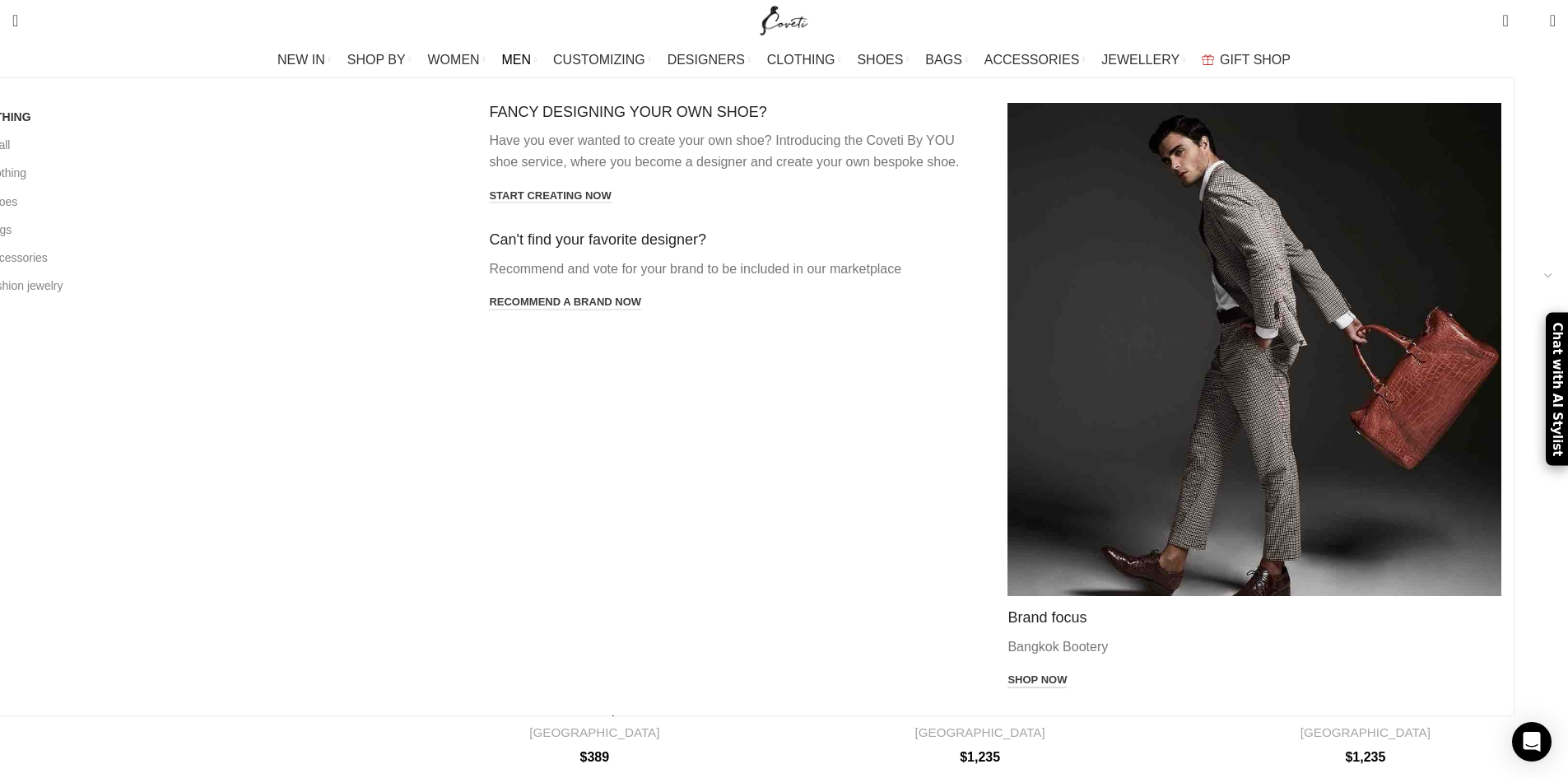
click at [1007, 673] on link "Shop now" at bounding box center [1036, 680] width 59 height 15
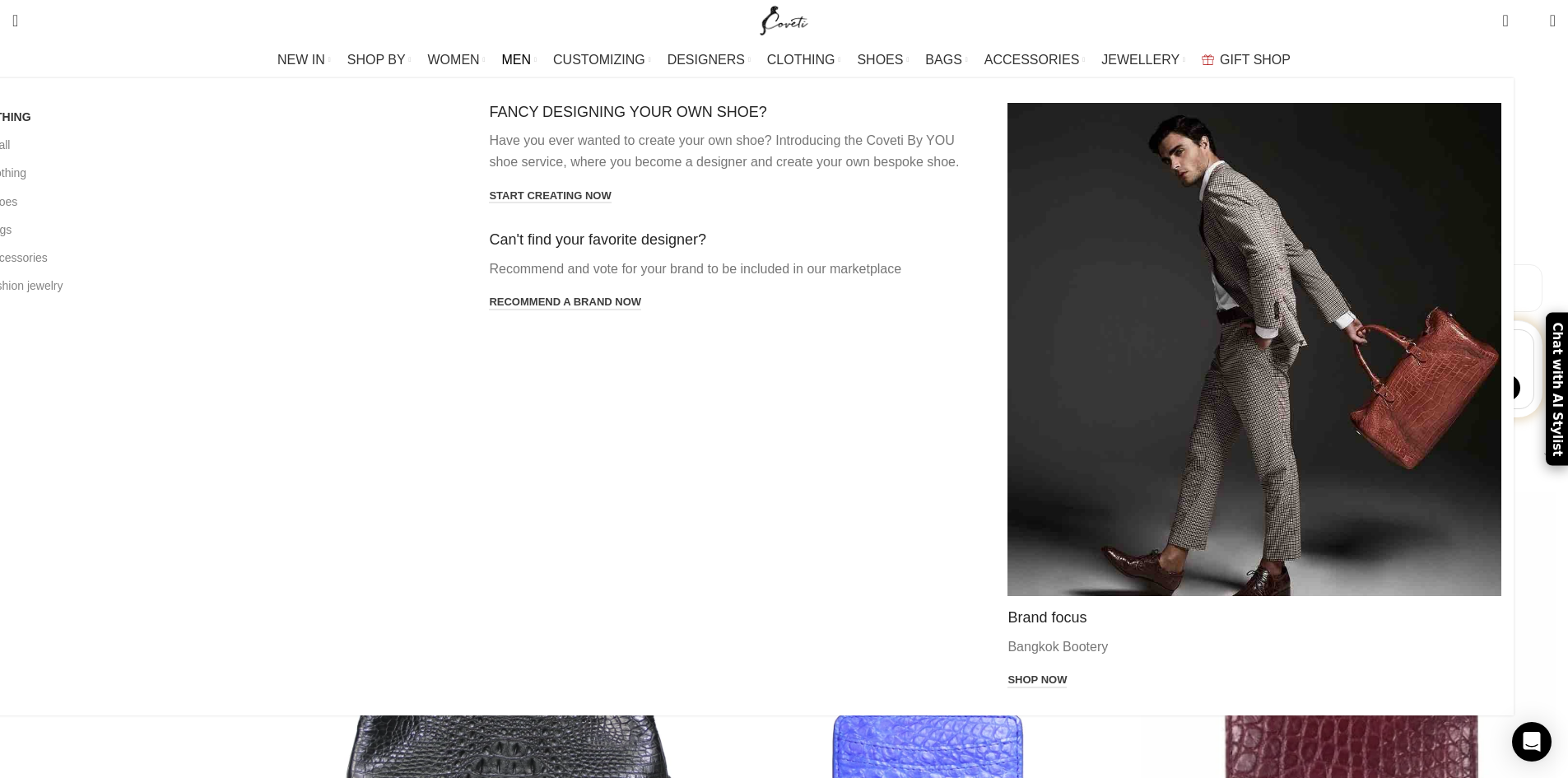
click at [532, 58] on span "MEN" at bounding box center [517, 60] width 30 height 16
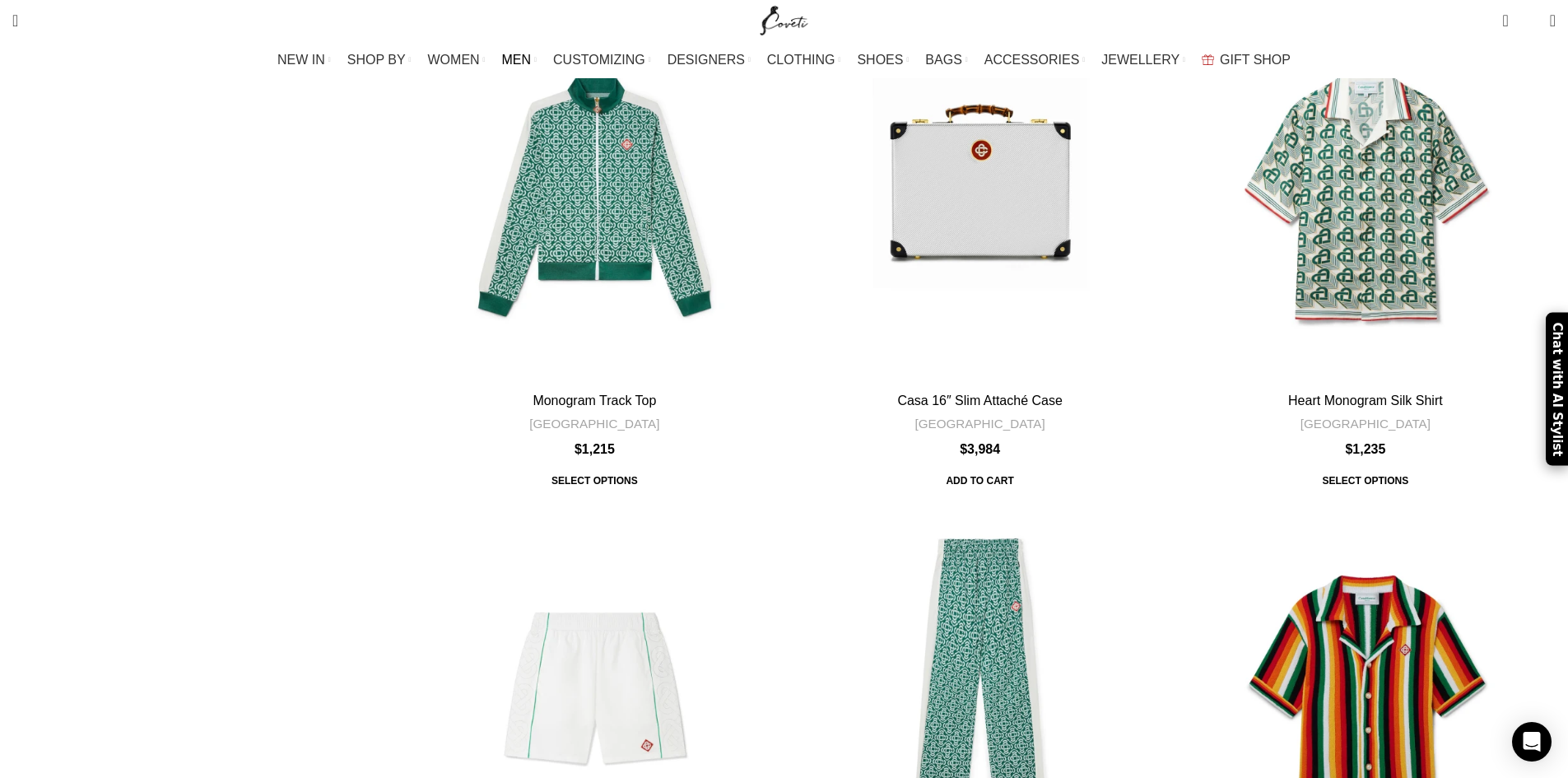
scroll to position [5627, 0]
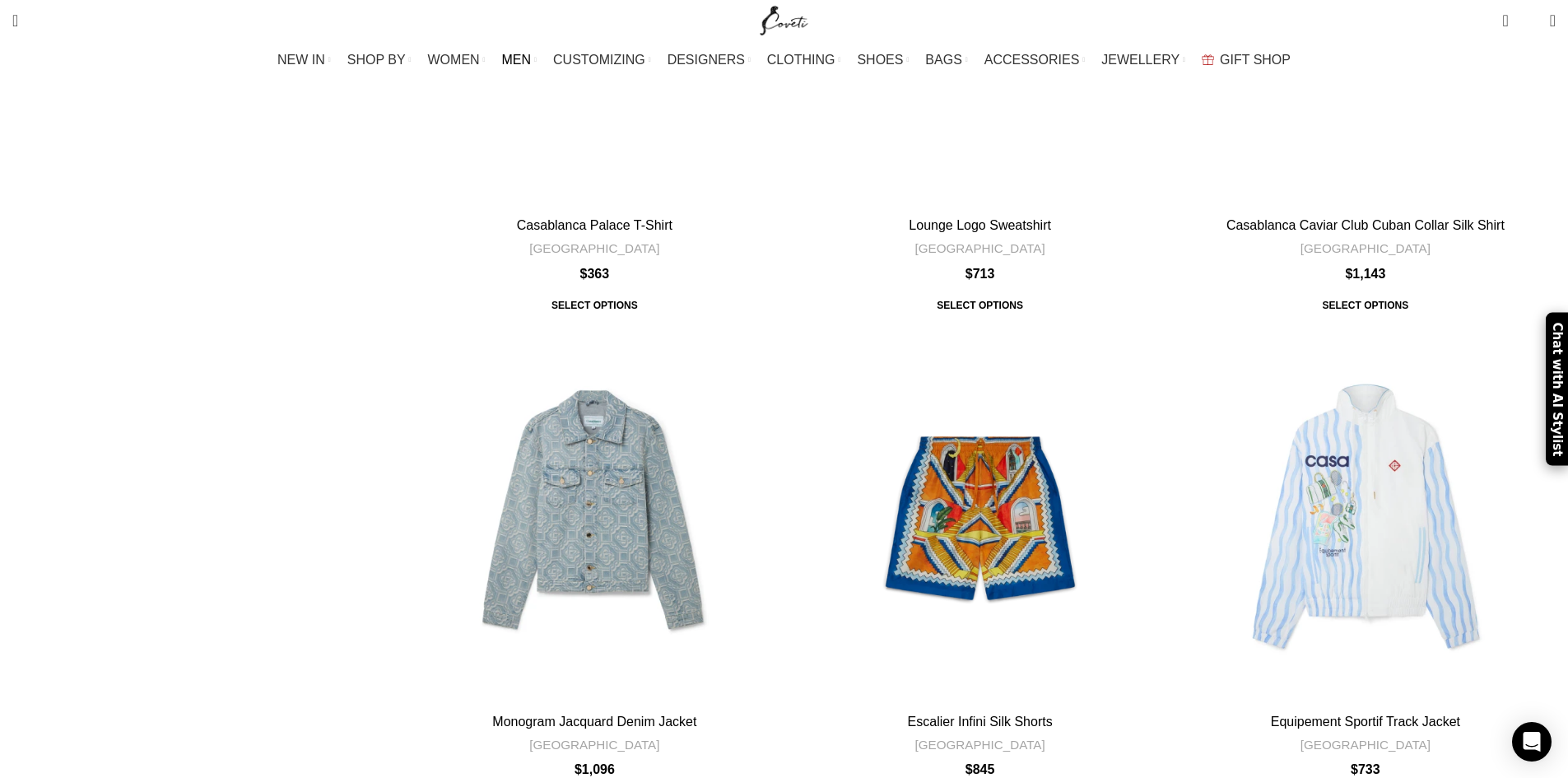
scroll to position [4982, 0]
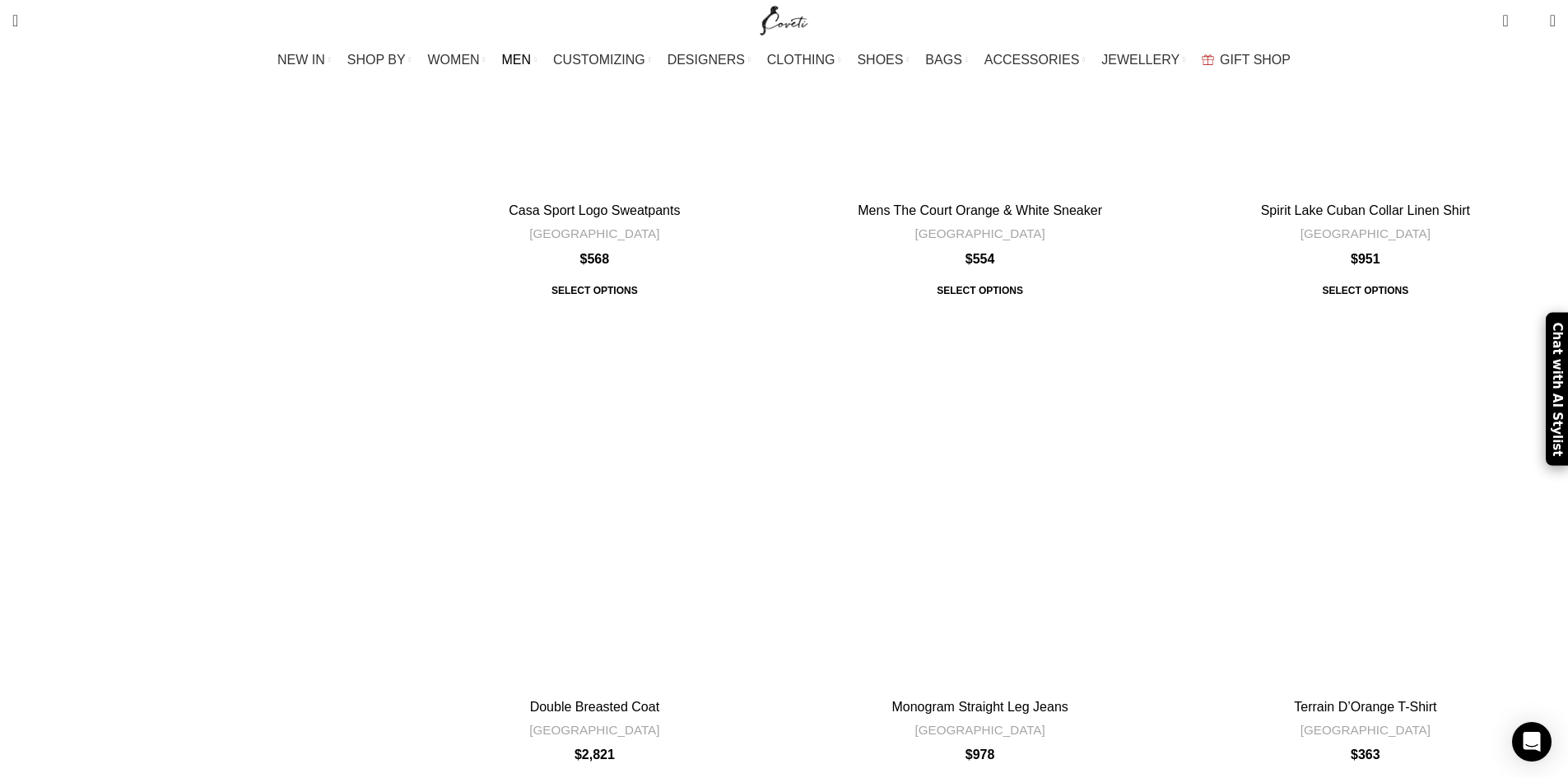
scroll to position [5631, 0]
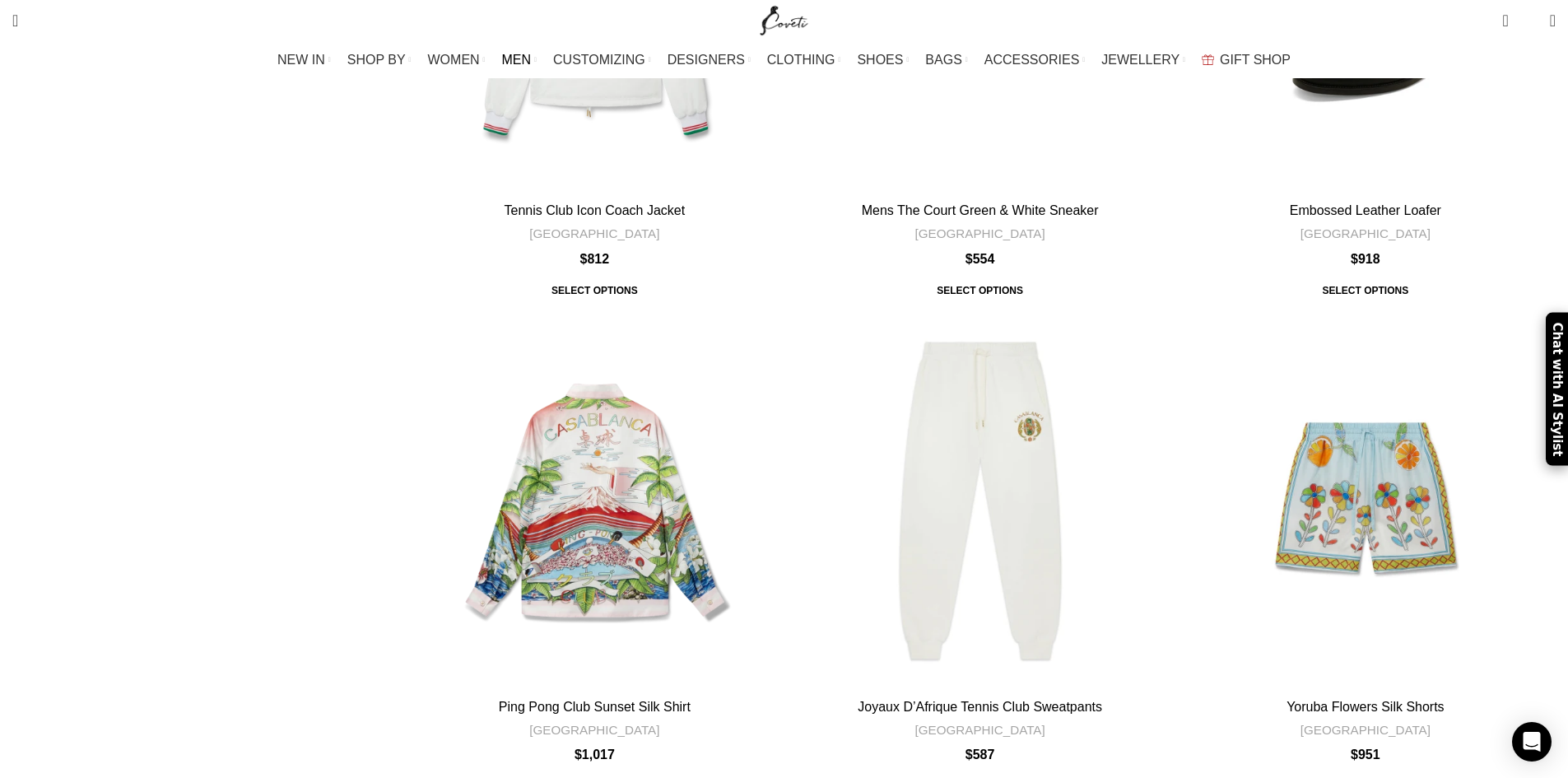
scroll to position [5585, 0]
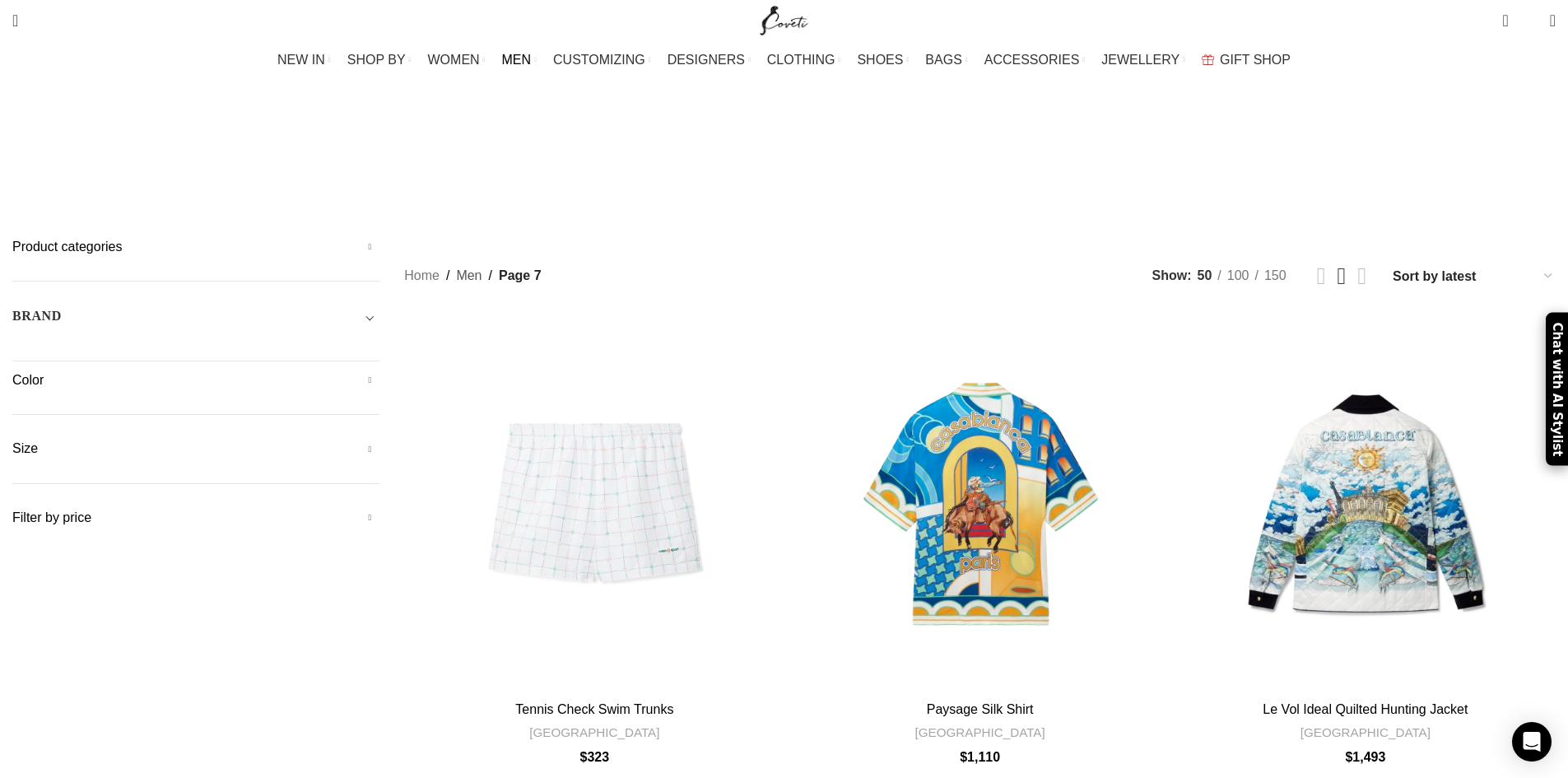
click at [481, 265] on link "Men" at bounding box center [468, 276] width 26 height 22
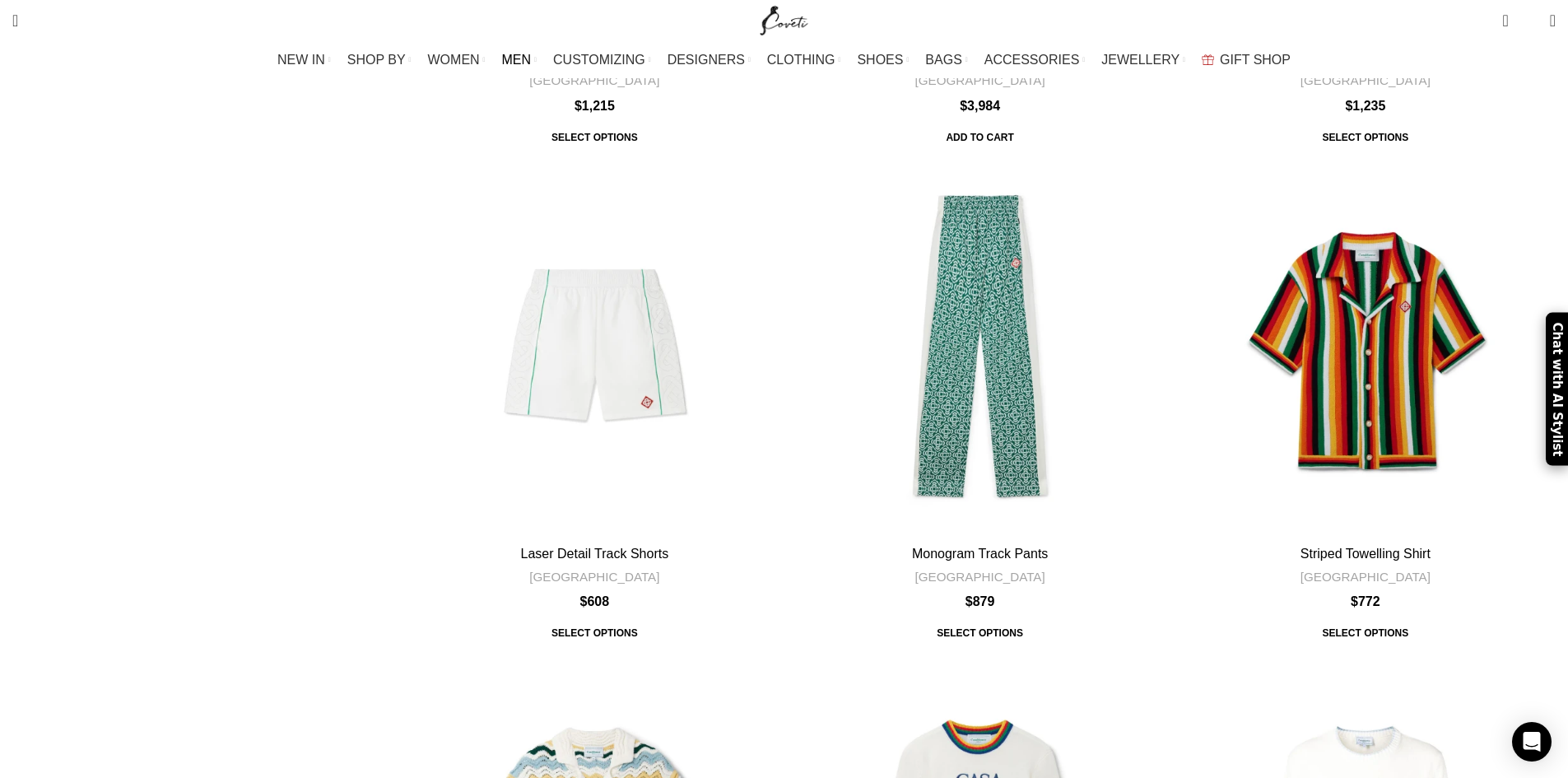
scroll to position [5755, 0]
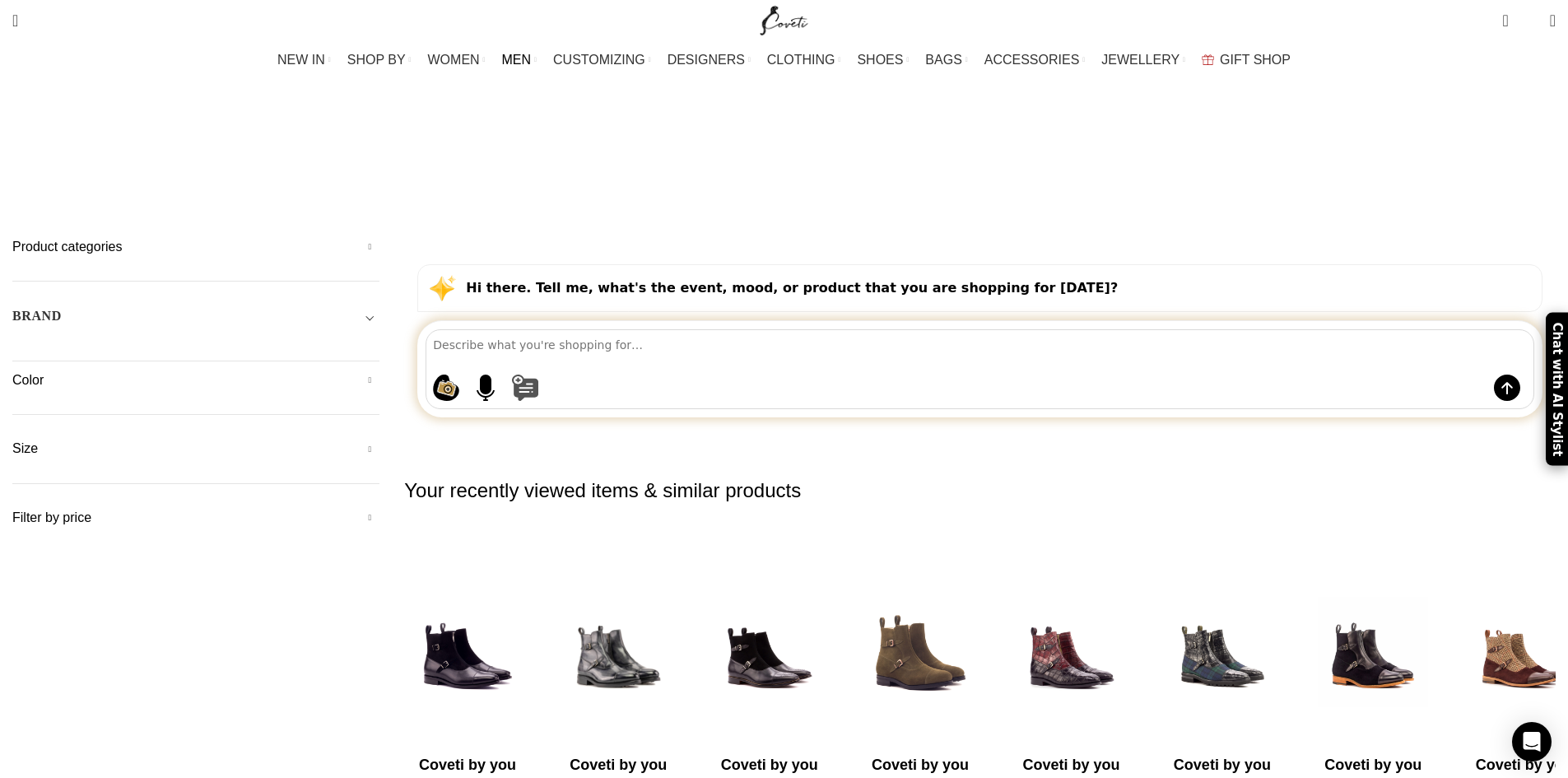
click at [688, 375] on button at bounding box center [996, 388] width 968 height 27
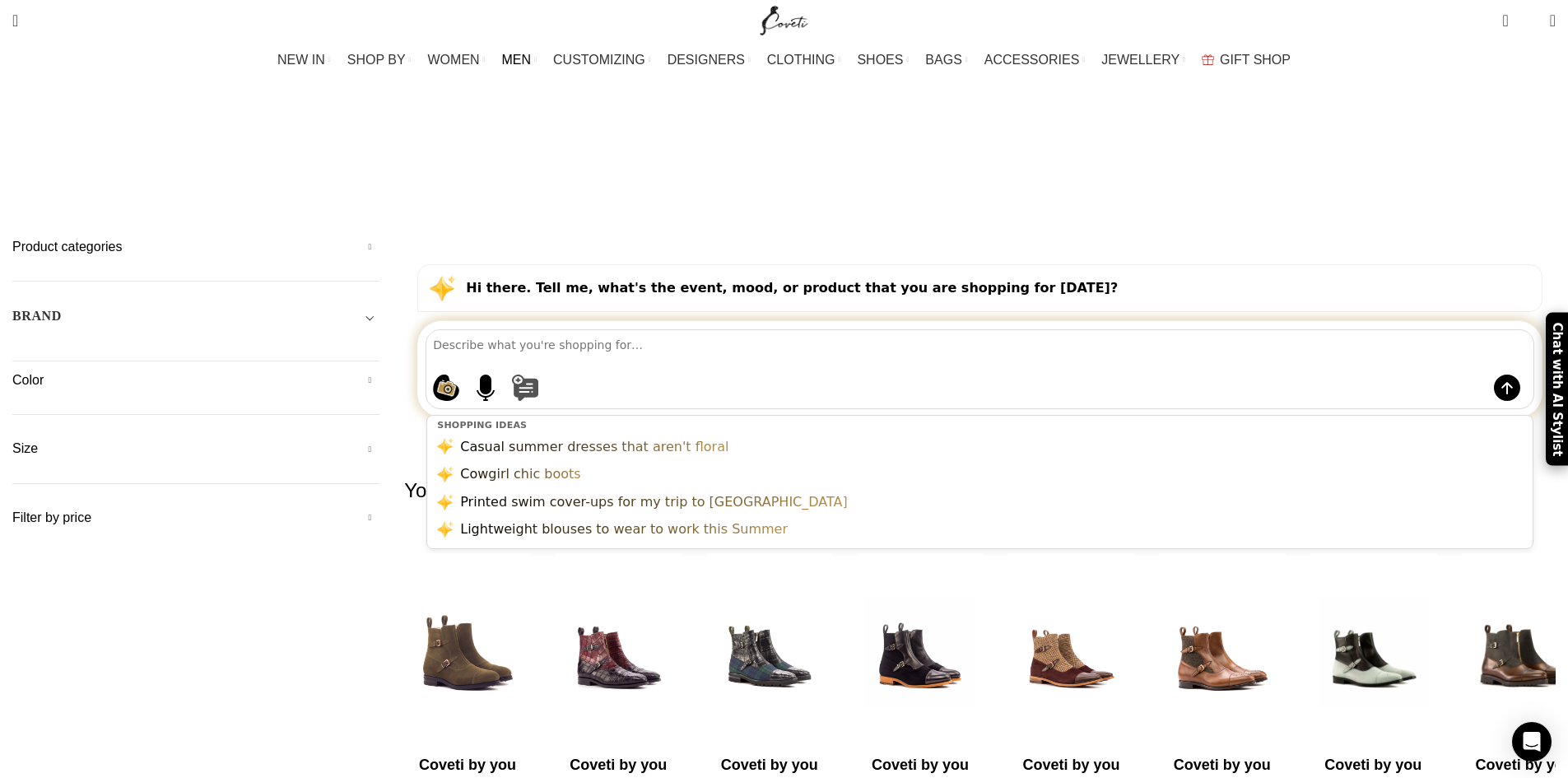
click at [707, 375] on button at bounding box center [996, 388] width 968 height 27
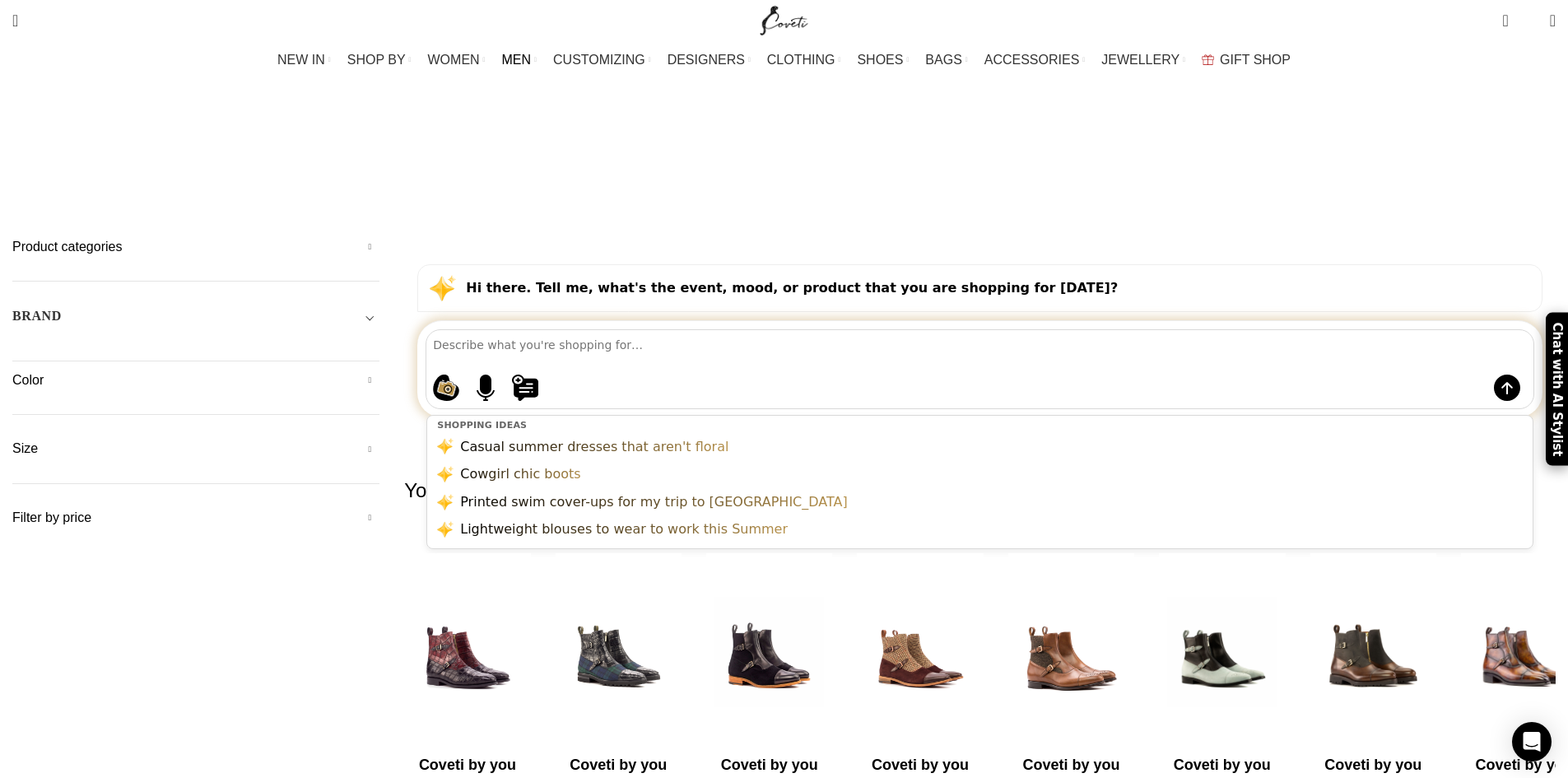
type textarea "d"
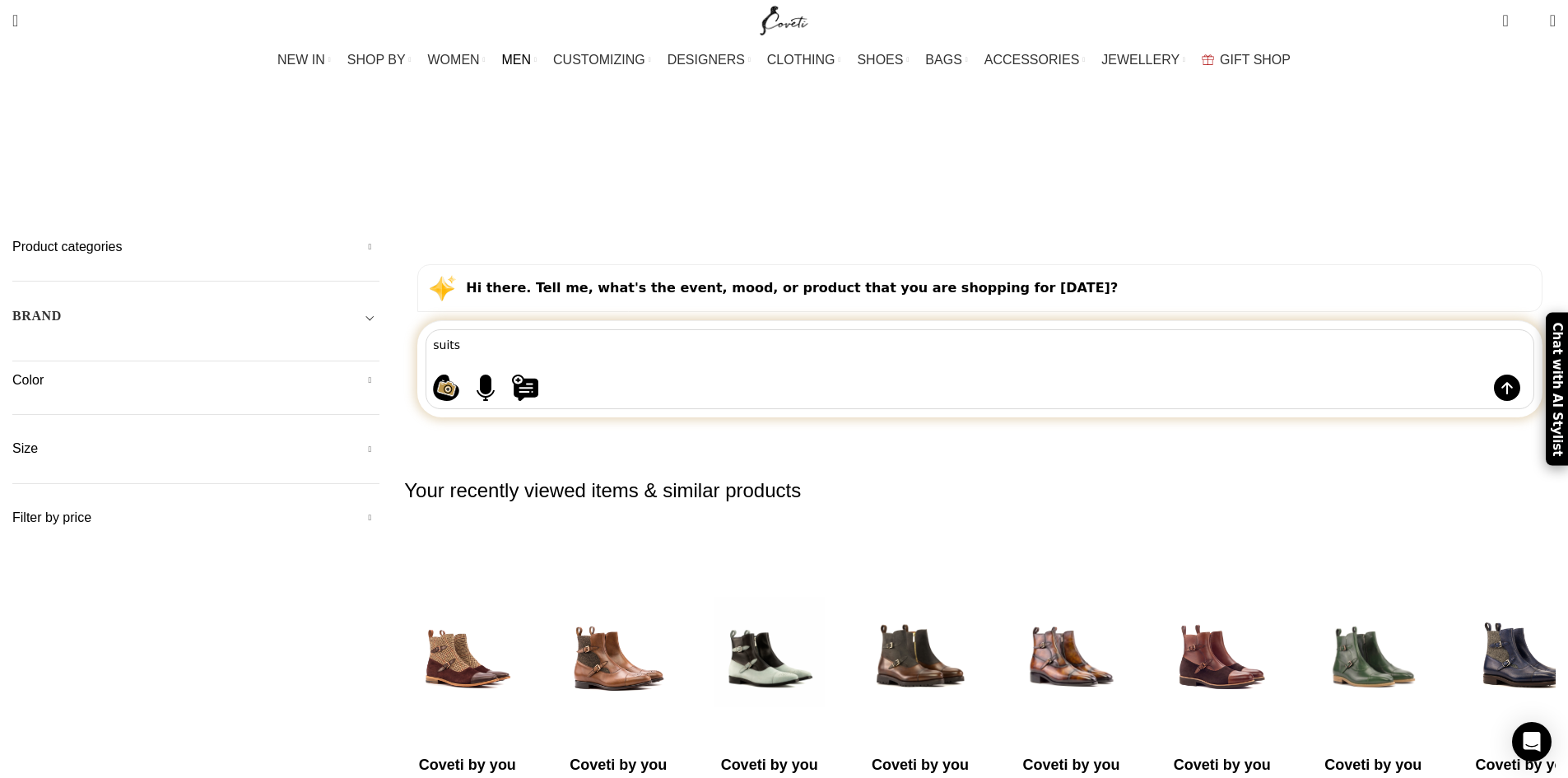
type textarea "suits"
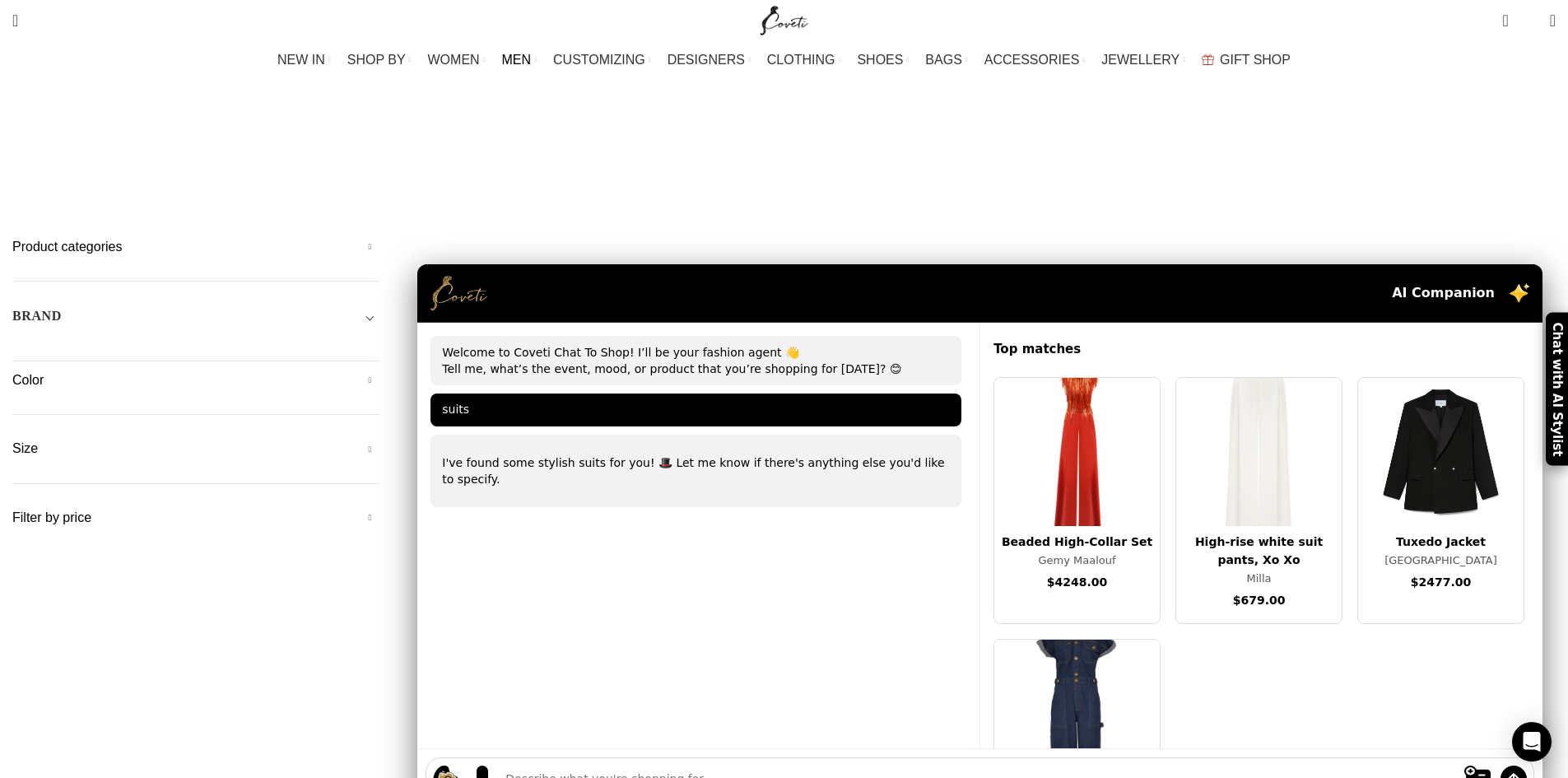
drag, startPoint x: 1254, startPoint y: 301, endPoint x: 1263, endPoint y: 331, distance: 31.3
click at [1263, 331] on div at bounding box center [979, 536] width 1151 height 544
drag, startPoint x: 1253, startPoint y: 306, endPoint x: 1251, endPoint y: 328, distance: 22.1
click at [1253, 332] on div "Top matches Beaded High-Collar Set Gemy Maalouf $4248.00 High-rise white suit p…" at bounding box center [1260, 535] width 563 height 426
drag, startPoint x: 1263, startPoint y: 281, endPoint x: 1270, endPoint y: 326, distance: 45.5
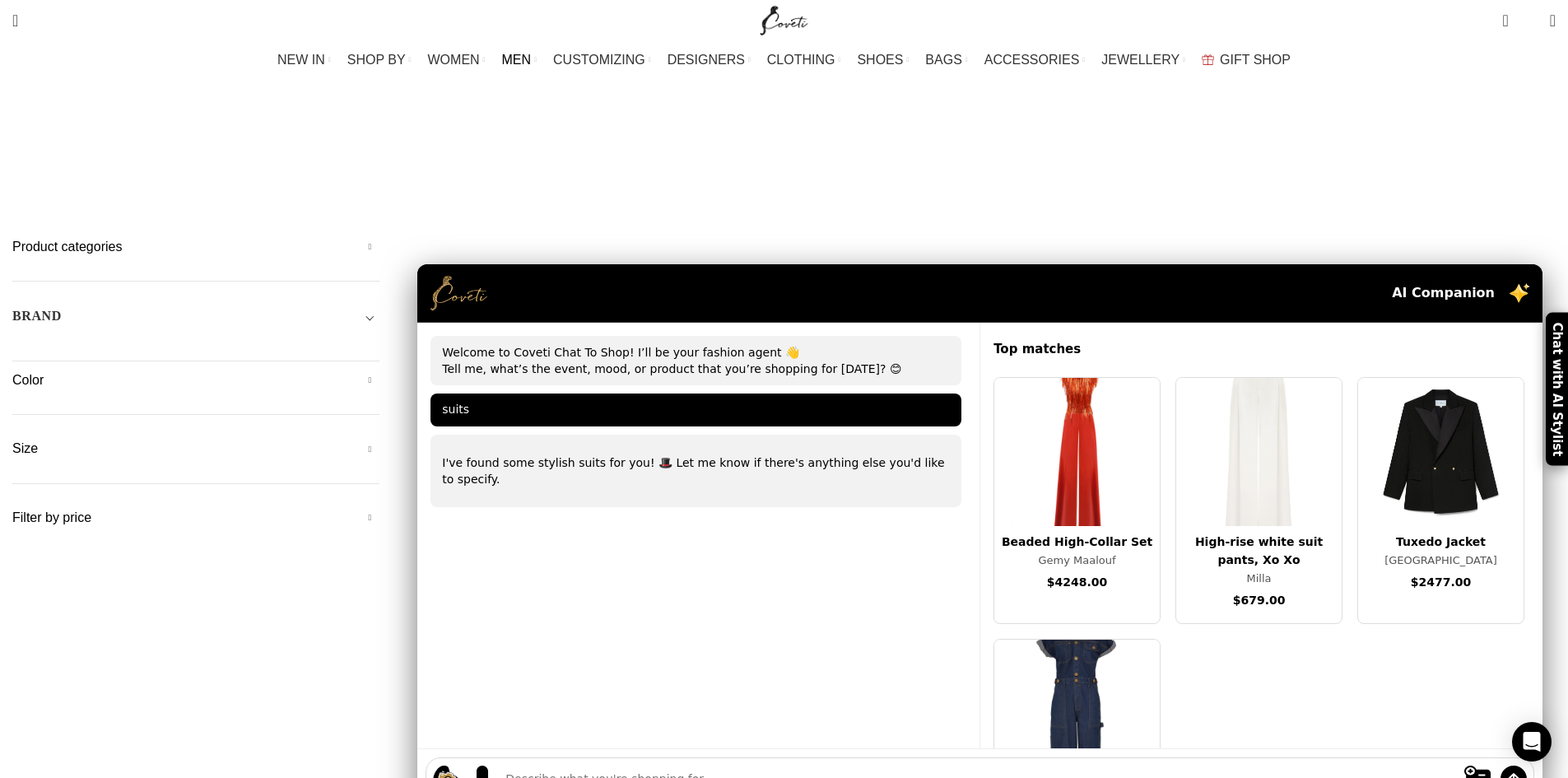
click at [1270, 326] on div at bounding box center [979, 536] width 1151 height 544
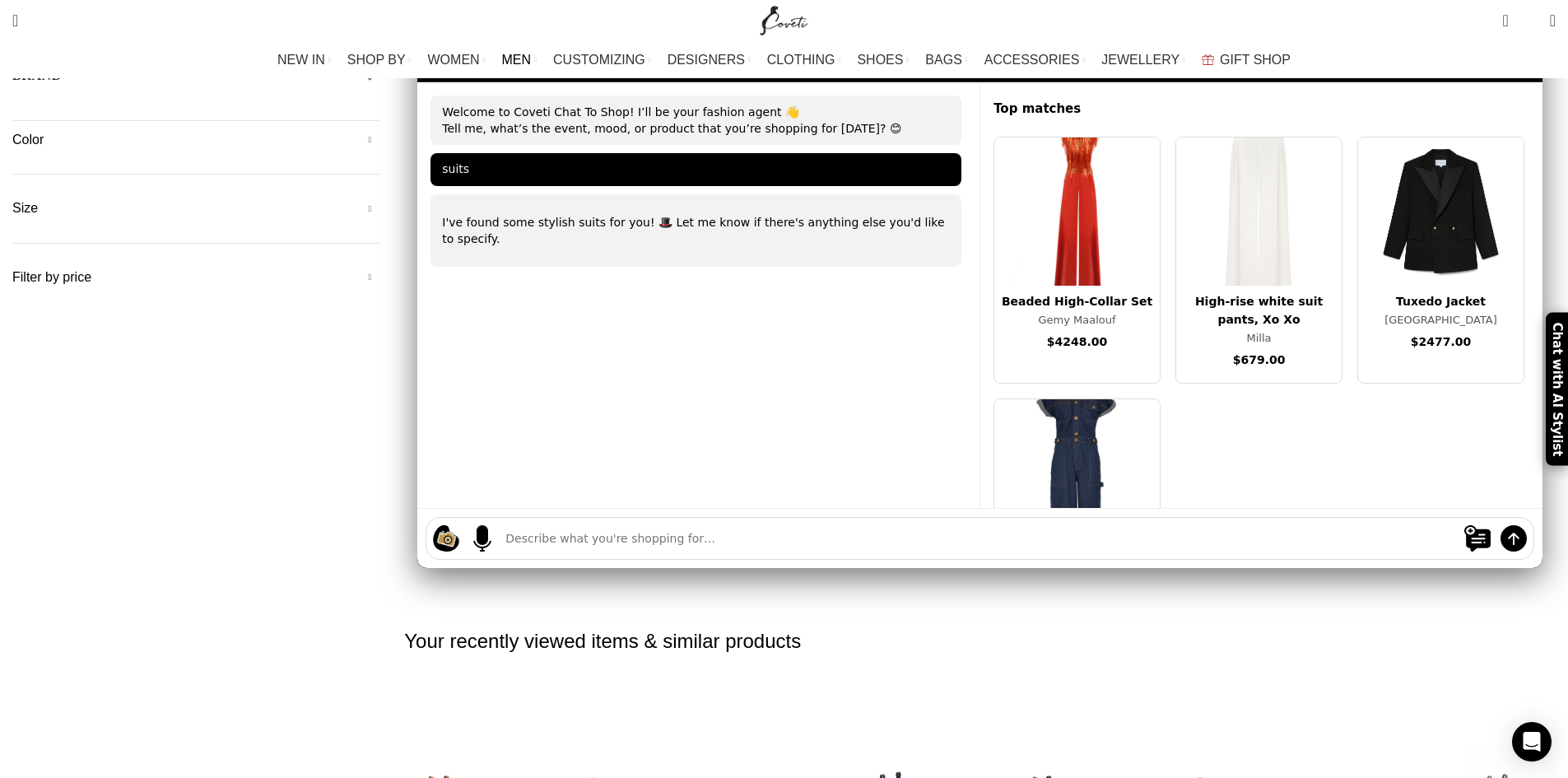
scroll to position [88, 0]
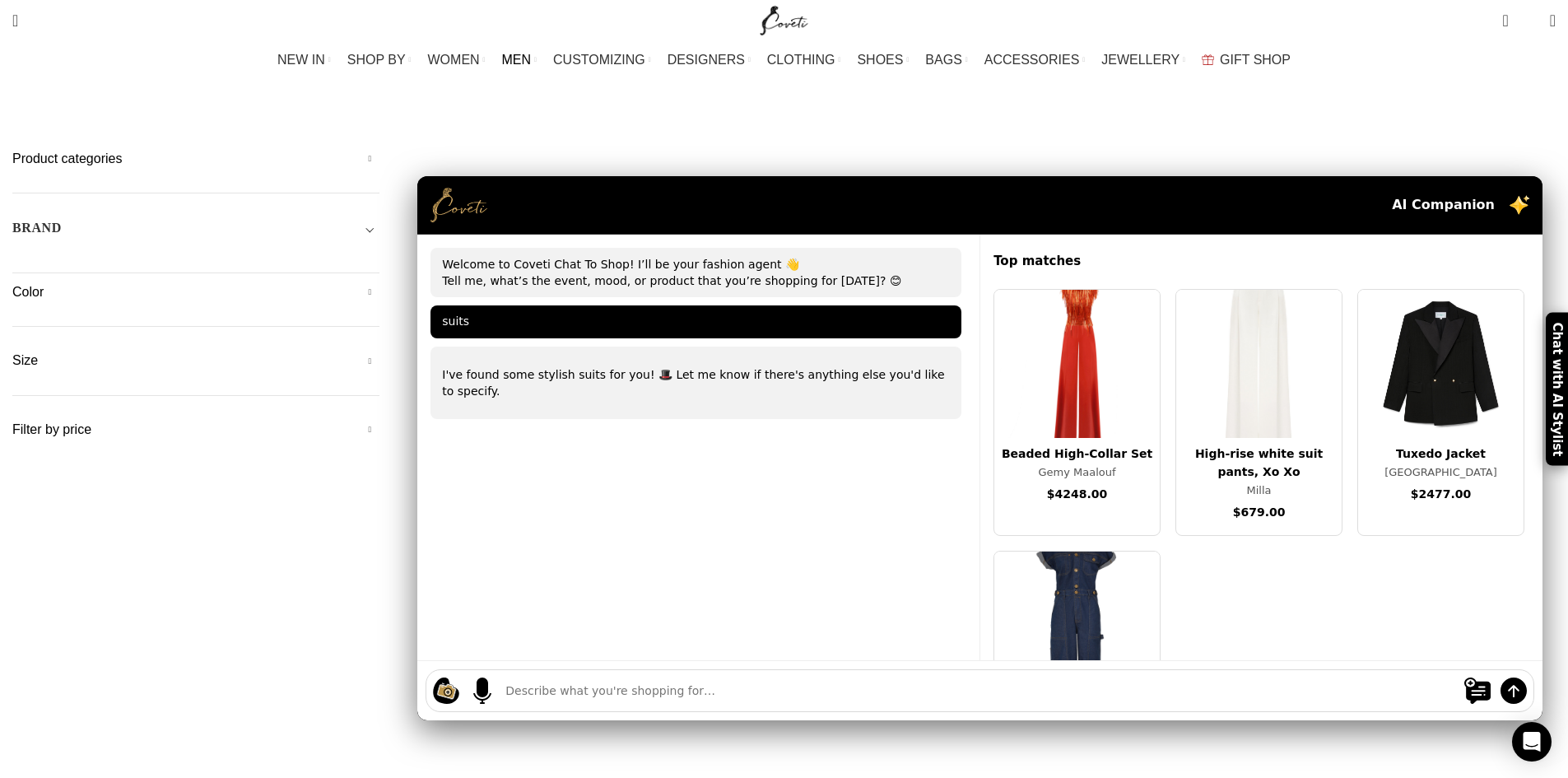
click at [1358, 290] on img at bounding box center [1441, 364] width 166 height 148
click at [624, 306] on div "suits" at bounding box center [695, 321] width 531 height 33
click at [645, 306] on div "suits" at bounding box center [695, 321] width 531 height 33
click at [624, 306] on div "suits" at bounding box center [695, 321] width 531 height 33
click at [628, 306] on div "suits" at bounding box center [695, 321] width 531 height 33
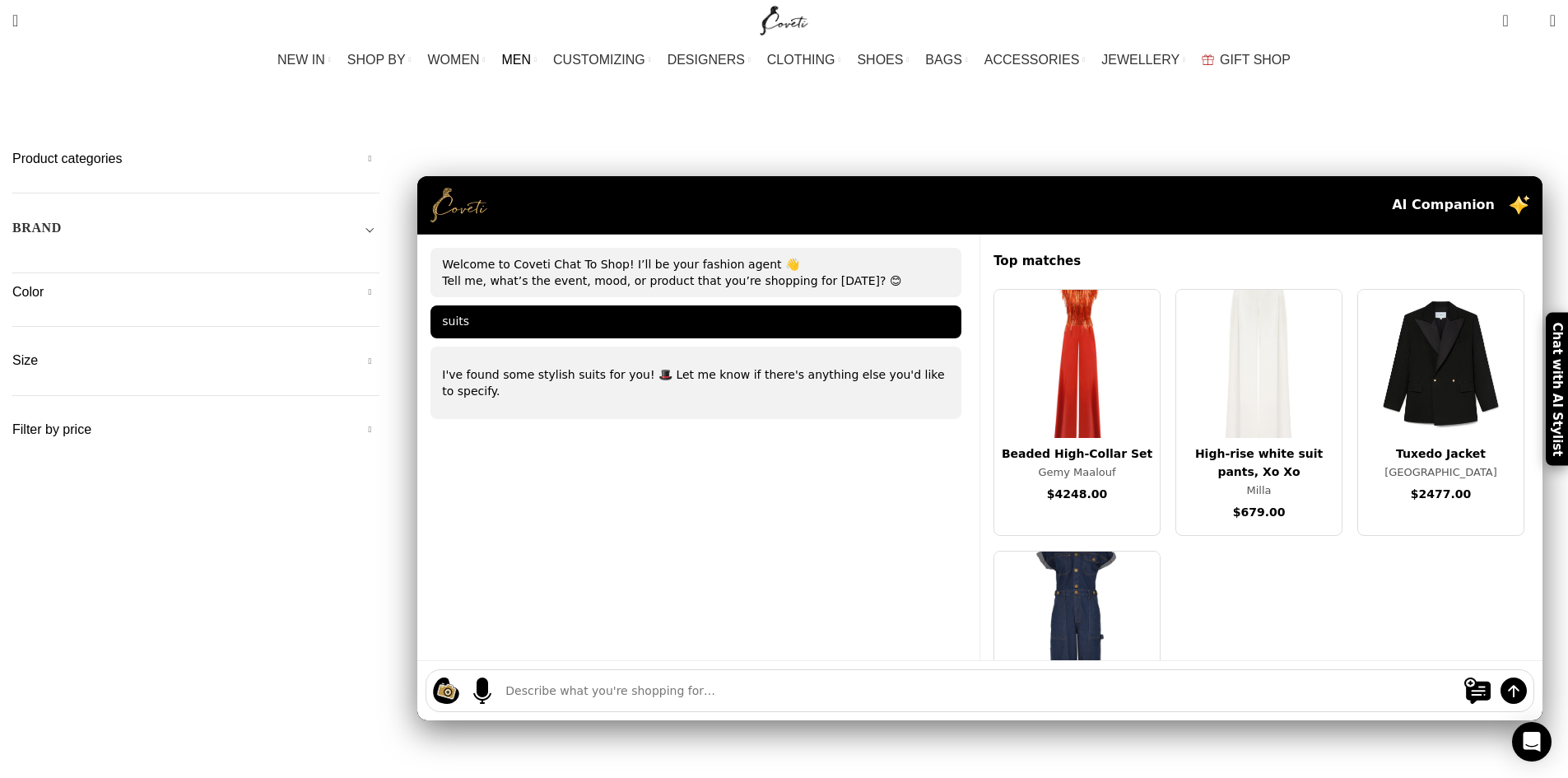
click at [629, 306] on div "suits" at bounding box center [695, 321] width 531 height 33
click at [631, 306] on div "suits" at bounding box center [695, 321] width 531 height 33
click at [630, 306] on div "suits" at bounding box center [695, 321] width 531 height 33
click at [628, 306] on div "suits" at bounding box center [695, 321] width 531 height 33
click at [627, 306] on div "suits" at bounding box center [695, 321] width 531 height 33
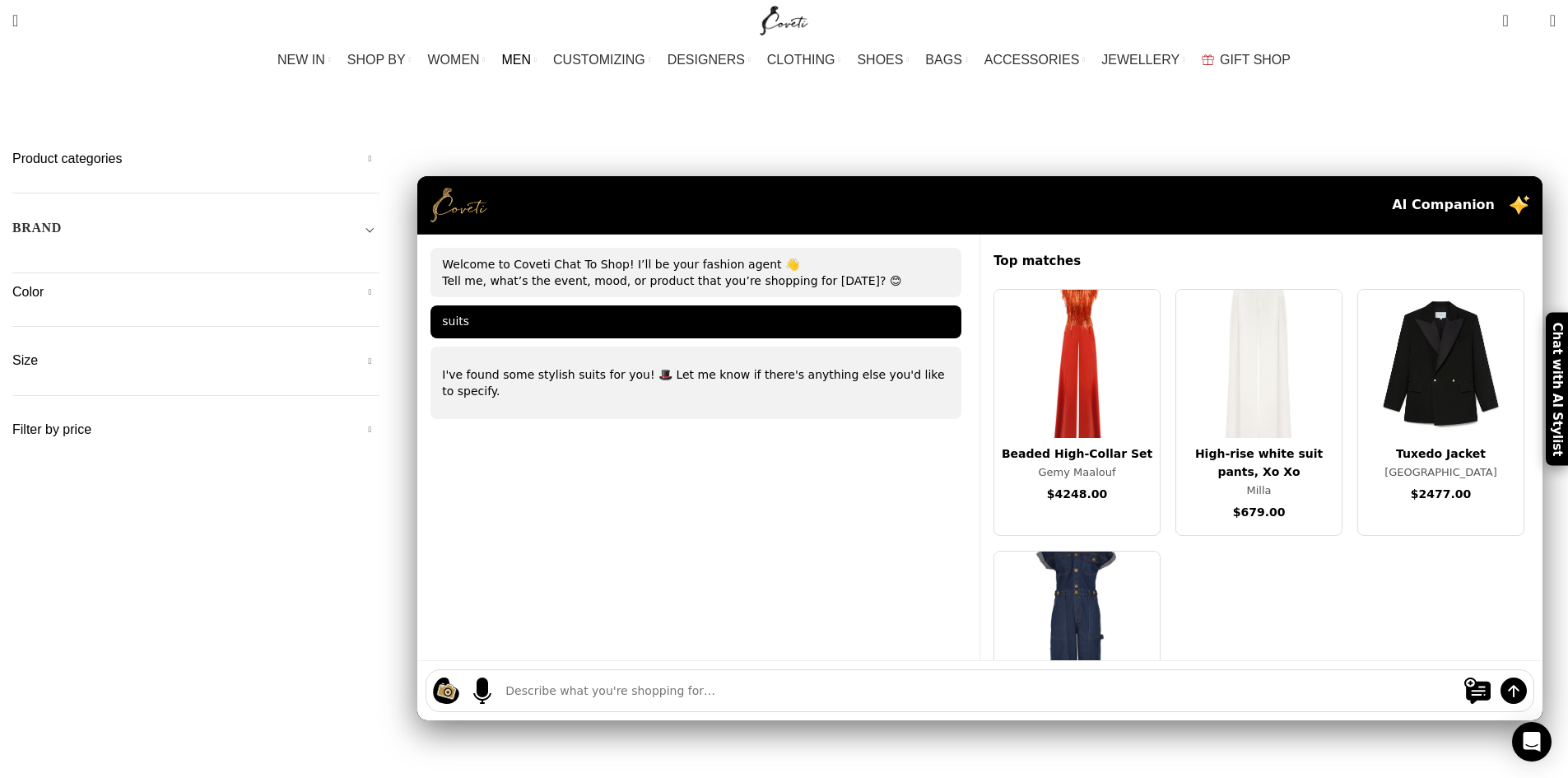
click at [613, 306] on div "suits" at bounding box center [695, 321] width 531 height 33
drag, startPoint x: 574, startPoint y: 254, endPoint x: 598, endPoint y: 244, distance: 26.0
click at [583, 306] on div "suits" at bounding box center [695, 321] width 531 height 33
click at [607, 306] on div "suits" at bounding box center [695, 321] width 531 height 33
click at [642, 306] on div "suits" at bounding box center [695, 321] width 531 height 33
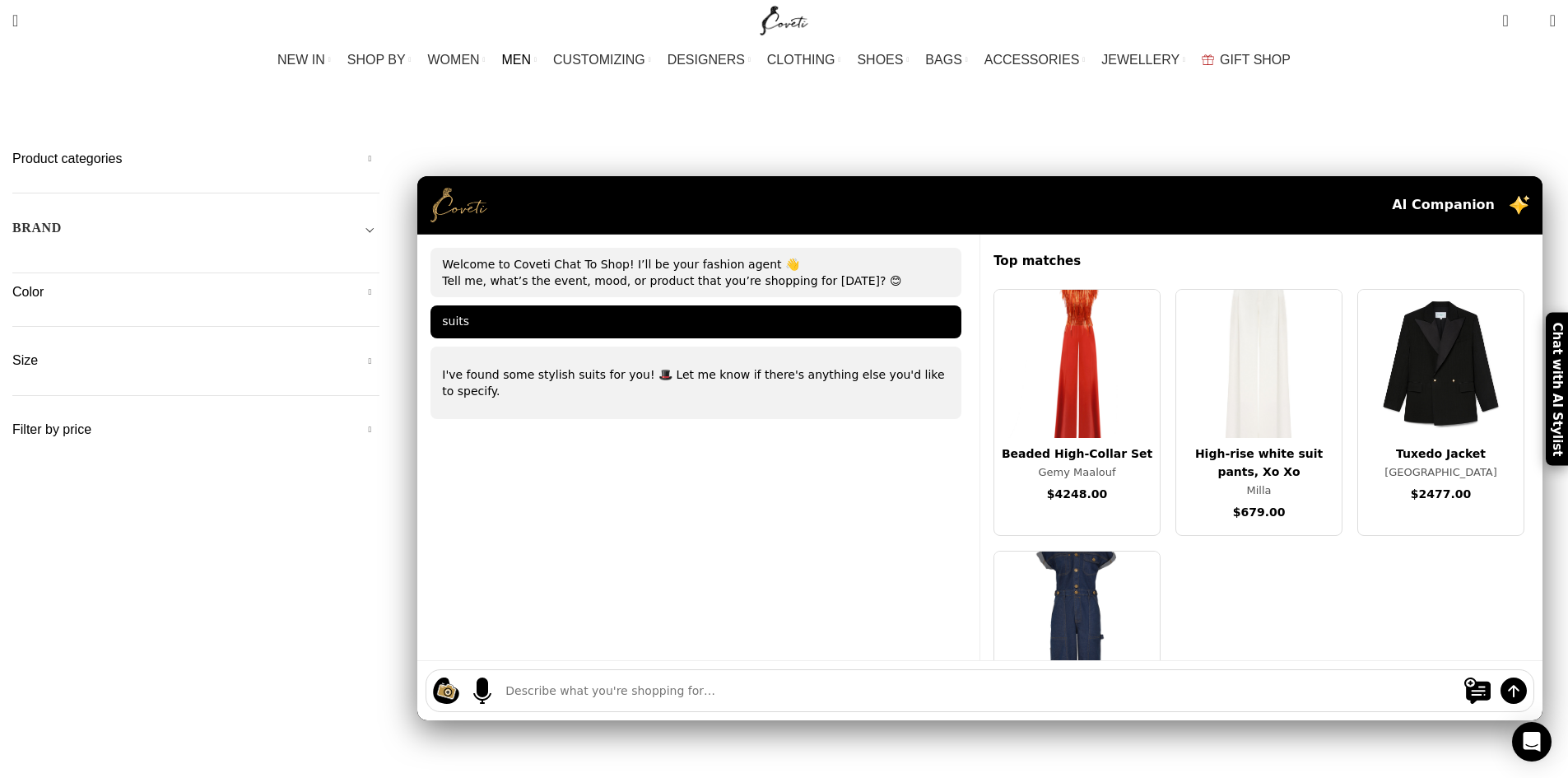
click at [641, 306] on div "suits" at bounding box center [695, 321] width 531 height 33
click at [620, 306] on div "suits" at bounding box center [695, 321] width 531 height 33
drag, startPoint x: 633, startPoint y: 246, endPoint x: 639, endPoint y: 266, distance: 20.9
click at [639, 266] on div "Welcome to Coveti Chat To Shop! I’ll be your fashion agent 👋 Tell me, what’s th…" at bounding box center [698, 448] width 562 height 426
click at [622, 306] on div "suits" at bounding box center [695, 321] width 531 height 33
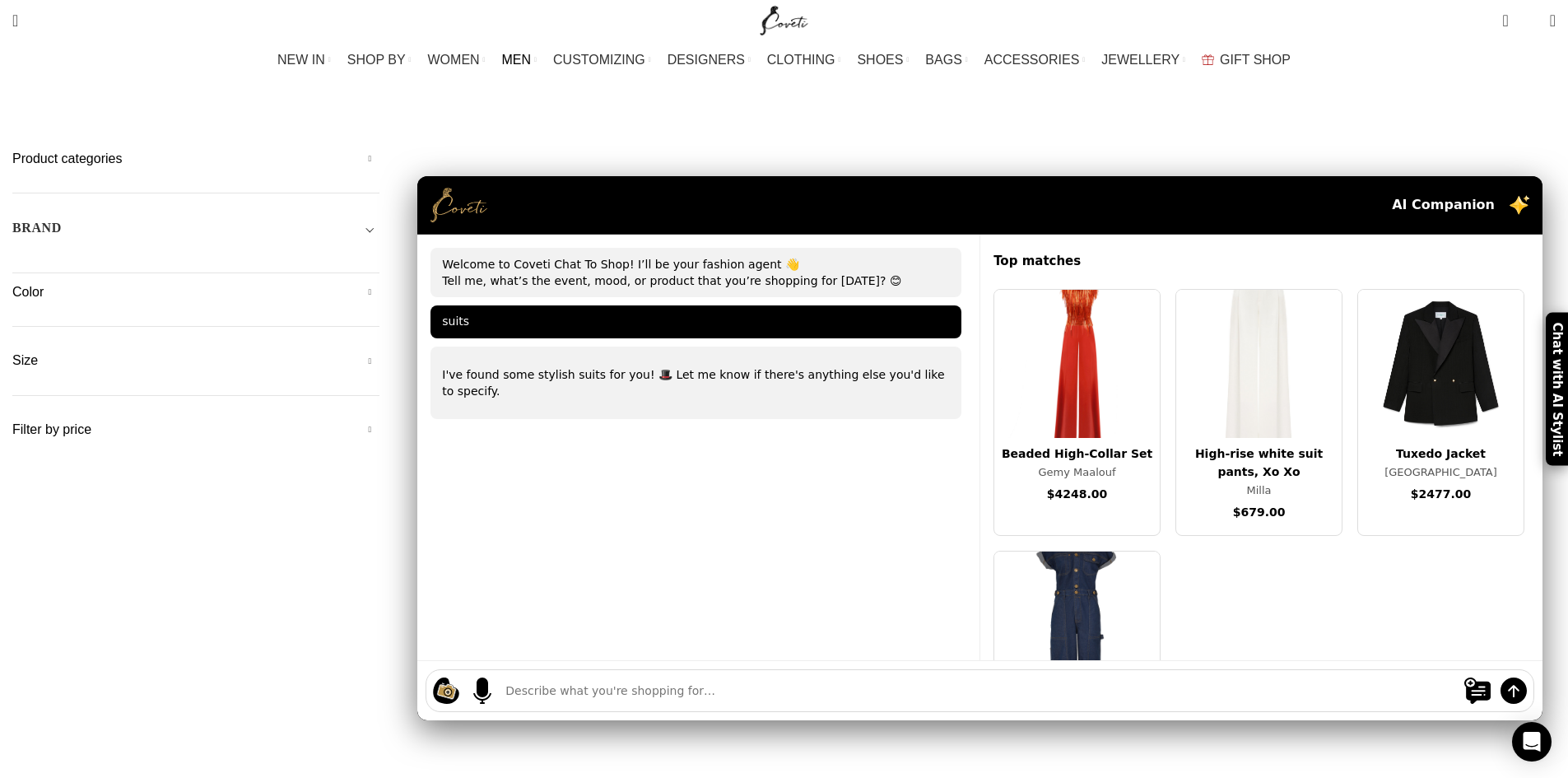
click at [622, 306] on div "suits" at bounding box center [695, 321] width 531 height 33
drag, startPoint x: 625, startPoint y: 240, endPoint x: 677, endPoint y: 240, distance: 52.0
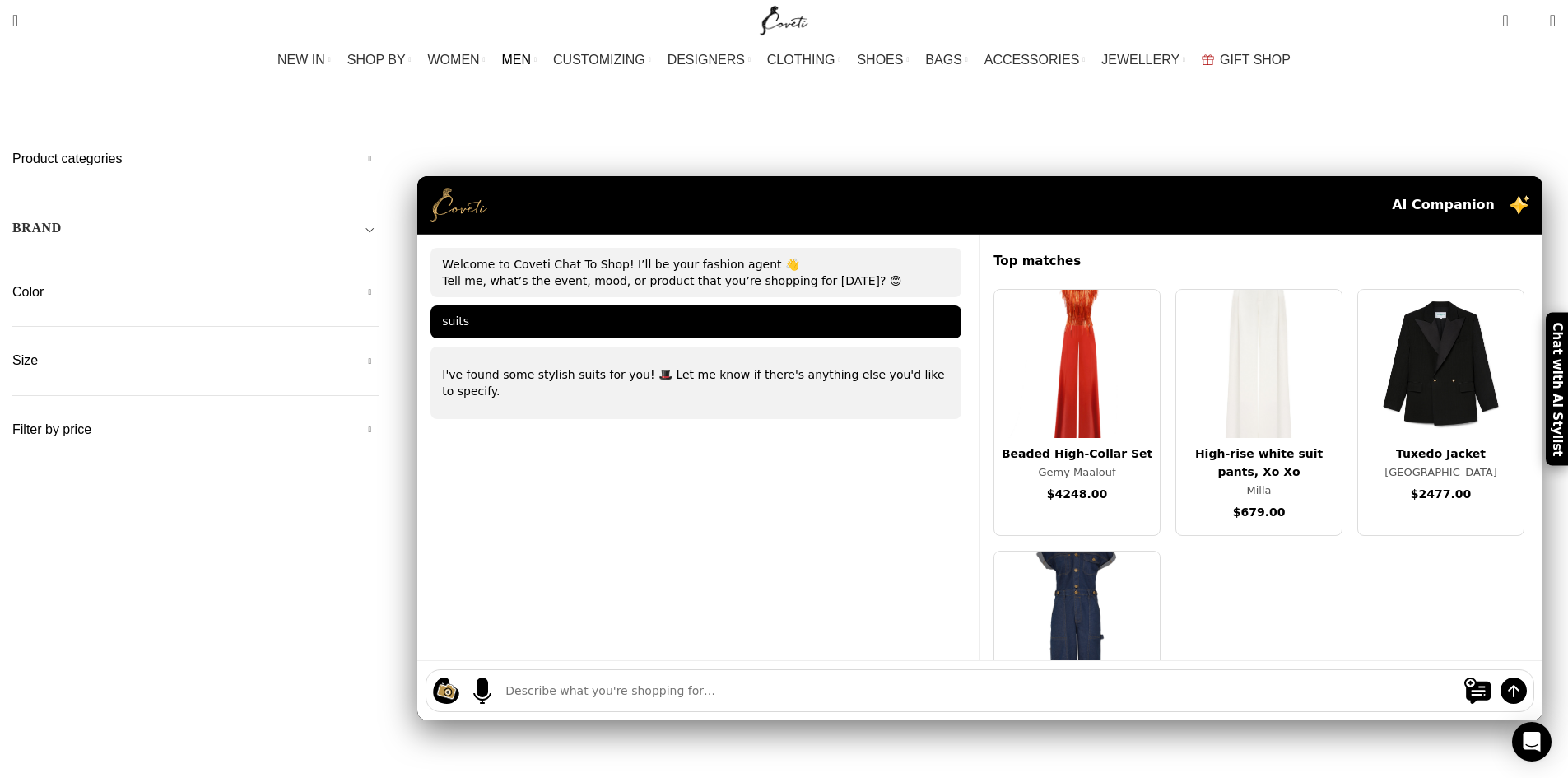
click at [670, 306] on div "suits" at bounding box center [695, 321] width 531 height 33
click at [677, 306] on div "suits" at bounding box center [695, 321] width 531 height 33
click at [678, 306] on div "suits" at bounding box center [695, 321] width 531 height 33
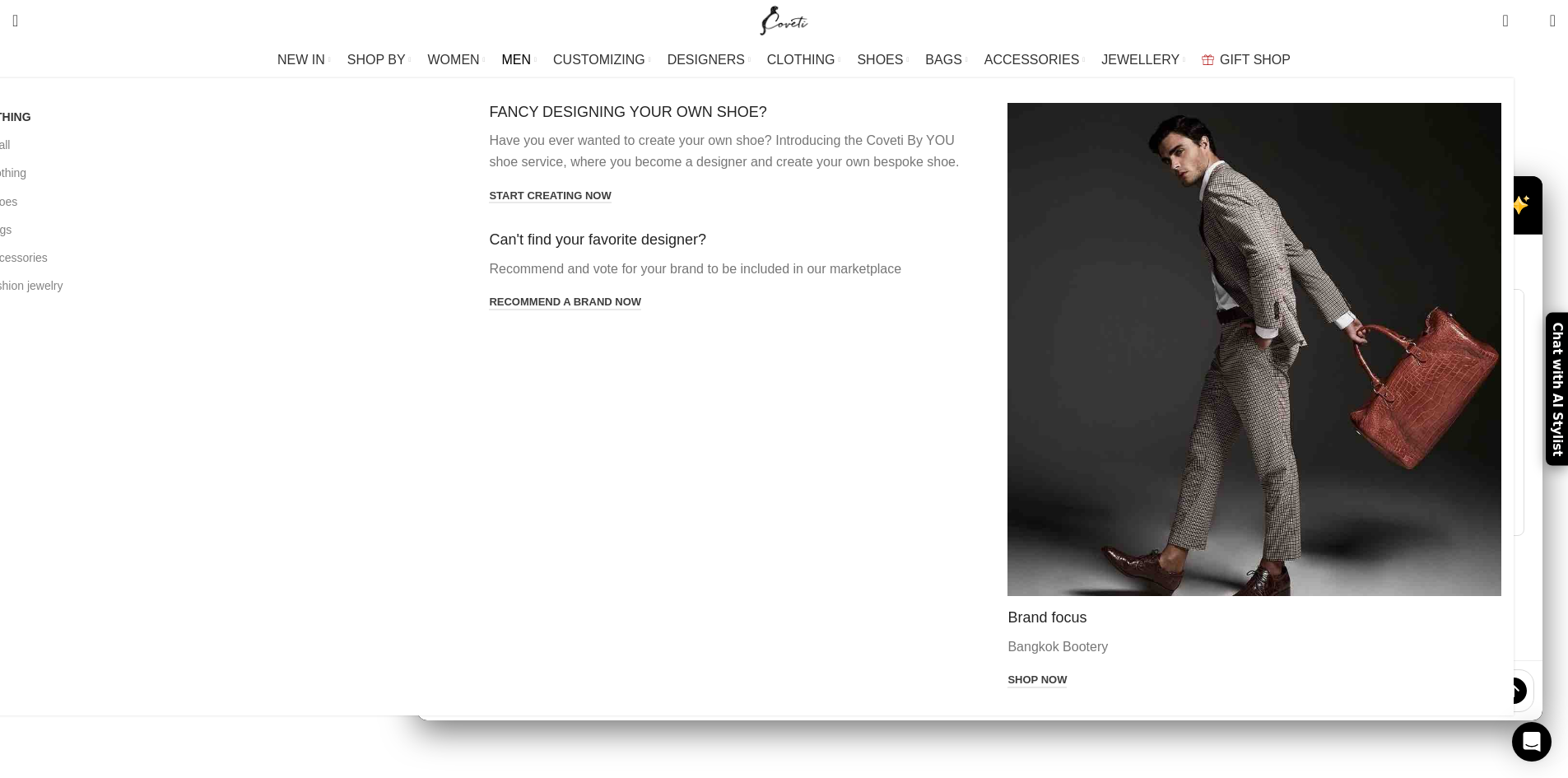
drag, startPoint x: 1021, startPoint y: 435, endPoint x: 1020, endPoint y: 455, distance: 20.0
click at [1021, 608] on h4 "Brand focus" at bounding box center [1253, 617] width 494 height 19
click at [1018, 636] on p "Bangkok Bootery" at bounding box center [1253, 647] width 494 height 22
drag, startPoint x: 1018, startPoint y: 469, endPoint x: 1011, endPoint y: 487, distance: 19.3
click at [1018, 608] on div "Brand focus Bangkok Bootery Shop now" at bounding box center [1253, 649] width 494 height 82
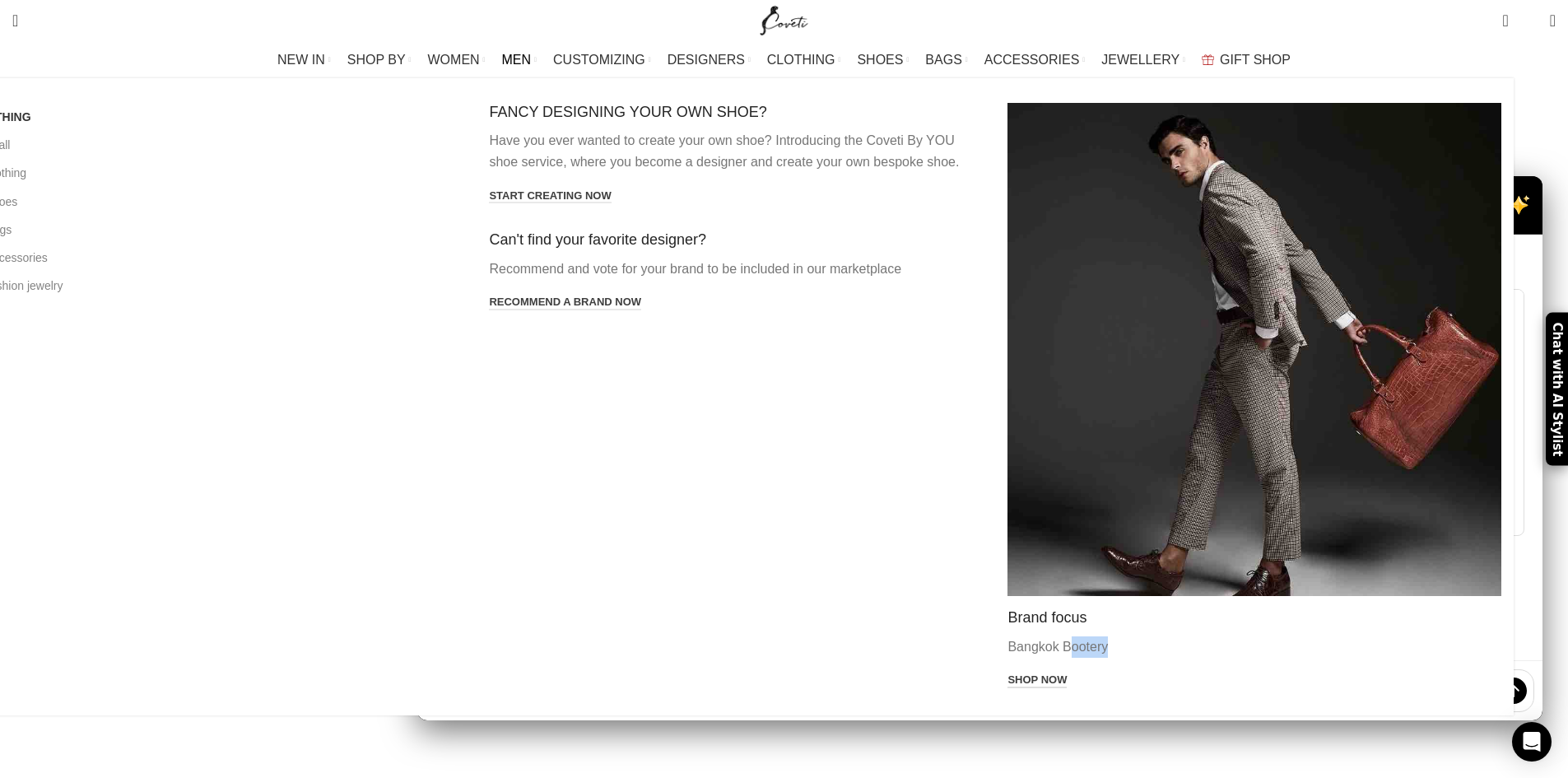
click at [1007, 673] on link "Shop now" at bounding box center [1036, 680] width 59 height 15
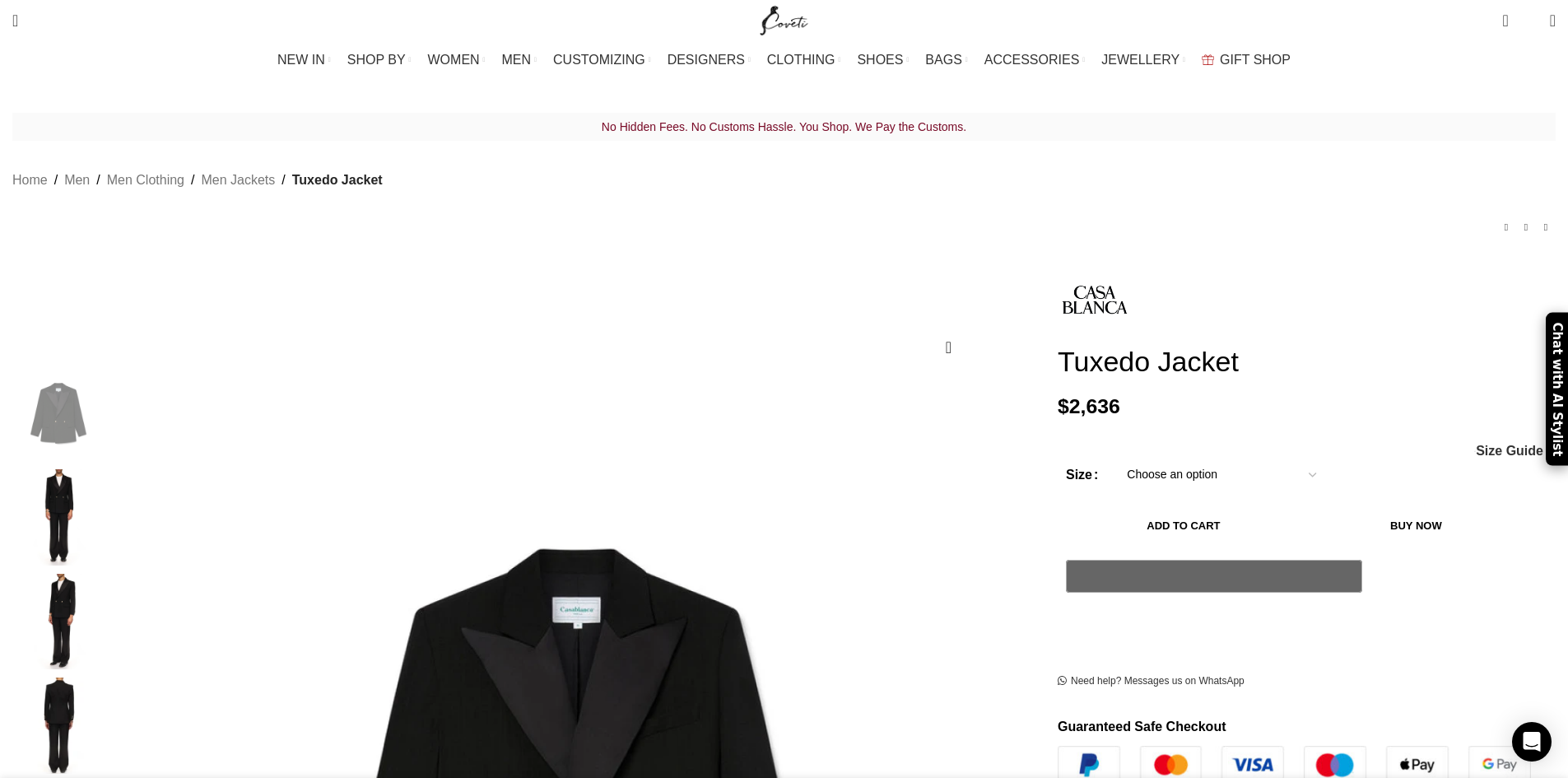
scroll to position [0, 346]
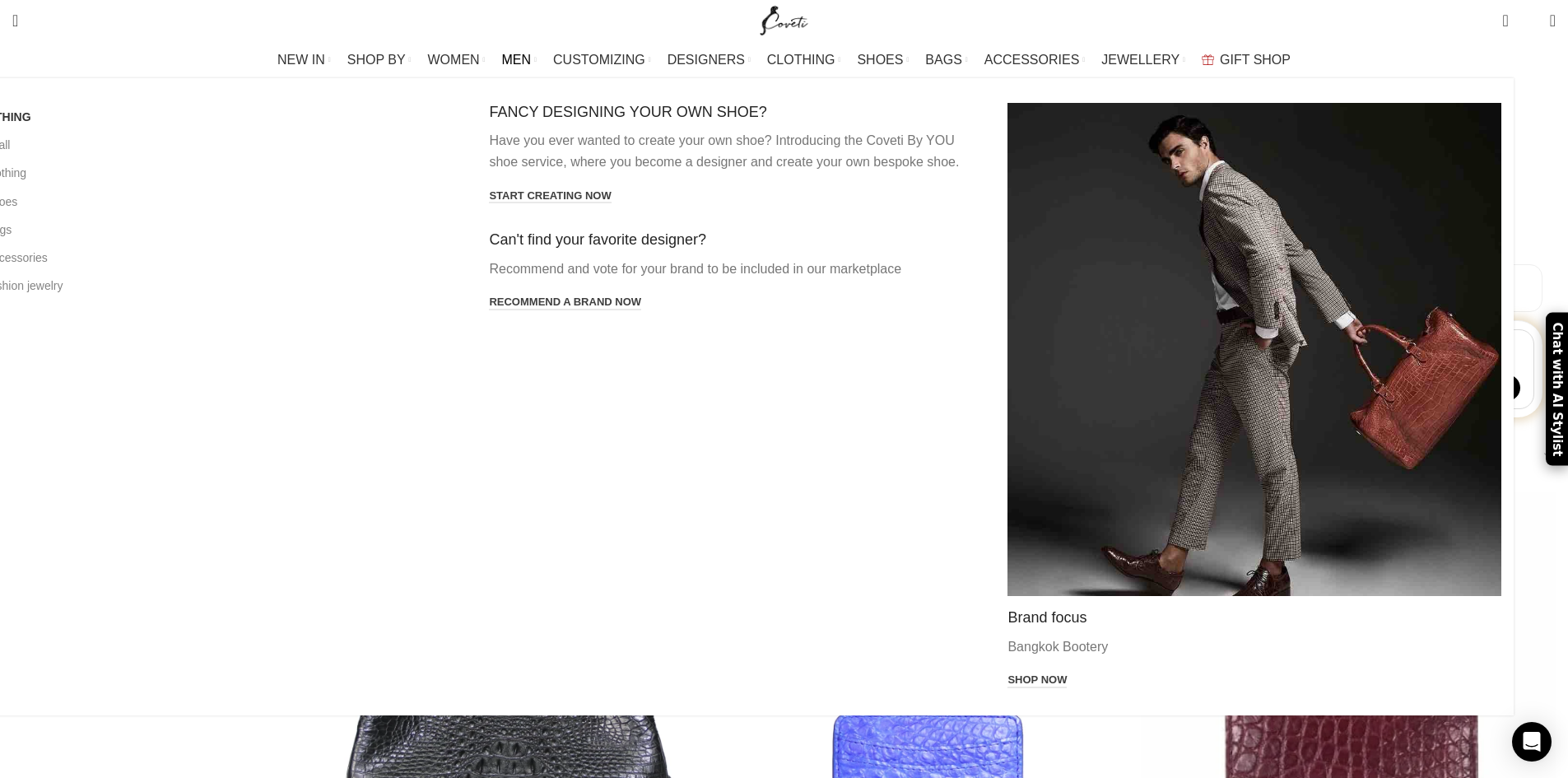
click at [532, 52] on span "MEN" at bounding box center [517, 60] width 30 height 16
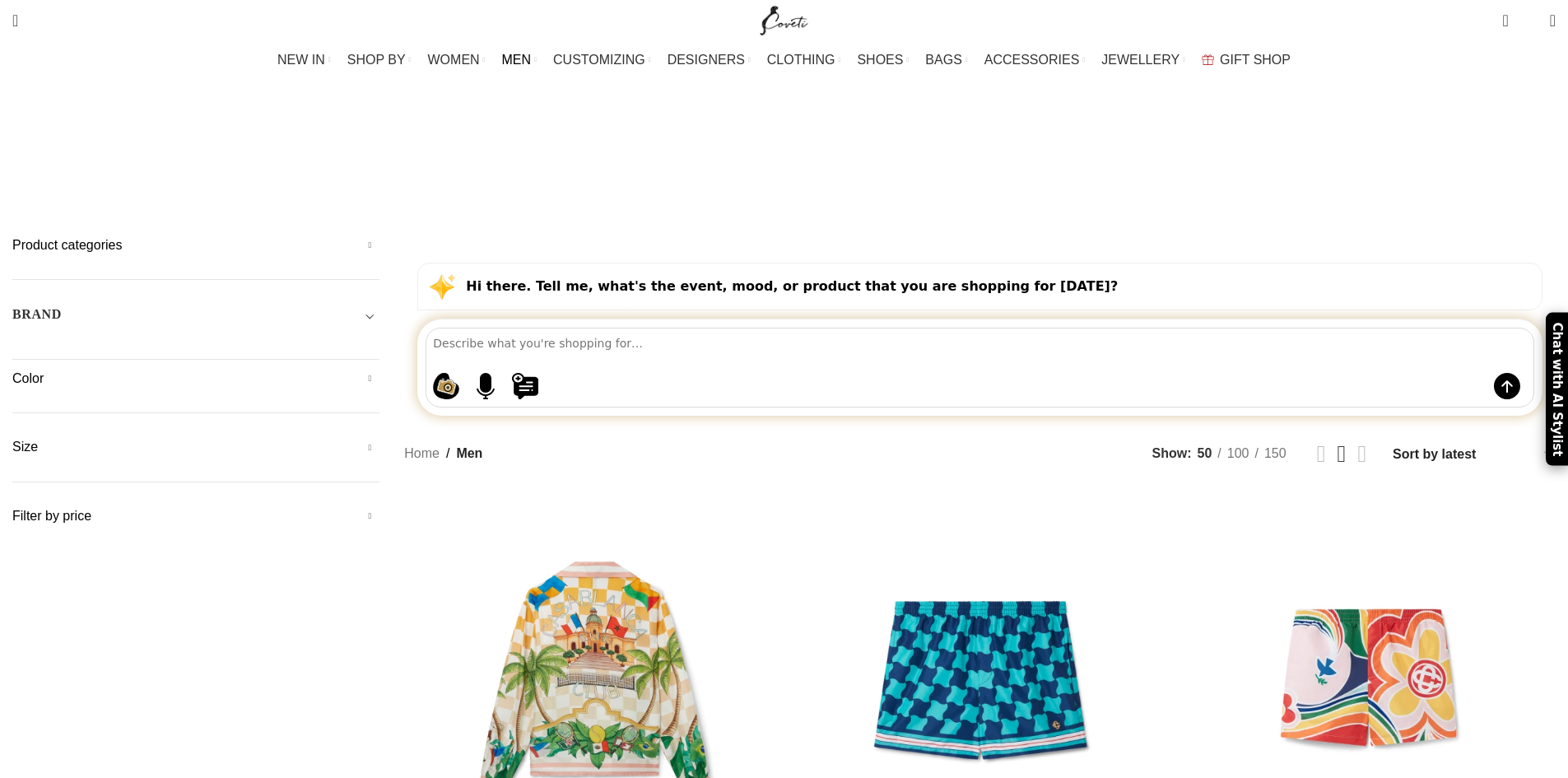
click at [532, 52] on span "MEN" at bounding box center [517, 60] width 30 height 16
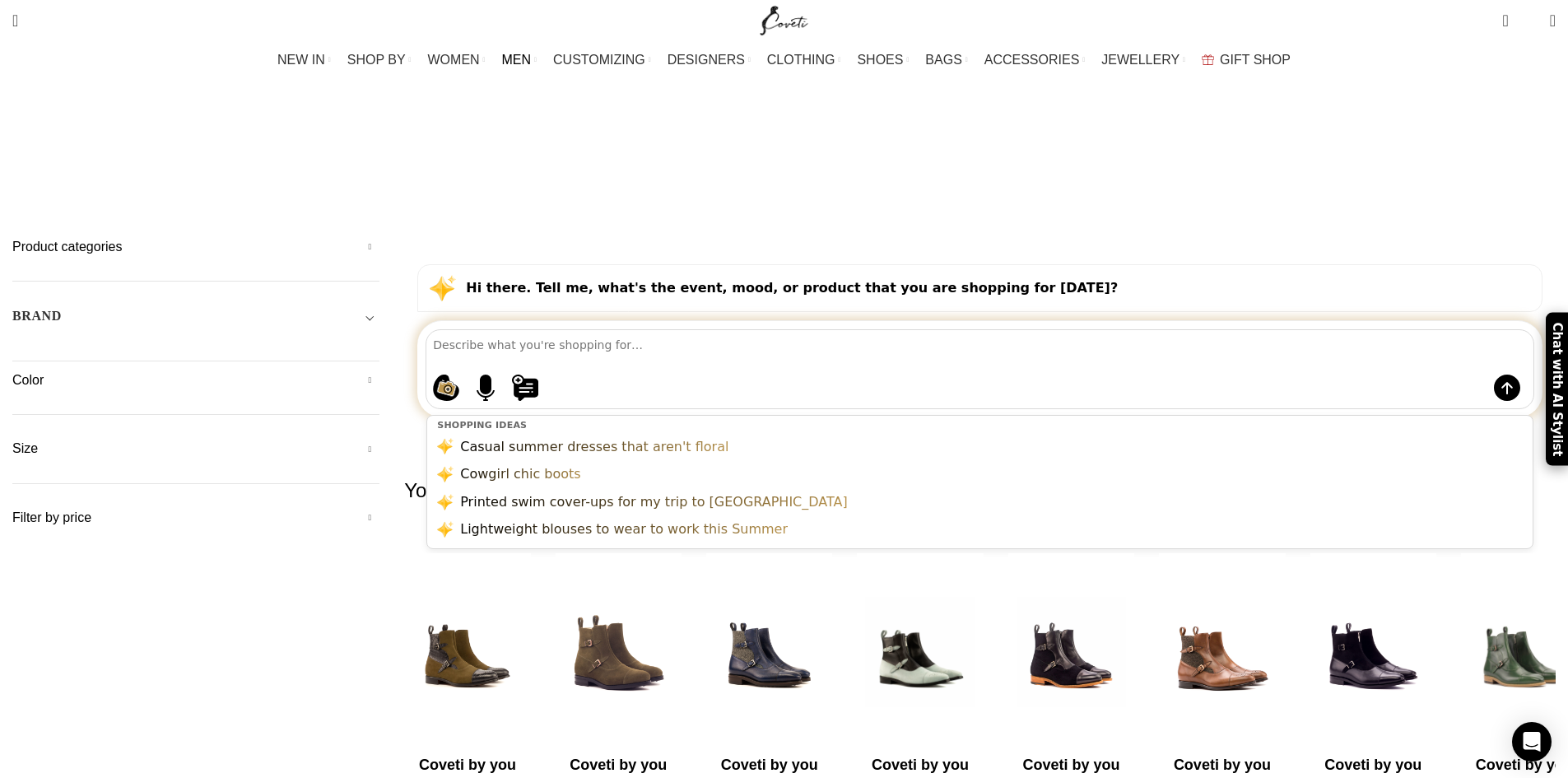
click textarea
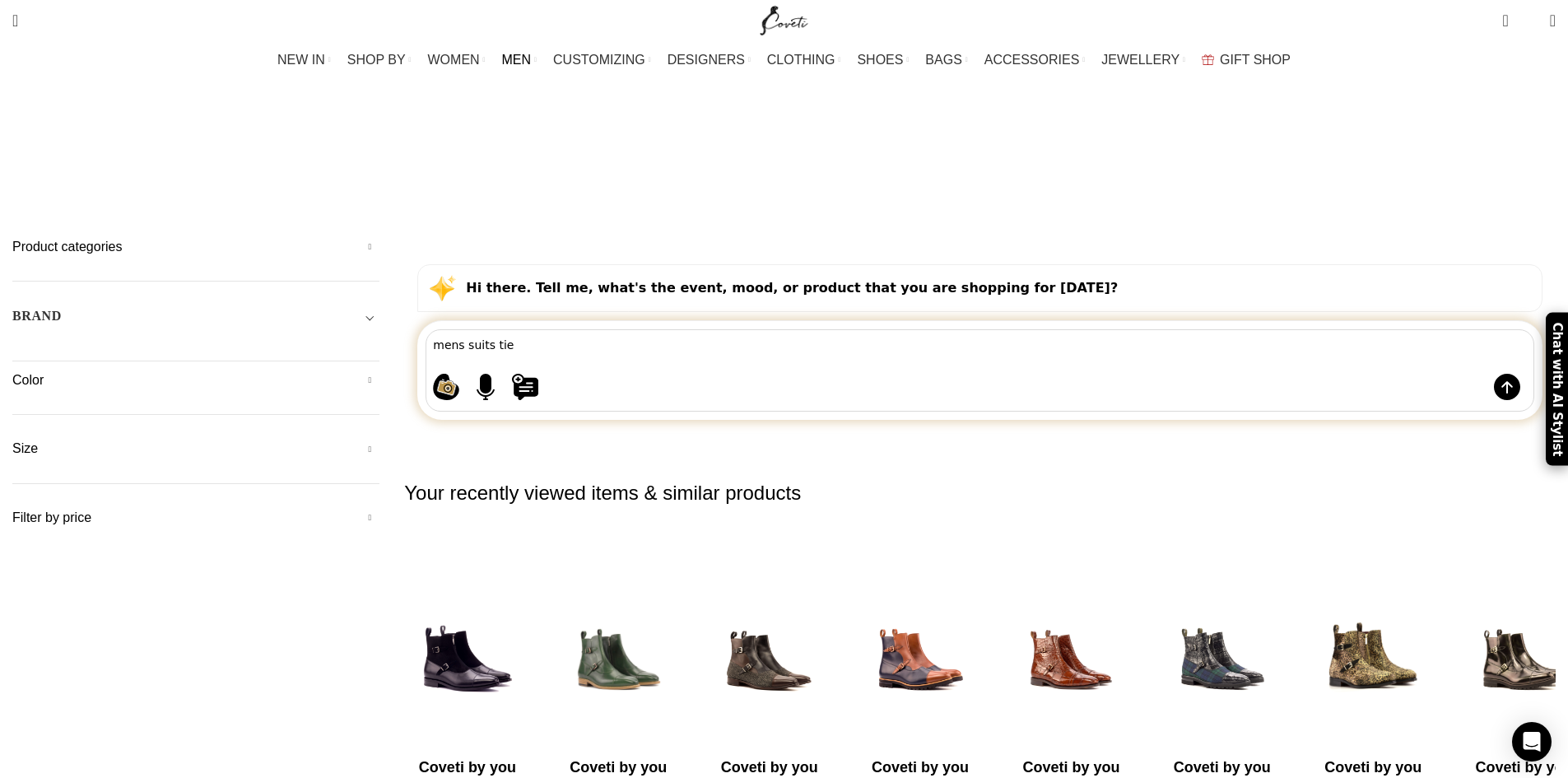
type textarea "mens suits ties"
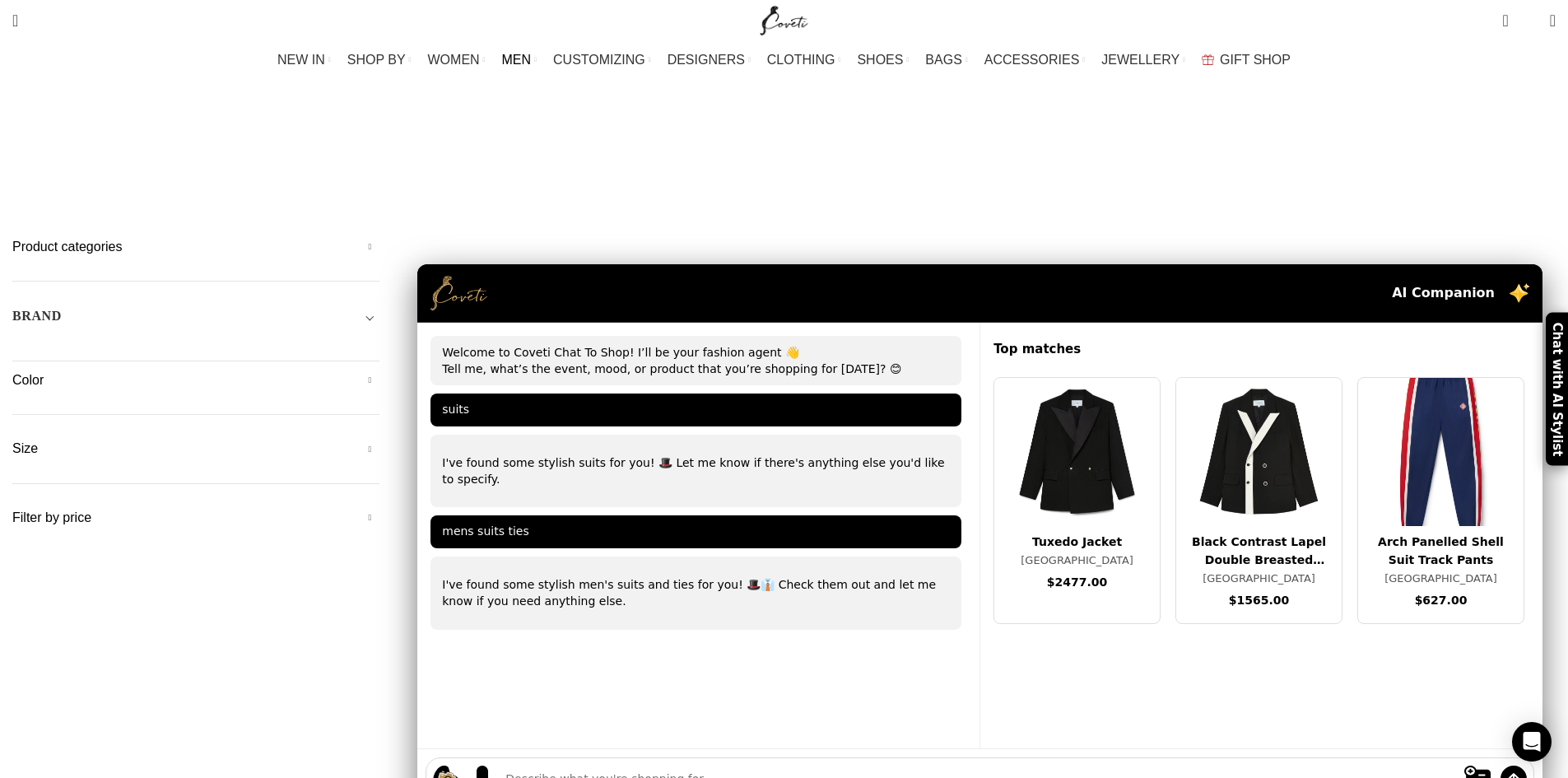
drag, startPoint x: 1264, startPoint y: 286, endPoint x: 1160, endPoint y: 406, distance: 158.8
click div
click img
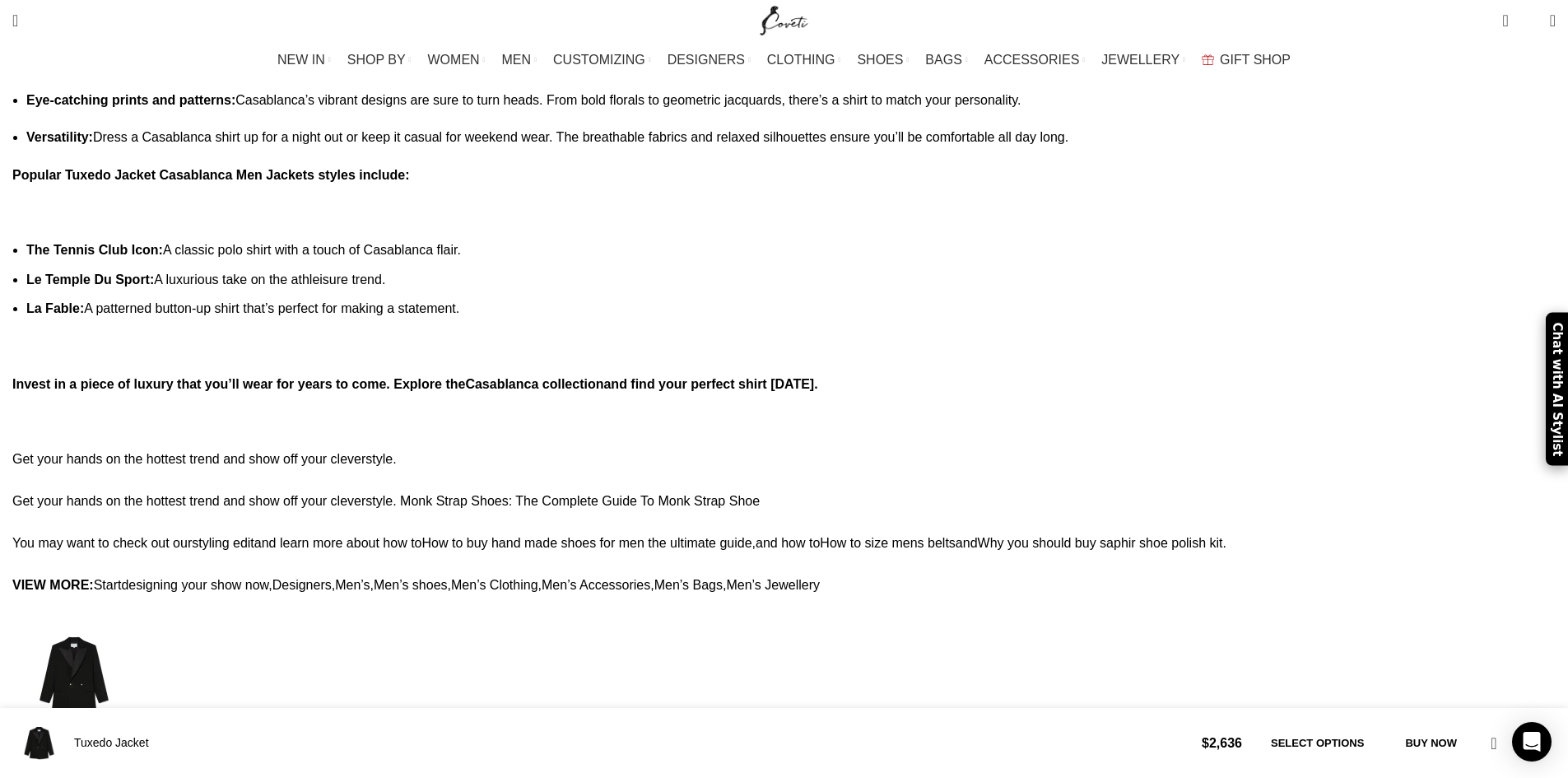
scroll to position [0, 867]
click at [538, 578] on link "Men’s Clothing" at bounding box center [494, 585] width 87 height 14
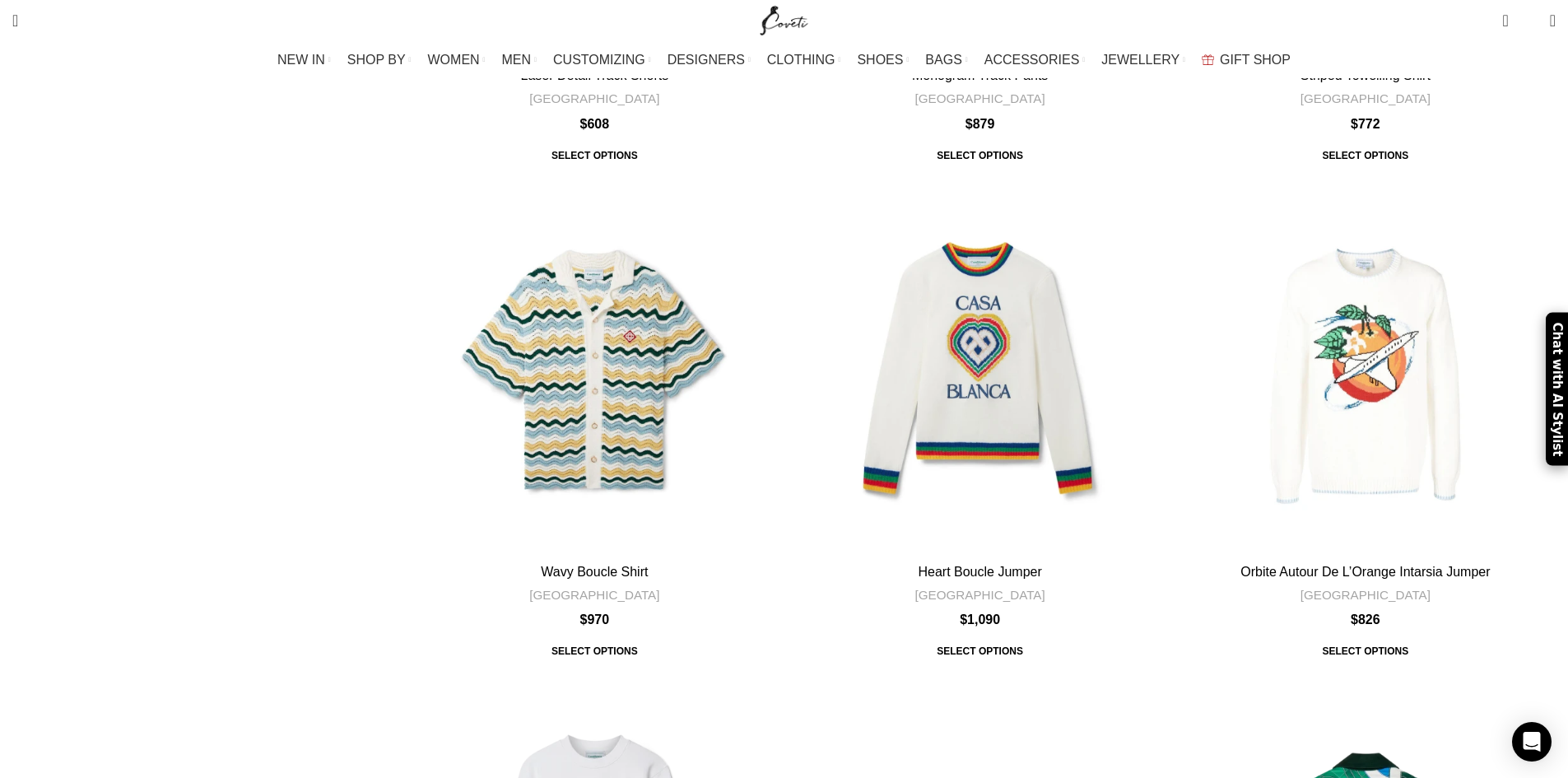
scroll to position [5743, 0]
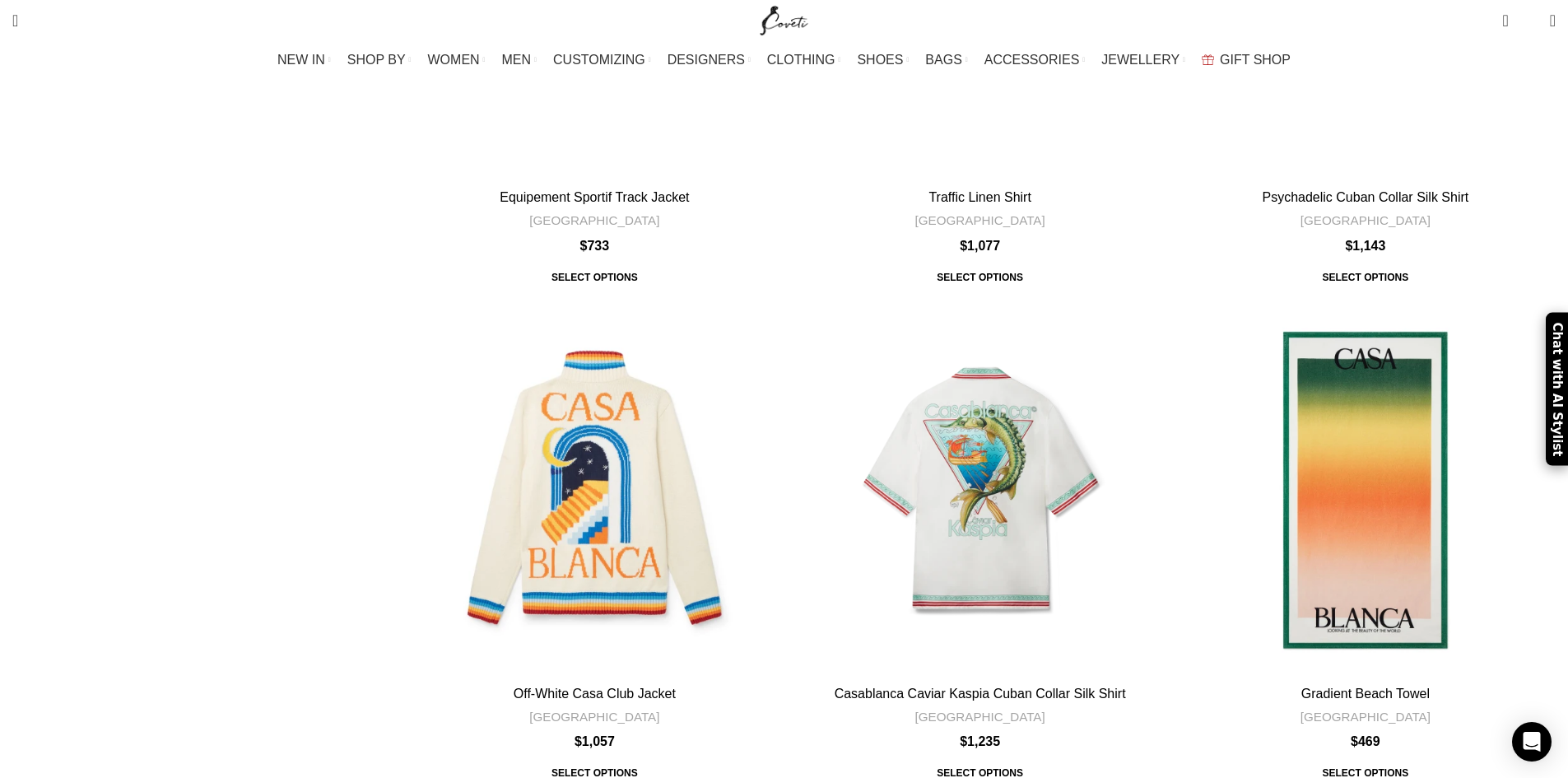
scroll to position [4988, 0]
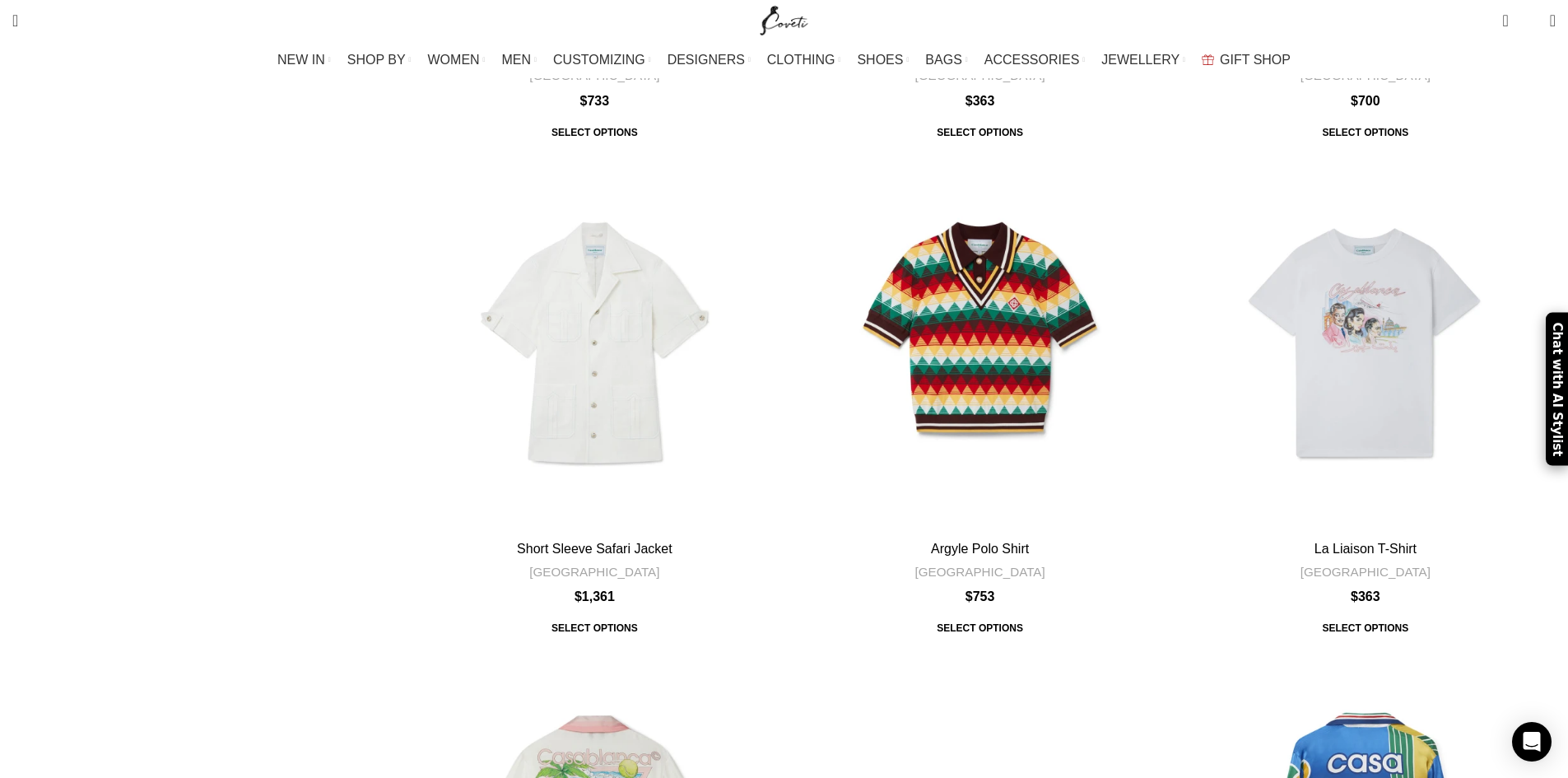
scroll to position [5023, 0]
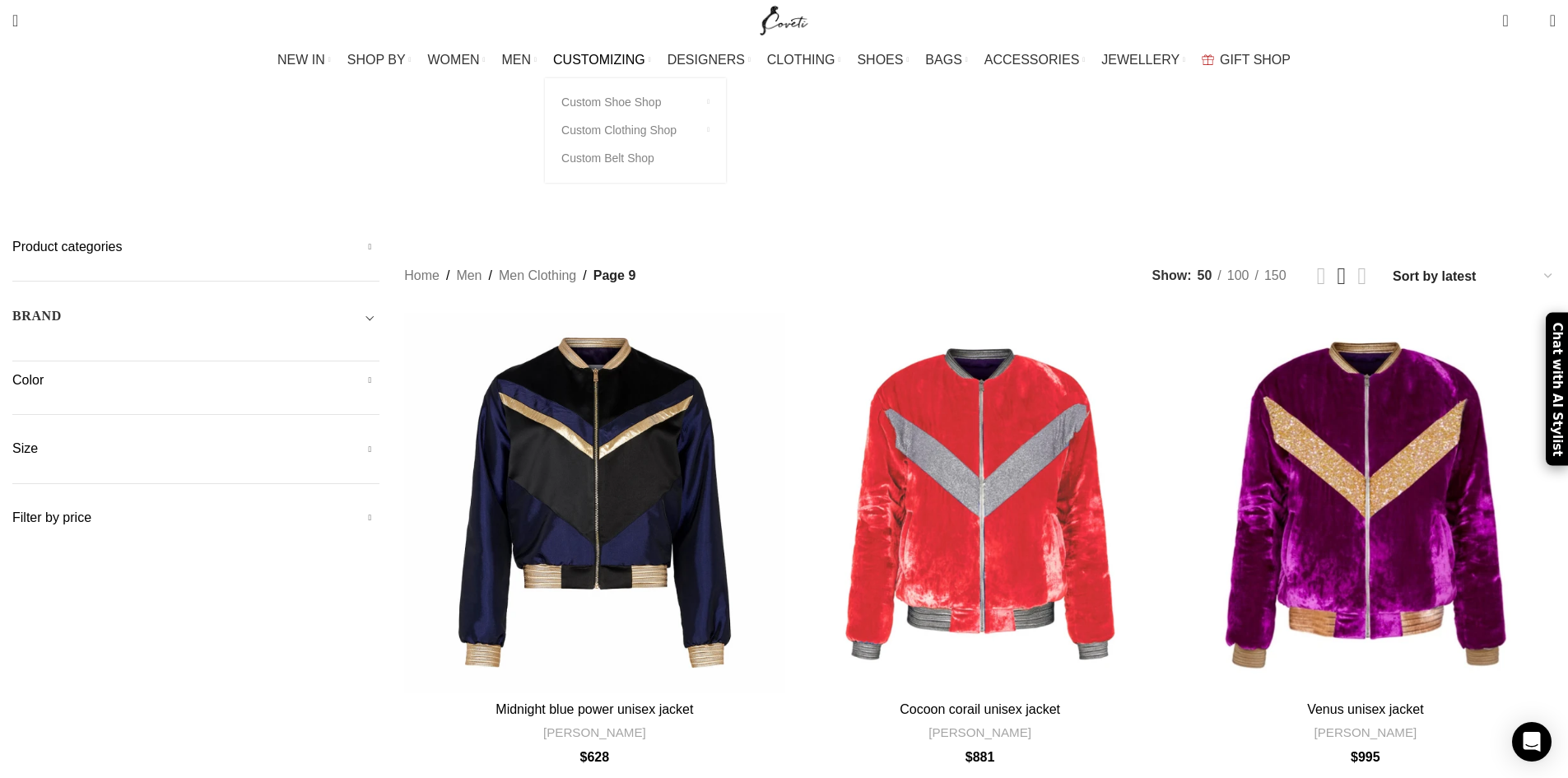
click at [637, 57] on span "CUSTOMIZING" at bounding box center [599, 60] width 92 height 16
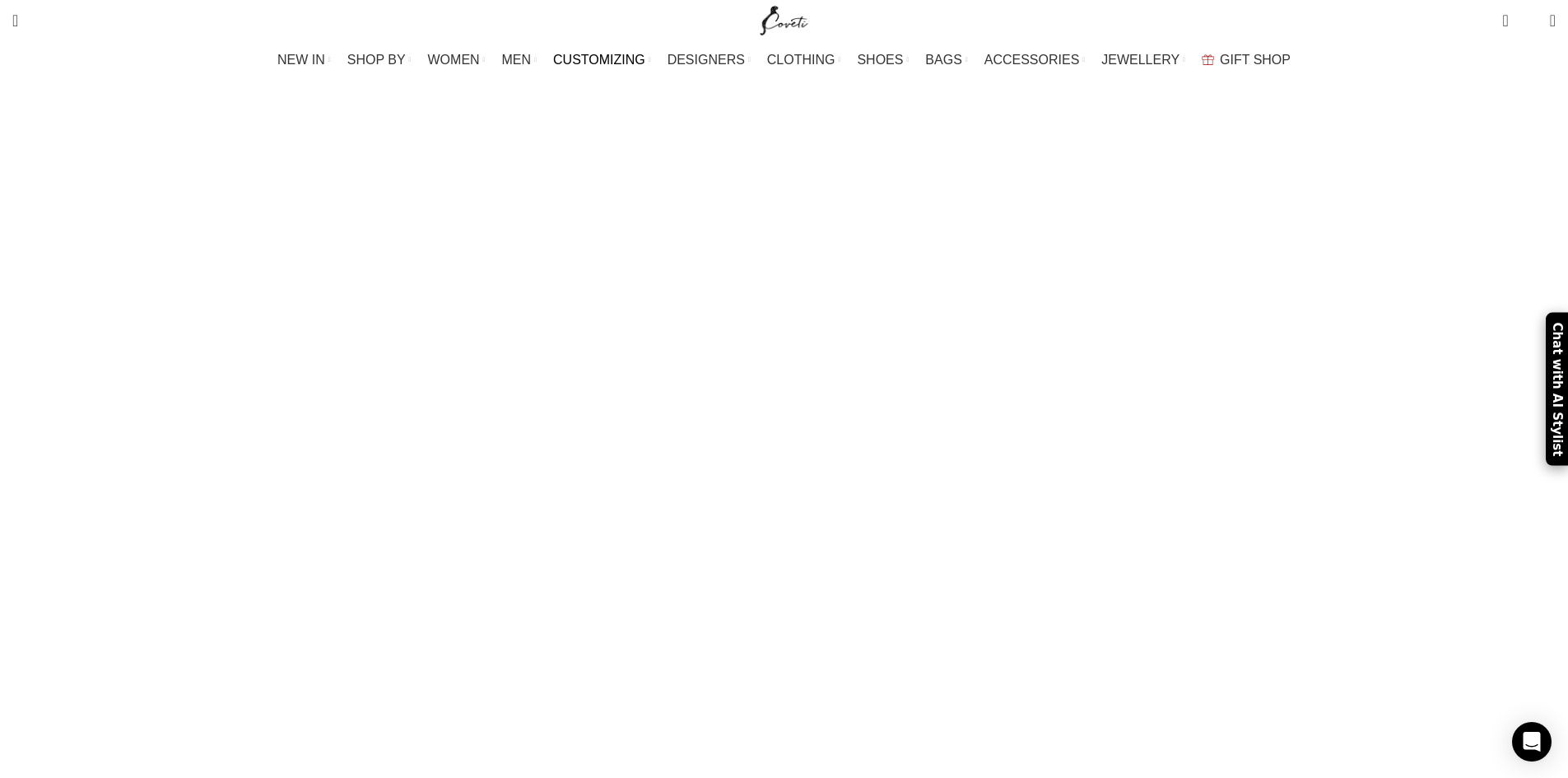
click at [637, 57] on span "CUSTOMIZING" at bounding box center [599, 60] width 92 height 16
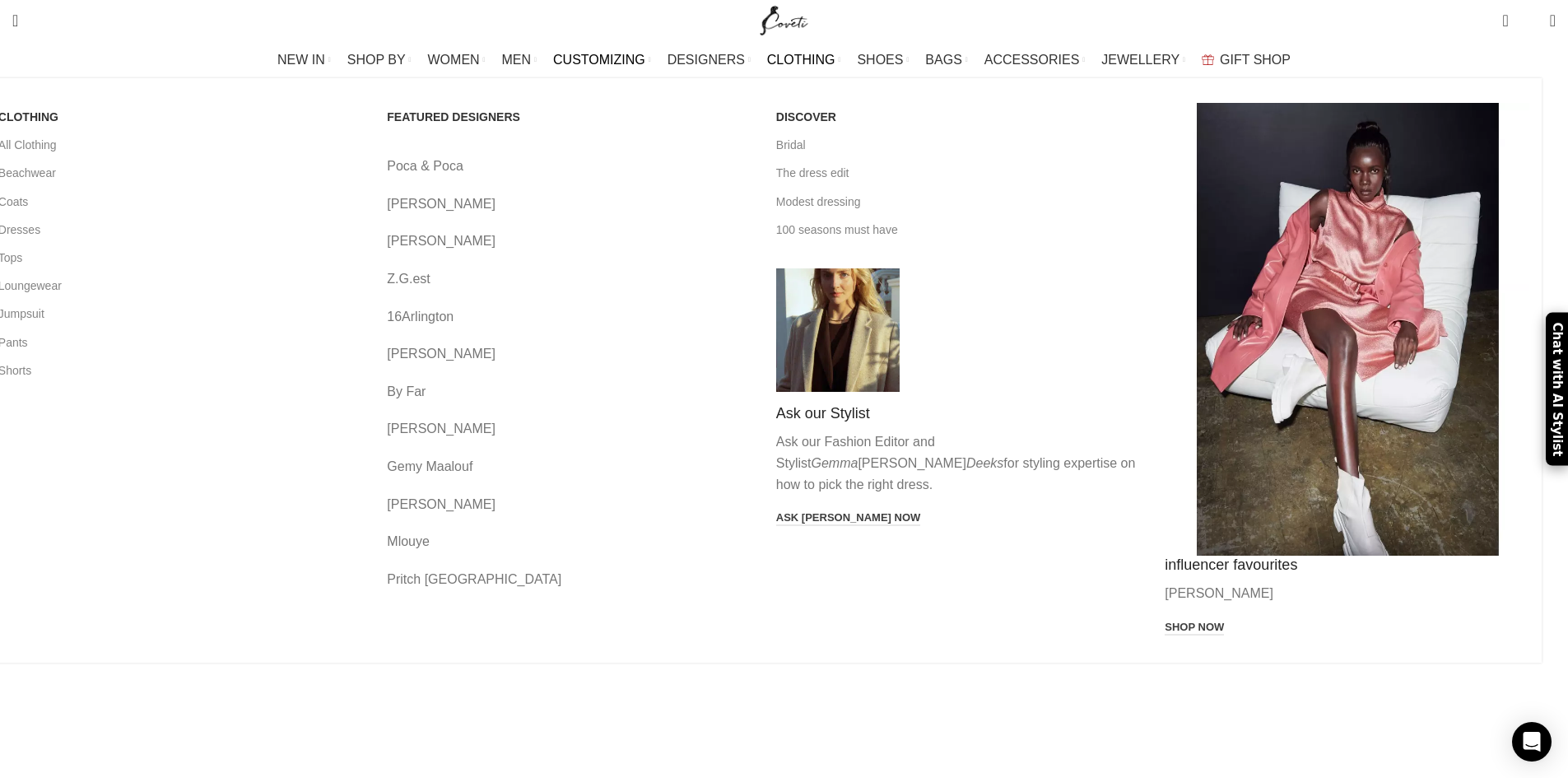
drag, startPoint x: 1452, startPoint y: 365, endPoint x: 1459, endPoint y: 258, distance: 107.2
click at [1459, 258] on div "CLOTHING All Clothing Beachwear Coats Dresses Tops Loungewear Jumpsuit Pants Sh…" at bounding box center [757, 370] width 1568 height 584
drag, startPoint x: 1458, startPoint y: 310, endPoint x: 1448, endPoint y: 368, distance: 58.9
click at [1449, 368] on div "CLOTHING All Clothing Beachwear Coats Dresses Tops Loungewear Jumpsuit Pants Sh…" at bounding box center [757, 370] width 1568 height 584
drag, startPoint x: 1446, startPoint y: 279, endPoint x: 1441, endPoint y: 331, distance: 52.2
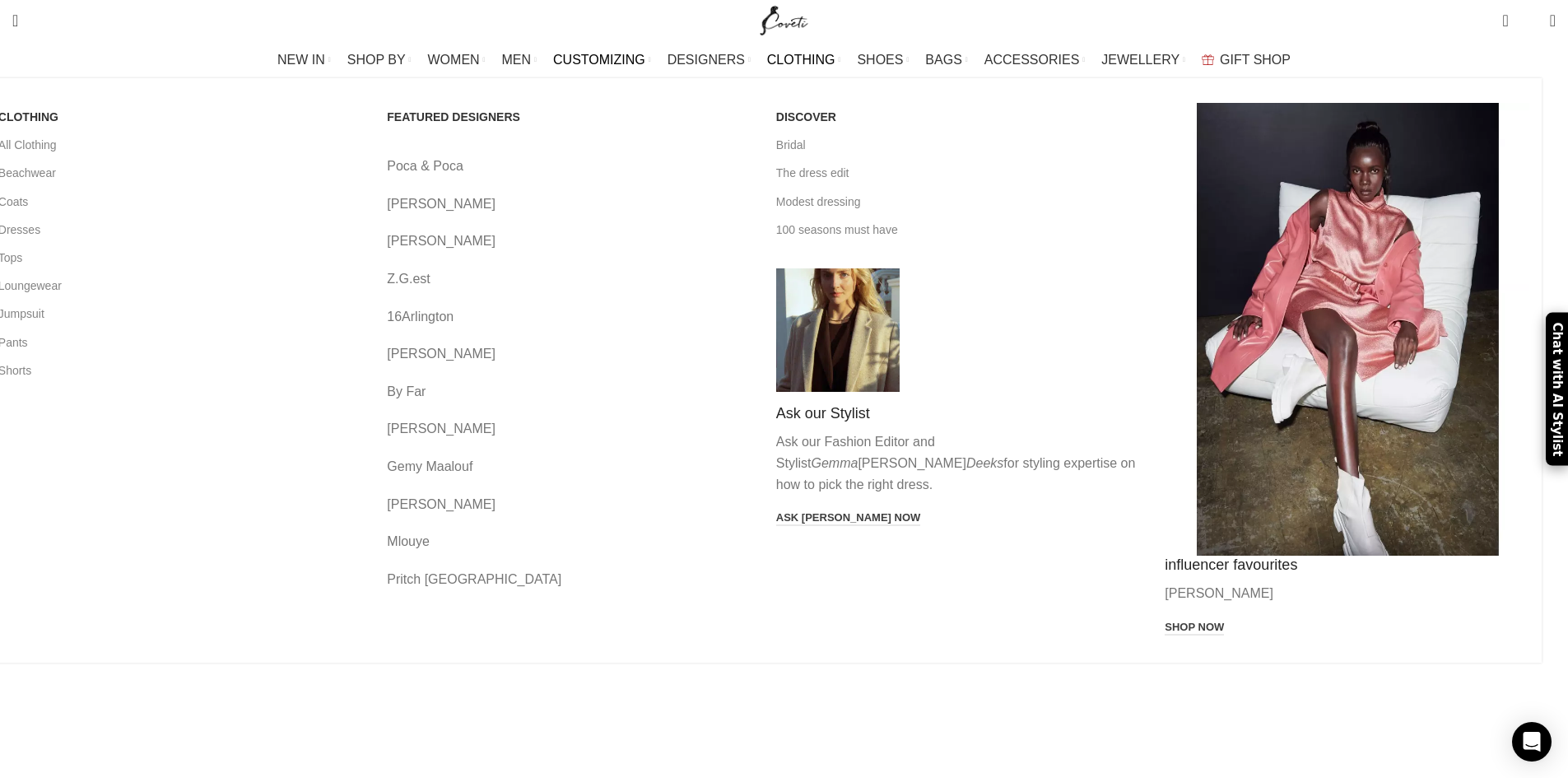
click at [1441, 328] on div "CLOTHING All Clothing Beachwear Coats Dresses Tops Loungewear Jumpsuit Pants Sh…" at bounding box center [757, 370] width 1568 height 584
click at [306, 343] on link "Pants" at bounding box center [180, 342] width 365 height 28
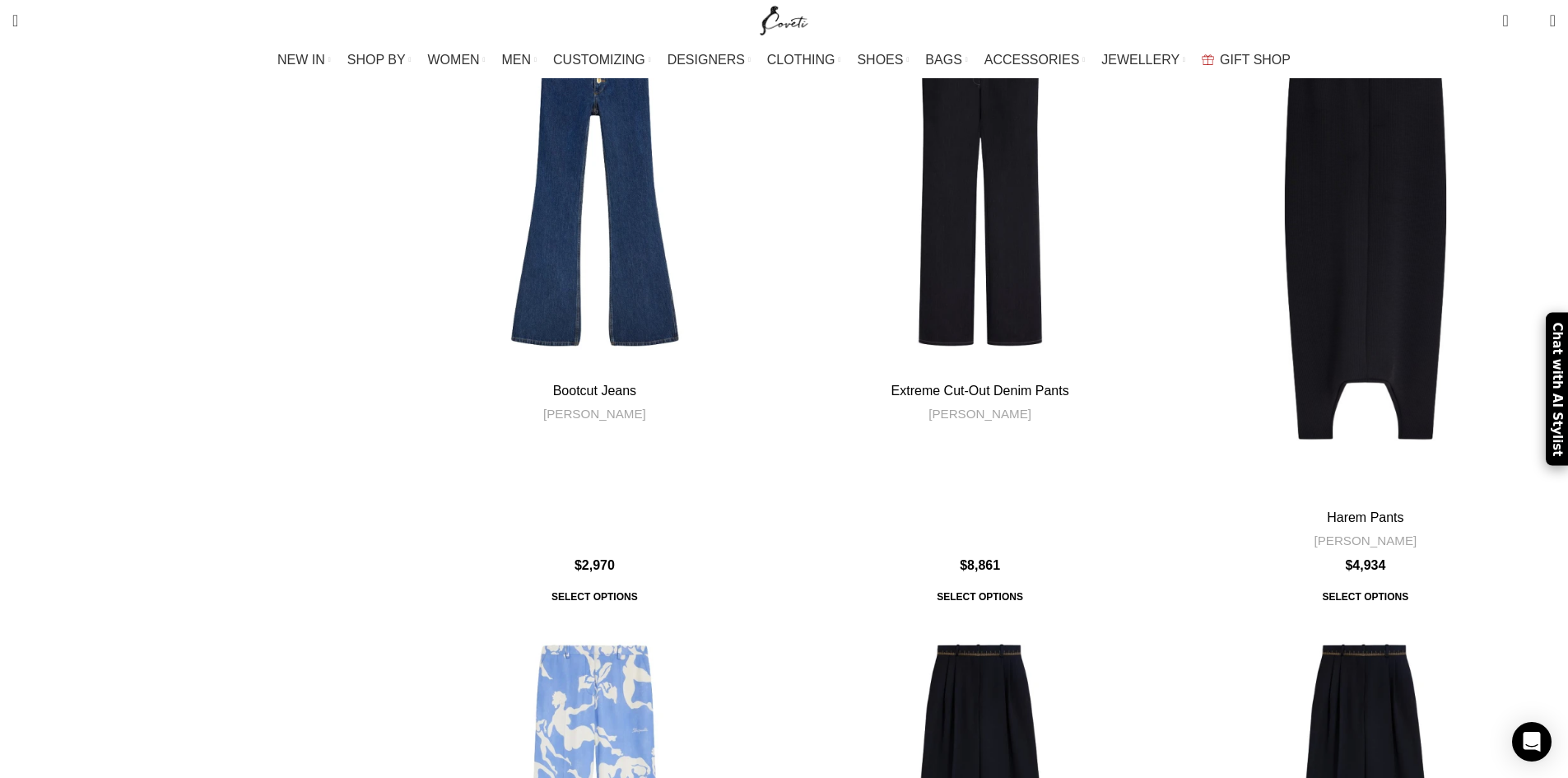
scroll to position [4406, 0]
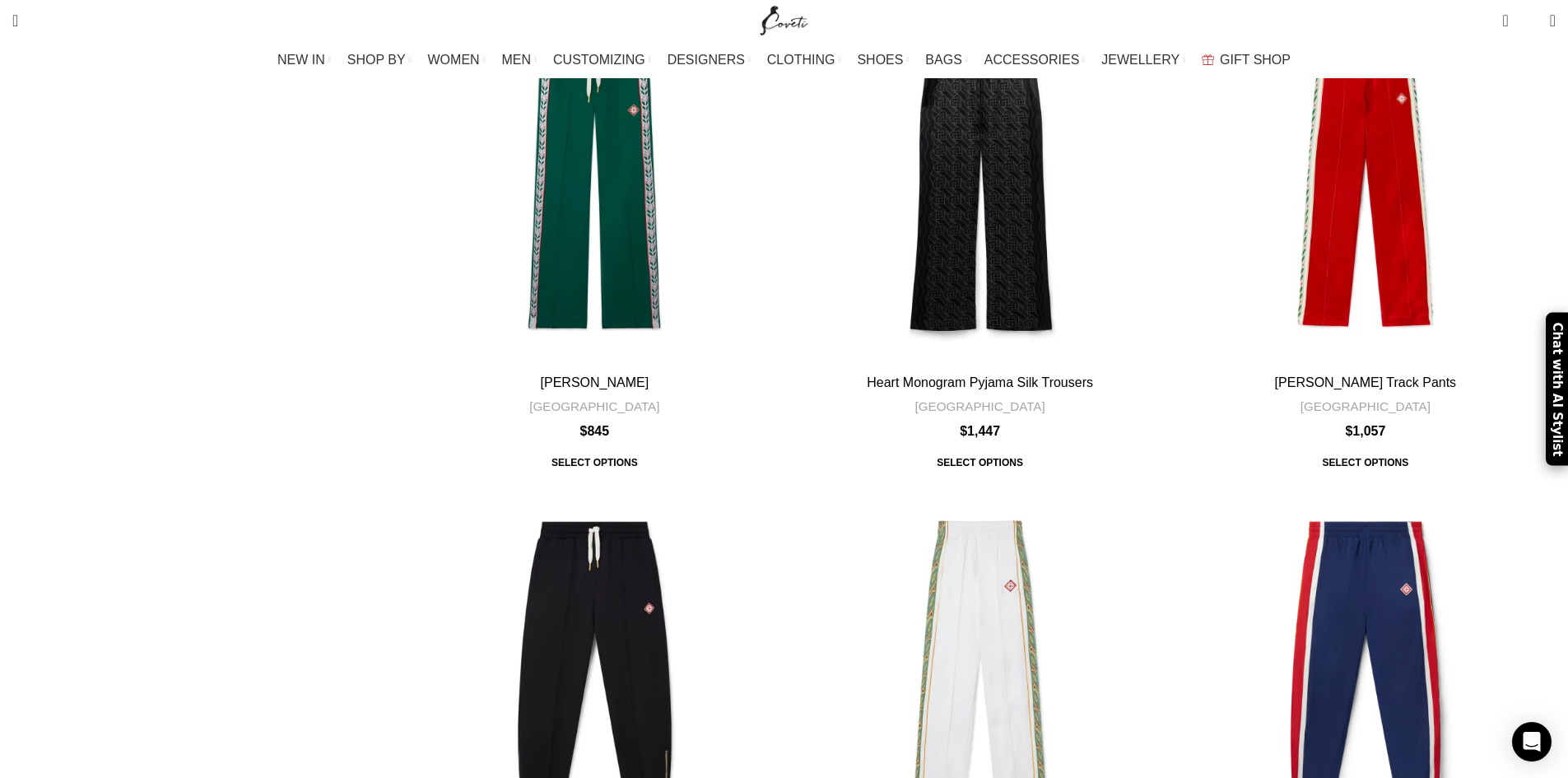
scroll to position [4893, 0]
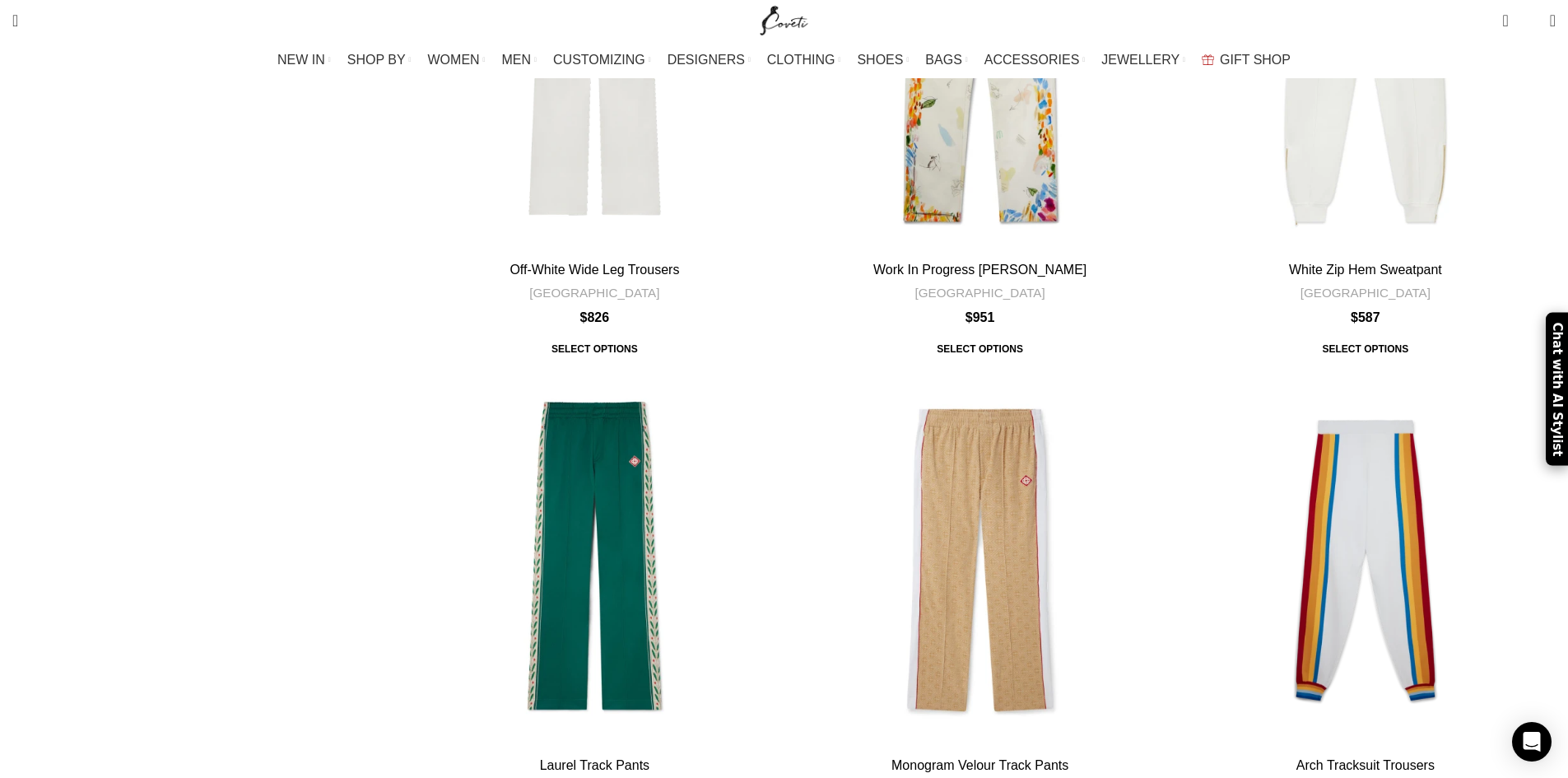
scroll to position [6575, 0]
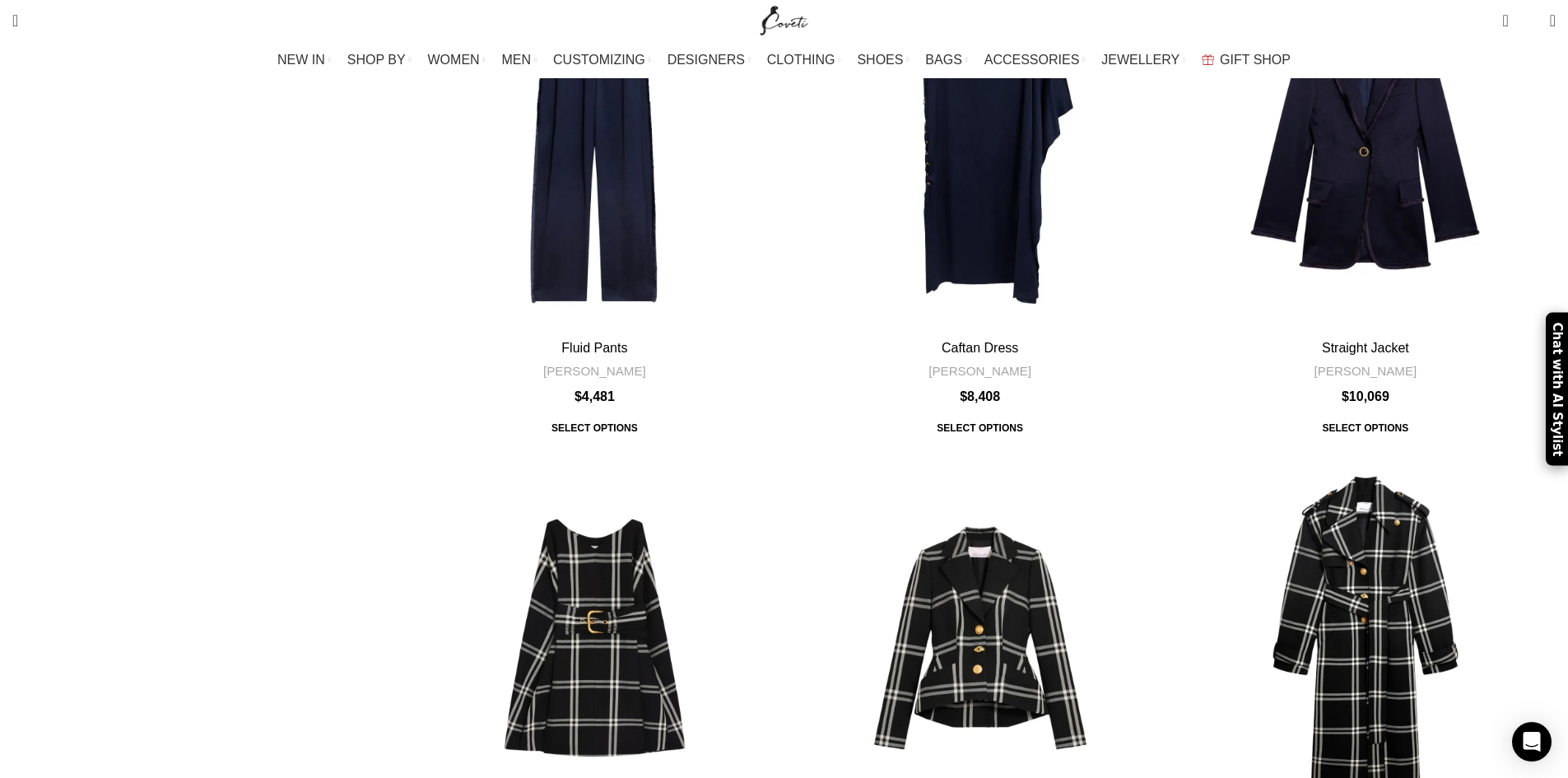
scroll to position [6978, 0]
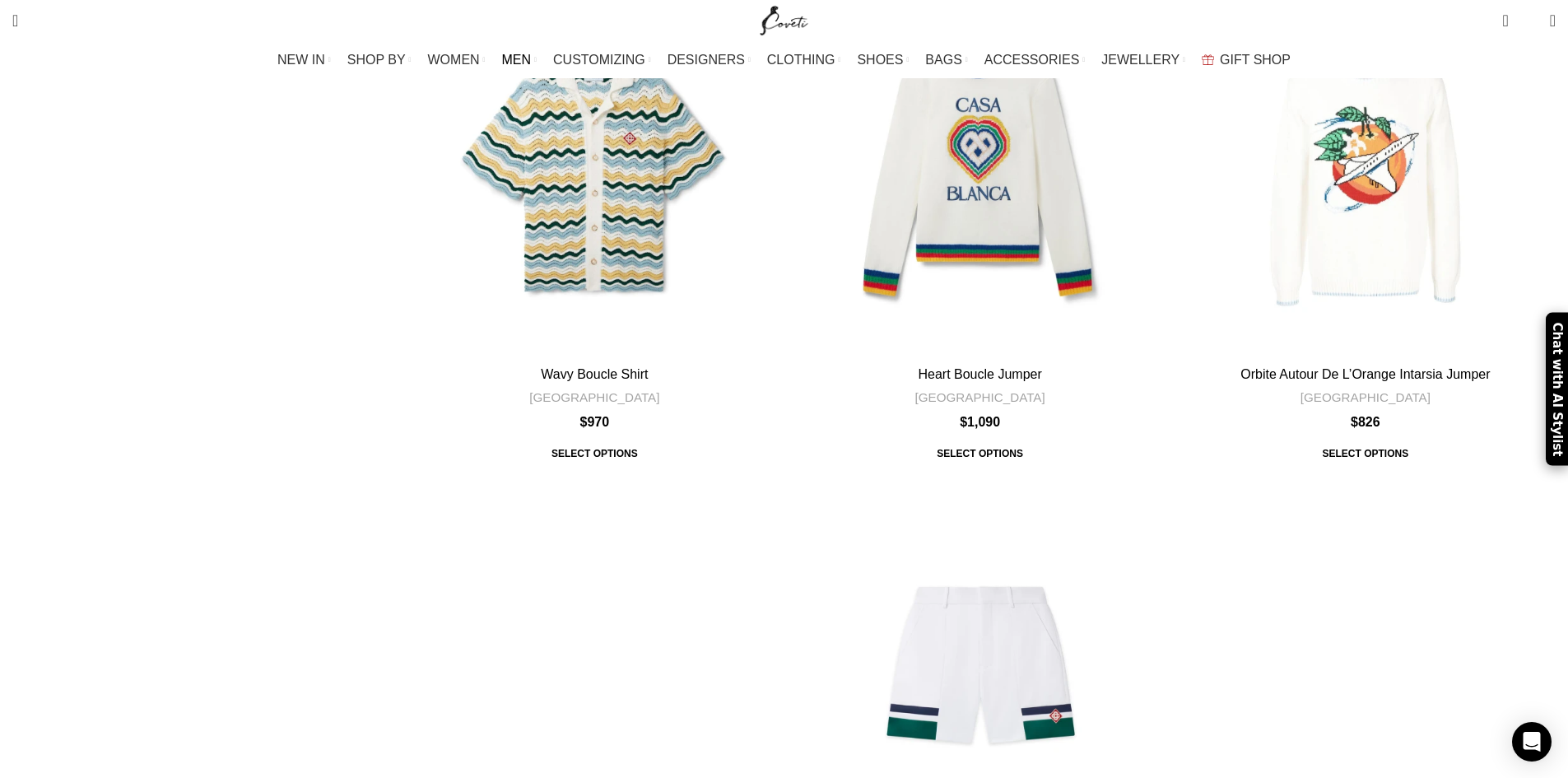
scroll to position [6430, 0]
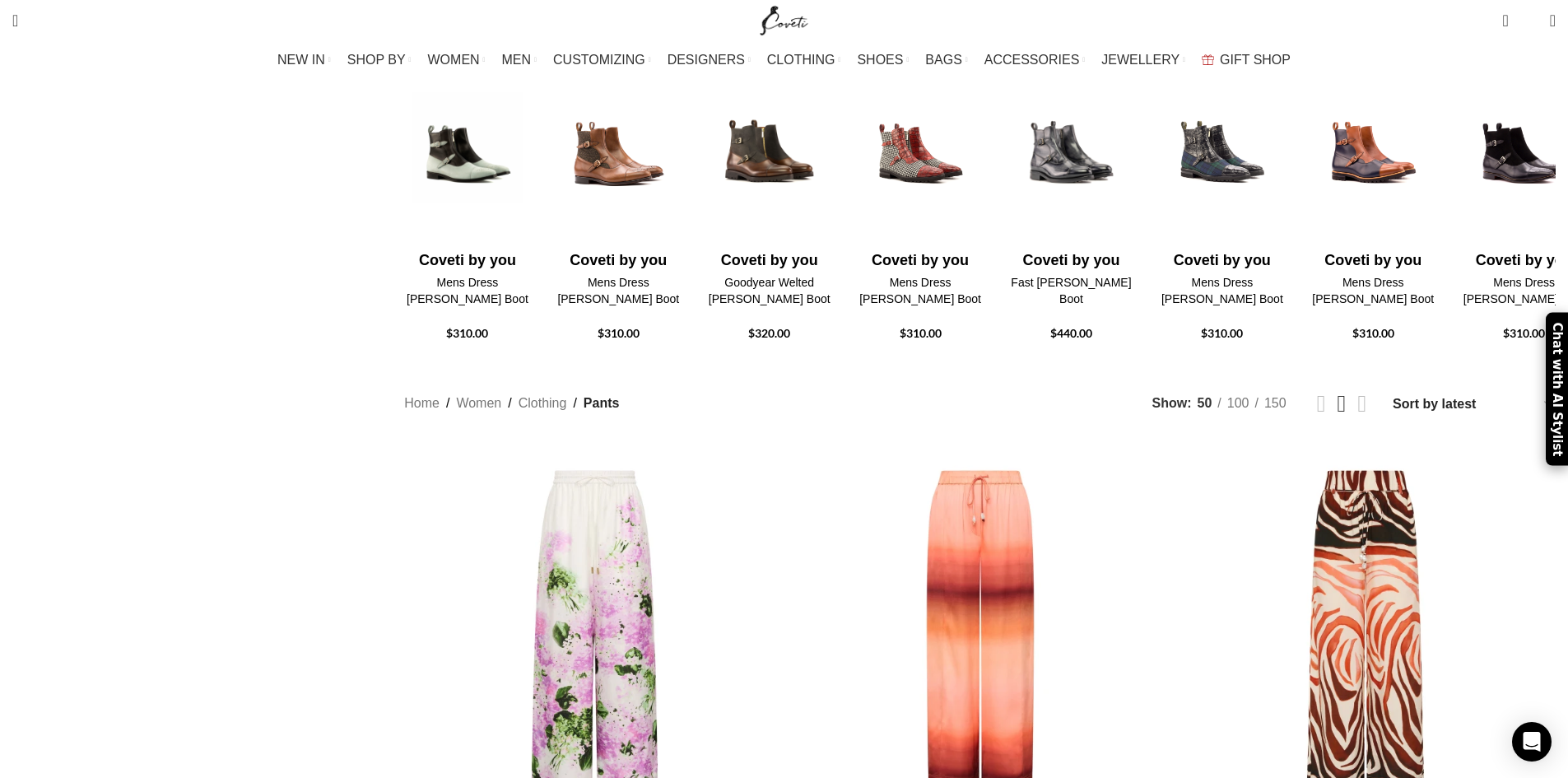
scroll to position [341, 0]
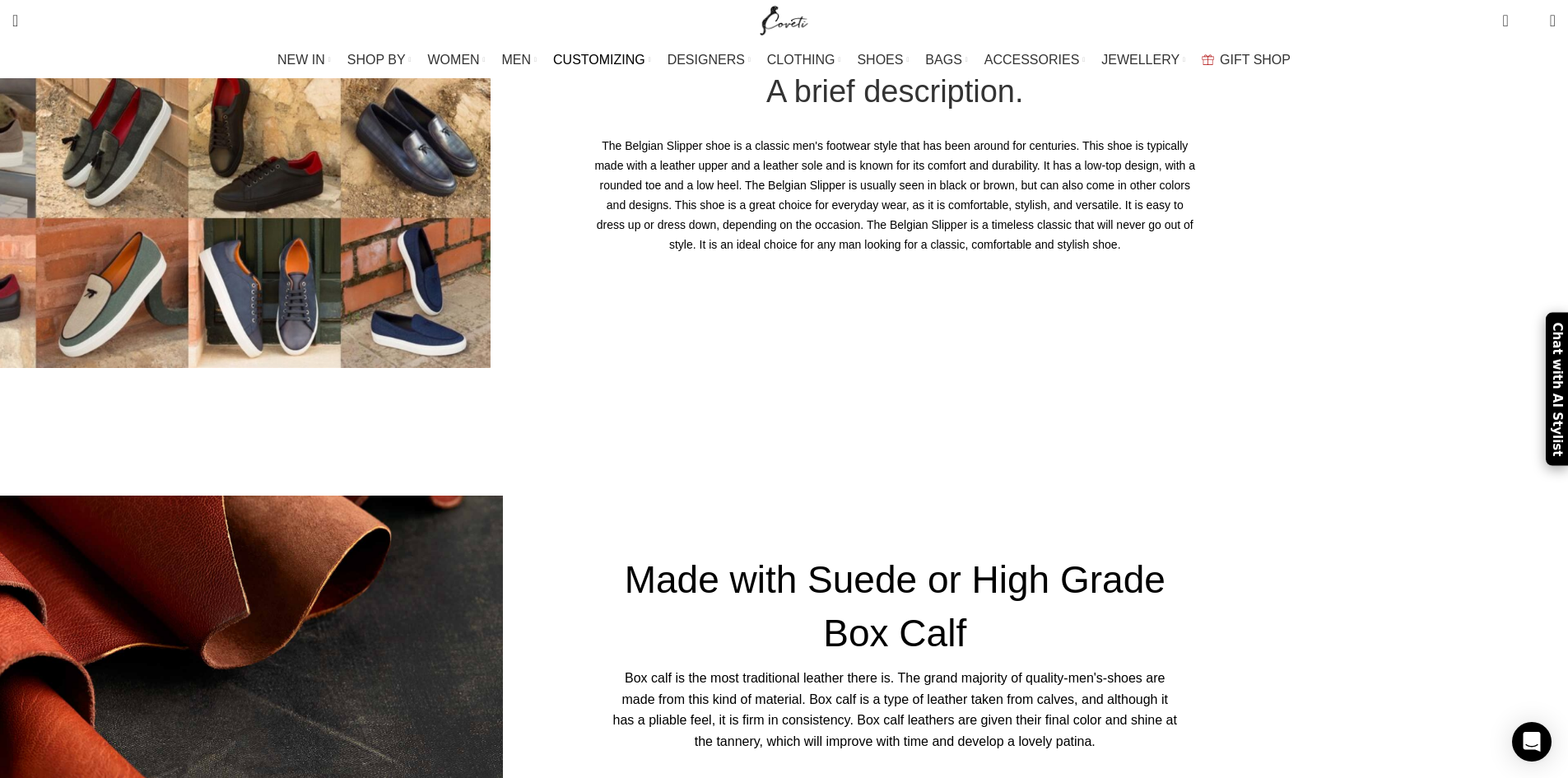
scroll to position [882, 0]
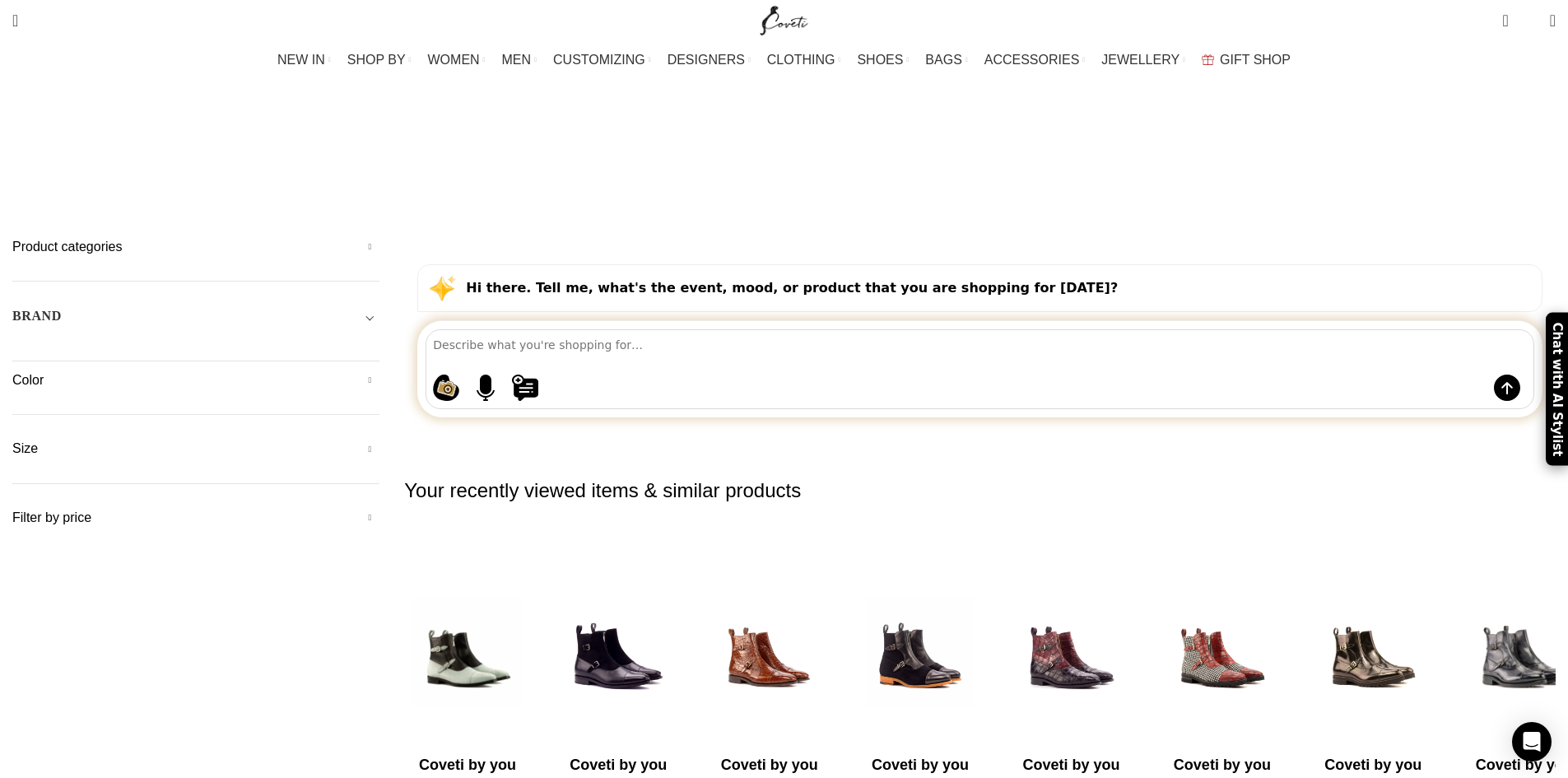
scroll to position [2714, 0]
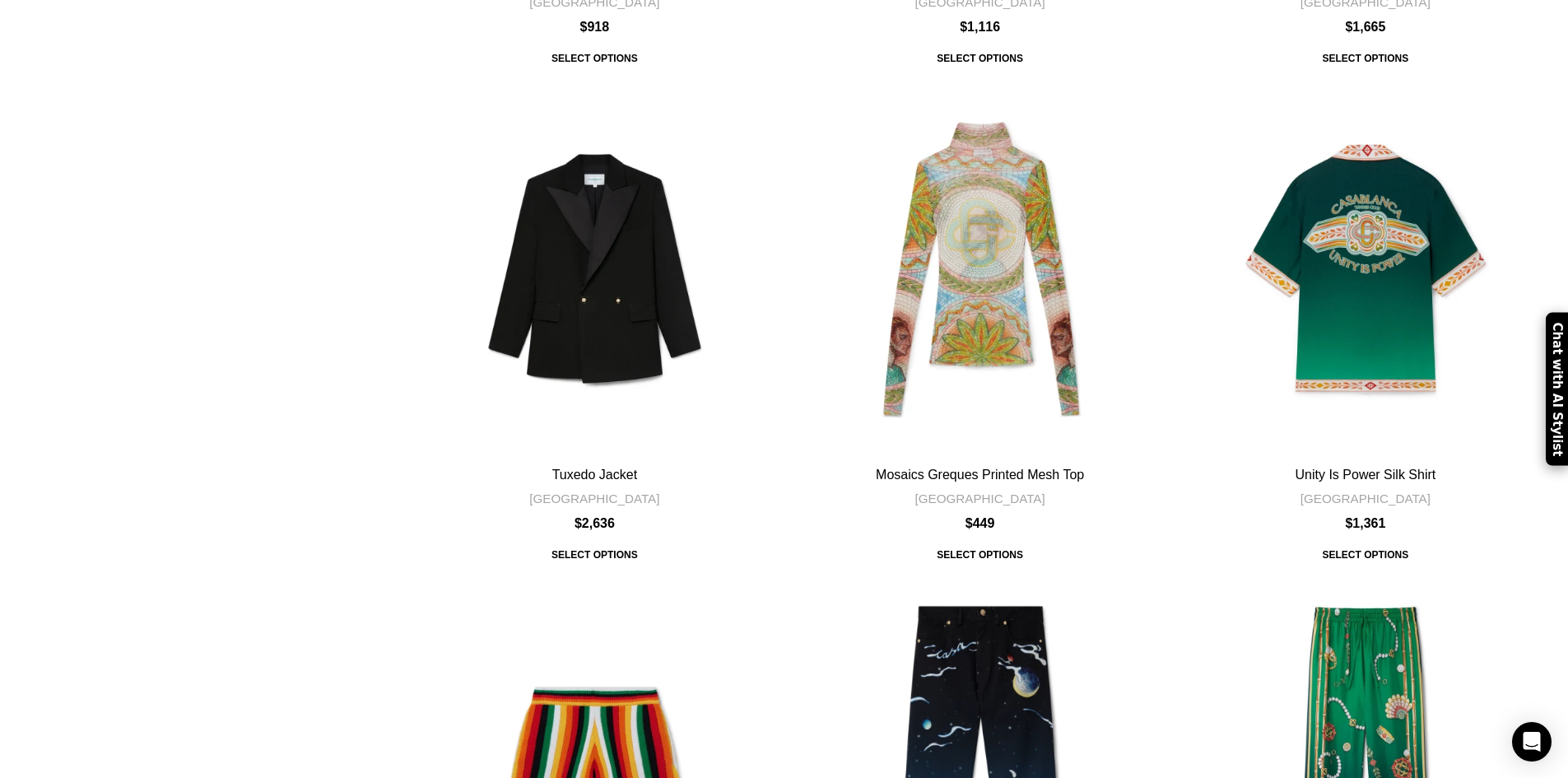
scroll to position [4988, 0]
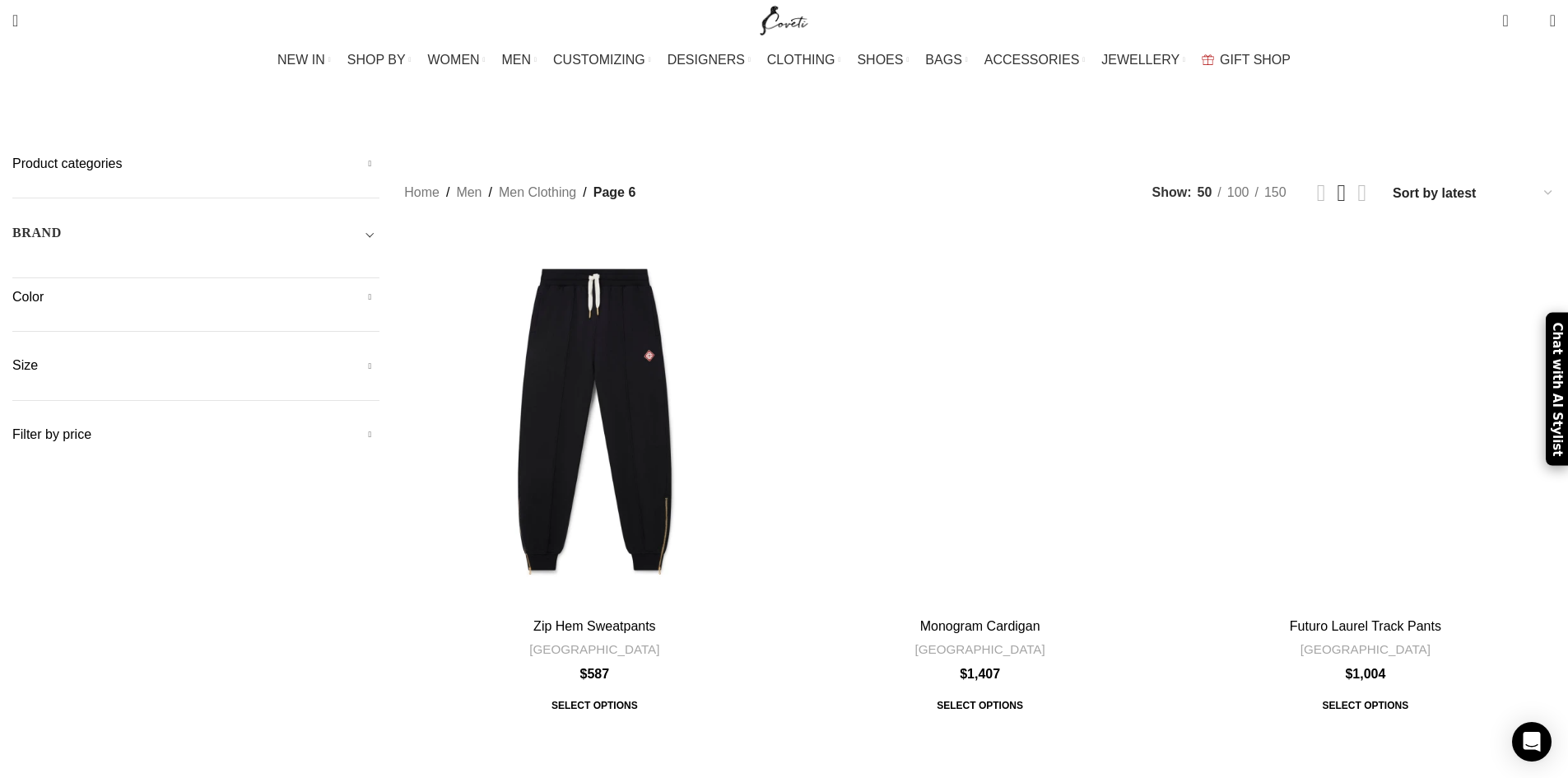
scroll to position [77, 0]
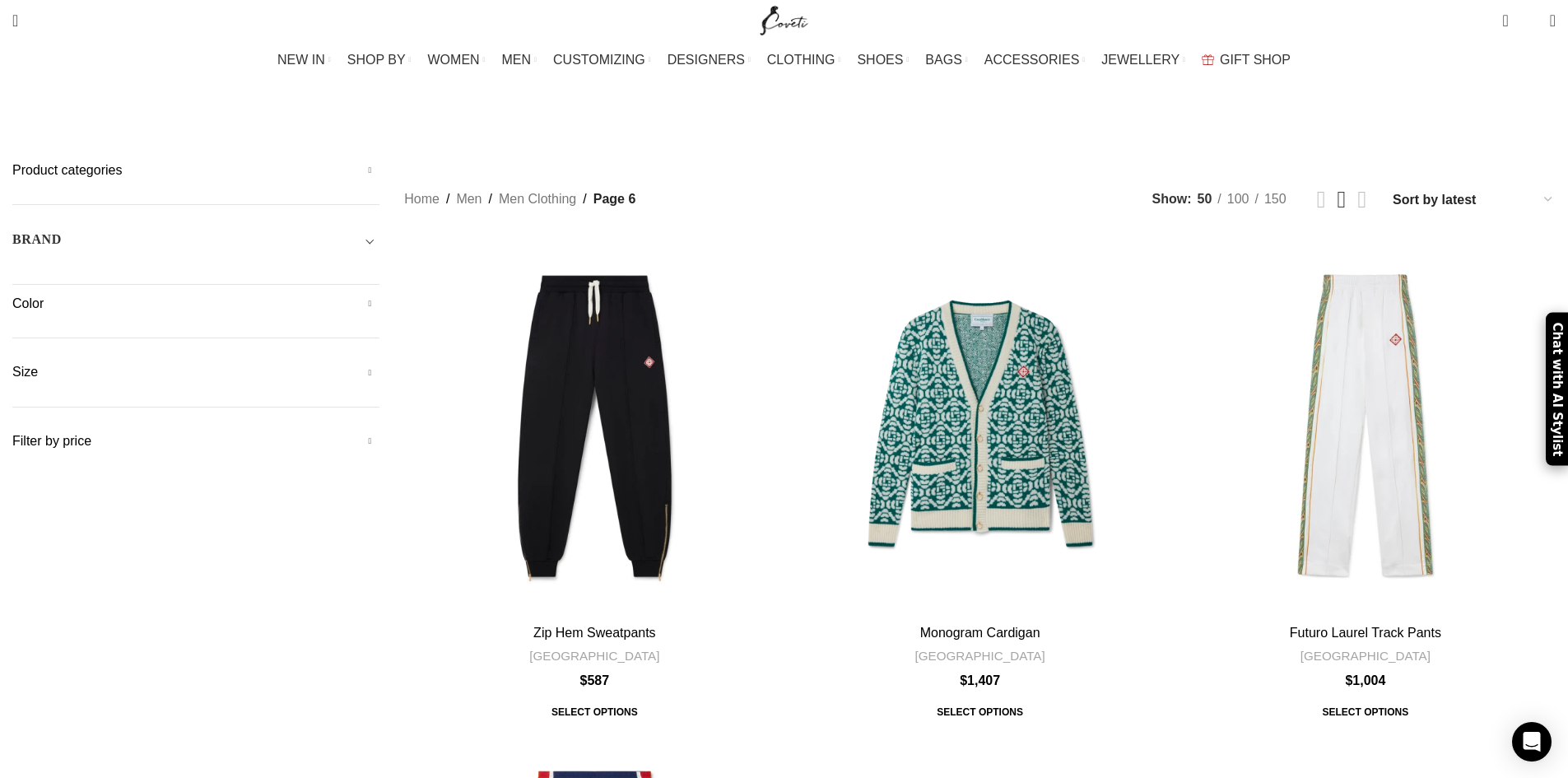
scroll to position [4988, 0]
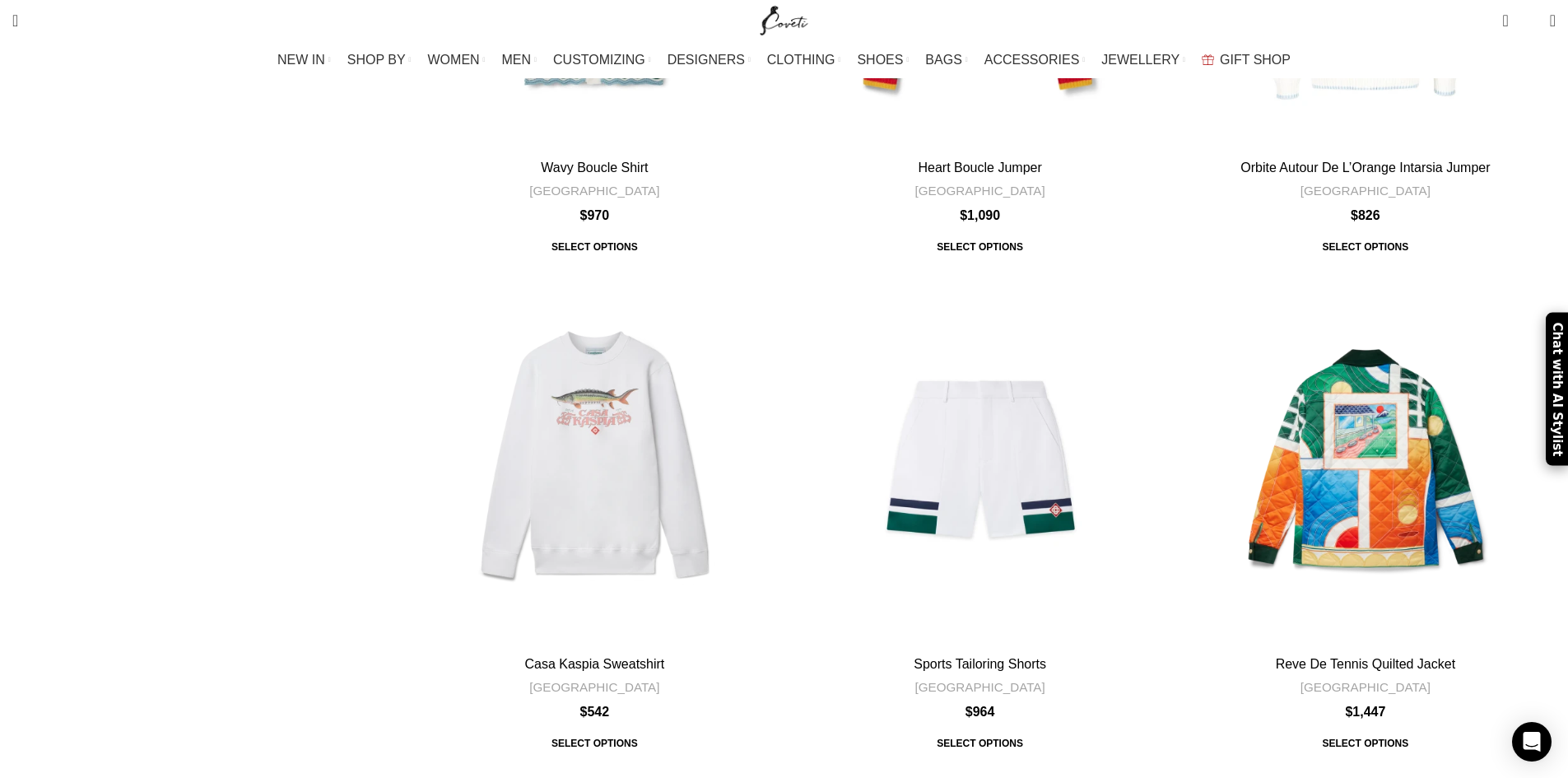
scroll to position [5483, 0]
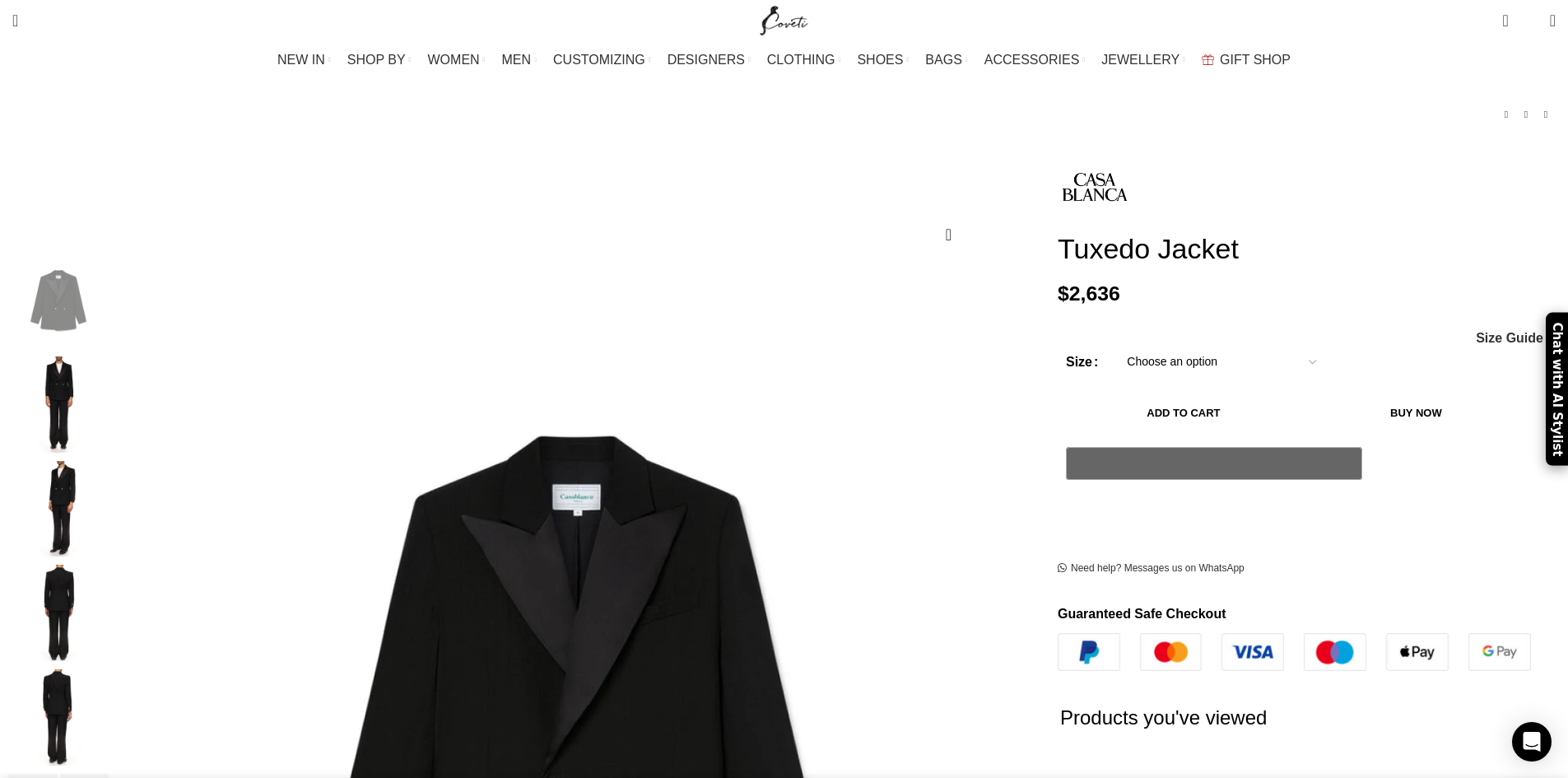
scroll to position [155, 0]
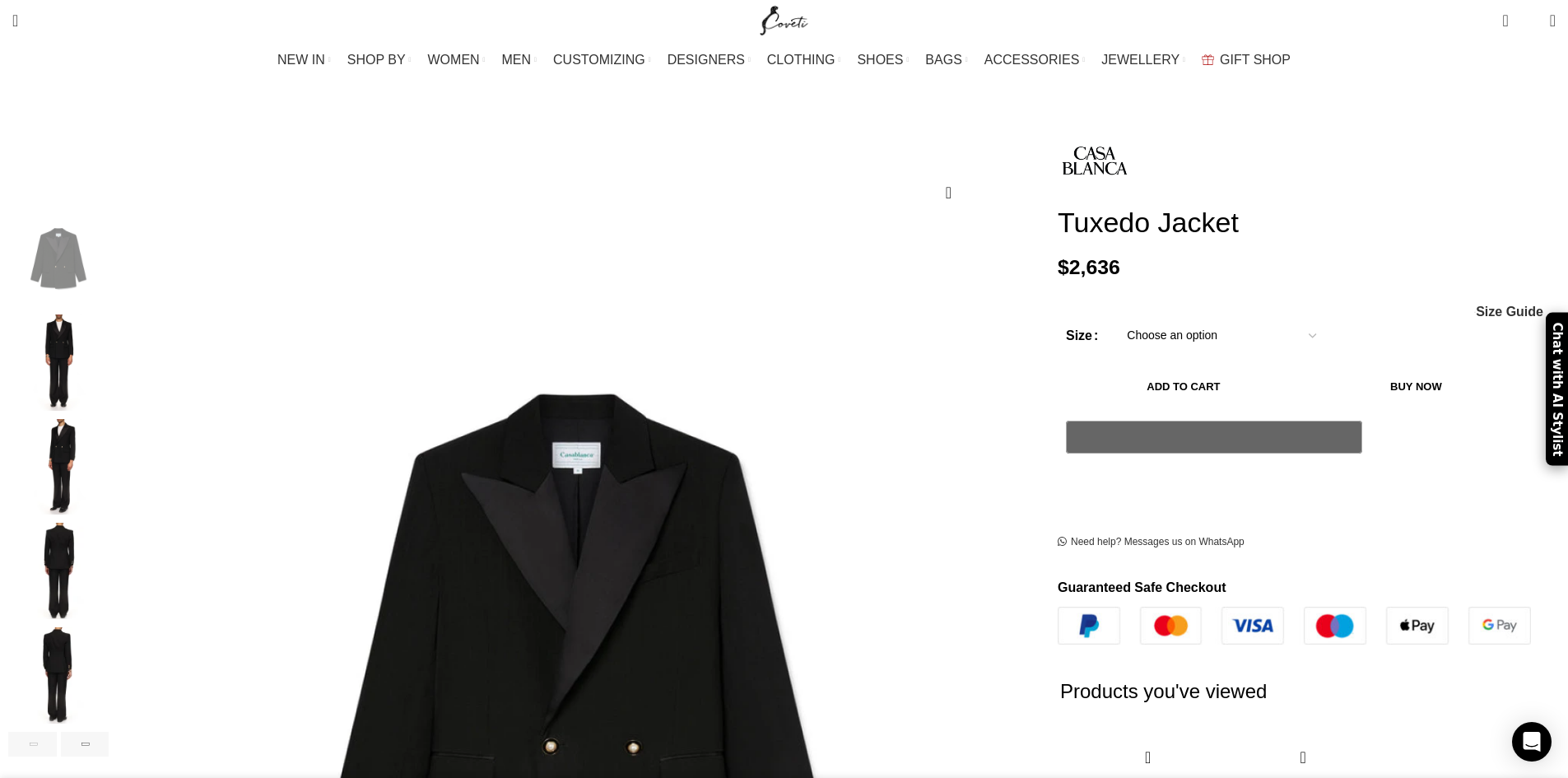
click at [108, 627] on img "5 / 6" at bounding box center [58, 675] width 101 height 97
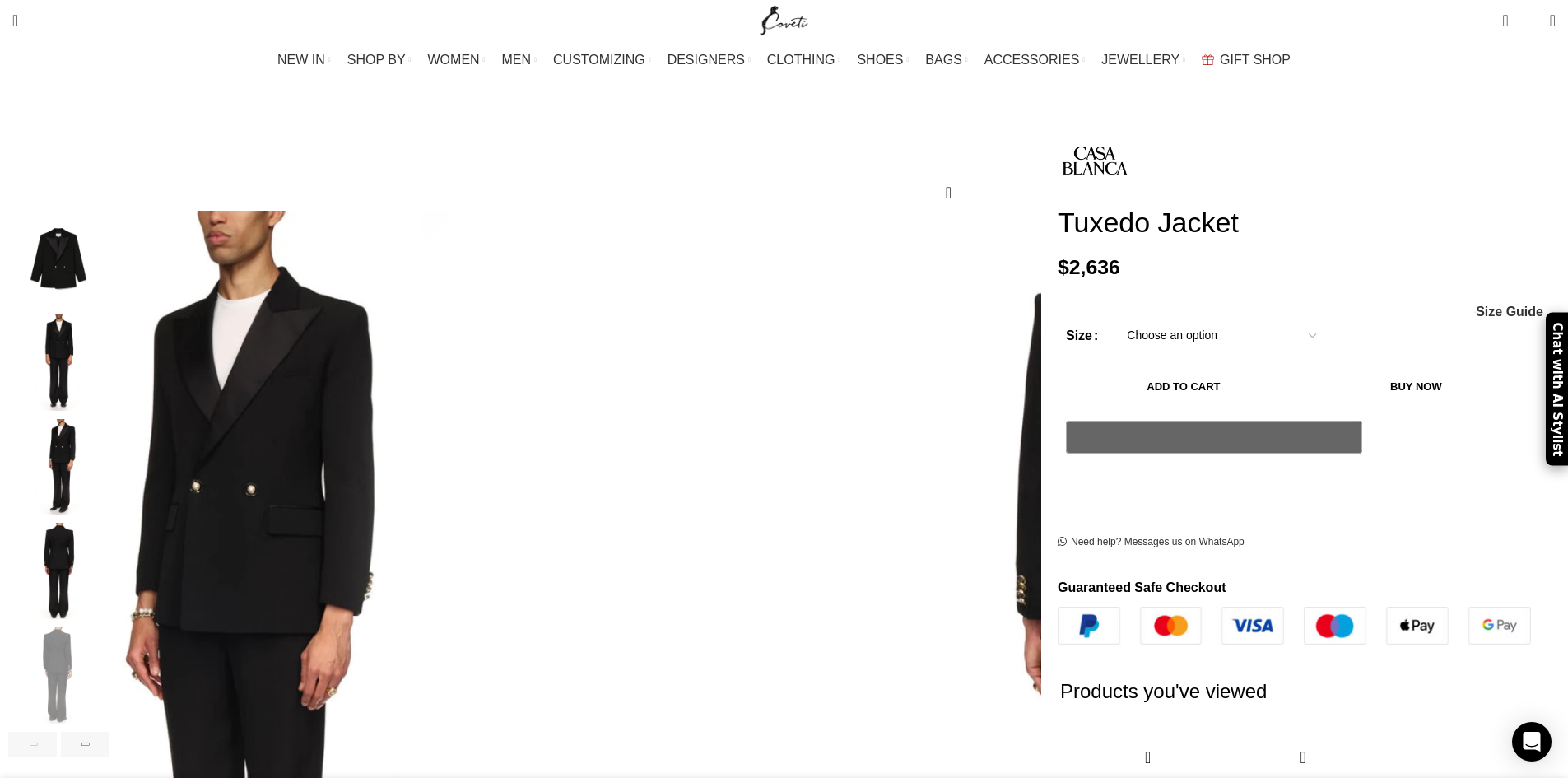
click at [108, 546] on img "4 / 6" at bounding box center [58, 571] width 101 height 97
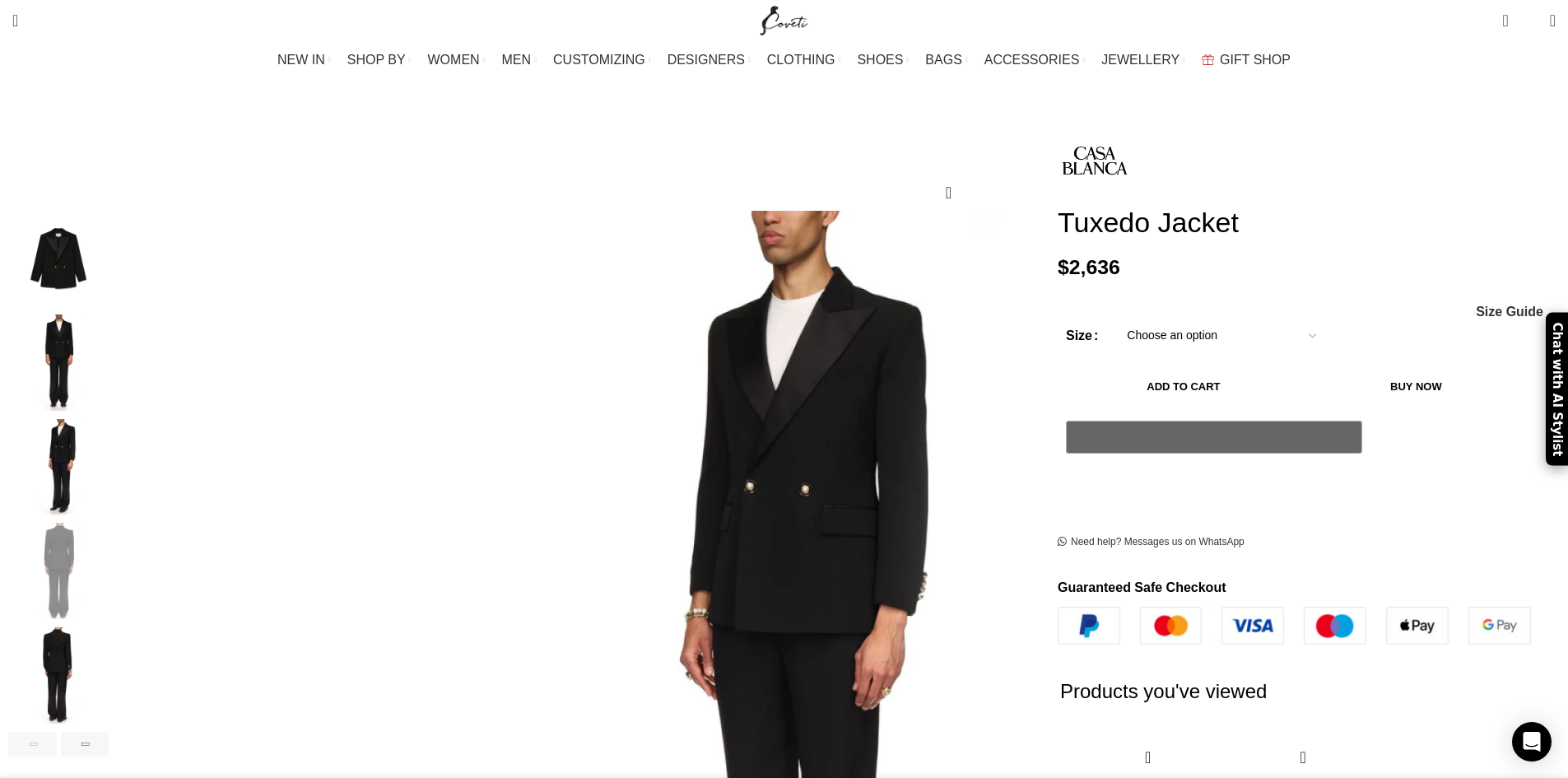
click at [108, 454] on img "3 / 6" at bounding box center [58, 467] width 101 height 97
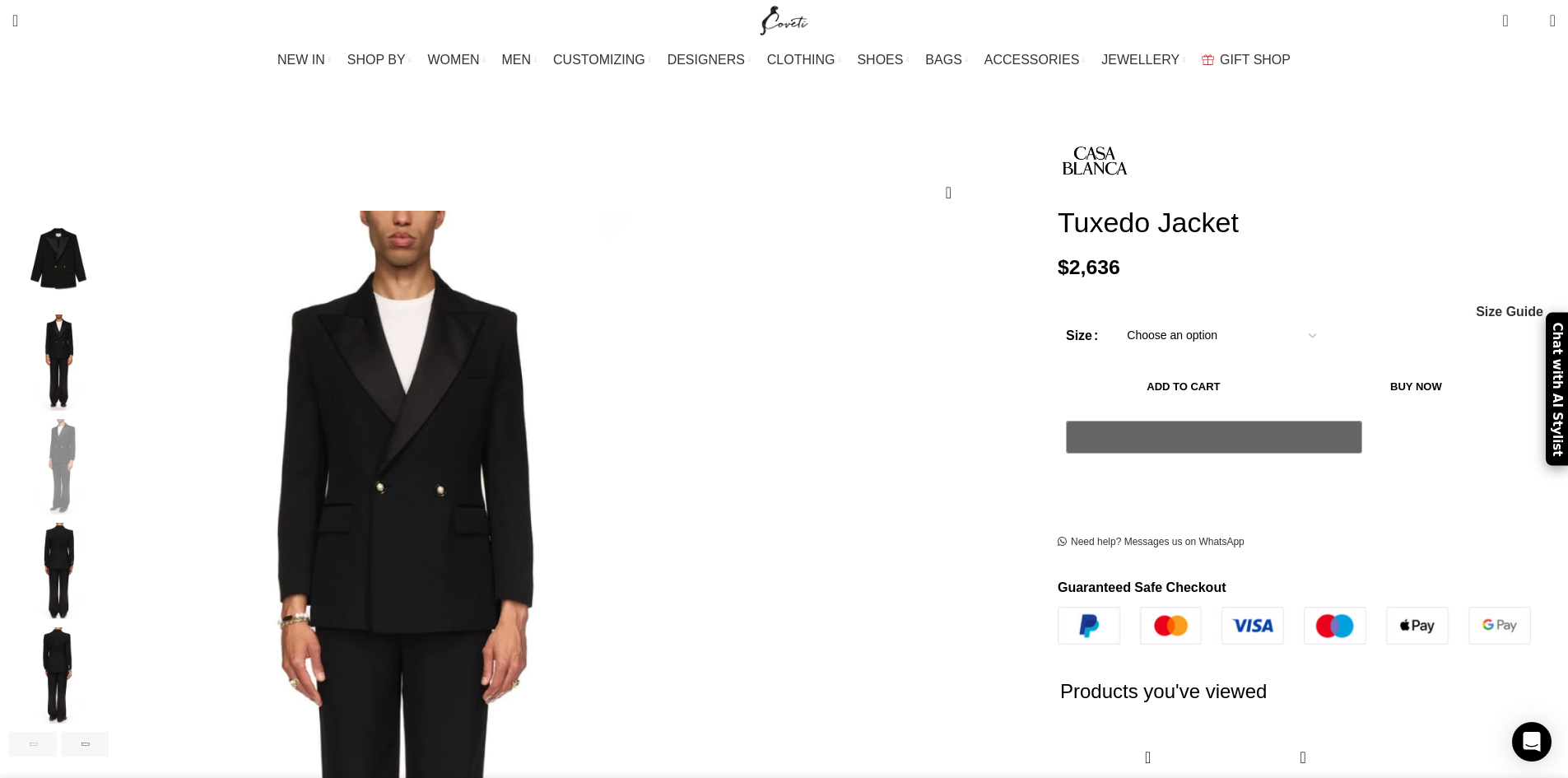
click at [108, 328] on img "2 / 6" at bounding box center [58, 363] width 101 height 97
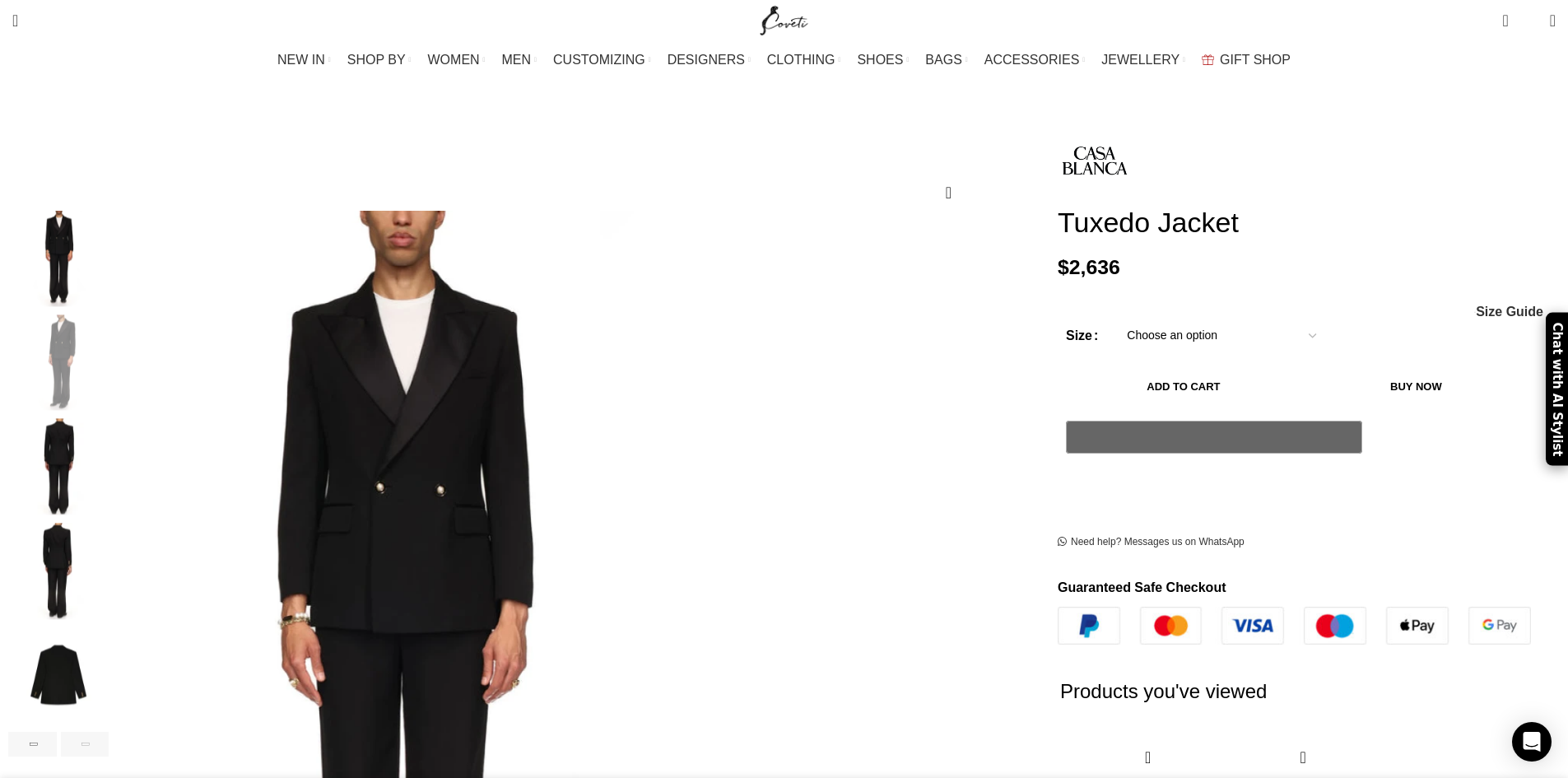
scroll to position [0, 346]
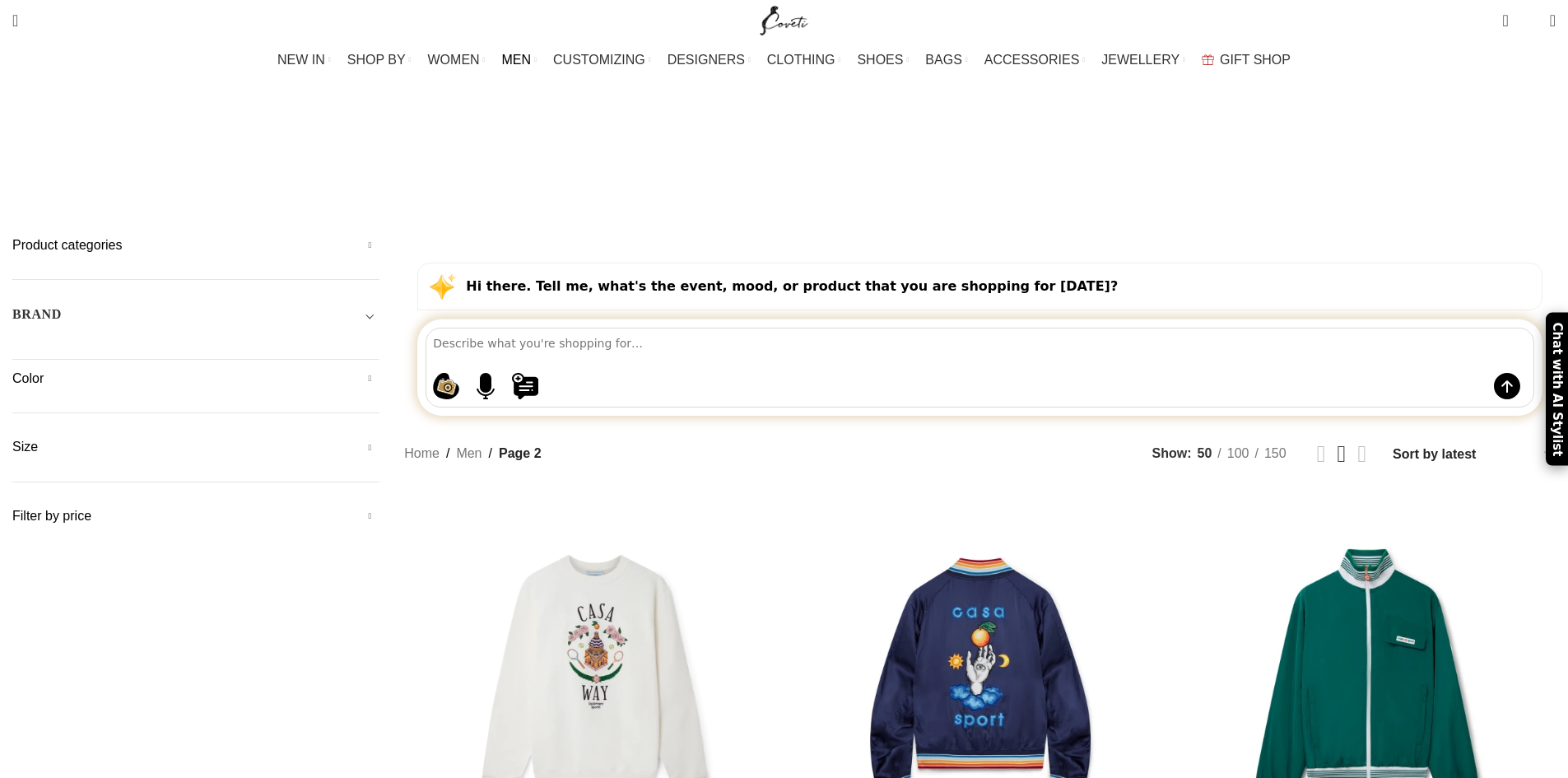
scroll to position [88, 0]
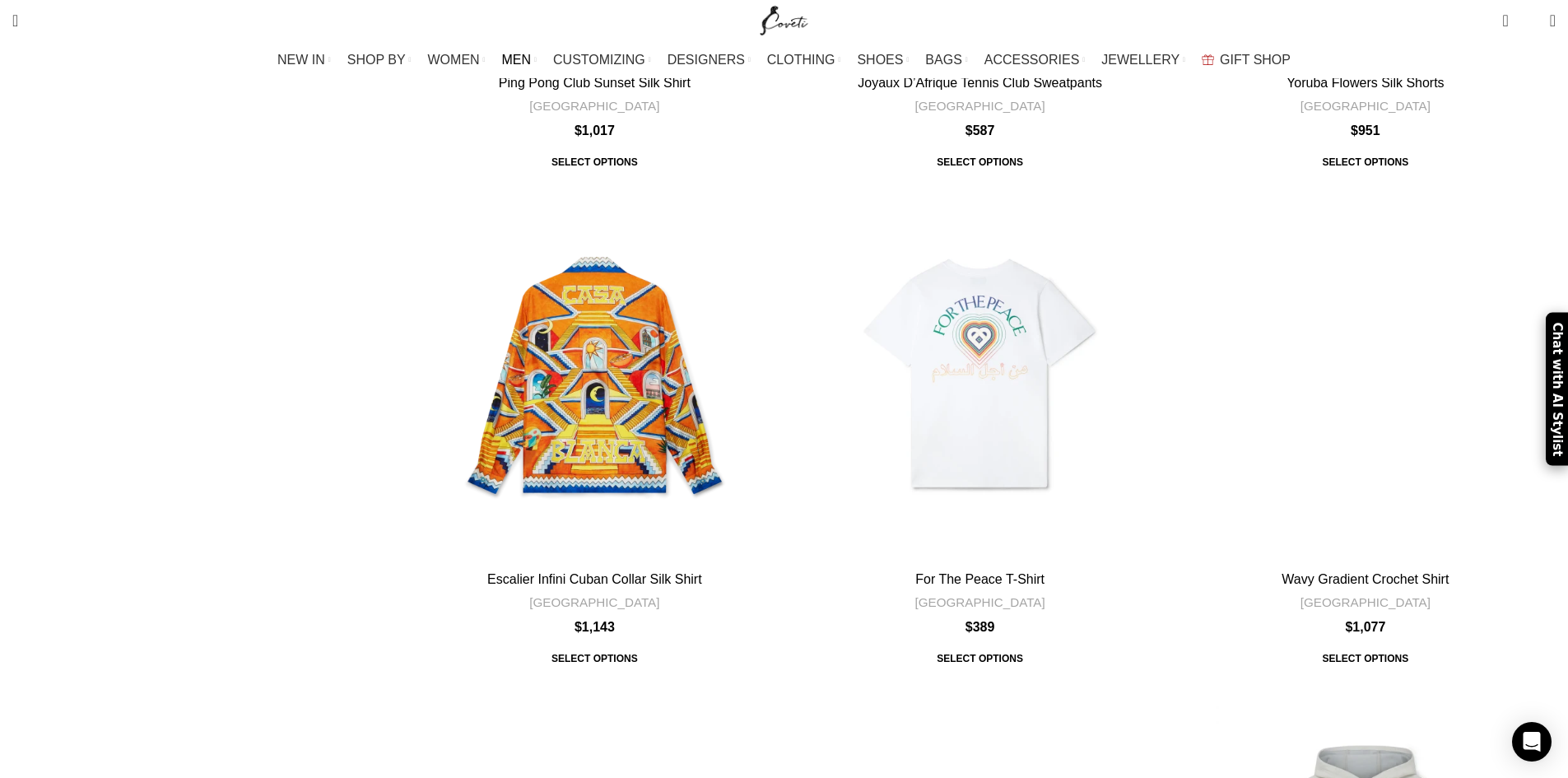
scroll to position [5500, 0]
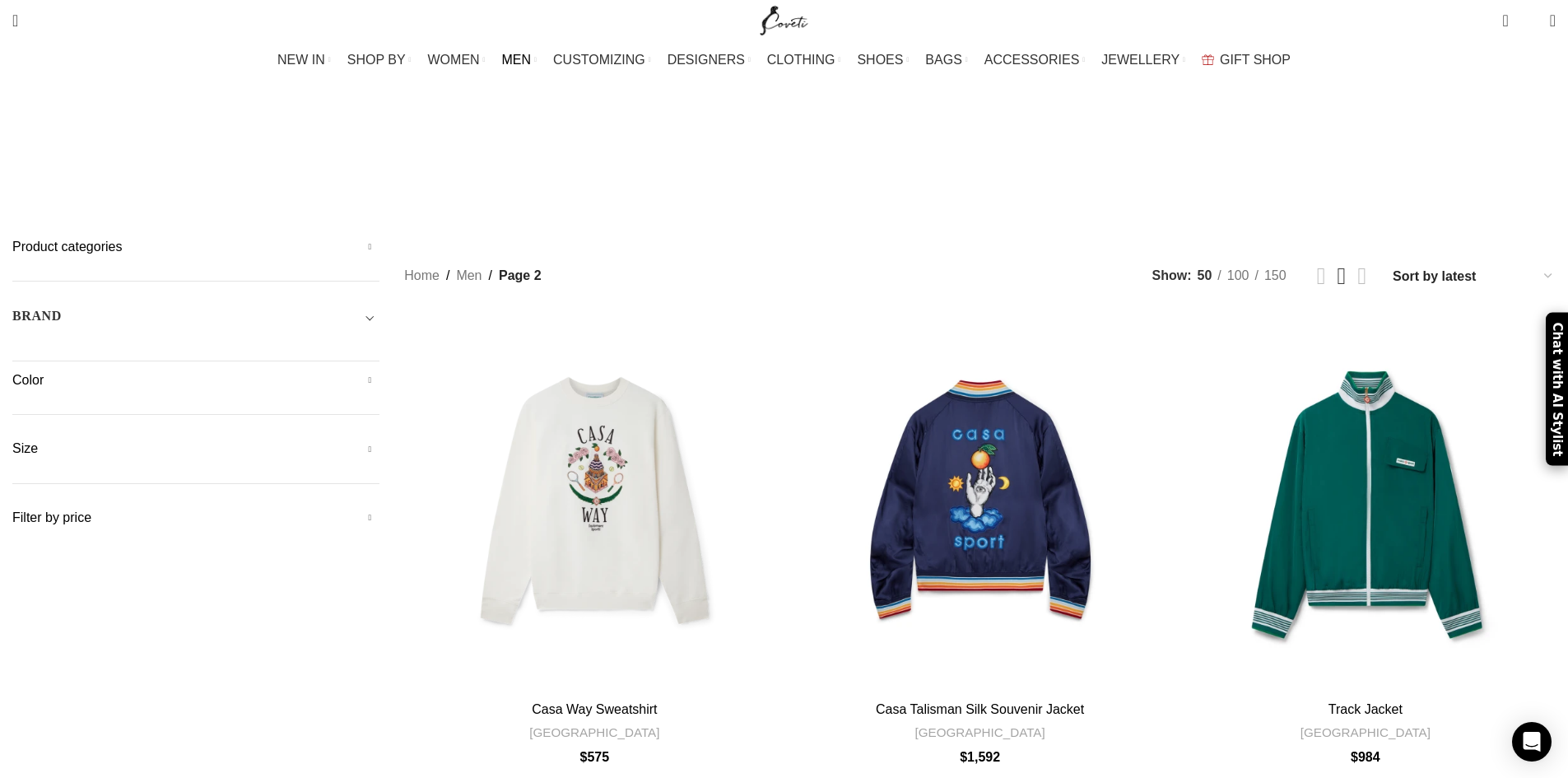
scroll to position [5500, 0]
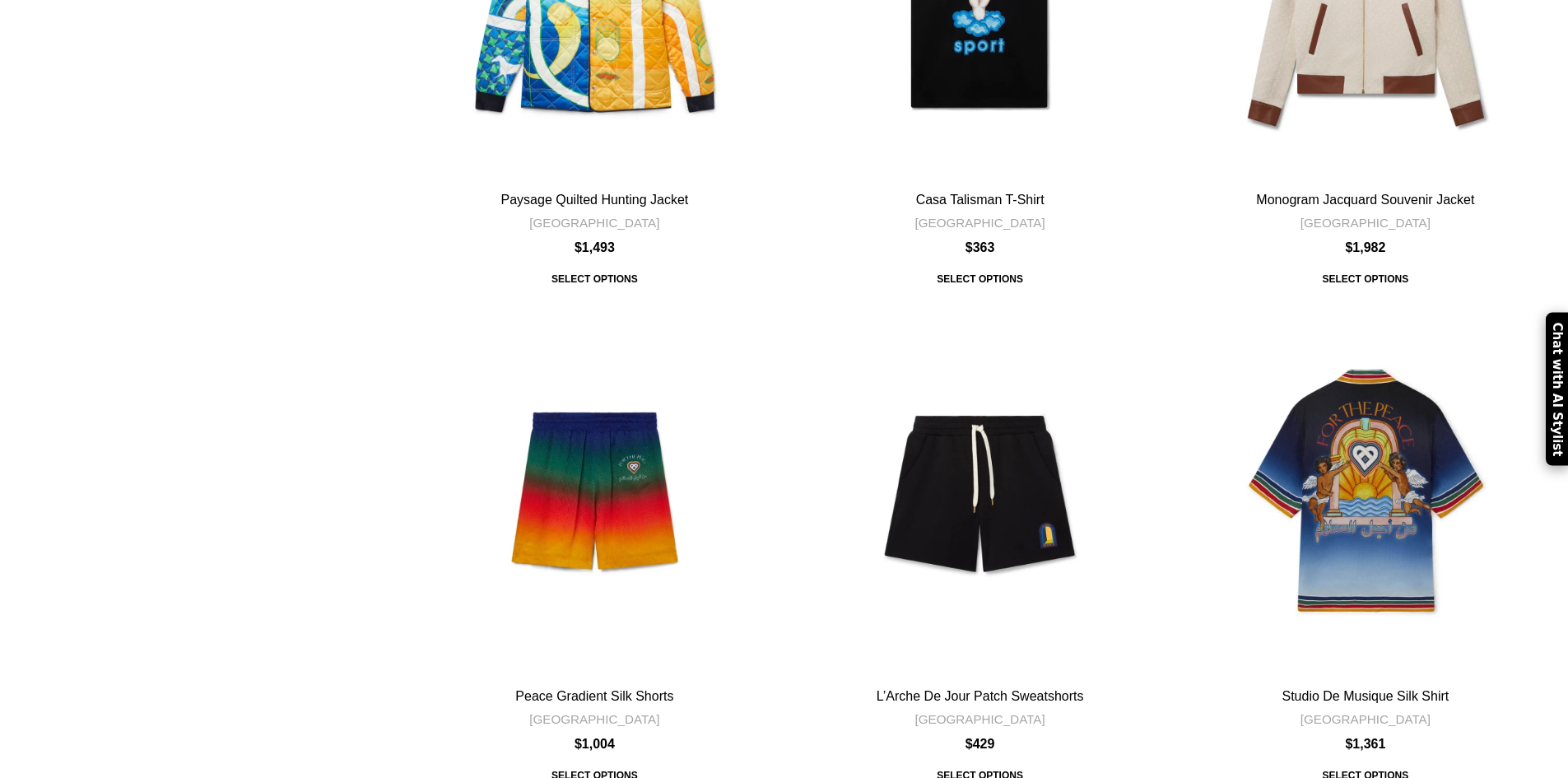
scroll to position [5467, 0]
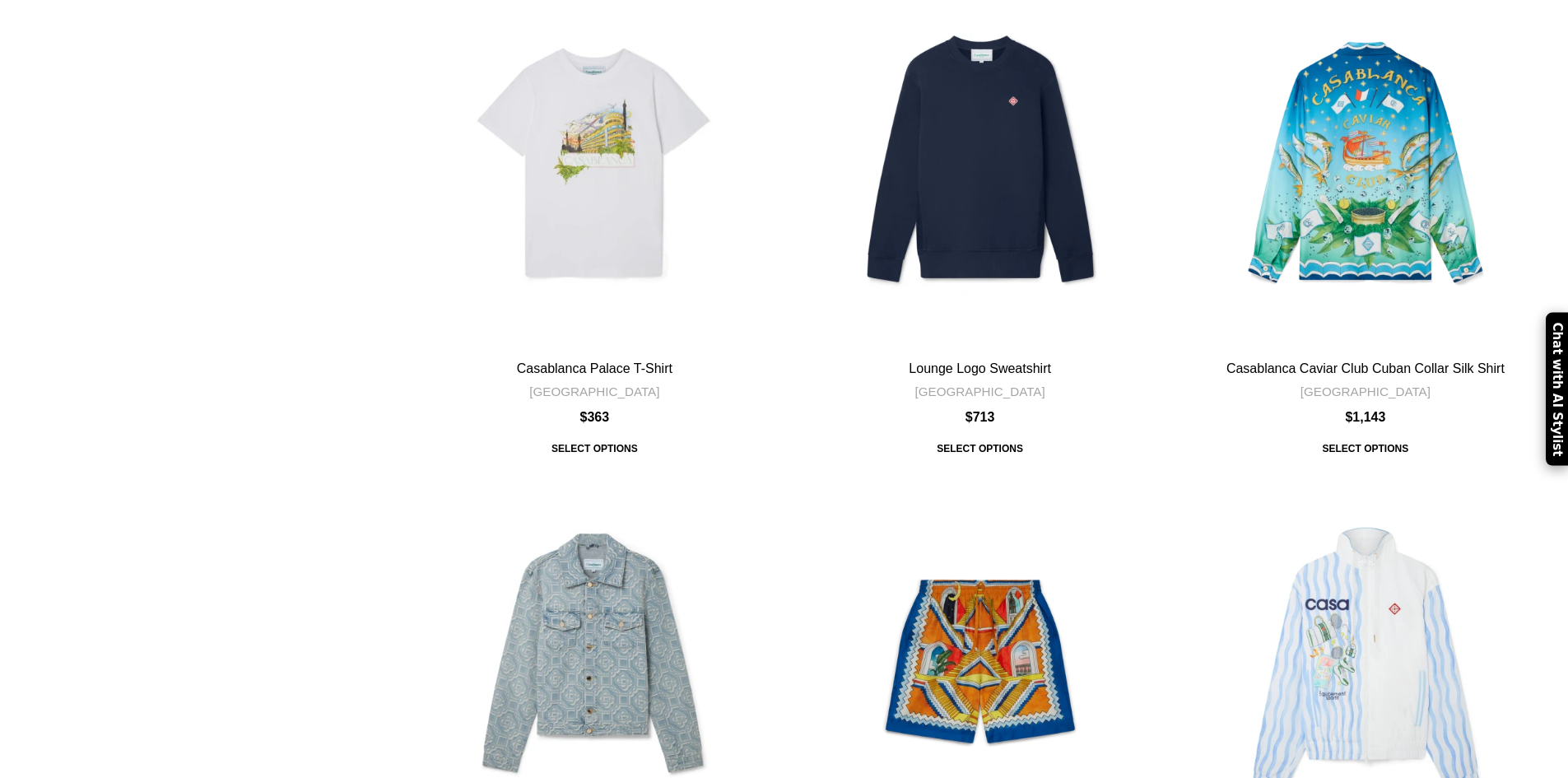
scroll to position [5725, 0]
